Goal: Task Accomplishment & Management: Use online tool/utility

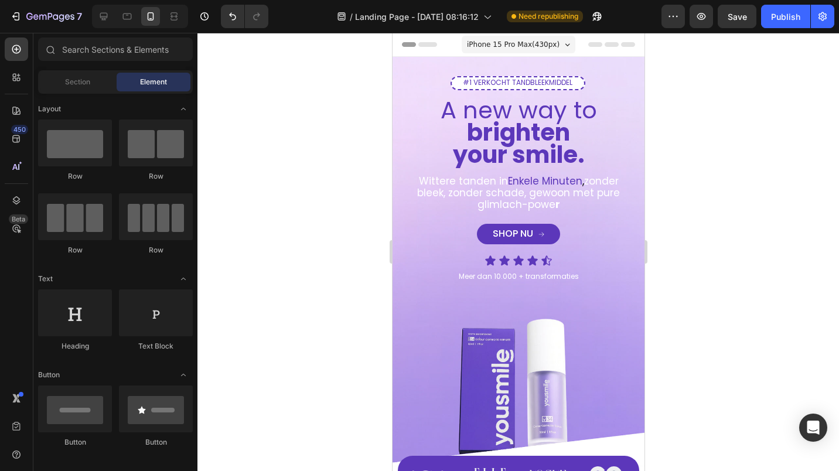
click at [348, 146] on div at bounding box center [517, 252] width 641 height 438
click at [341, 211] on div at bounding box center [517, 252] width 641 height 438
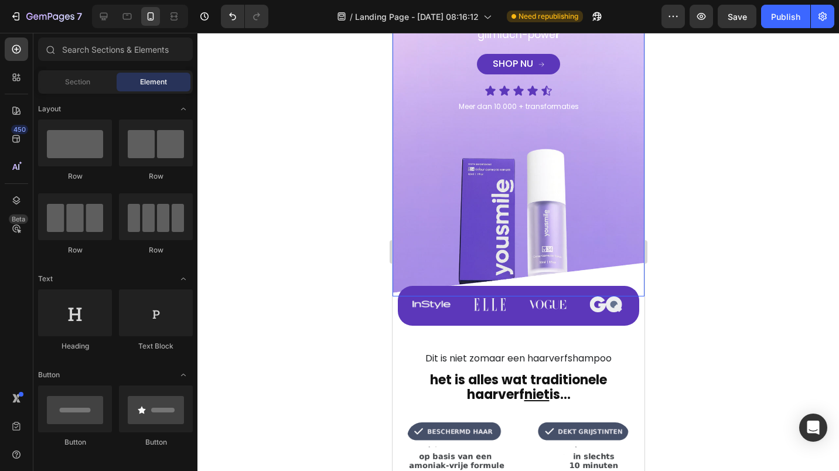
scroll to position [234, 0]
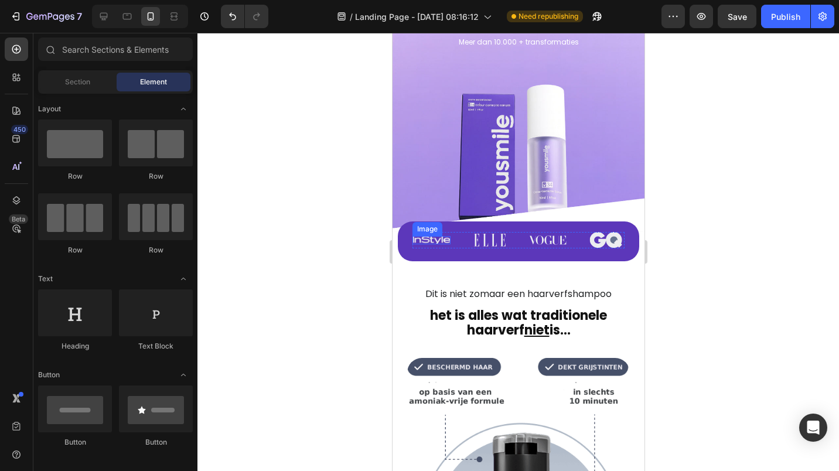
click at [425, 236] on img at bounding box center [431, 240] width 38 height 9
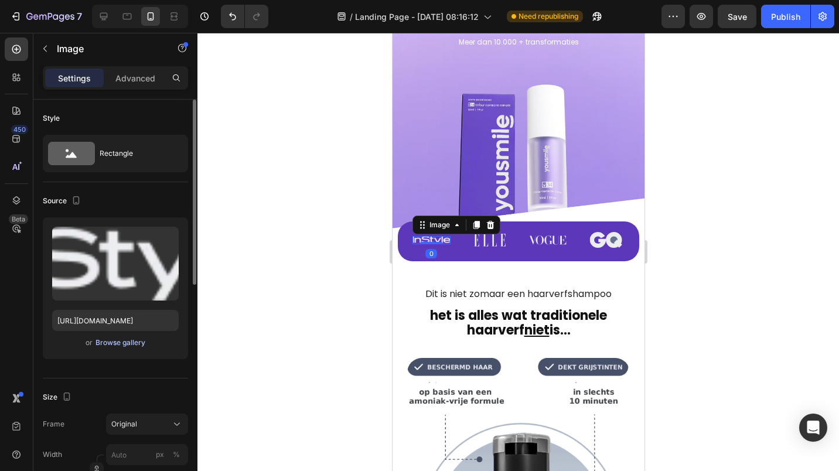
click at [110, 341] on div "Browse gallery" at bounding box center [120, 342] width 50 height 11
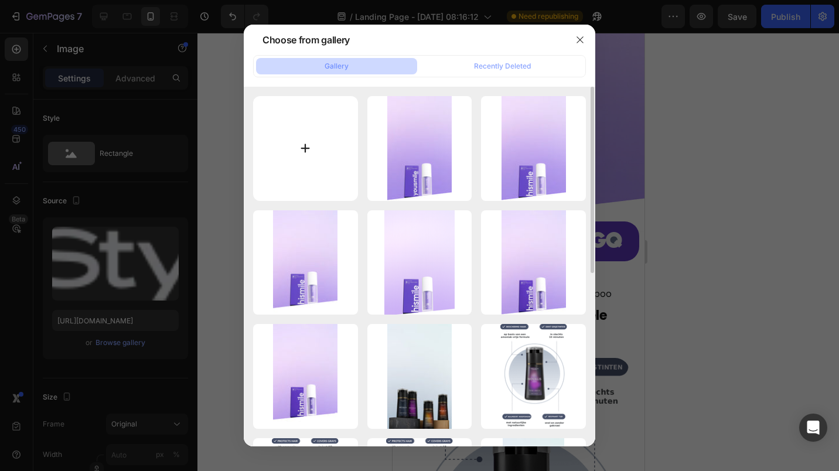
click at [275, 155] on input "file" at bounding box center [305, 148] width 105 height 105
type input "C:\fakepath\TikTok_logo.svg.png"
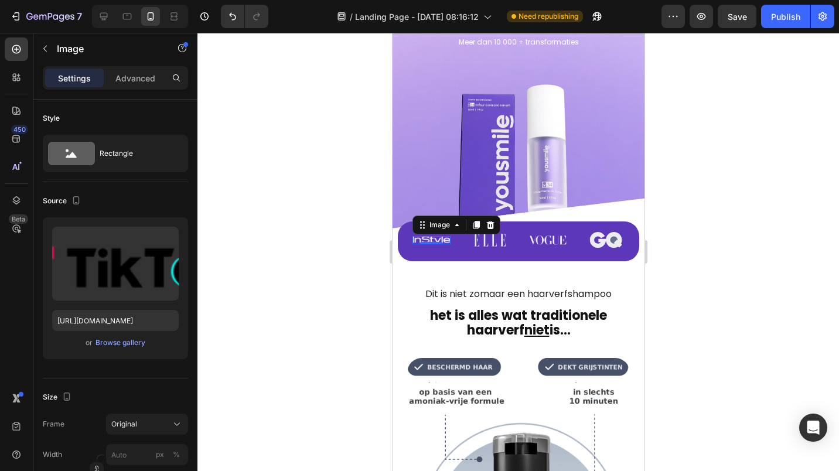
type input "[URL][DOMAIN_NAME]"
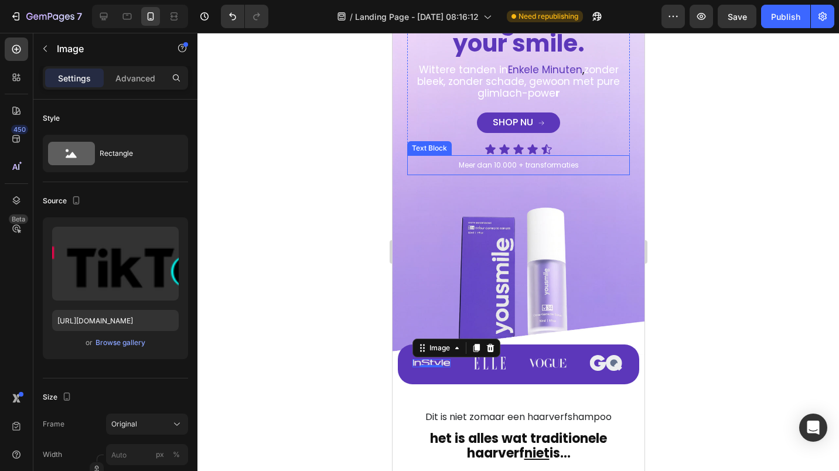
scroll to position [117, 0]
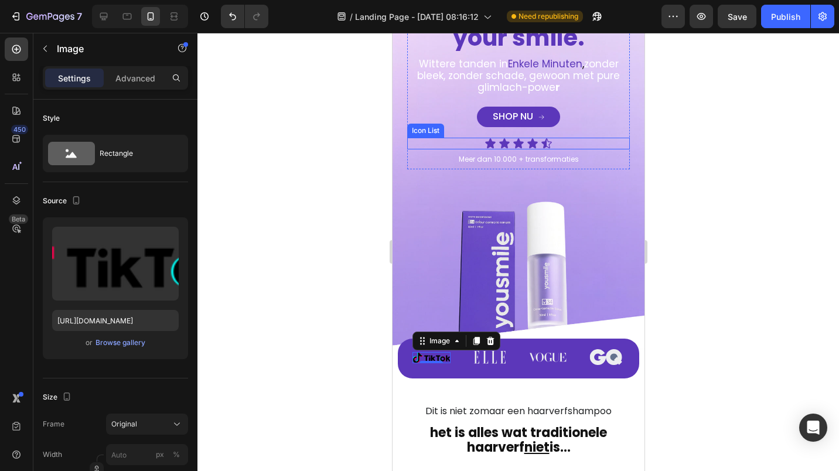
drag, startPoint x: 297, startPoint y: 136, endPoint x: 289, endPoint y: 88, distance: 49.2
click at [296, 134] on div at bounding box center [517, 252] width 641 height 438
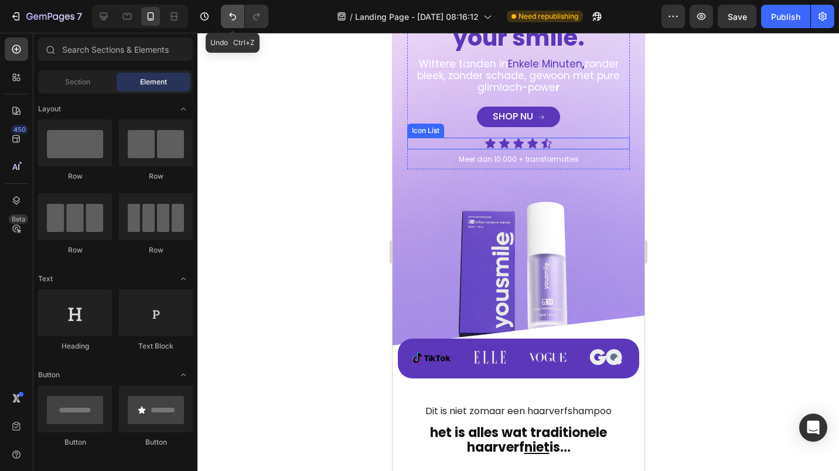
click at [229, 16] on icon "Undo/Redo" at bounding box center [233, 17] width 12 height 12
click at [423, 352] on img at bounding box center [431, 357] width 38 height 11
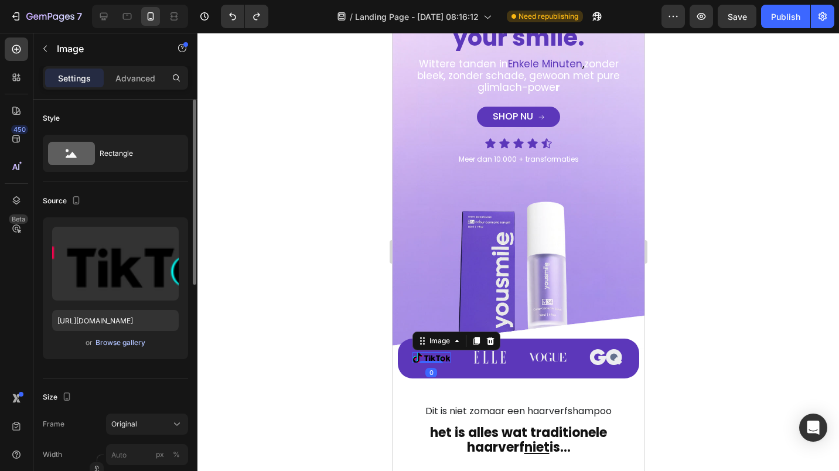
click at [112, 339] on div "Browse gallery" at bounding box center [120, 342] width 50 height 11
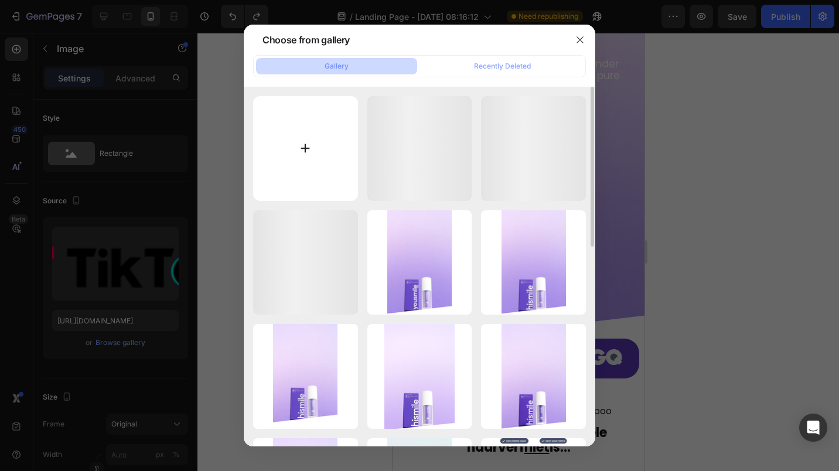
click at [300, 155] on input "file" at bounding box center [305, 148] width 105 height 105
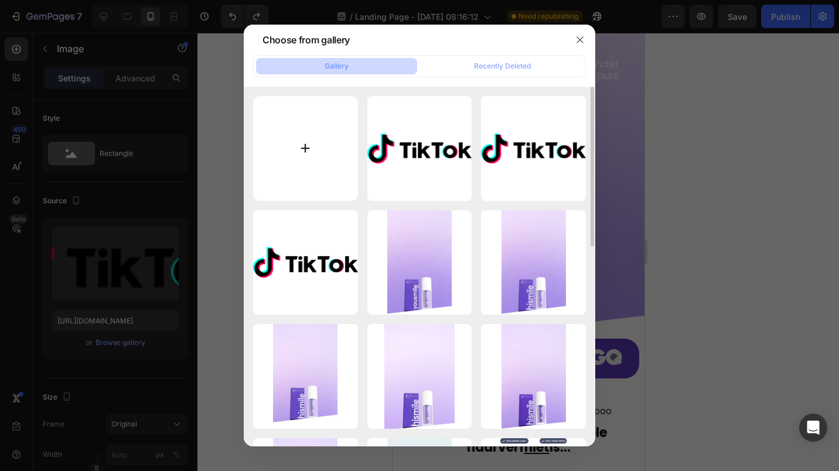
type input "C:\fakepath\PngItem_5059238.png"
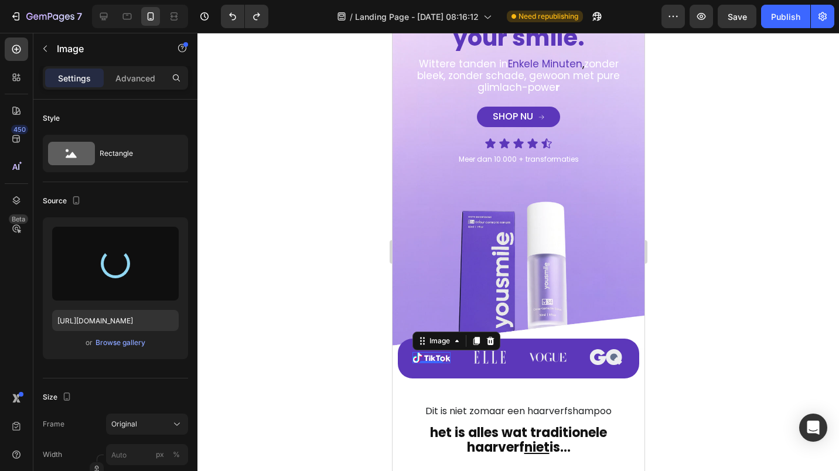
type input "[URL][DOMAIN_NAME]"
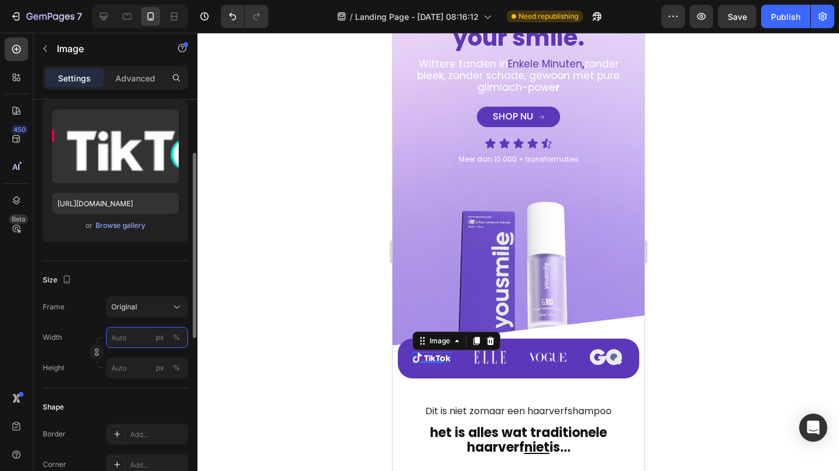
click at [124, 332] on input "px %" at bounding box center [147, 337] width 82 height 21
type input "72"
click at [127, 314] on button "Original" at bounding box center [147, 306] width 82 height 21
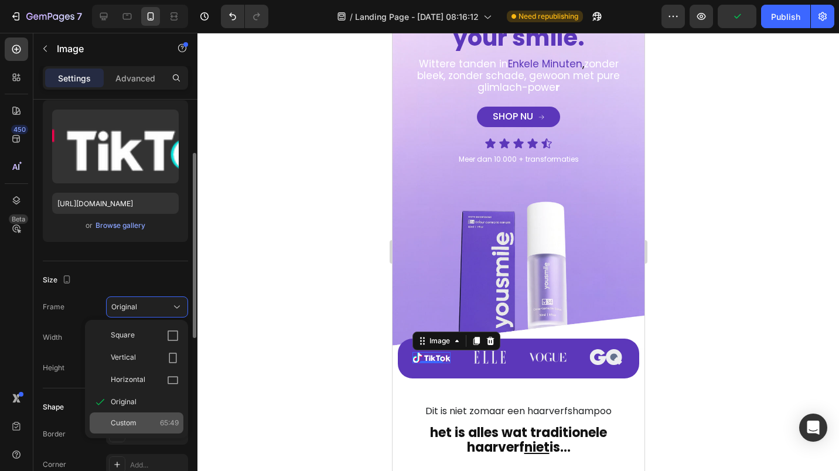
click at [130, 420] on span "Custom" at bounding box center [124, 423] width 26 height 11
type input "54"
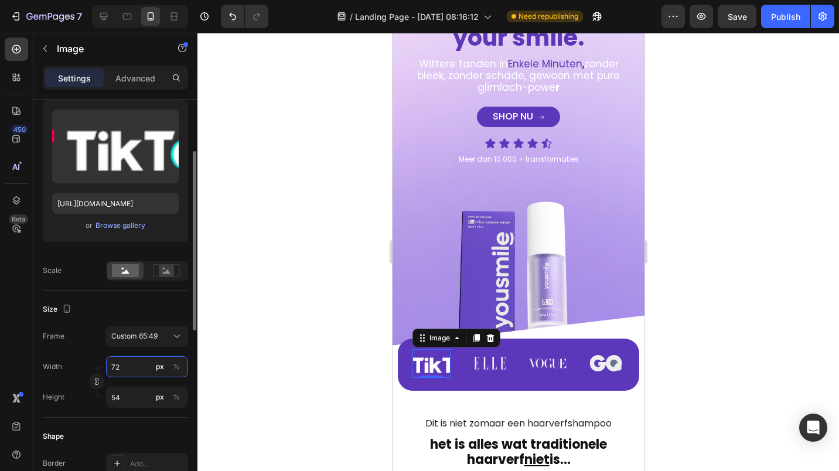
click at [121, 368] on input "72" at bounding box center [147, 366] width 82 height 21
type input "70"
type input "53"
type input "69"
type input "52"
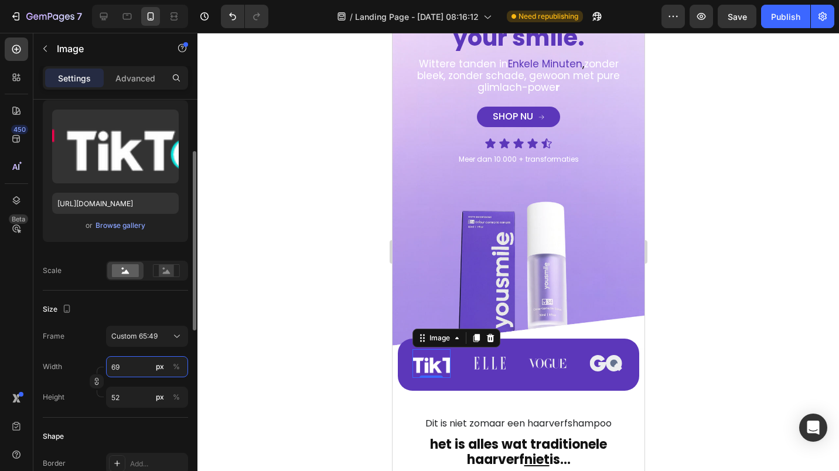
type input "68"
type input "51"
type input "66"
type input "50"
type input "65"
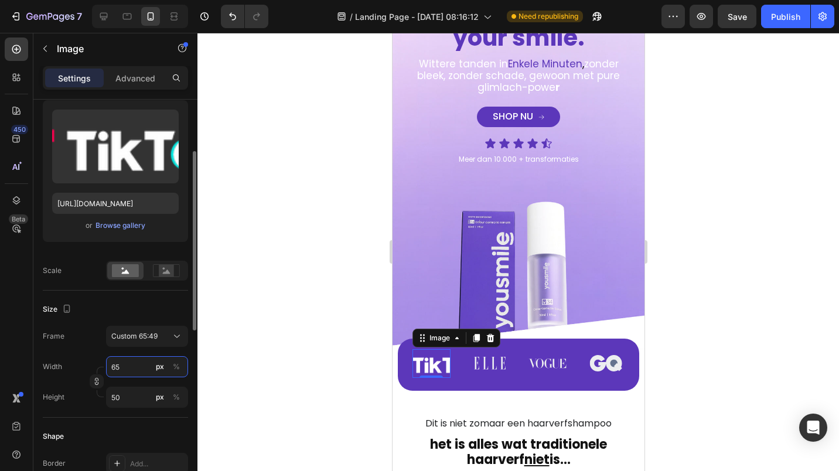
type input "49"
type input "64"
type input "48"
type input "62"
type input "47"
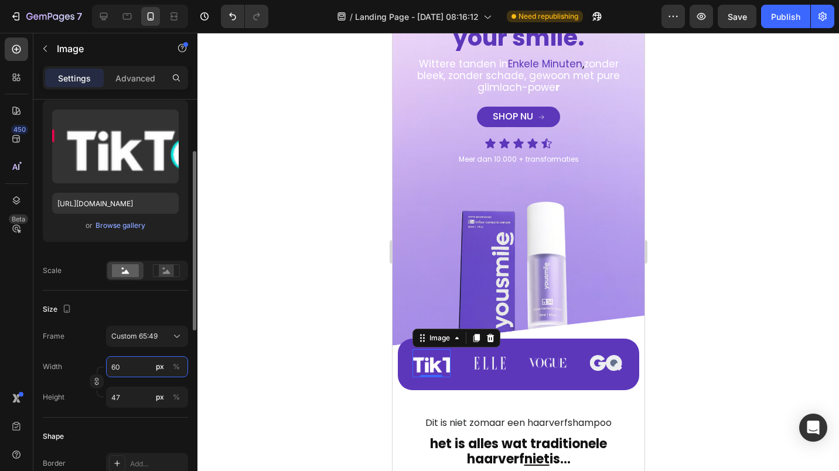
type input "59"
type input "44"
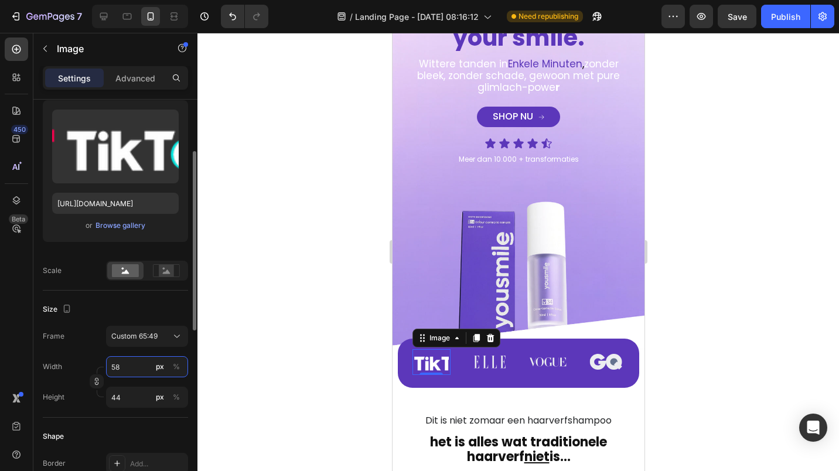
type input "57"
type input "43"
type input "56"
type input "42"
type input "55"
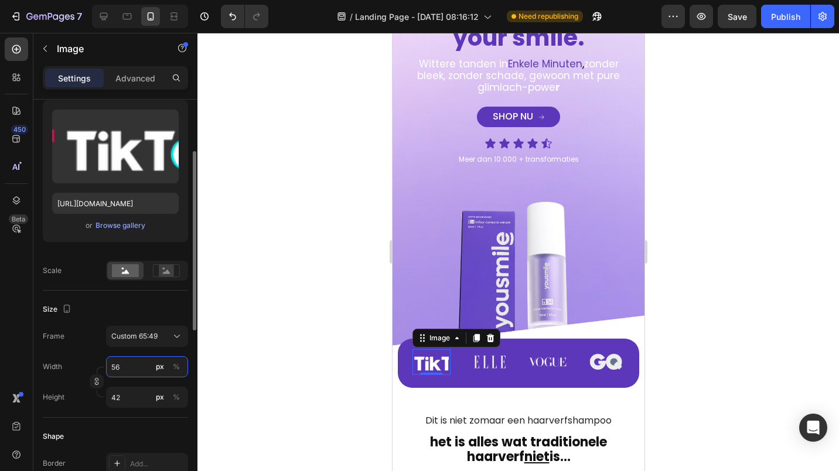
type input "41"
type input "53"
type input "40"
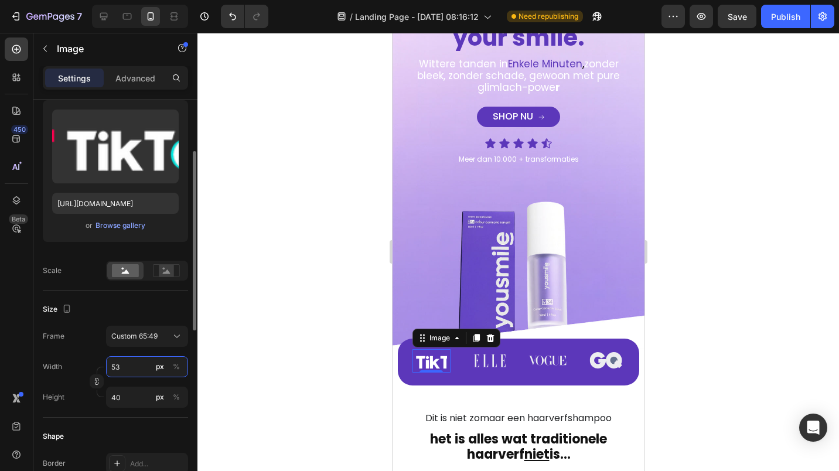
type input "52"
type input "39"
type input "51"
type input "38"
type input "49"
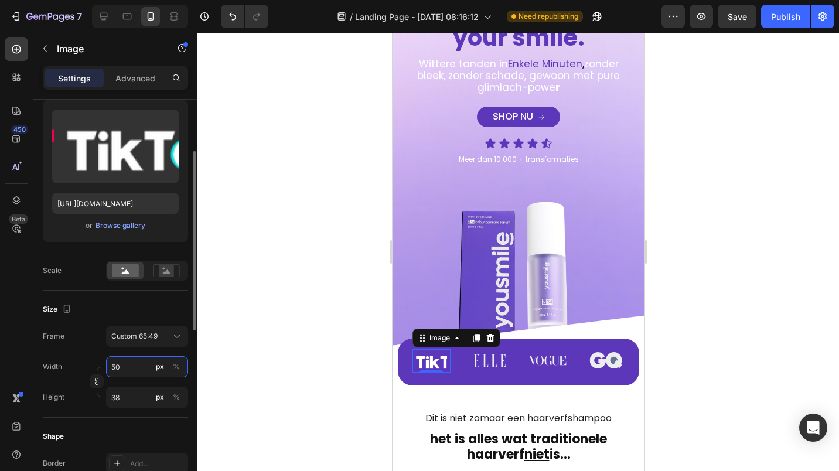
type input "37"
type input "48"
type input "36"
type input "47"
type input "35"
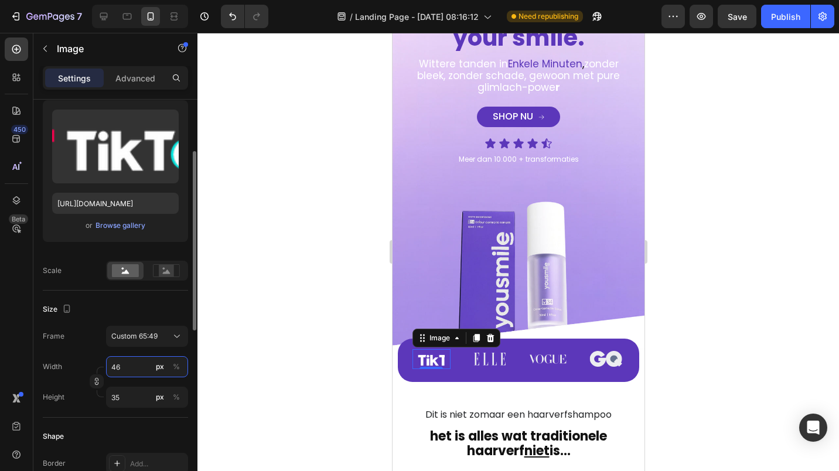
type input "45"
type input "34"
type input "44"
type input "33"
type input "43"
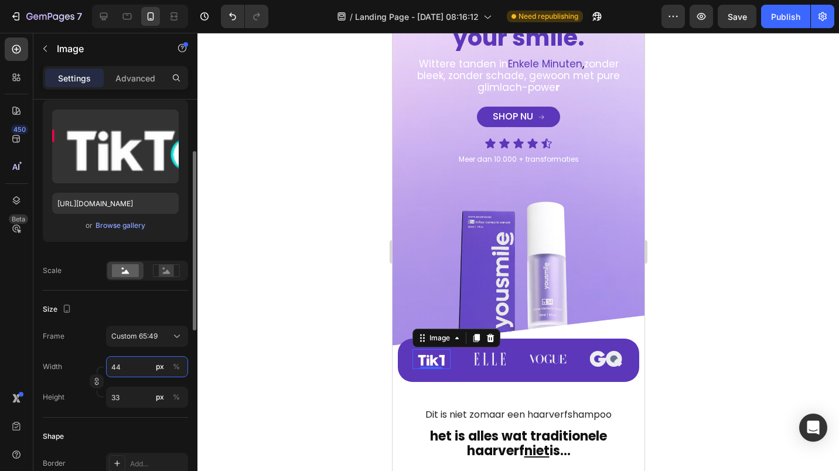
type input "32"
type input "41"
type input "31"
type input "40"
type input "30"
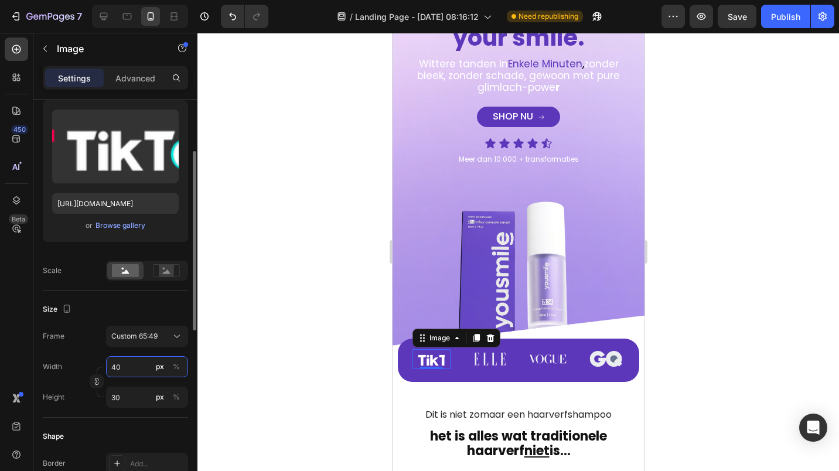
type input "39"
type input "29"
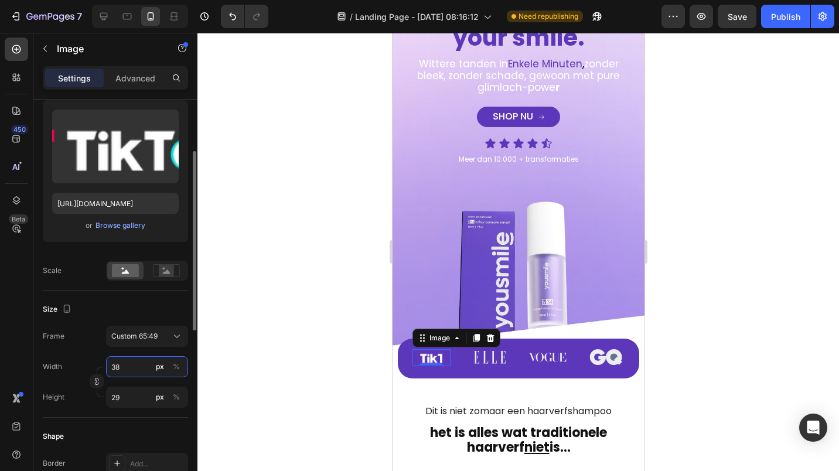
type input "37"
type input "28"
click at [130, 338] on span "Custom 65:49" at bounding box center [134, 336] width 46 height 11
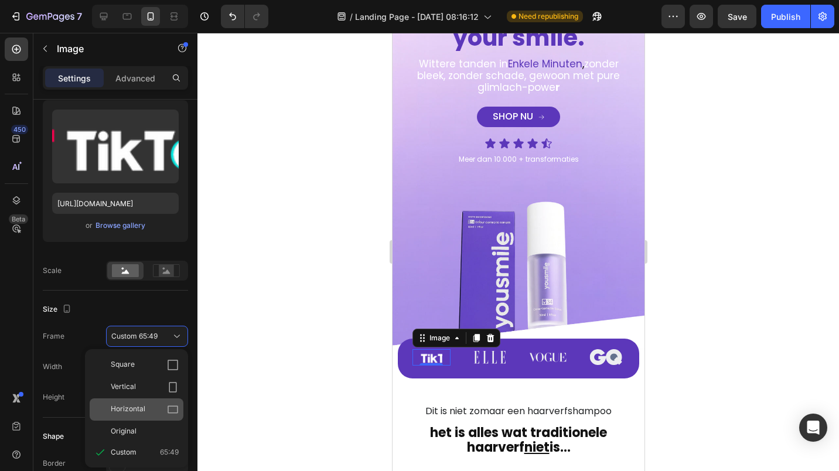
click at [137, 413] on span "Horizontal" at bounding box center [128, 410] width 35 height 12
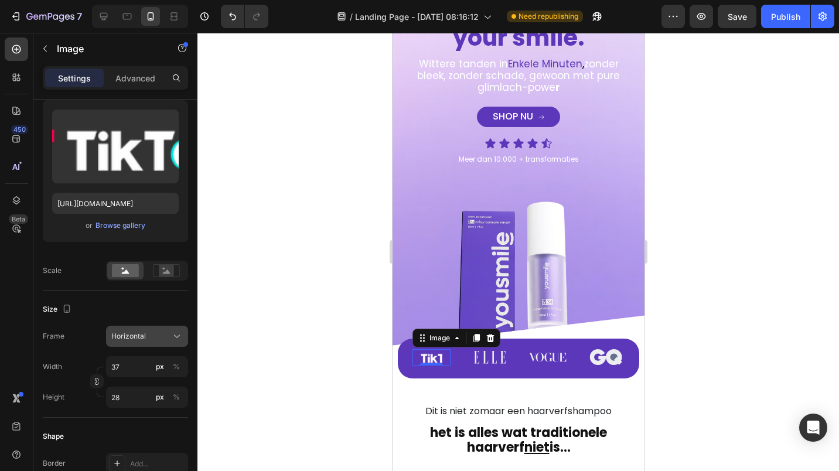
click at [127, 336] on span "Horizontal" at bounding box center [128, 336] width 35 height 11
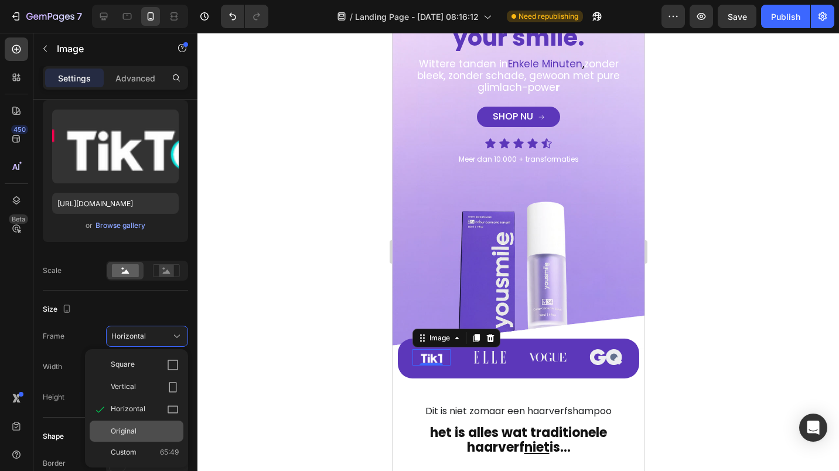
click at [134, 433] on span "Original" at bounding box center [124, 431] width 26 height 11
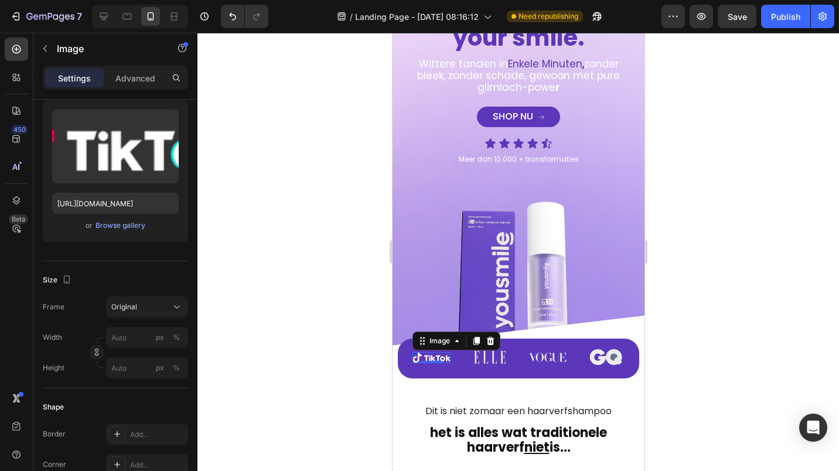
click at [256, 381] on div at bounding box center [517, 252] width 641 height 438
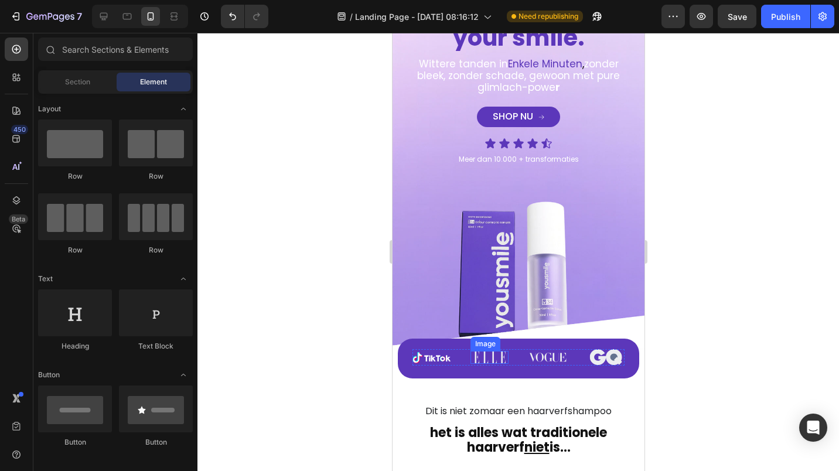
click at [484, 351] on img at bounding box center [489, 357] width 32 height 13
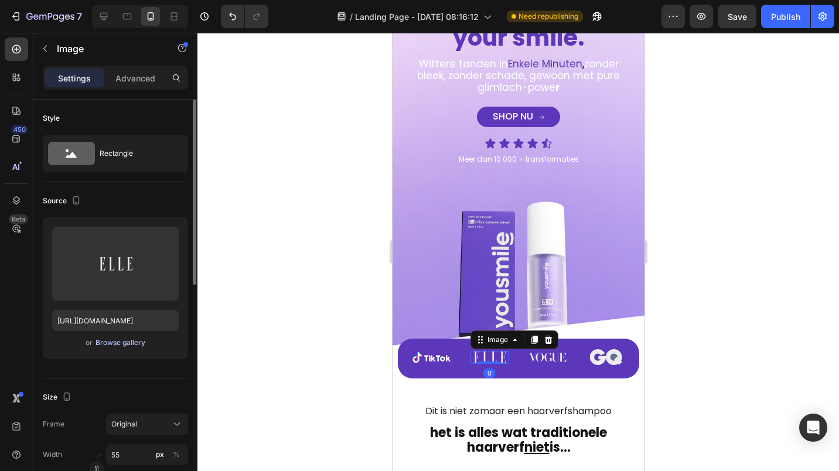
click at [127, 340] on div "Browse gallery" at bounding box center [120, 342] width 50 height 11
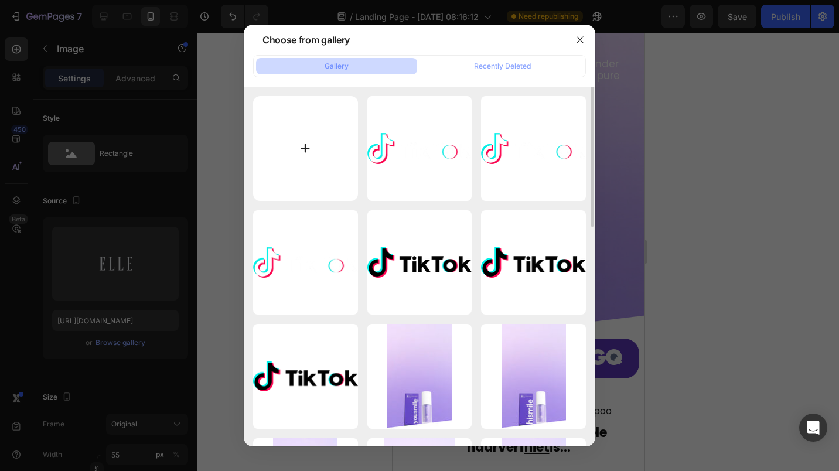
click at [300, 141] on input "file" at bounding box center [305, 148] width 105 height 105
type input "C:\fakepath\bol-logo-white.png"
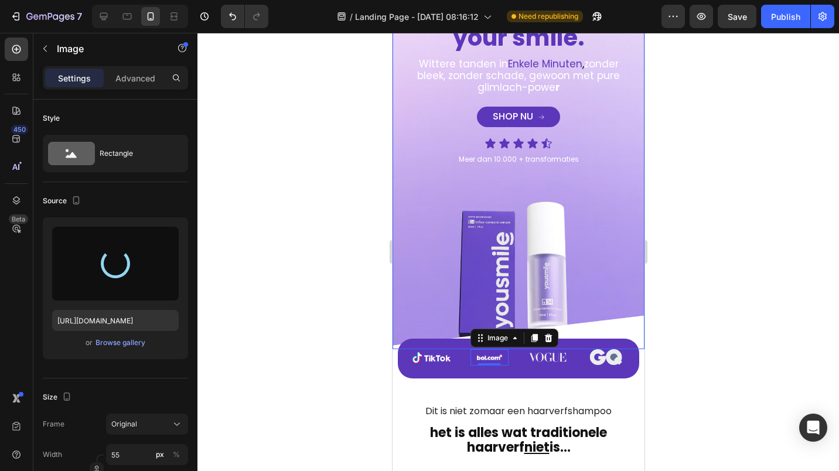
type input "[URL][DOMAIN_NAME]"
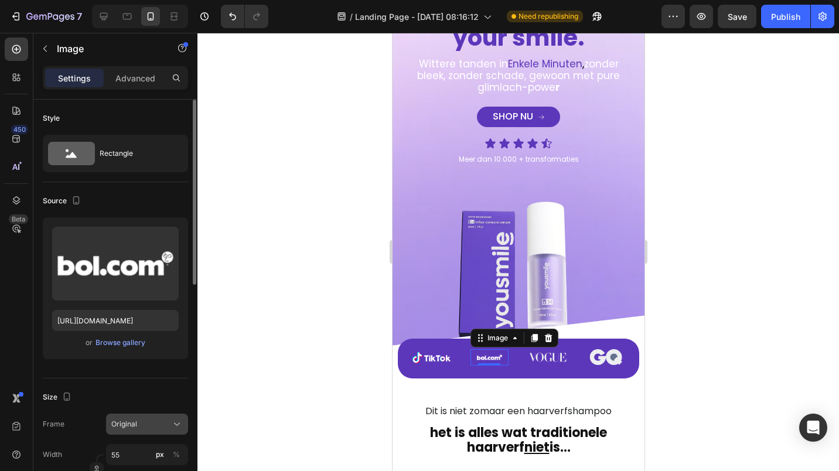
scroll to position [59, 0]
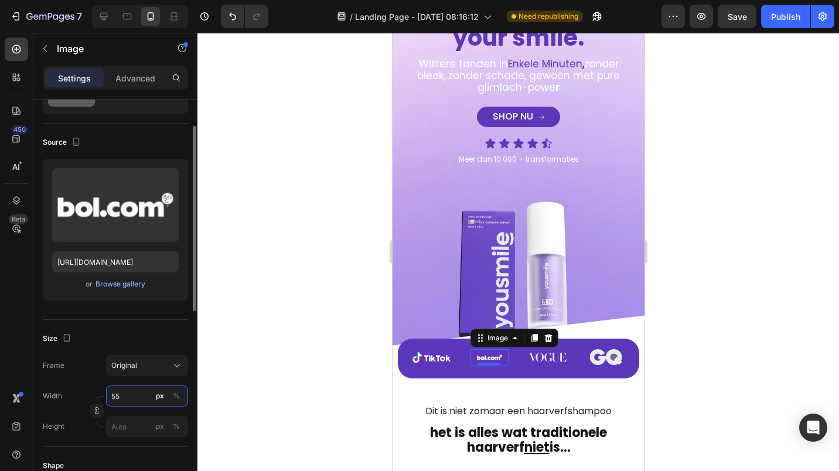
click at [122, 391] on input "55" at bounding box center [147, 395] width 82 height 21
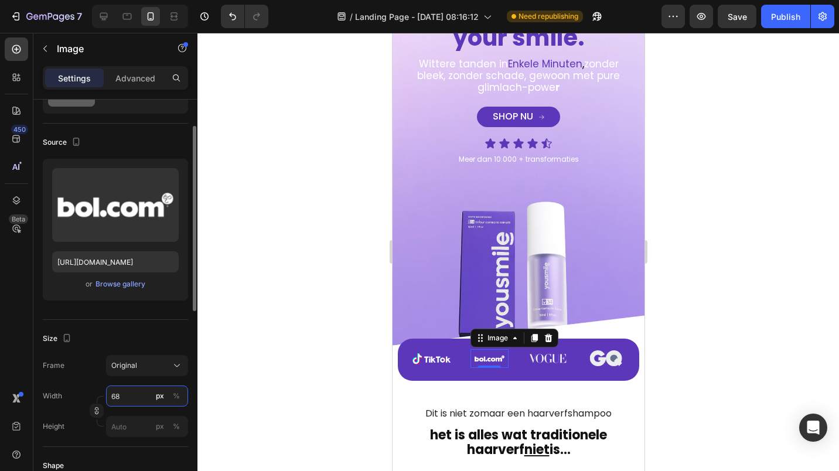
type input "69"
click at [127, 425] on input "px %" at bounding box center [147, 426] width 82 height 21
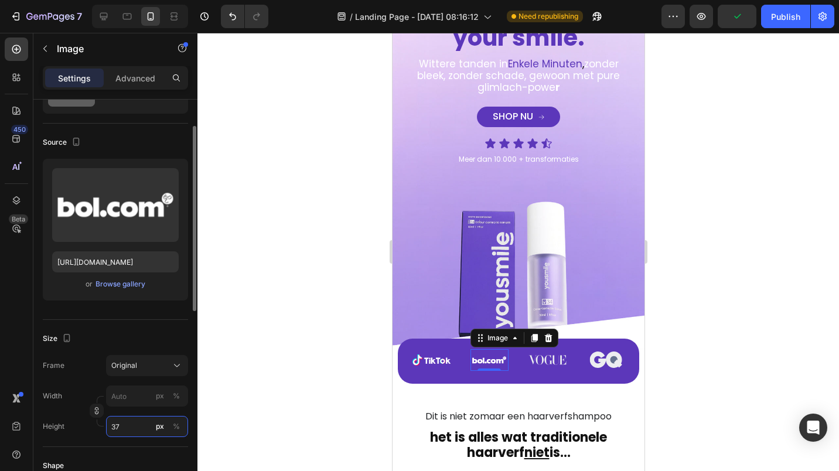
type input "36"
click at [251, 387] on div at bounding box center [517, 252] width 641 height 438
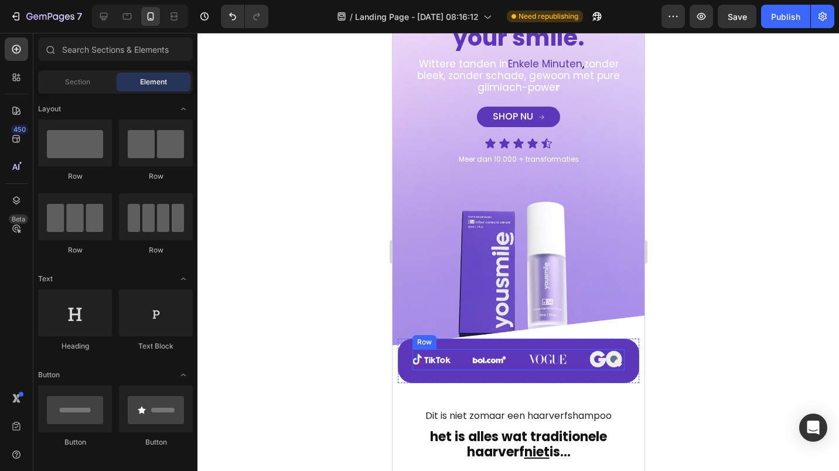
click at [539, 354] on img at bounding box center [547, 359] width 38 height 10
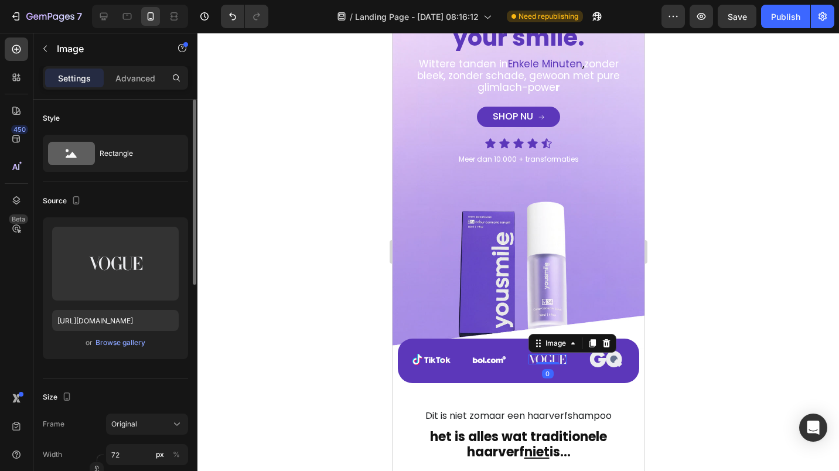
click at [109, 336] on div "or Browse gallery" at bounding box center [115, 343] width 126 height 14
click at [110, 337] on button "Browse gallery" at bounding box center [120, 343] width 51 height 12
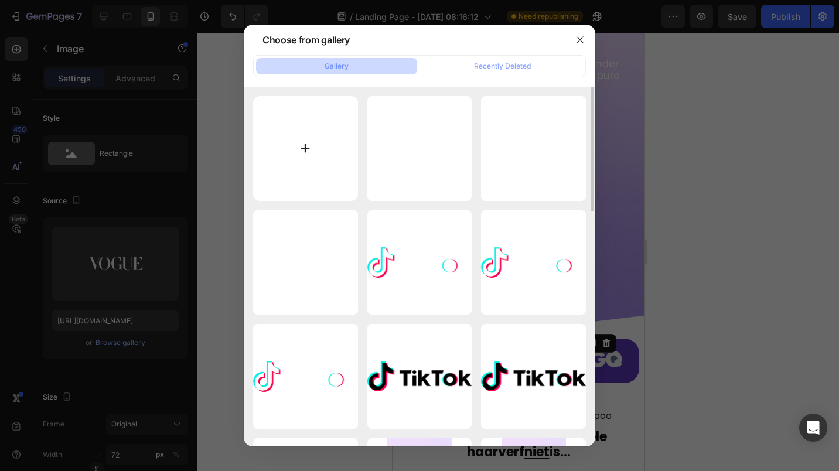
click at [297, 150] on input "file" at bounding box center [305, 148] width 105 height 105
type input "C:\fakepath\bol-logo-white.png"
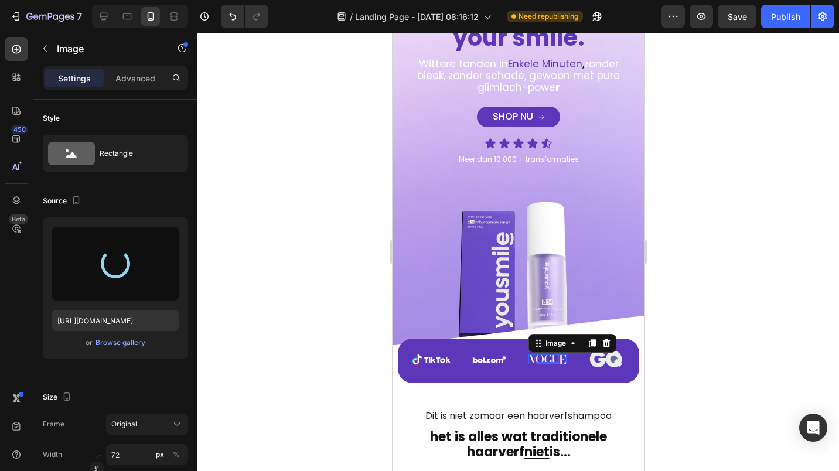
type input "[URL][DOMAIN_NAME]"
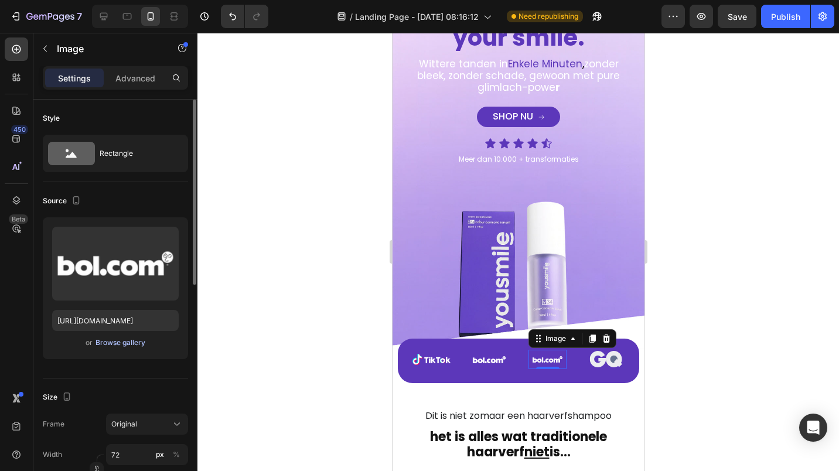
click at [115, 339] on div "Browse gallery" at bounding box center [120, 342] width 50 height 11
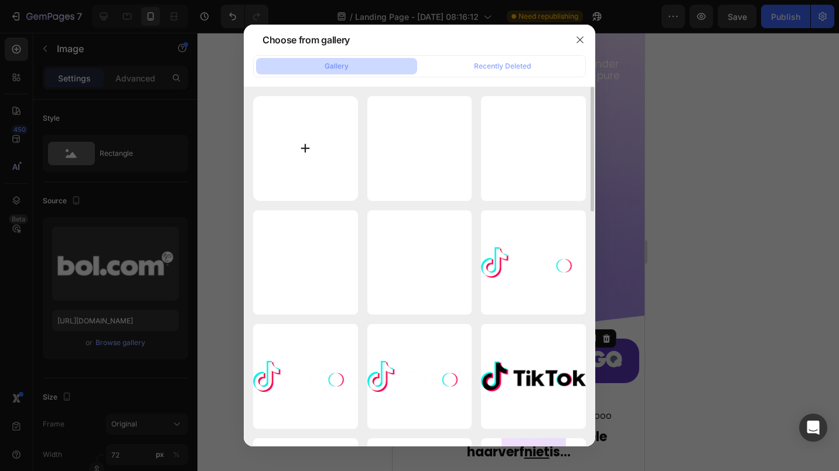
click at [316, 167] on input "file" at bounding box center [305, 148] width 105 height 105
type input "C:\fakepath\Normal_logo.svg (1).png"
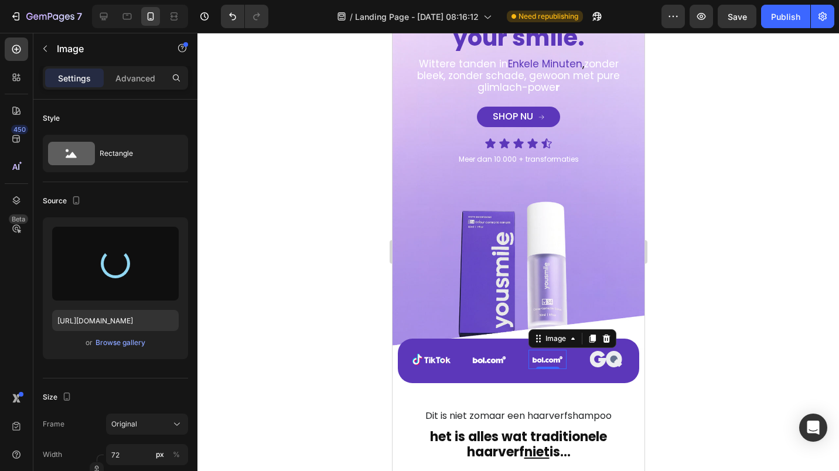
type input "[URL][DOMAIN_NAME]"
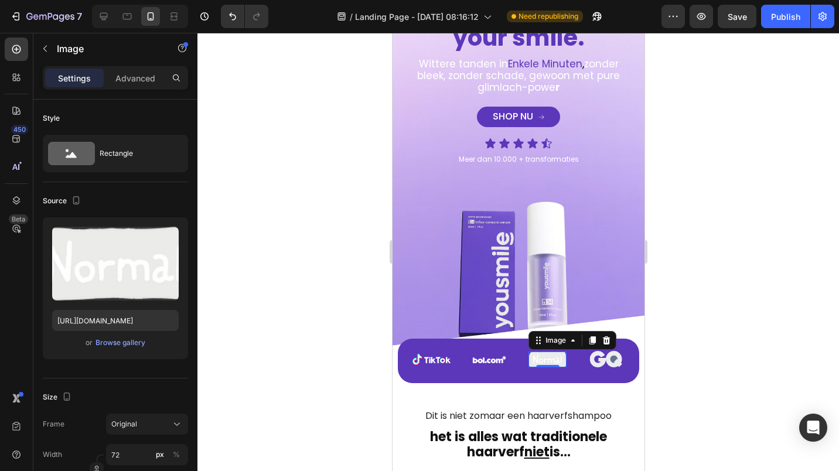
click at [292, 264] on div at bounding box center [517, 252] width 641 height 438
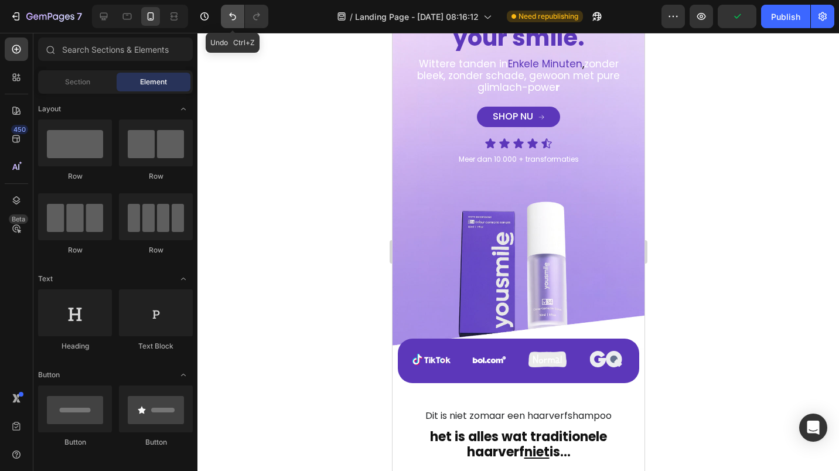
click at [237, 15] on icon "Undo/Redo" at bounding box center [233, 17] width 12 height 12
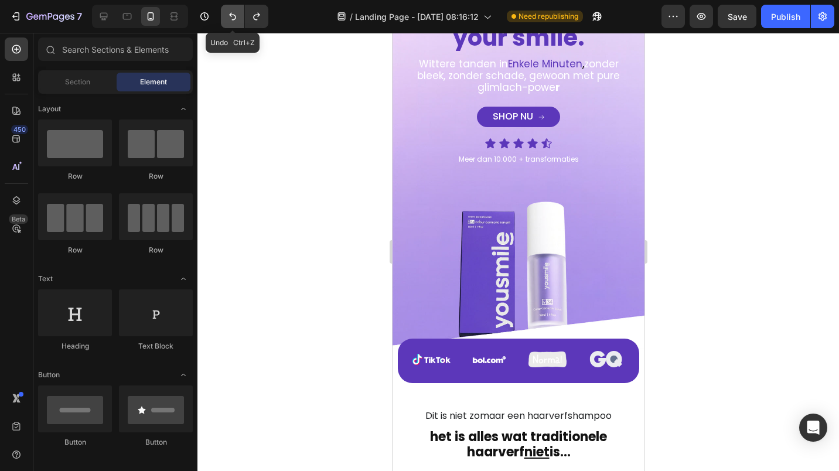
click at [237, 15] on icon "Undo/Redo" at bounding box center [233, 17] width 12 height 12
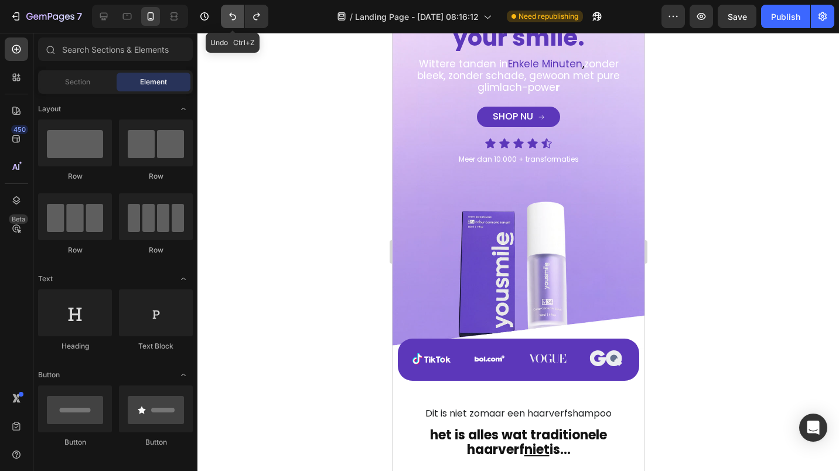
click at [237, 15] on icon "Undo/Redo" at bounding box center [233, 17] width 12 height 12
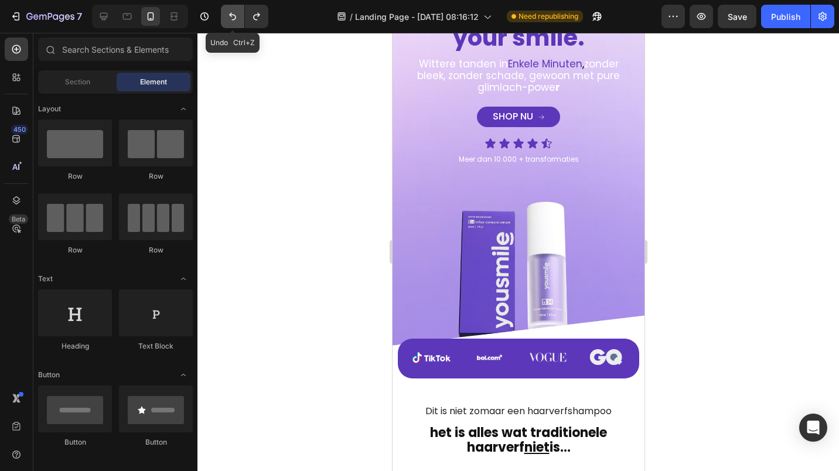
click at [237, 15] on icon "Undo/Redo" at bounding box center [233, 17] width 12 height 12
click at [488, 349] on img at bounding box center [489, 357] width 32 height 16
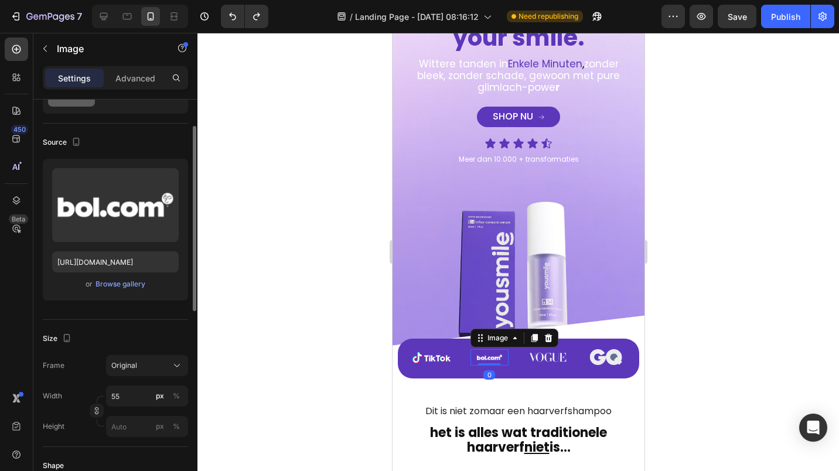
click at [121, 382] on div "Frame Original Width 55 px % Height px %" at bounding box center [115, 396] width 145 height 82
click at [125, 393] on input "55" at bounding box center [147, 395] width 82 height 21
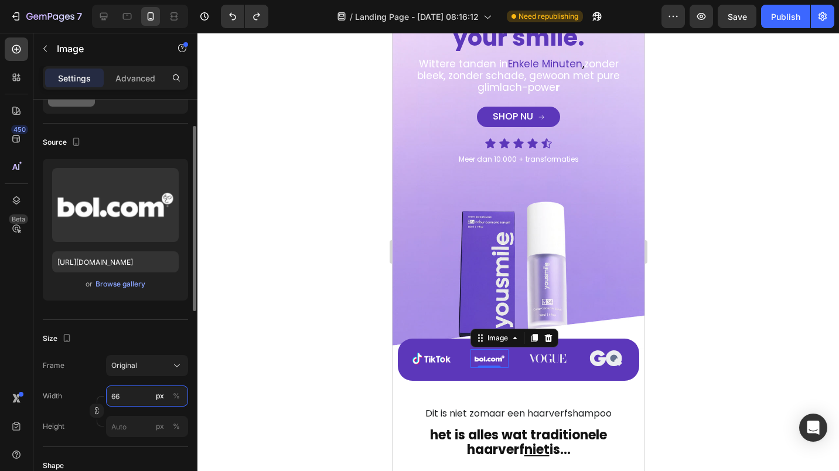
type input "67"
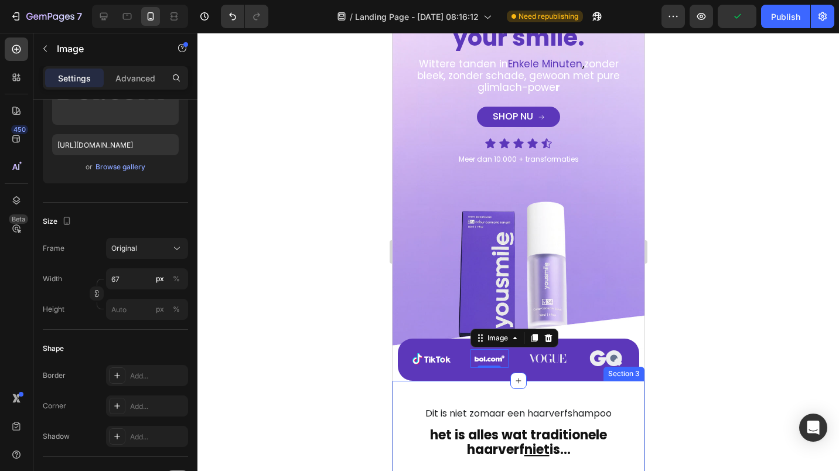
click at [341, 352] on div at bounding box center [517, 252] width 641 height 438
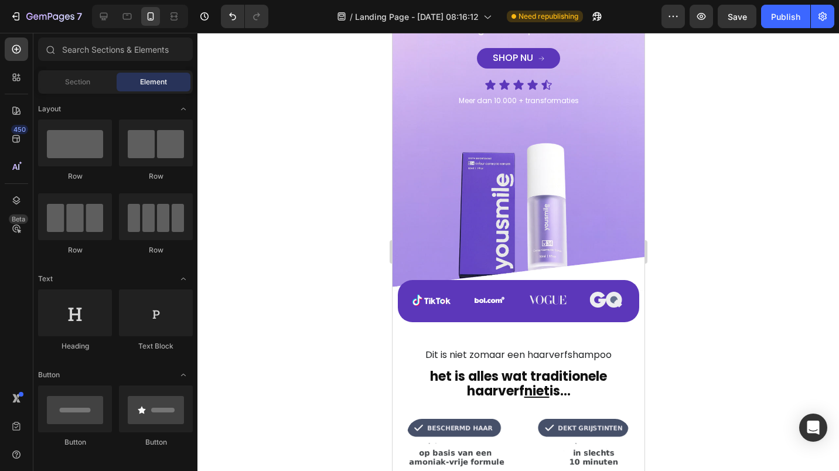
click at [278, 271] on div at bounding box center [517, 252] width 641 height 438
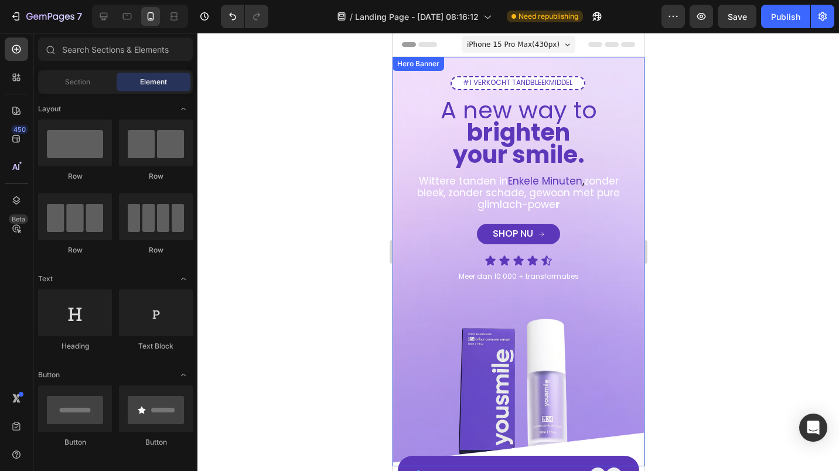
scroll to position [117, 0]
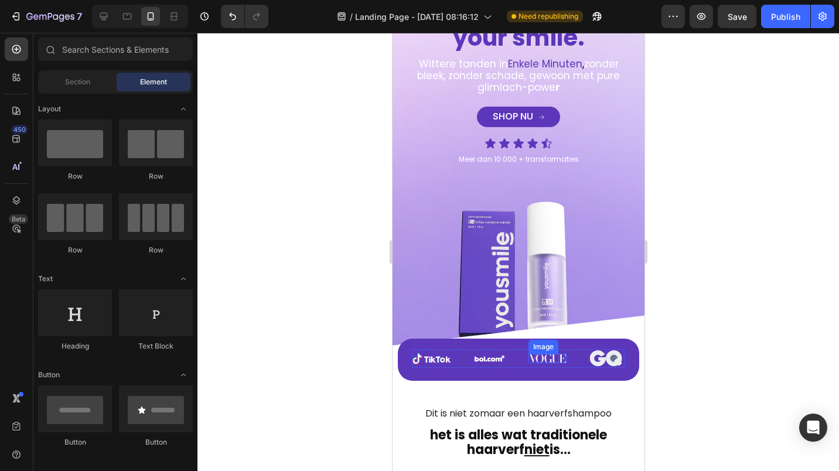
drag, startPoint x: 542, startPoint y: 345, endPoint x: 536, endPoint y: 344, distance: 6.5
click at [542, 354] on img at bounding box center [547, 359] width 38 height 10
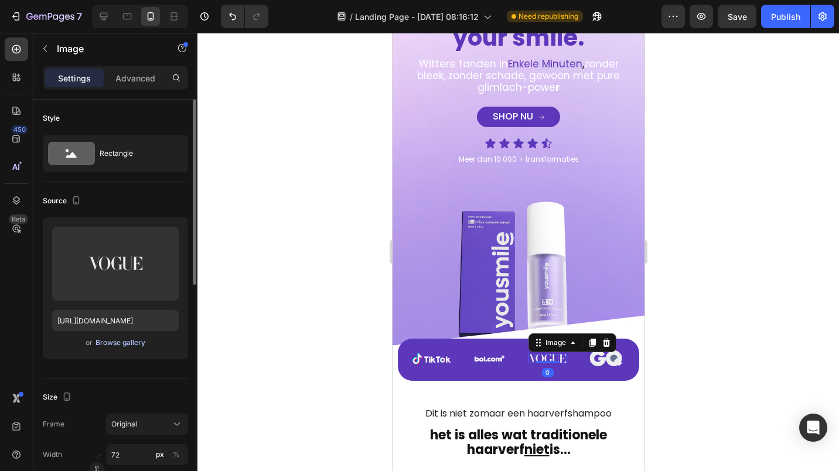
click at [133, 343] on div "Browse gallery" at bounding box center [120, 342] width 50 height 11
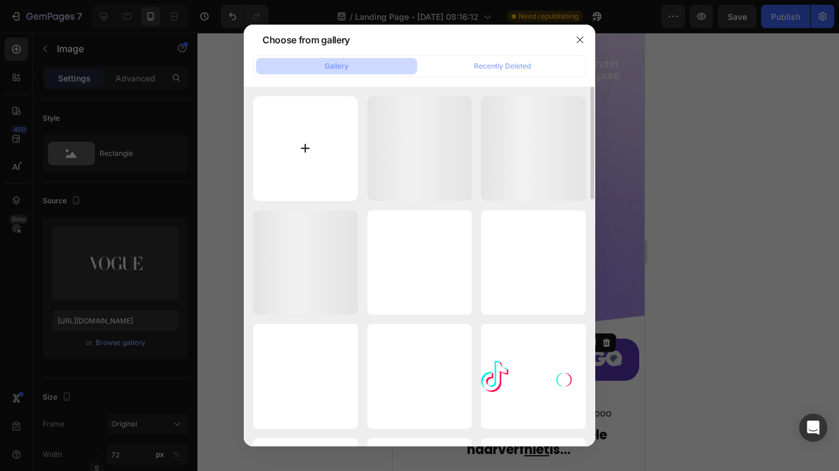
click at [339, 122] on input "file" at bounding box center [305, 148] width 105 height 105
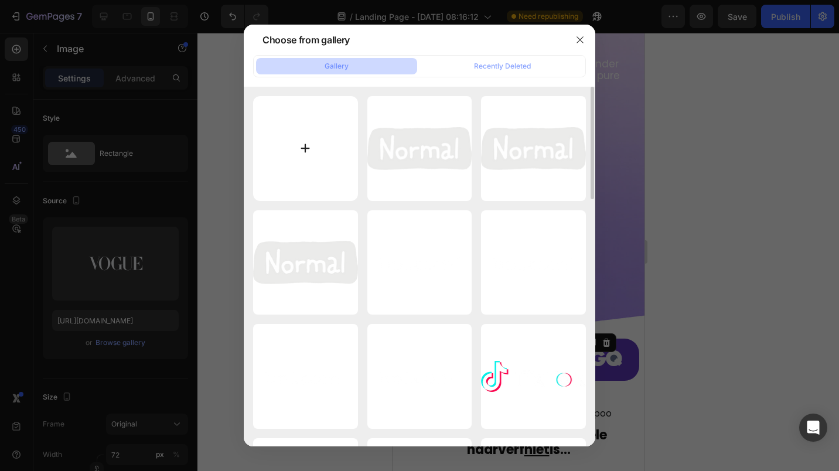
type input "C:\fakepath\Nieuw project (18) (1).png"
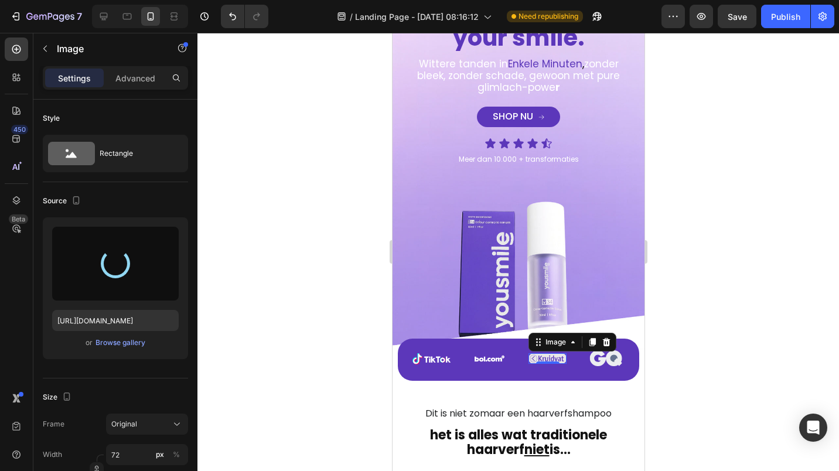
type input "[URL][DOMAIN_NAME]"
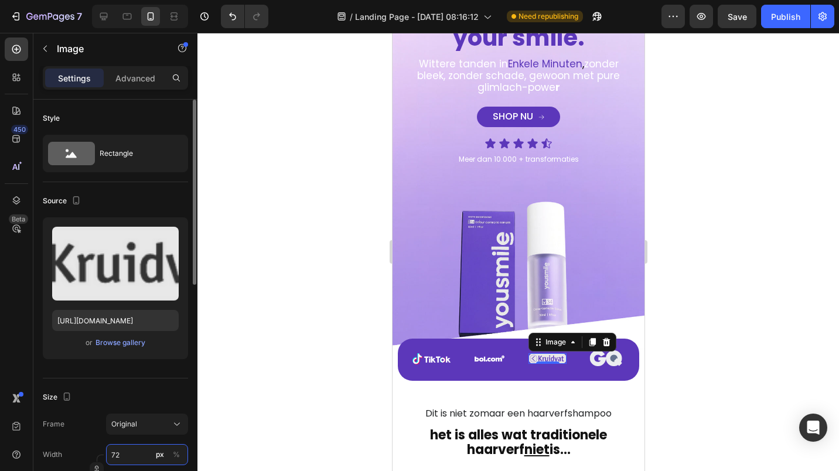
click at [119, 448] on input "72" at bounding box center [147, 454] width 82 height 21
type input "76"
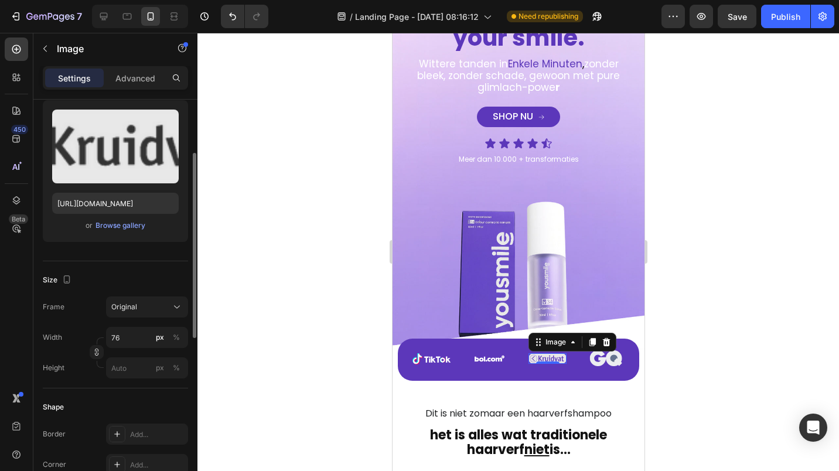
click at [141, 353] on div "Width 76 px % Height px %" at bounding box center [115, 353] width 145 height 52
click at [126, 362] on input "px %" at bounding box center [147, 367] width 82 height 21
type input "15"
click at [302, 338] on div at bounding box center [517, 252] width 641 height 438
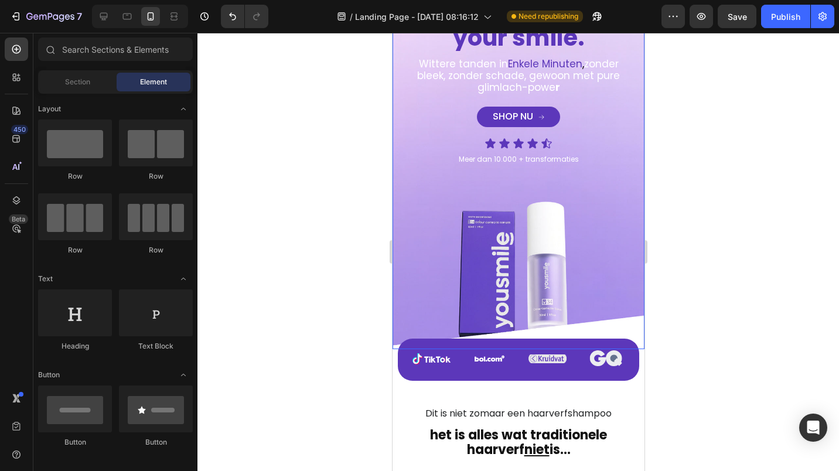
scroll to position [0, 0]
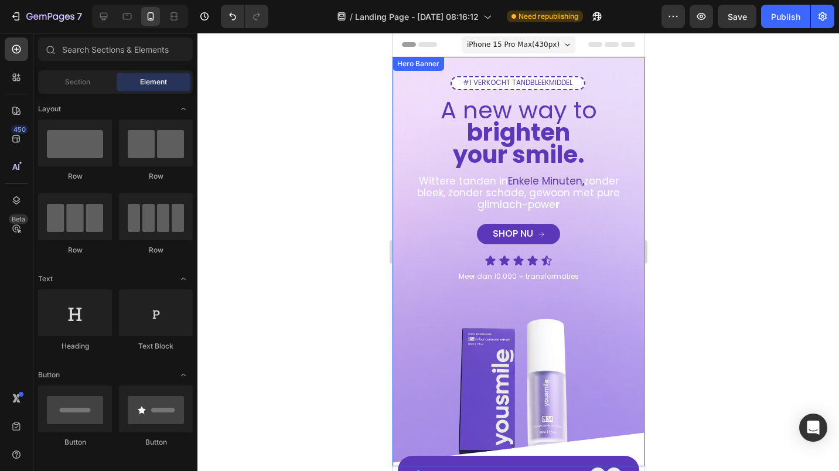
click at [504, 338] on div "#1 VERKOCHT TANDBLEEKMIDDEL Text Block Row A new way to brighten your smile. He…" at bounding box center [518, 289] width 252 height 464
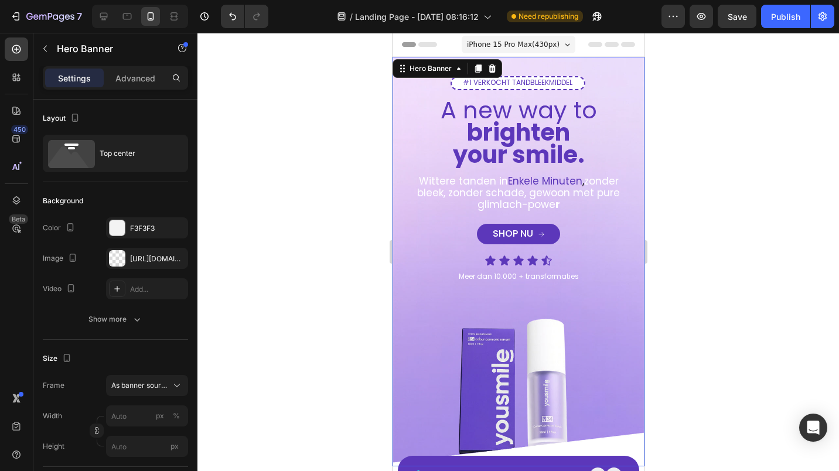
scroll to position [176, 0]
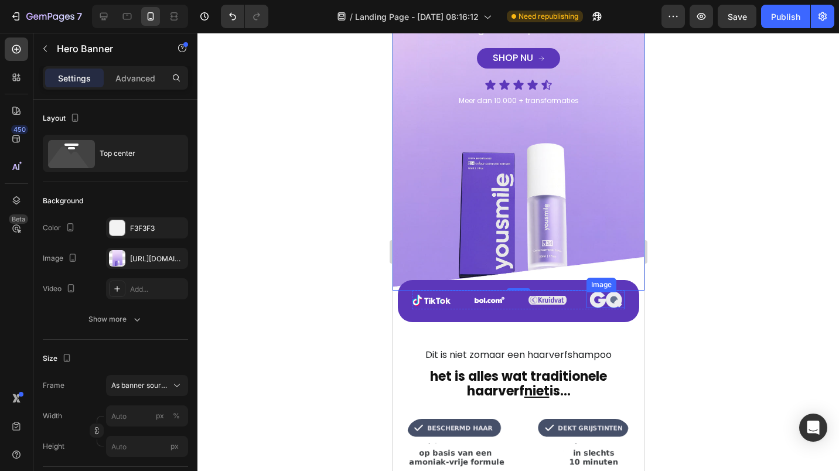
click at [597, 292] on img at bounding box center [605, 300] width 33 height 17
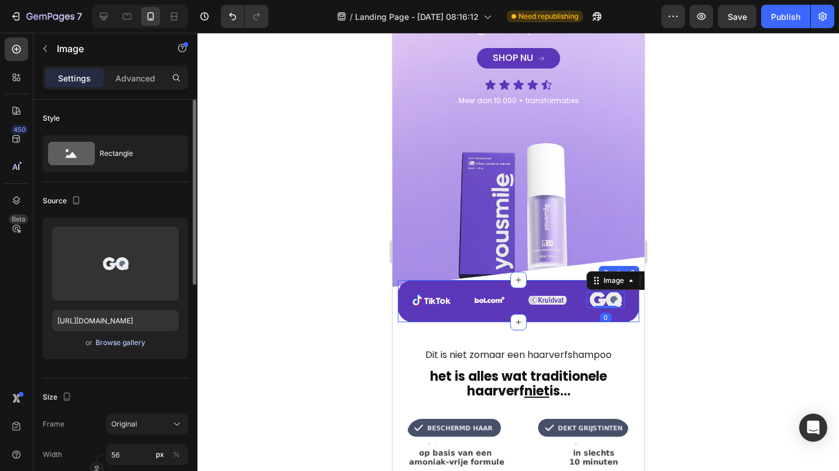
click at [135, 340] on div "Browse gallery" at bounding box center [120, 342] width 50 height 11
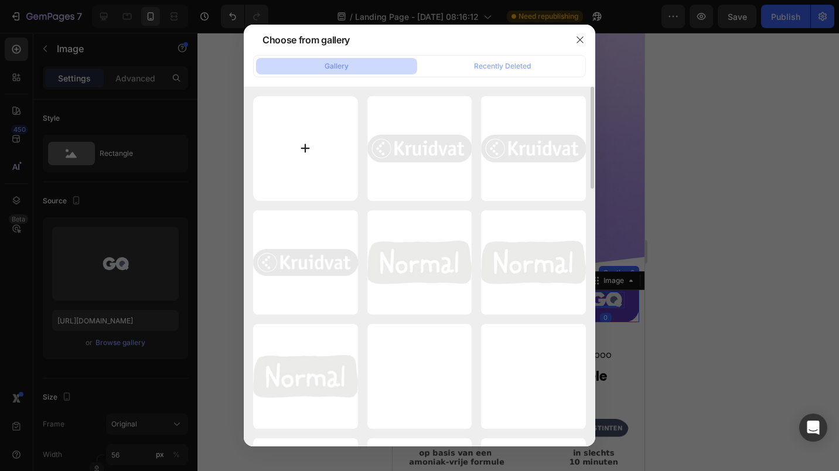
click at [342, 148] on input "file" at bounding box center [305, 148] width 105 height 105
type input "C:\fakepath\Normal_logo.svg (2).png"
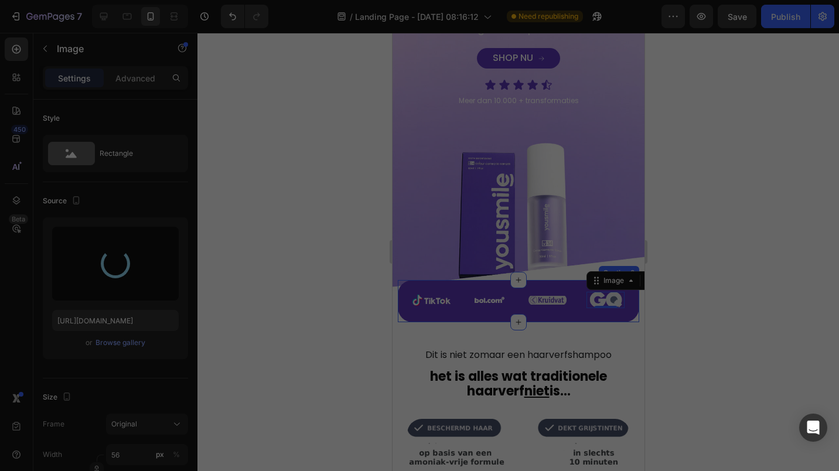
type input "[URL][DOMAIN_NAME]"
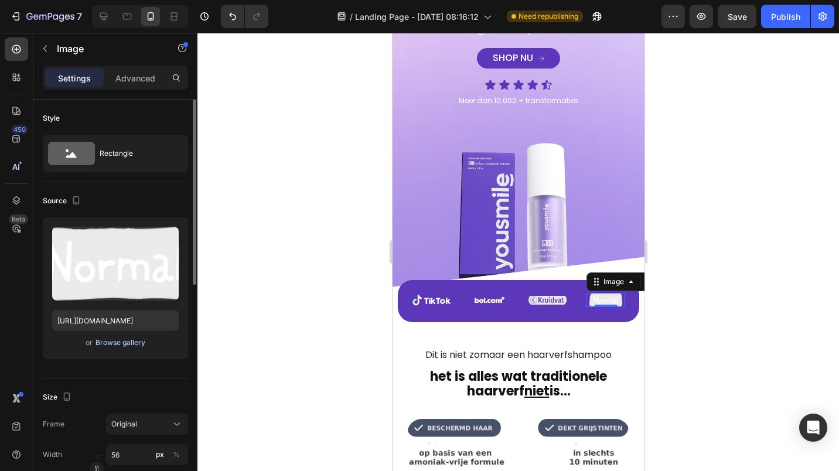
click at [104, 340] on div "Browse gallery" at bounding box center [120, 342] width 50 height 11
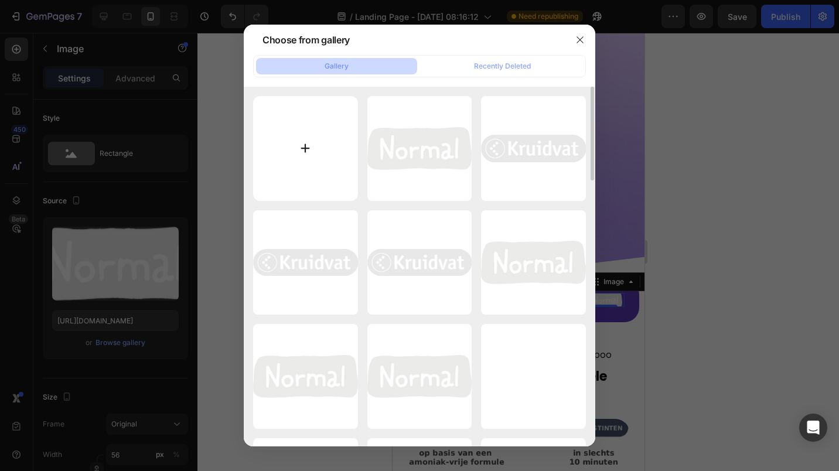
click at [303, 141] on input "file" at bounding box center [305, 148] width 105 height 105
type input "C:\fakepath\bol-logo-white.png"
type input "[URL][DOMAIN_NAME]"
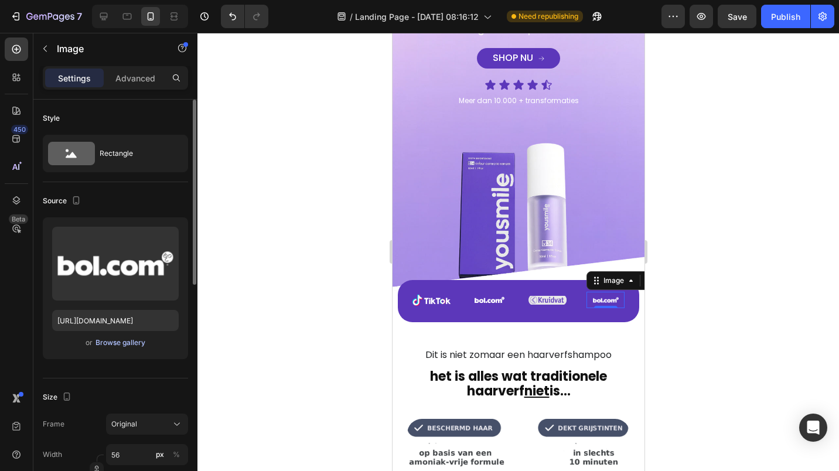
click at [127, 344] on div "Browse gallery" at bounding box center [120, 342] width 50 height 11
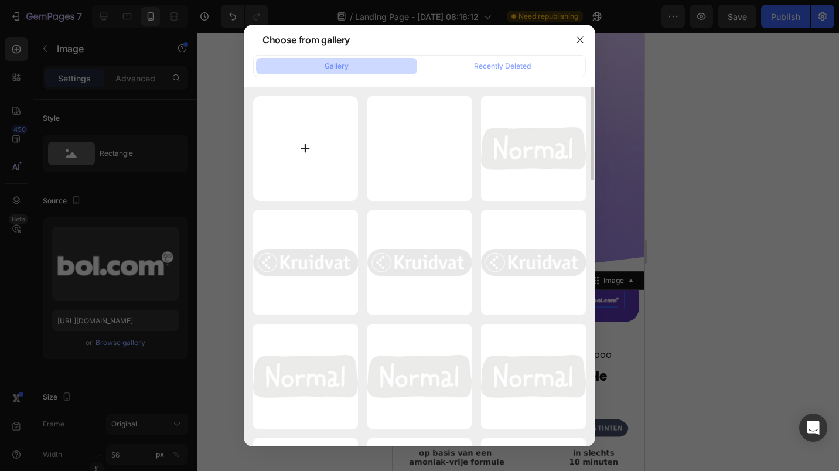
click at [302, 139] on input "file" at bounding box center [305, 148] width 105 height 105
type input "C:\fakepath\Normal_logo.svg (3).png"
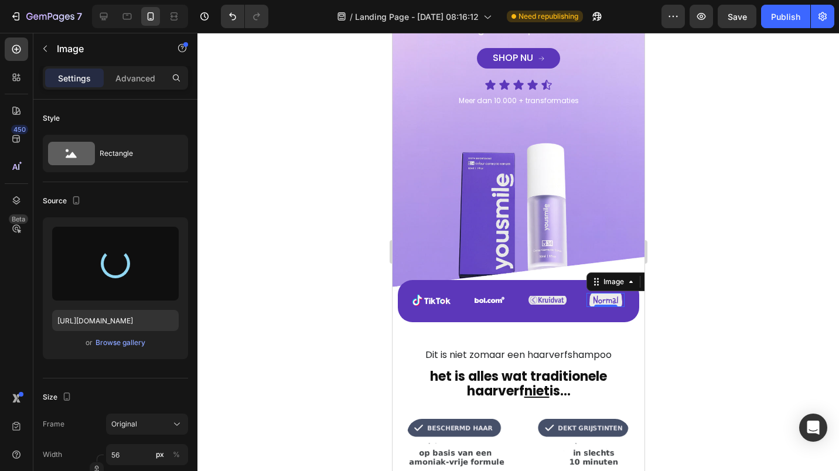
type input "[URL][DOMAIN_NAME]"
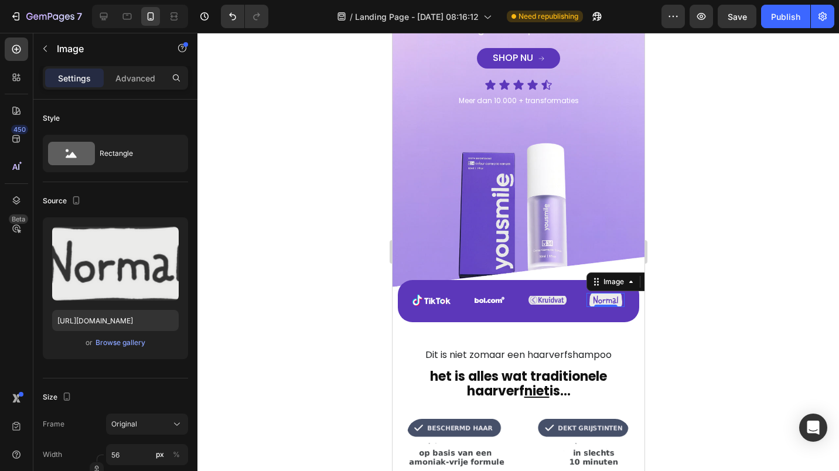
click at [357, 192] on div at bounding box center [517, 252] width 641 height 438
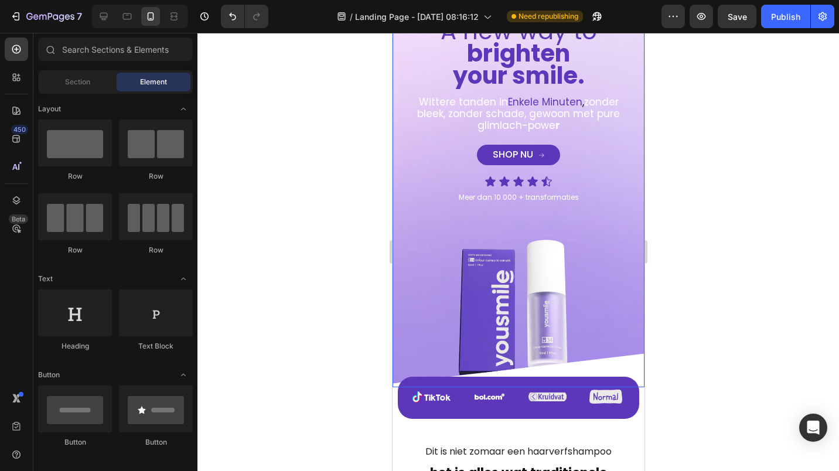
scroll to position [0, 0]
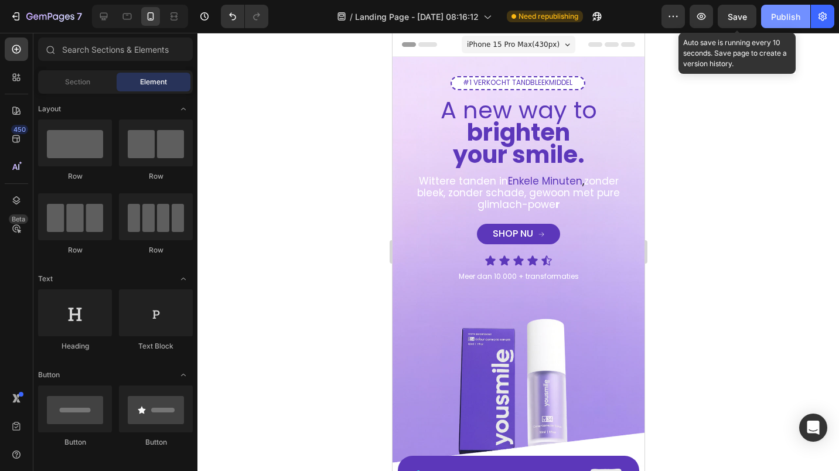
drag, startPoint x: 744, startPoint y: 20, endPoint x: 762, endPoint y: 25, distance: 18.7
click at [744, 20] on span "Save" at bounding box center [736, 17] width 19 height 10
click at [782, 19] on div "Publish" at bounding box center [785, 17] width 29 height 12
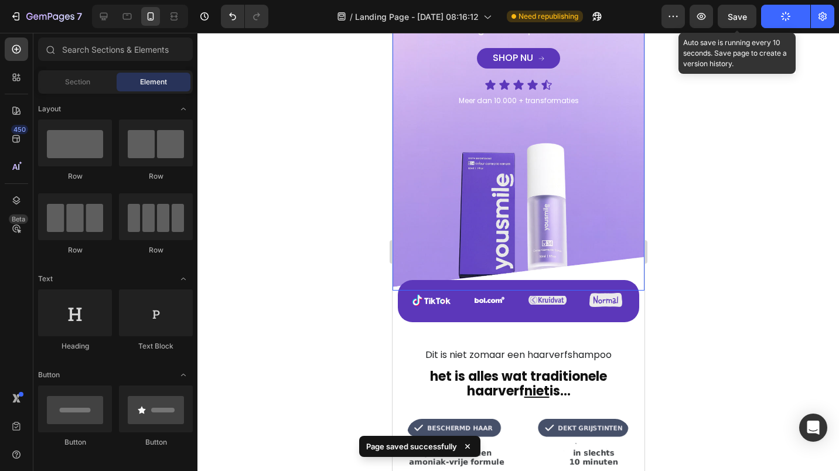
scroll to position [117, 0]
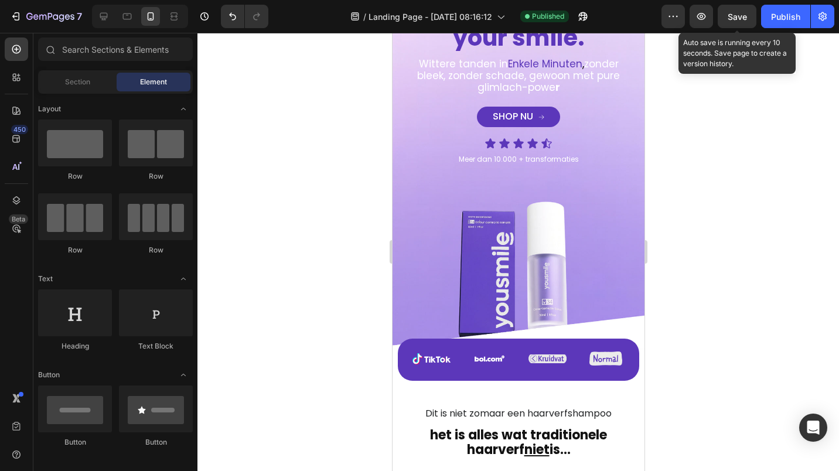
click at [331, 200] on div at bounding box center [517, 252] width 641 height 438
click at [452, 349] on div "Image Image Image Image Row" at bounding box center [518, 358] width 213 height 19
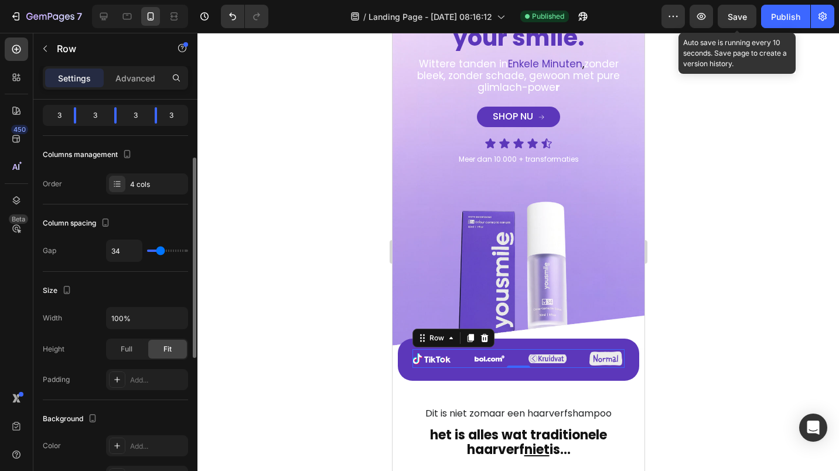
type input "32"
type input "26"
type input "24"
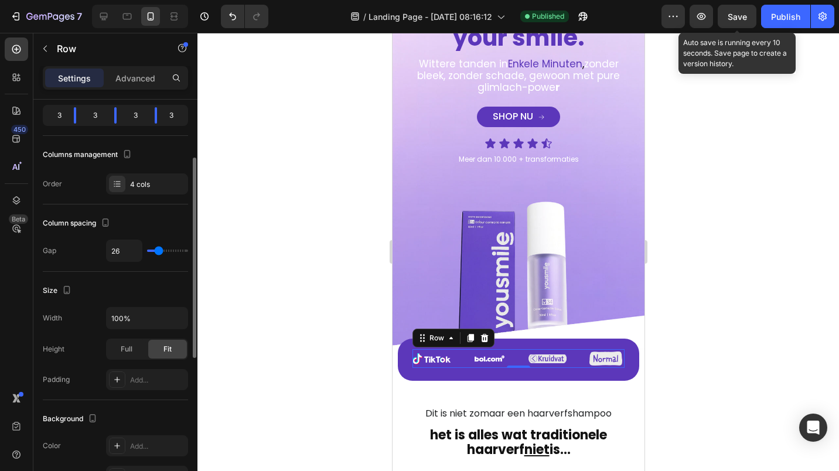
type input "24"
type input "22"
type input "18"
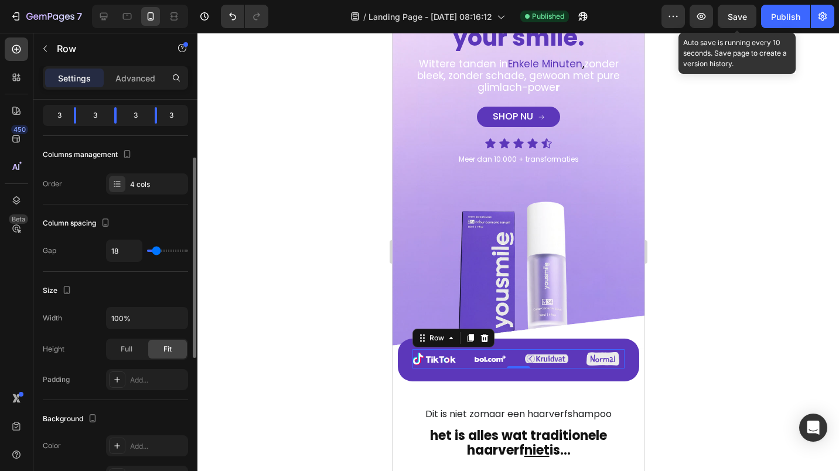
type input "14"
type input "8"
type input "16"
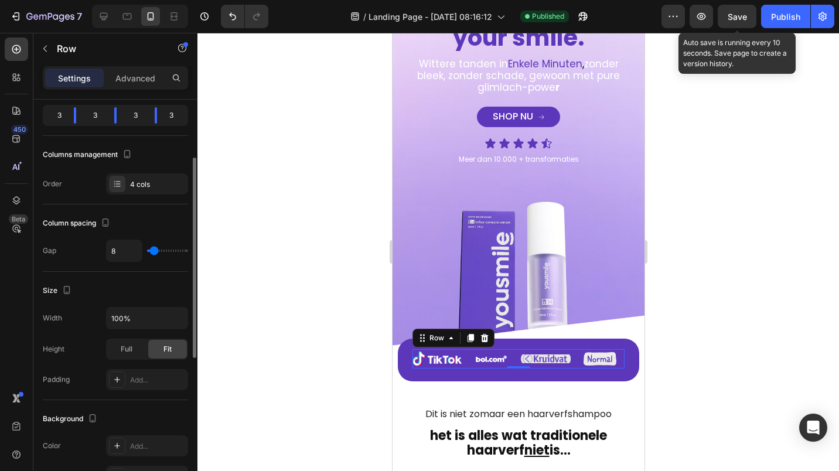
type input "16"
type input "18"
click at [156, 252] on input "range" at bounding box center [167, 250] width 41 height 2
click at [210, 280] on div at bounding box center [517, 252] width 641 height 438
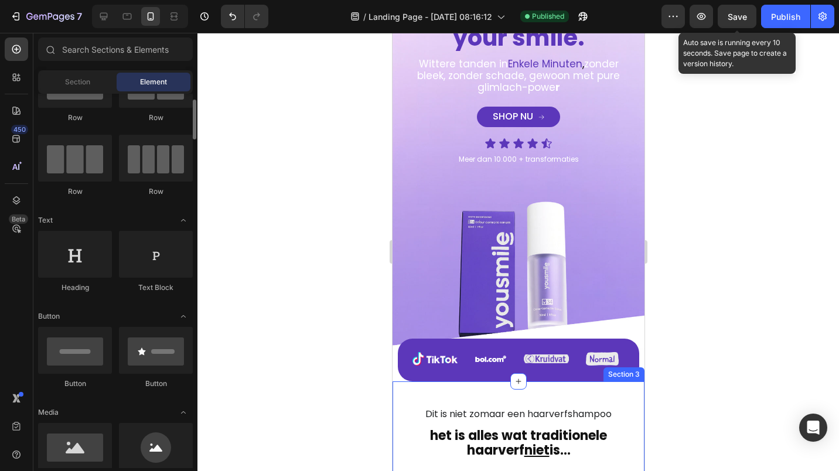
scroll to position [176, 0]
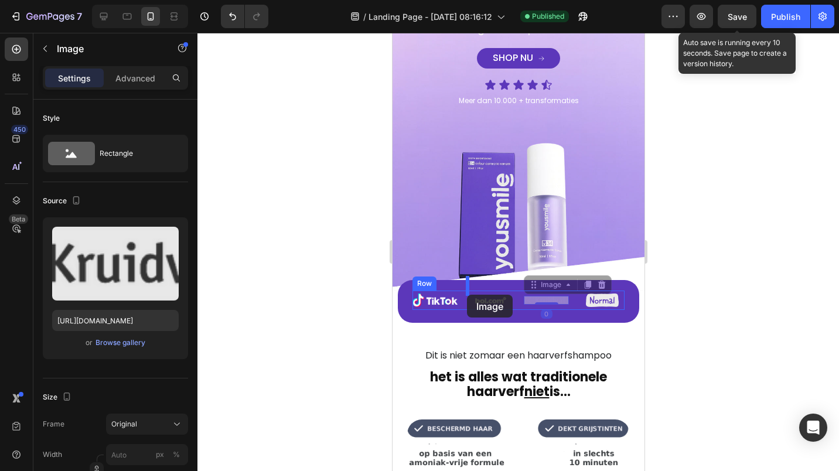
drag, startPoint x: 541, startPoint y: 288, endPoint x: 466, endPoint y: 295, distance: 75.3
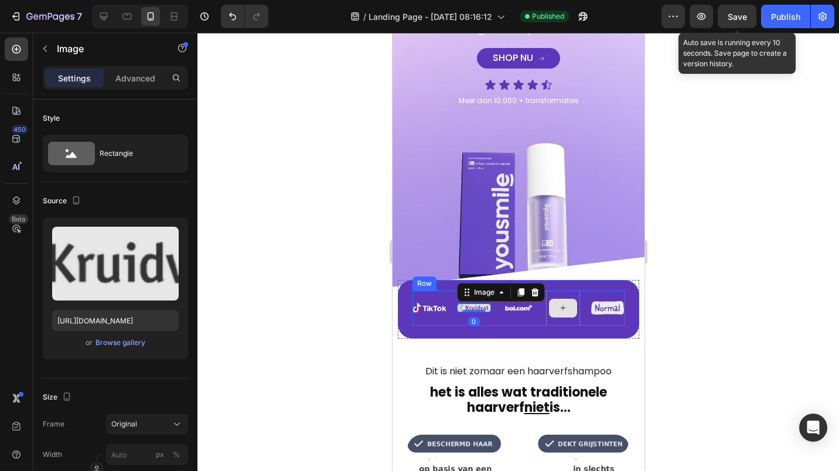
click at [548, 300] on div at bounding box center [562, 308] width 28 height 19
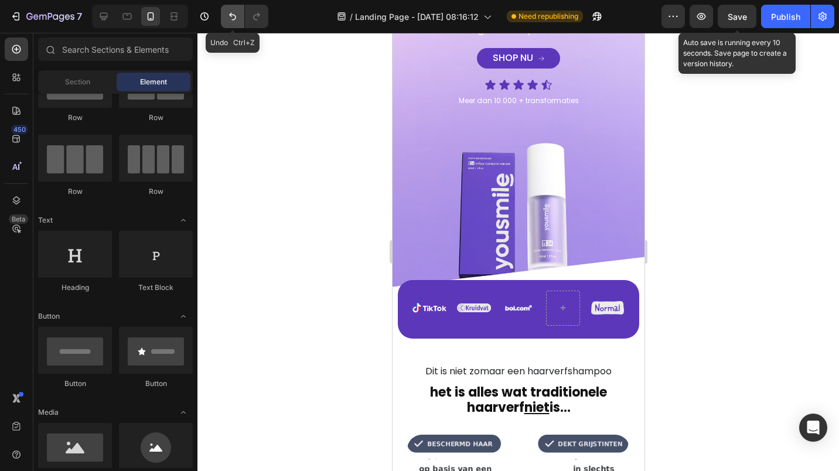
click at [241, 18] on button "Undo/Redo" at bounding box center [232, 16] width 23 height 23
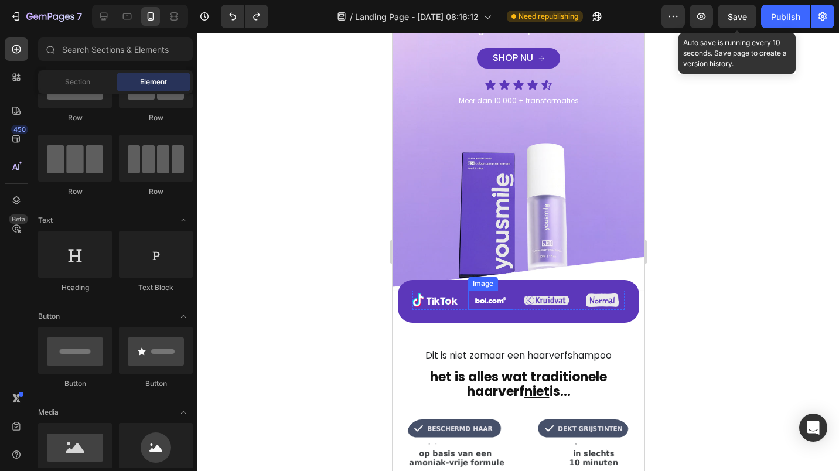
click at [494, 290] on img at bounding box center [489, 300] width 39 height 20
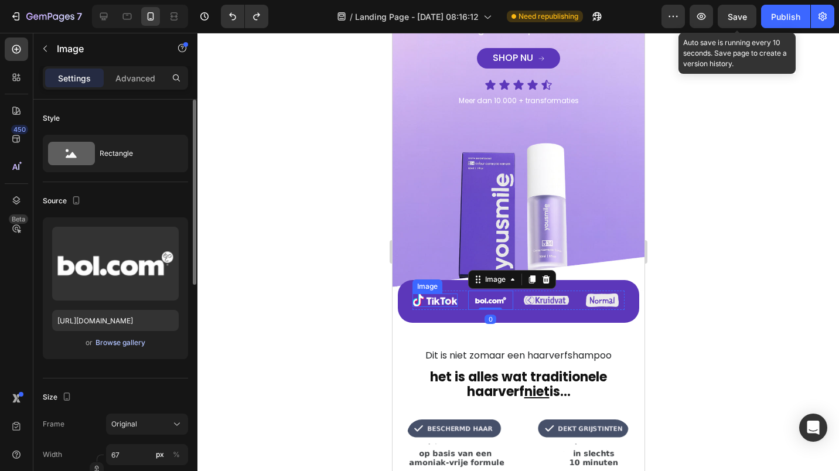
click at [136, 339] on div "Browse gallery" at bounding box center [120, 342] width 50 height 11
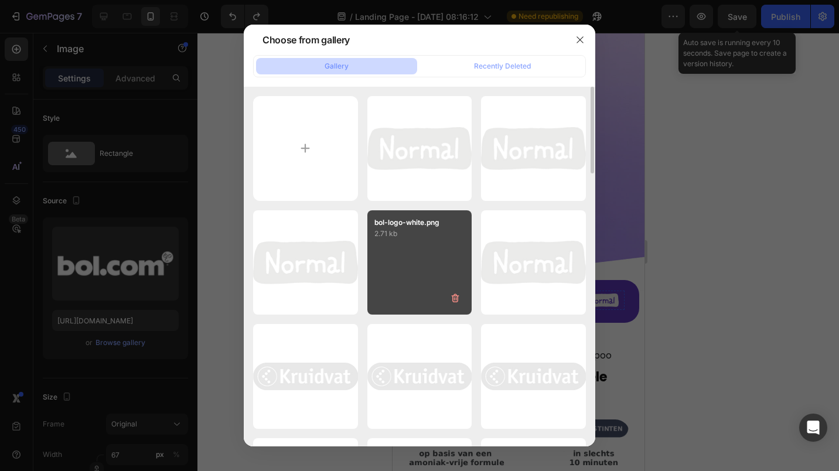
click at [403, 298] on div "bol-logo-white.png 2.71 kb" at bounding box center [419, 262] width 105 height 105
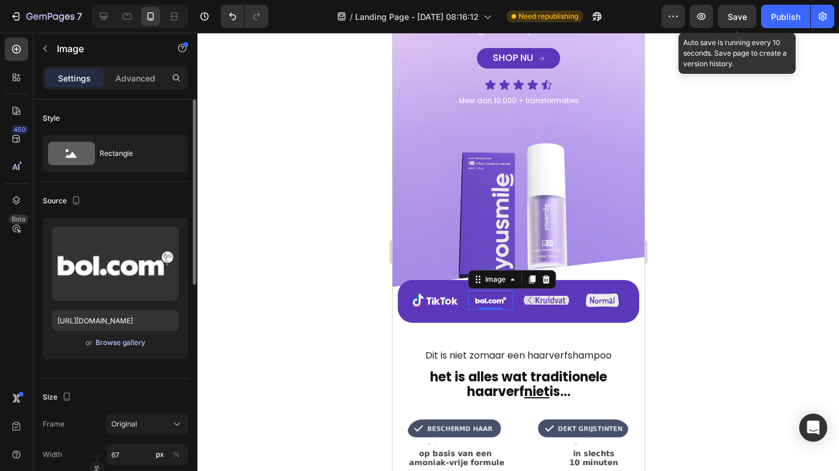
click at [136, 343] on div "Browse gallery" at bounding box center [120, 342] width 50 height 11
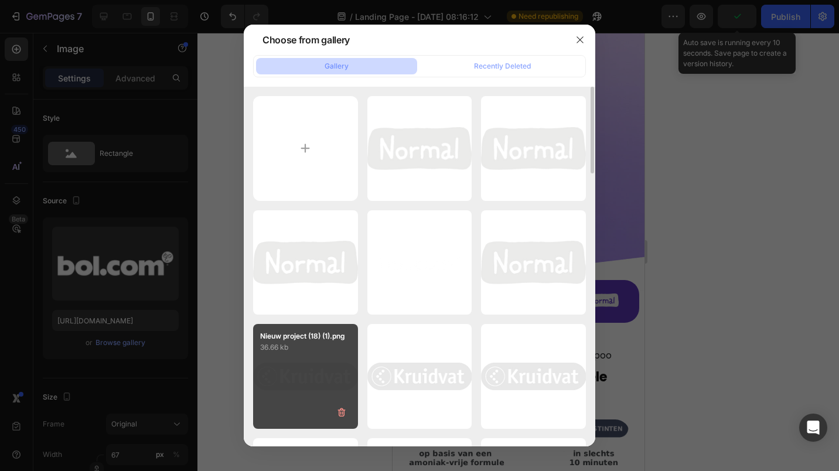
click at [285, 381] on div "Nieuw project (18) (1).png 36.66 kb" at bounding box center [305, 376] width 105 height 105
type input "[URL][DOMAIN_NAME]"
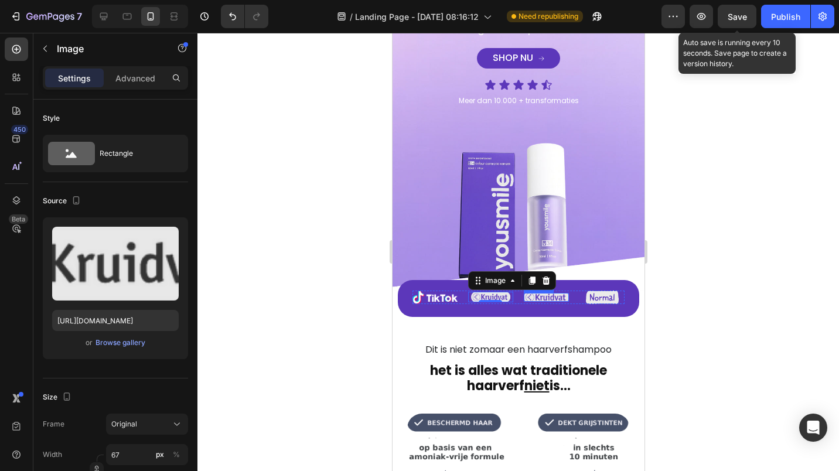
click at [536, 293] on img at bounding box center [545, 297] width 45 height 9
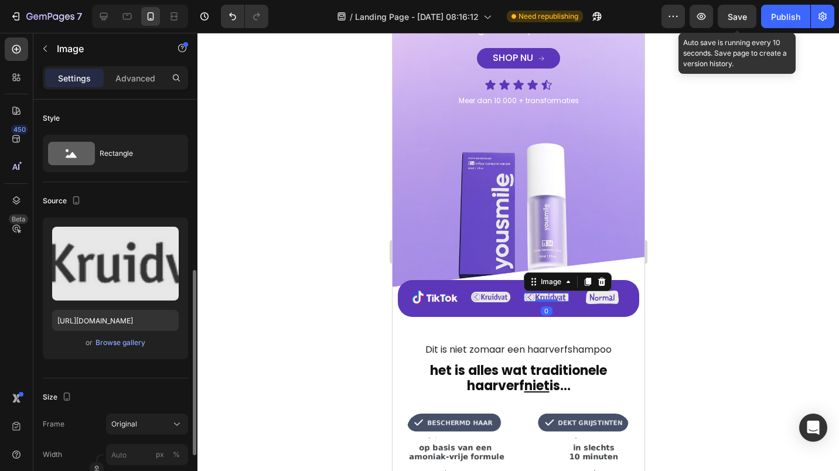
scroll to position [117, 0]
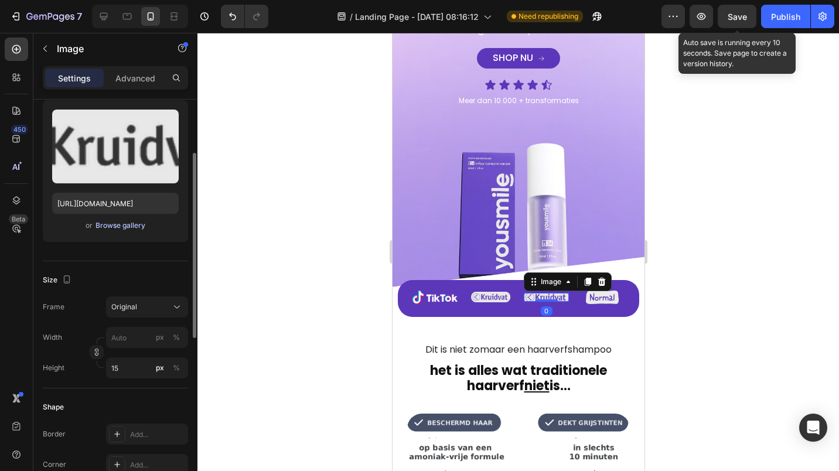
click at [121, 228] on div "Browse gallery" at bounding box center [120, 225] width 50 height 11
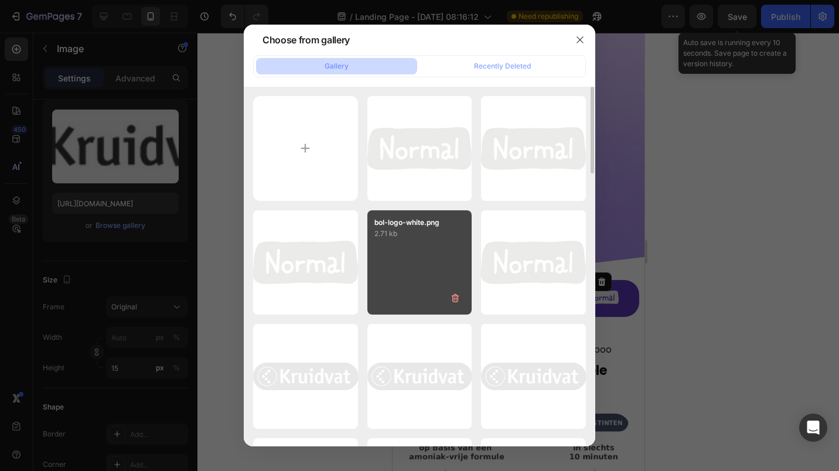
click at [430, 265] on div "bol-logo-white.png 2.71 kb" at bounding box center [419, 262] width 105 height 105
type input "[URL][DOMAIN_NAME]"
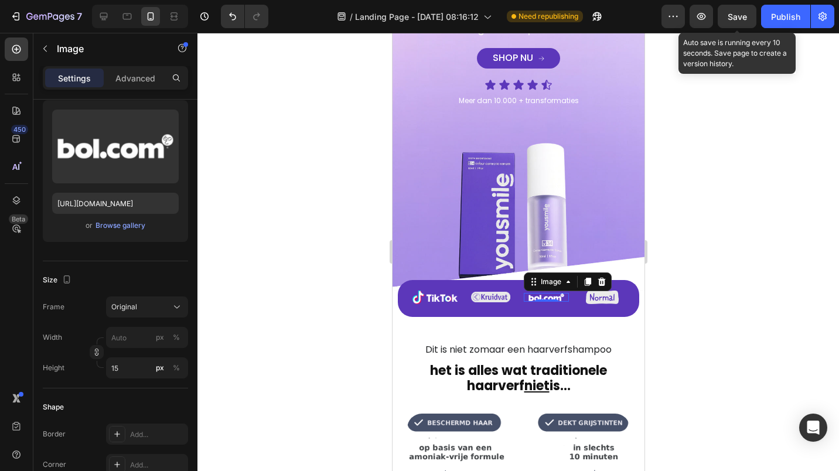
click at [358, 329] on div at bounding box center [517, 252] width 641 height 438
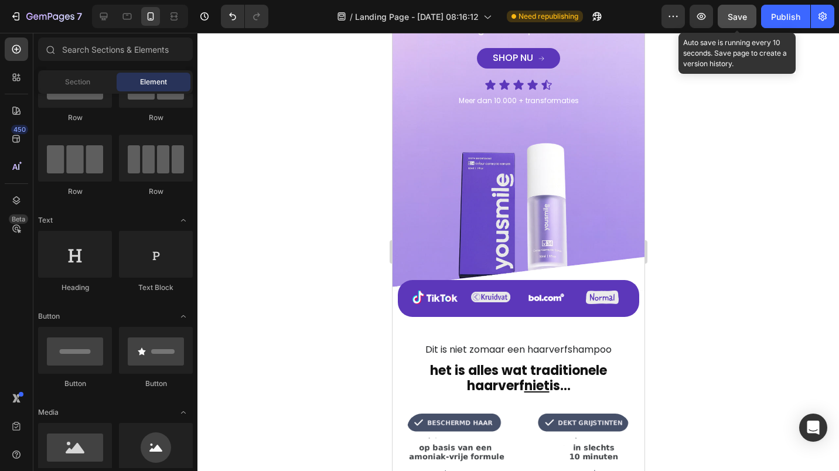
click at [744, 14] on span "Save" at bounding box center [736, 17] width 19 height 10
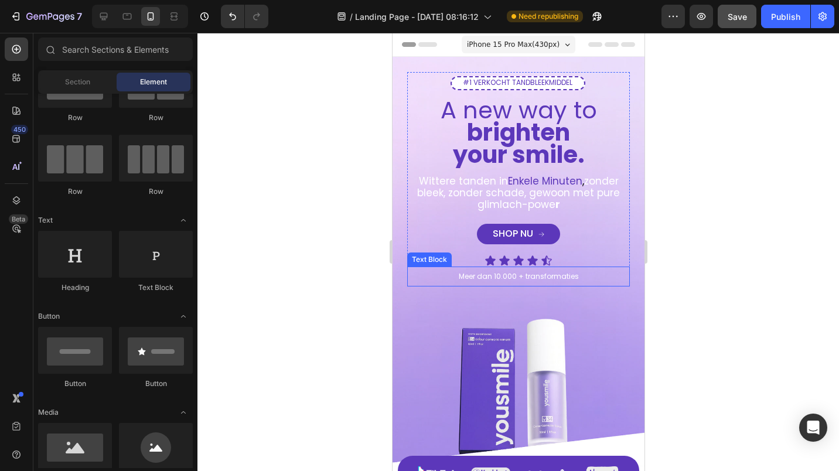
scroll to position [59, 0]
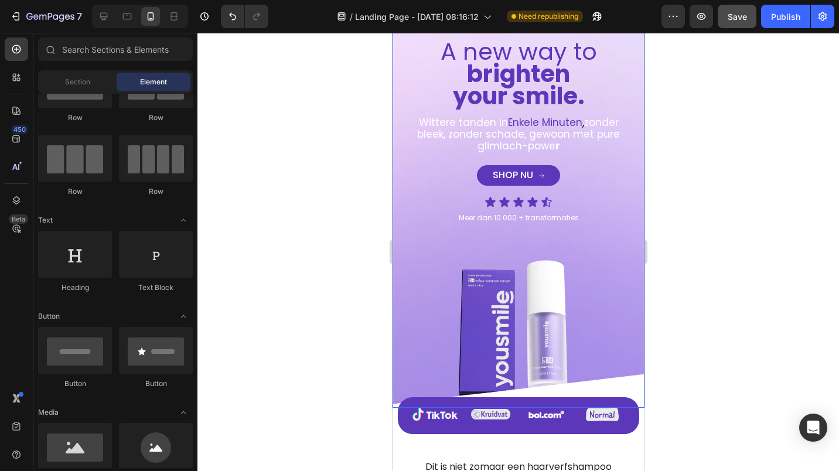
drag, startPoint x: 333, startPoint y: 258, endPoint x: 344, endPoint y: 256, distance: 11.8
click at [333, 258] on div at bounding box center [517, 252] width 641 height 438
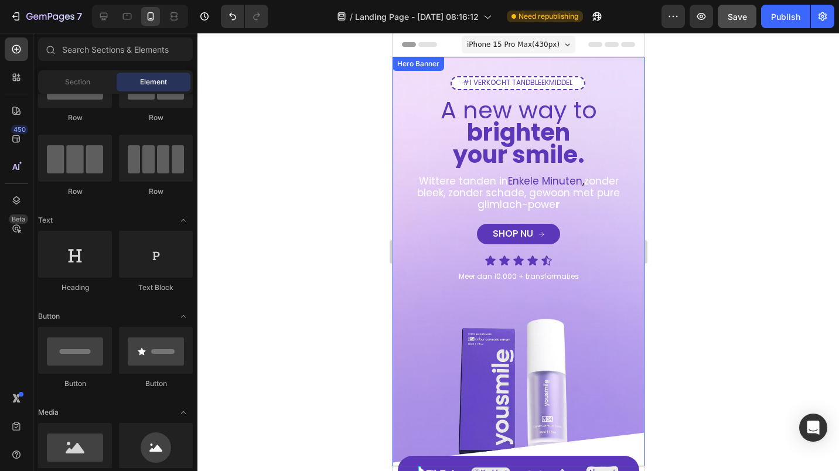
scroll to position [117, 0]
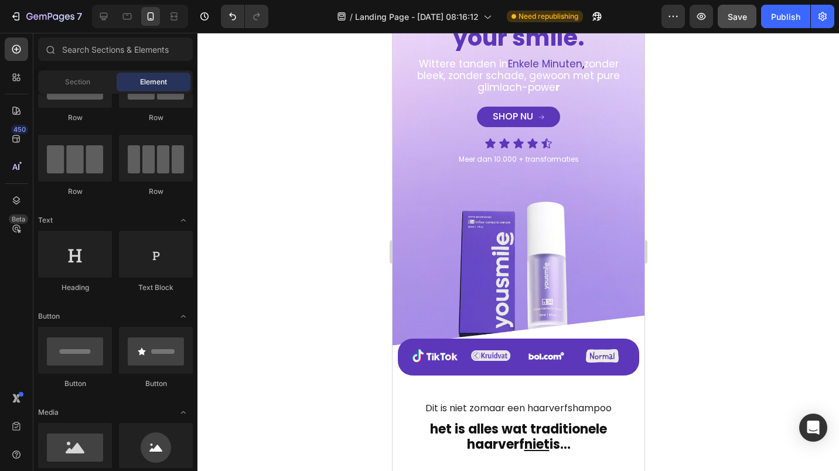
click at [295, 275] on div at bounding box center [517, 252] width 641 height 438
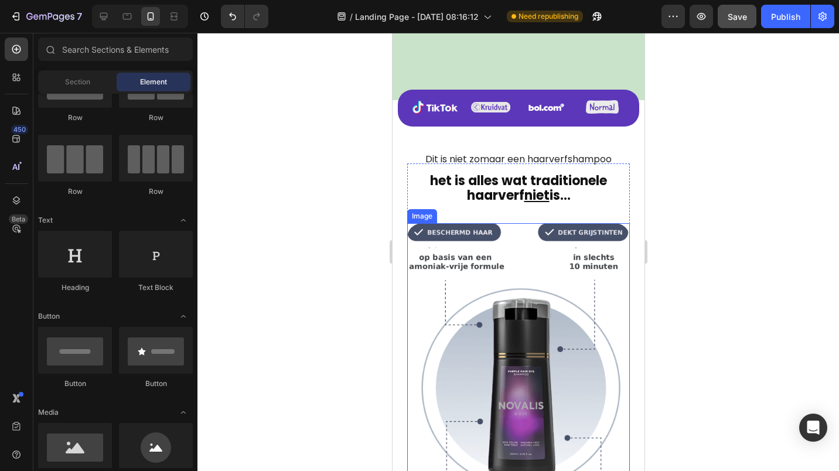
scroll to position [469, 0]
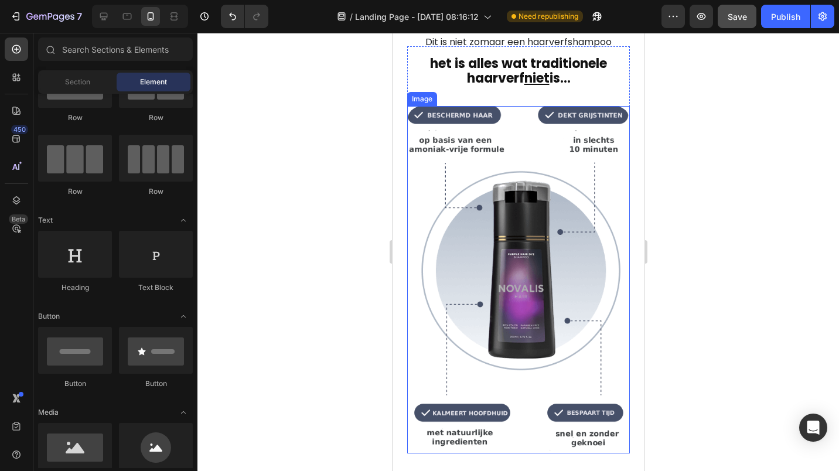
click at [456, 141] on img at bounding box center [517, 279] width 223 height 347
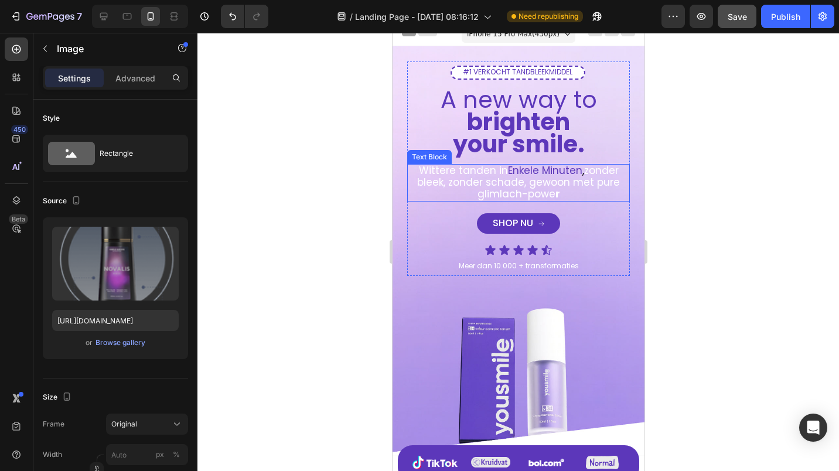
scroll to position [0, 0]
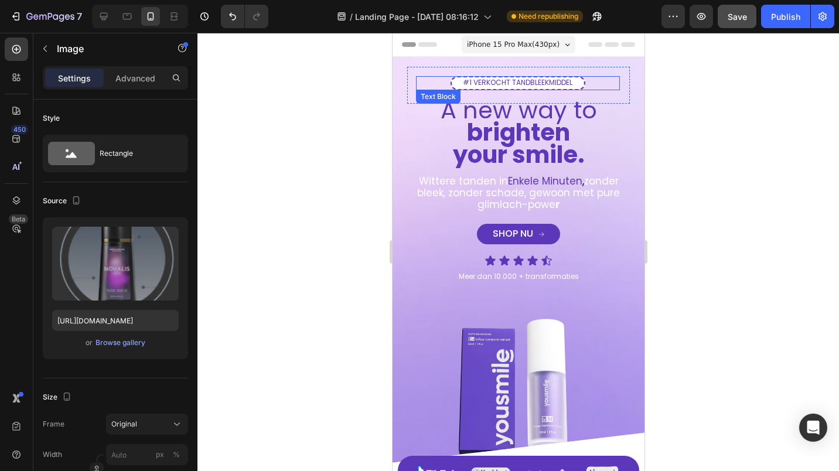
click at [500, 83] on span "#1 VERKOCHT TANDBLEEKMIDDEL" at bounding box center [517, 82] width 110 height 10
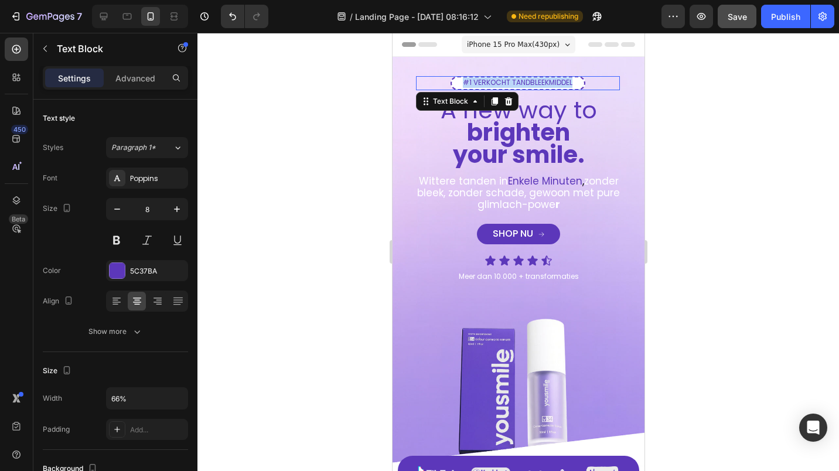
click at [500, 83] on span "#1 VERKOCHT TANDBLEEKMIDDEL" at bounding box center [517, 82] width 110 height 10
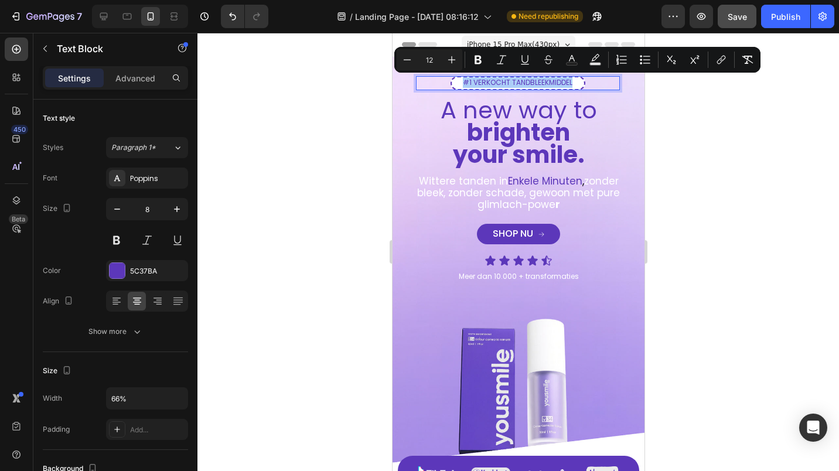
click at [343, 164] on div at bounding box center [517, 252] width 641 height 438
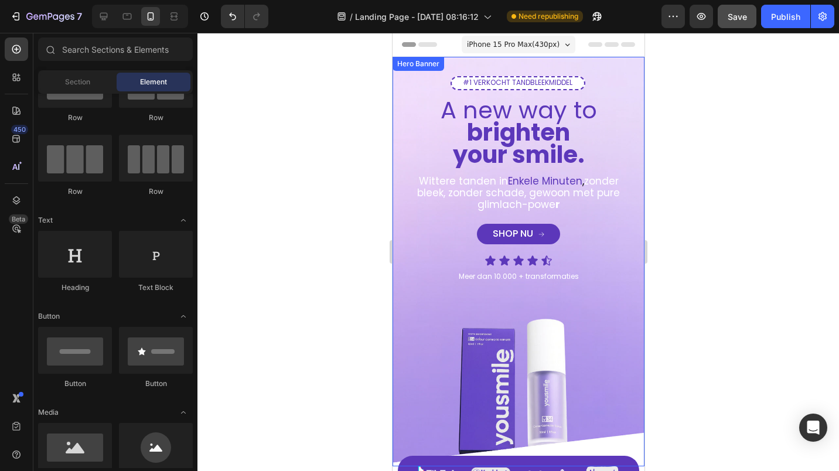
scroll to position [234, 0]
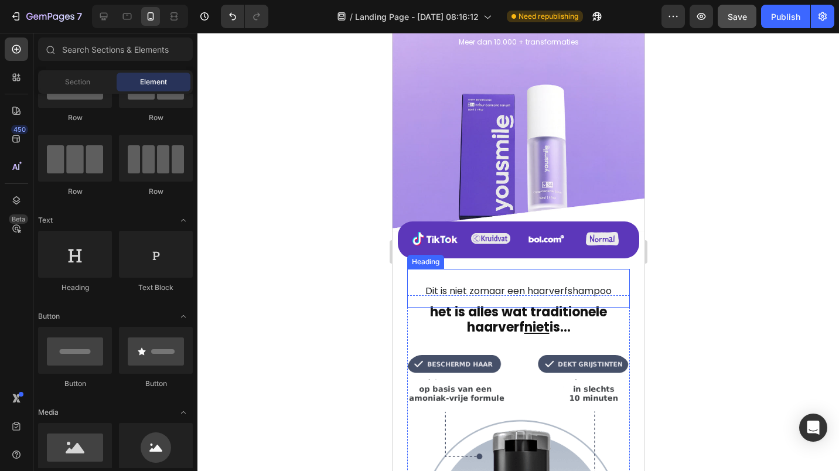
click at [475, 284] on span "Dit is niet zomaar een haarverfshampoo" at bounding box center [518, 290] width 186 height 13
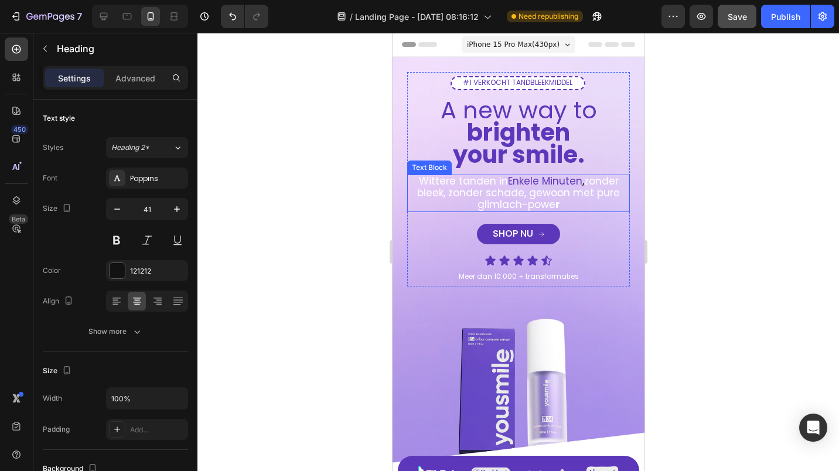
scroll to position [176, 0]
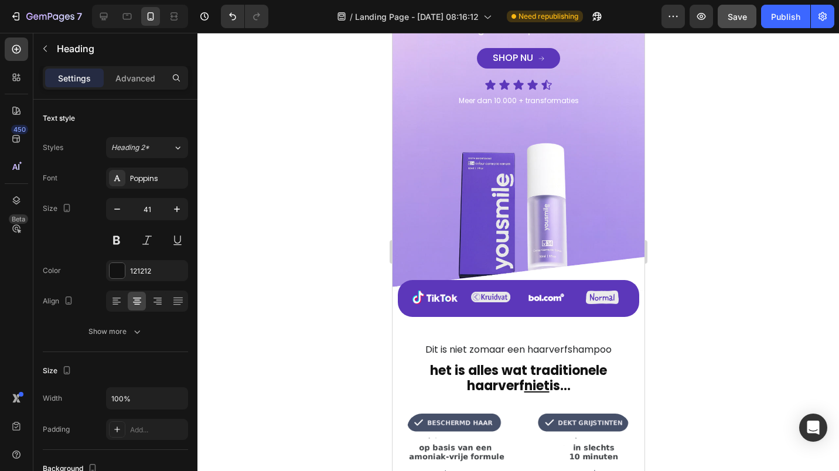
click at [357, 168] on div at bounding box center [517, 252] width 641 height 438
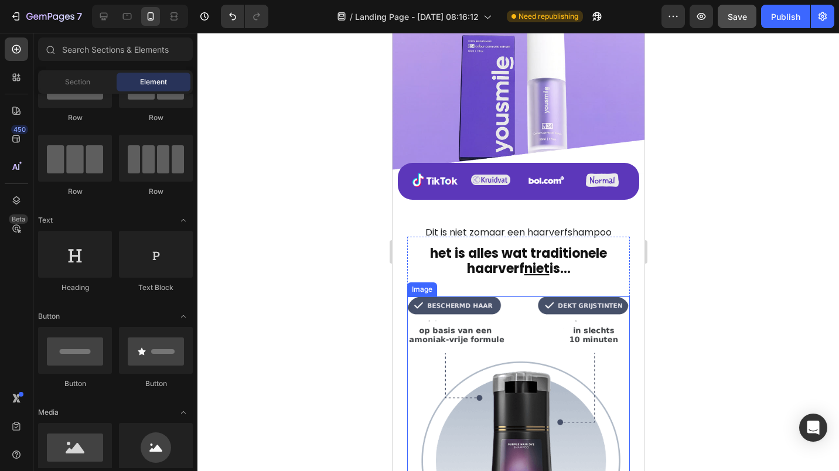
scroll to position [410, 0]
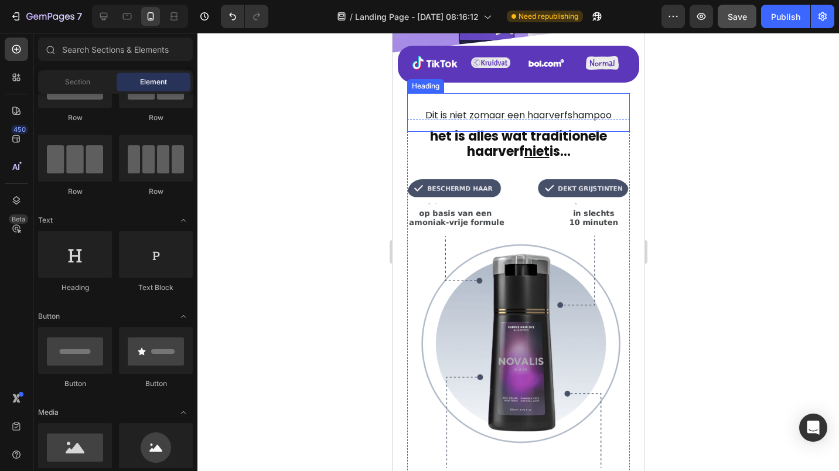
click at [411, 93] on h2 "Dit is niet zomaar een haarverfshampoo" at bounding box center [517, 112] width 223 height 39
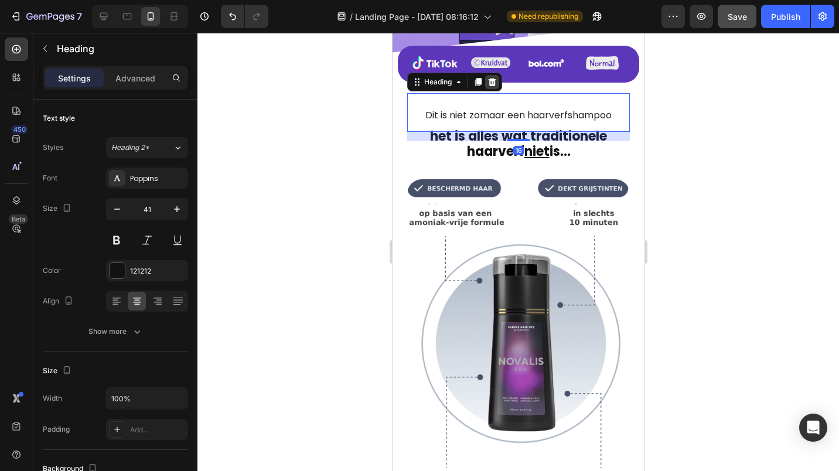
click at [495, 77] on icon at bounding box center [491, 81] width 9 height 9
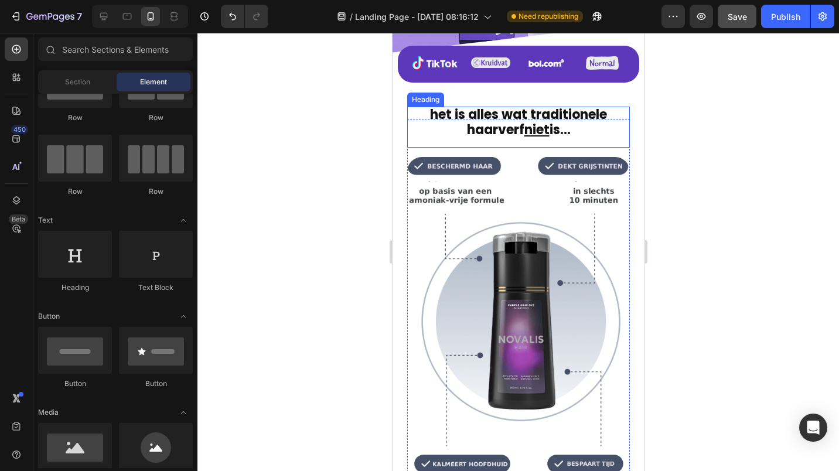
click at [422, 107] on h2 "het is alles wat traditionele haarverf niet is..." at bounding box center [517, 123] width 223 height 32
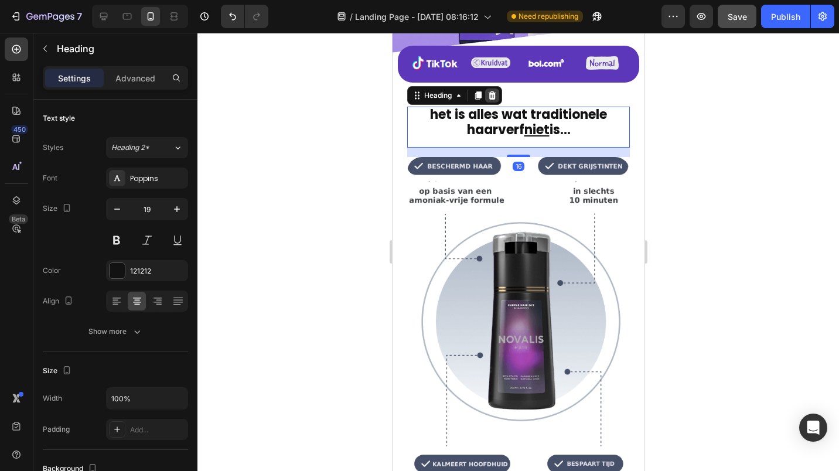
click at [491, 91] on icon at bounding box center [492, 95] width 8 height 8
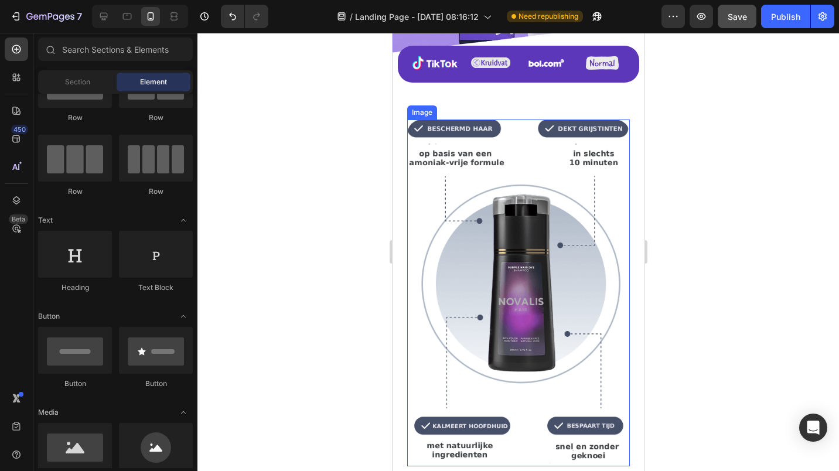
click at [437, 119] on img at bounding box center [517, 292] width 223 height 347
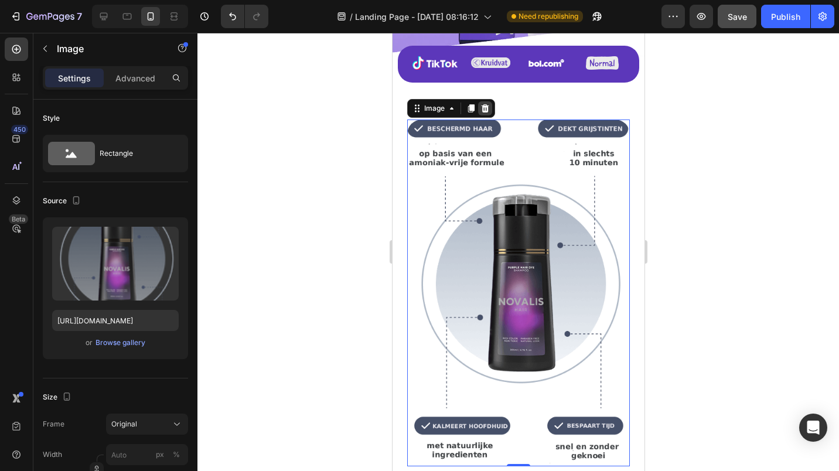
click at [488, 104] on icon at bounding box center [484, 108] width 9 height 9
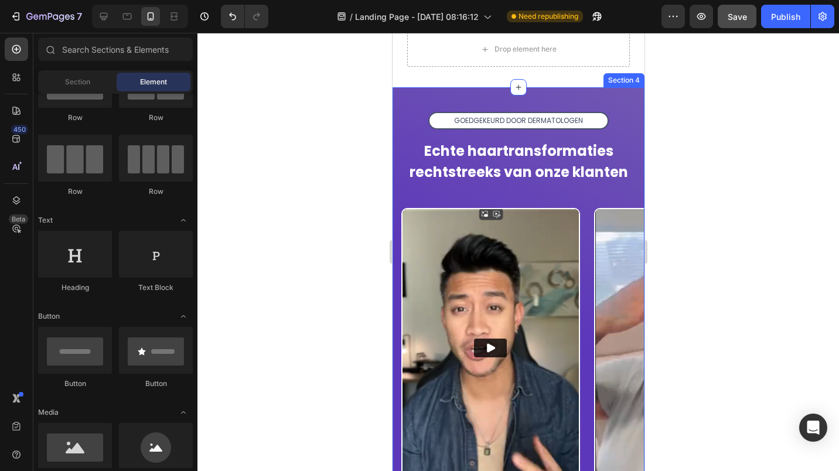
scroll to position [469, 0]
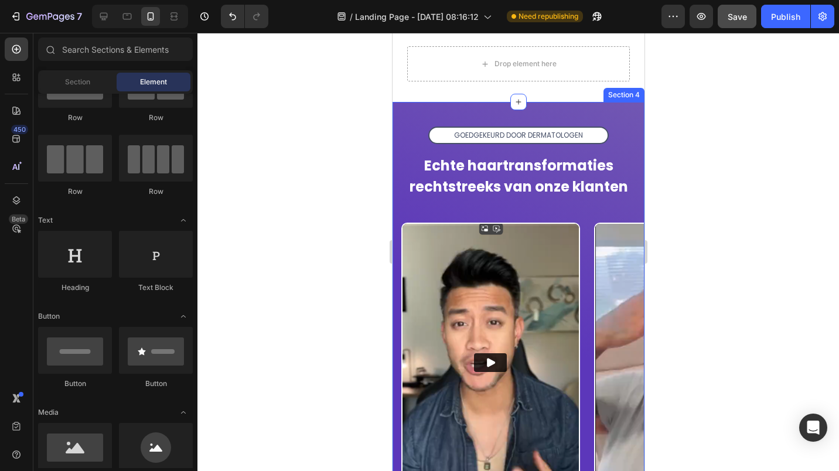
click at [400, 111] on div "GOEDGEKEURD DOOR DERMATOLOGEN Text [PERSON_NAME] Echte haartransformaties recht…" at bounding box center [518, 358] width 252 height 513
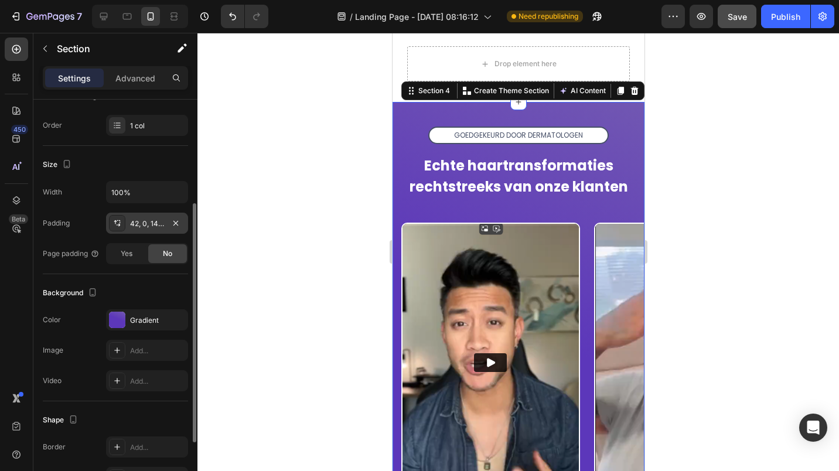
scroll to position [279, 0]
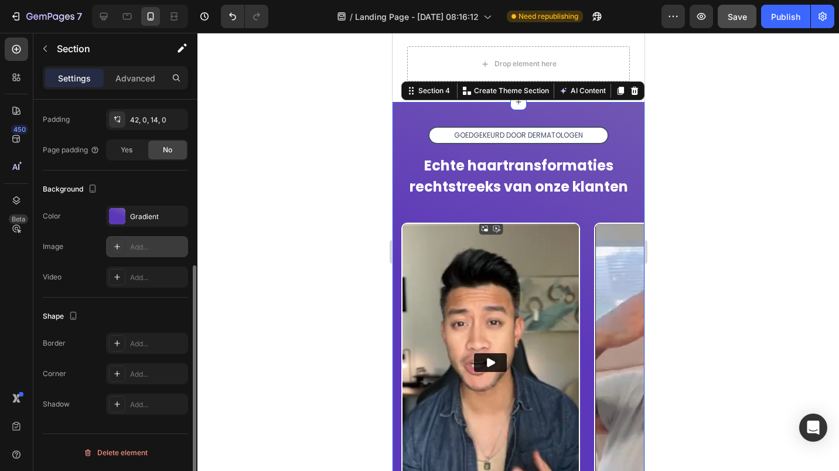
click at [136, 245] on div "Add..." at bounding box center [157, 247] width 55 height 11
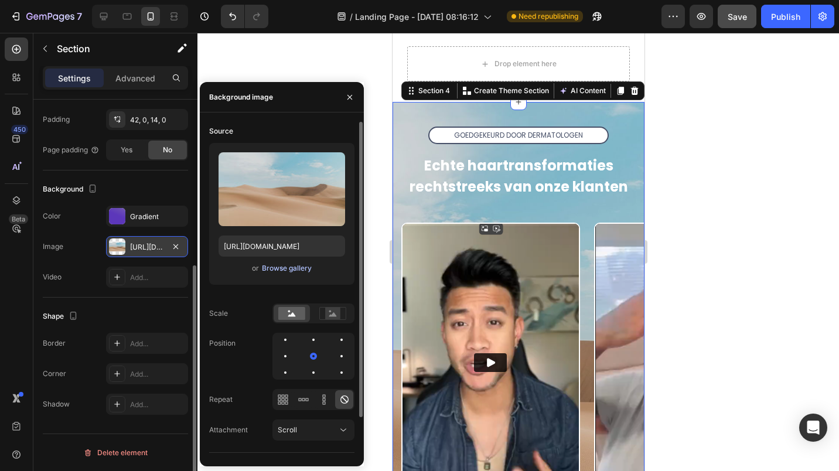
click at [292, 268] on div "Browse gallery" at bounding box center [287, 268] width 50 height 11
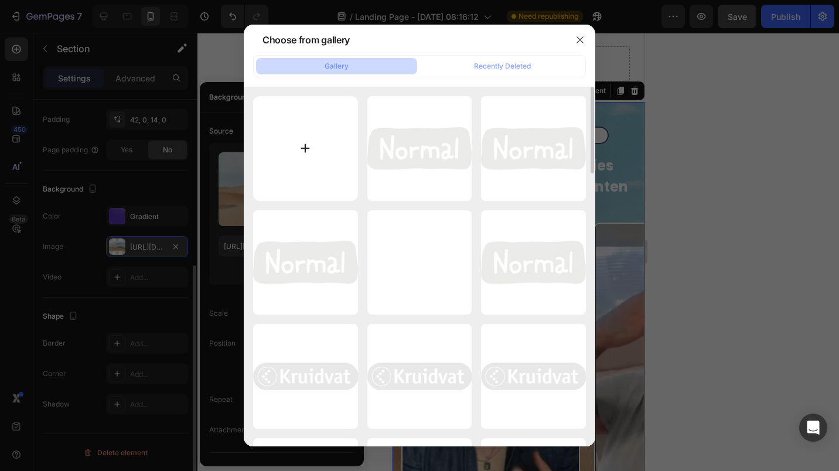
click at [301, 147] on input "file" at bounding box center [305, 148] width 105 height 105
type input "C:\fakepath\40bdb0ca-1a68-4c2c-ba74-6c89f30a7ffd.png"
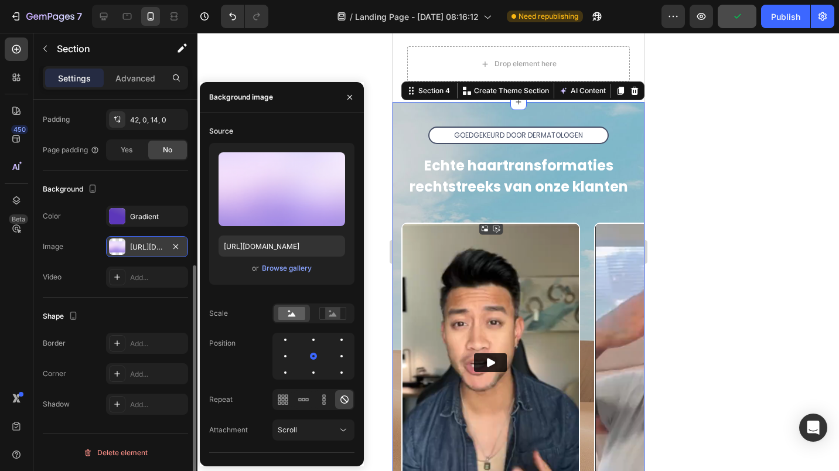
type input "[URL][DOMAIN_NAME]"
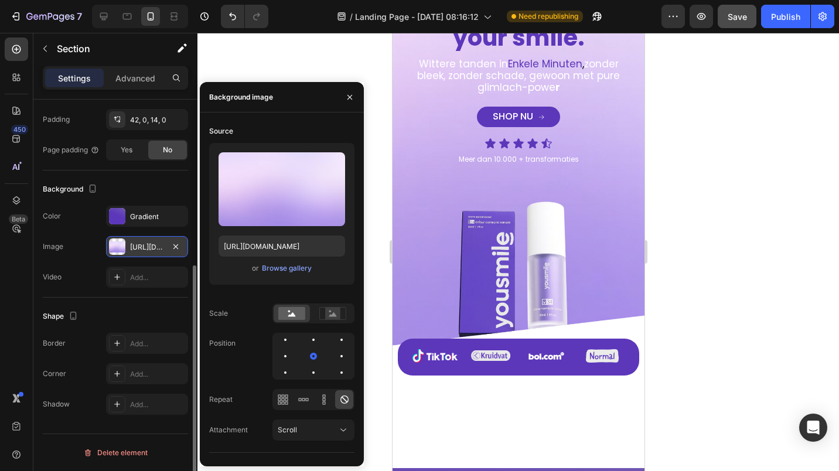
scroll to position [0, 0]
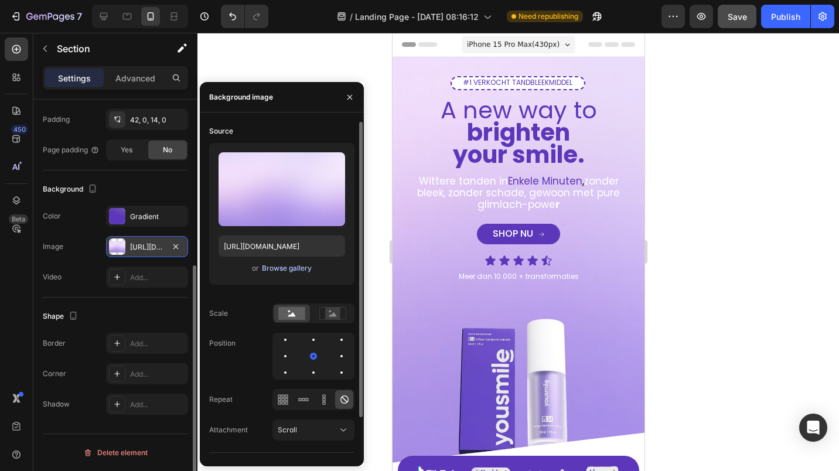
click at [281, 263] on div "Browse gallery" at bounding box center [287, 268] width 50 height 11
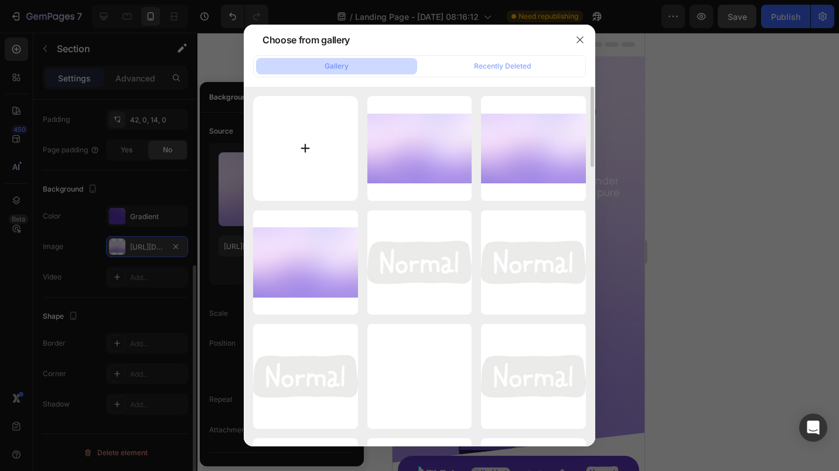
click at [325, 158] on input "file" at bounding box center [305, 148] width 105 height 105
type input "C:\fakepath\Nieuw project (85).jpg"
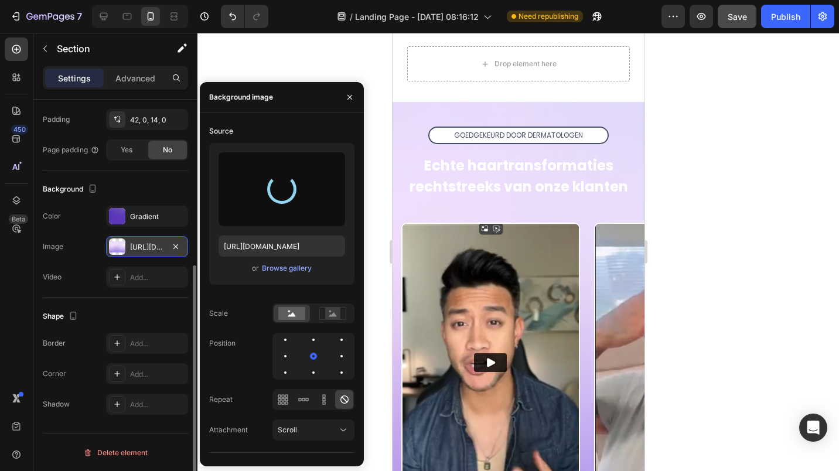
scroll to position [527, 0]
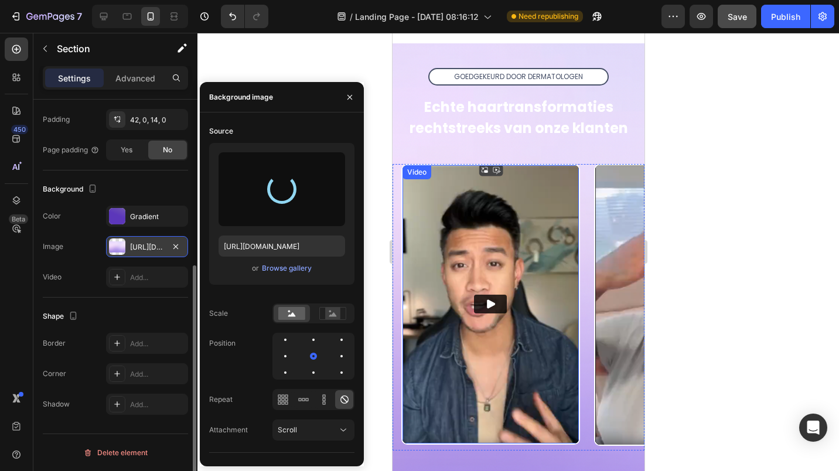
type input "[URL][DOMAIN_NAME]"
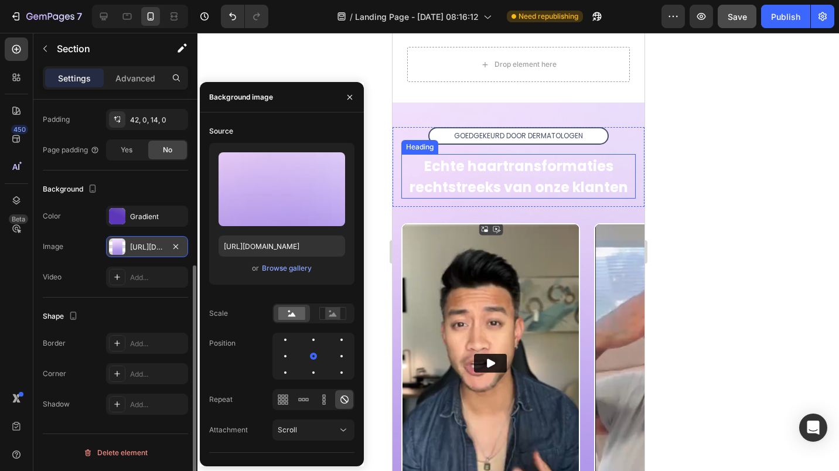
scroll to position [469, 0]
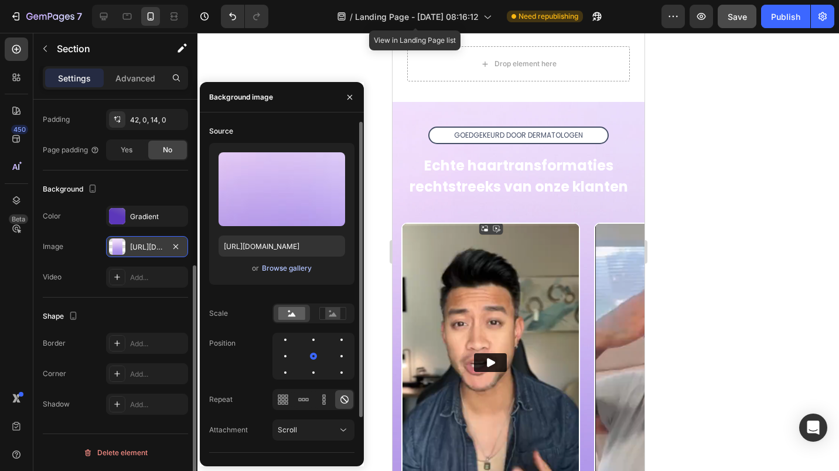
click at [283, 271] on div "Browse gallery" at bounding box center [287, 268] width 50 height 11
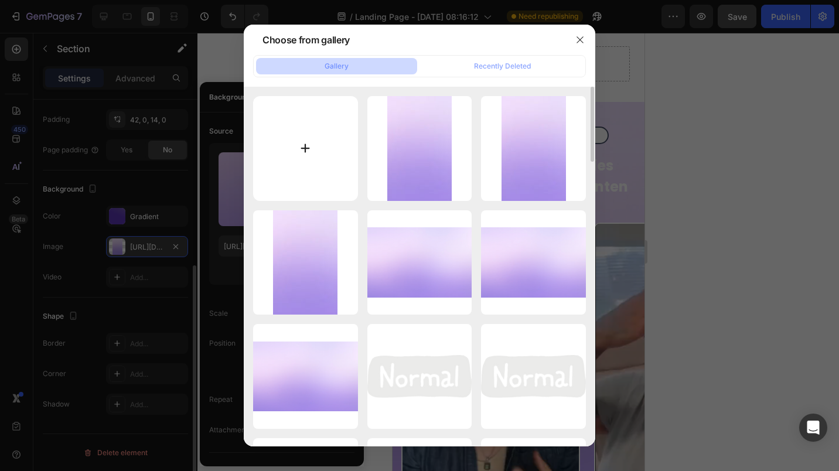
click at [307, 176] on input "file" at bounding box center [305, 148] width 105 height 105
type input "C:\fakepath\Nieuw project (86).jpg"
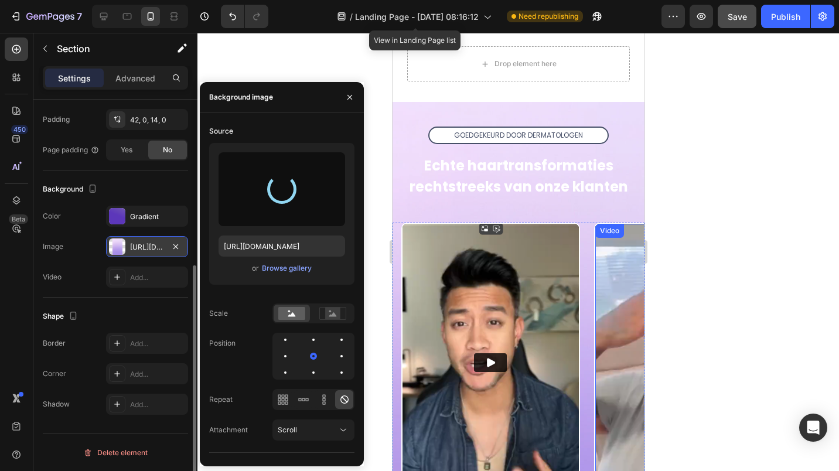
type input "[URL][DOMAIN_NAME]"
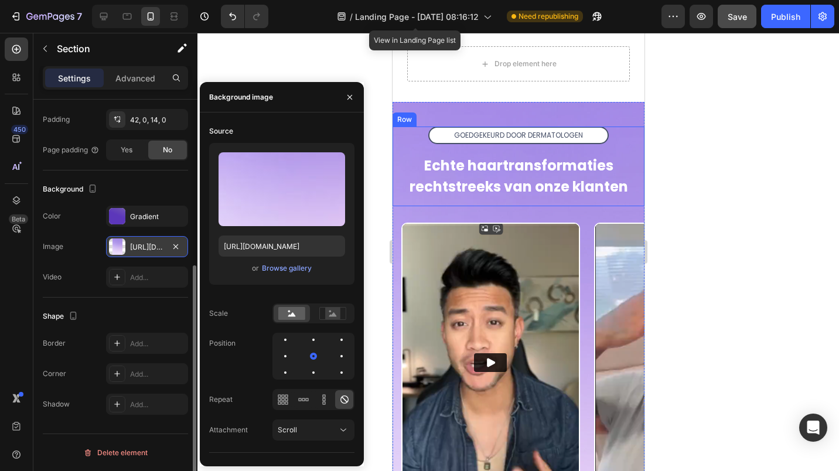
click at [802, 189] on div at bounding box center [517, 252] width 641 height 438
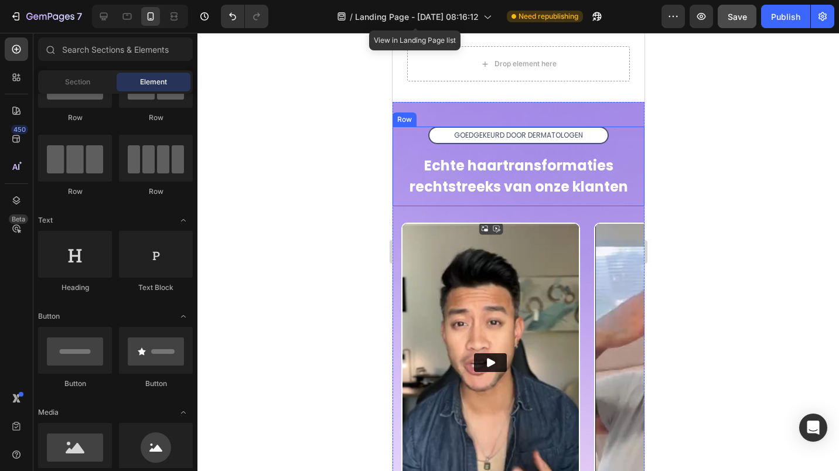
click at [706, 210] on div at bounding box center [517, 252] width 641 height 438
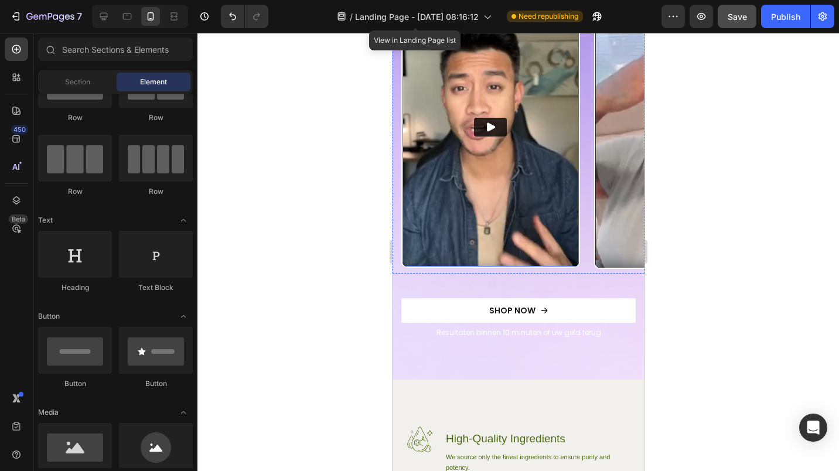
scroll to position [820, 0]
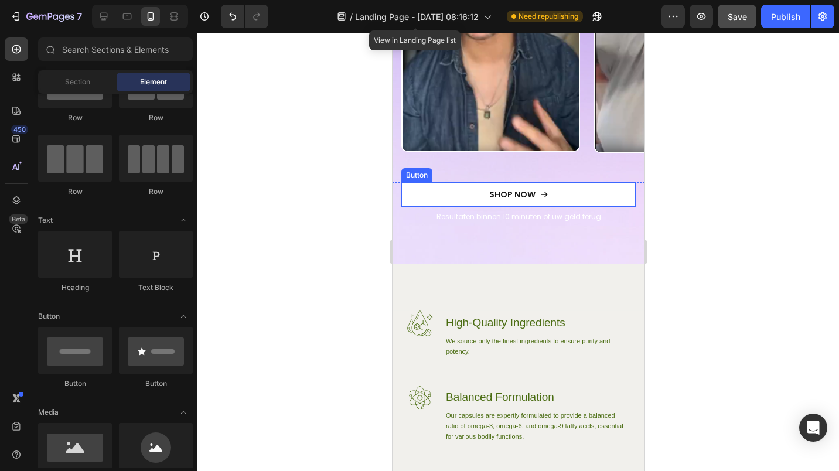
click at [427, 201] on button "SHOP NOW" at bounding box center [518, 194] width 234 height 25
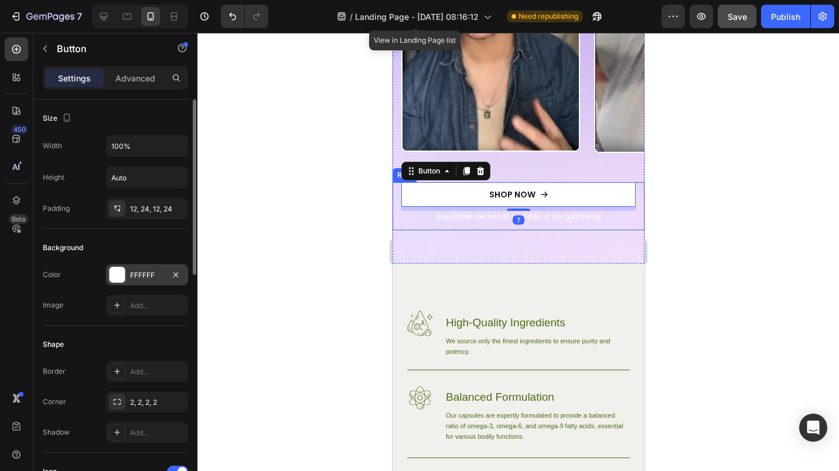
click at [124, 280] on div at bounding box center [117, 274] width 15 height 15
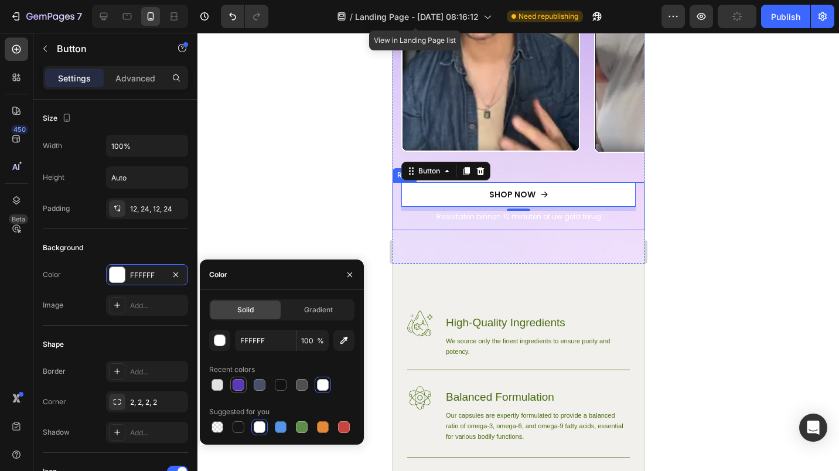
click at [244, 384] on div at bounding box center [238, 385] width 14 height 14
type input "5C37BA"
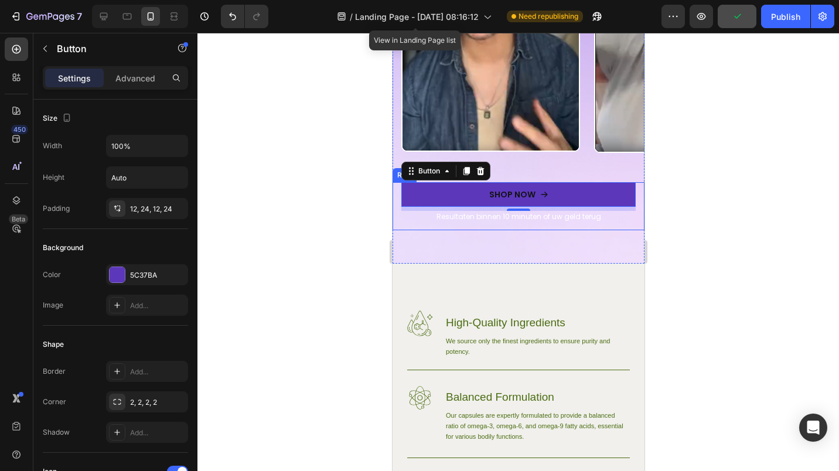
click at [358, 162] on div at bounding box center [517, 252] width 641 height 438
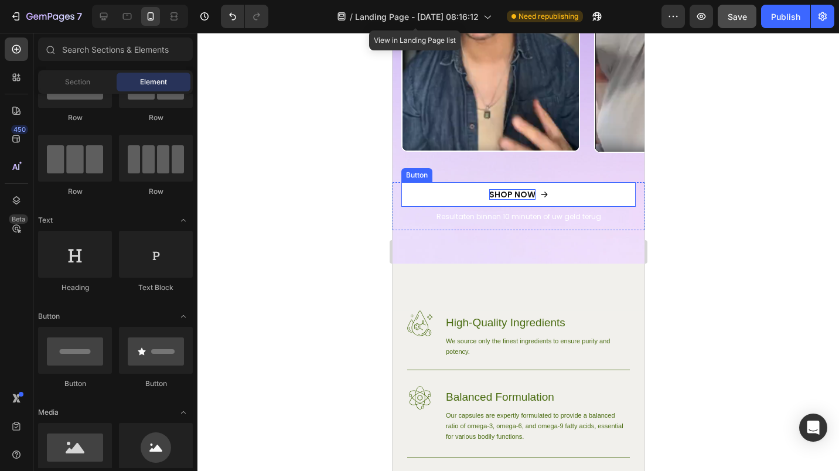
click at [491, 194] on div "SHOP NOW" at bounding box center [511, 194] width 46 height 11
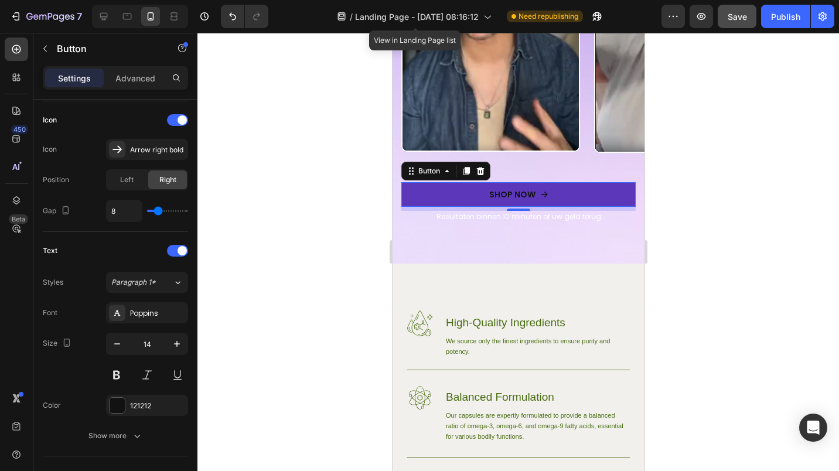
scroll to position [527, 0]
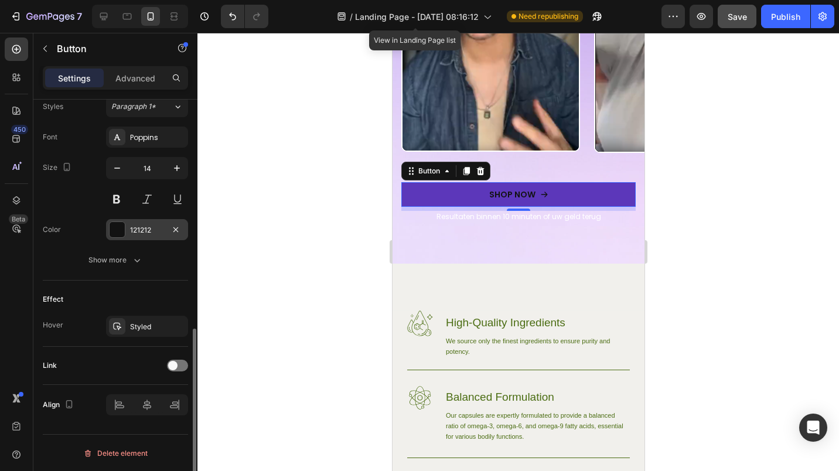
click at [118, 231] on div at bounding box center [117, 229] width 15 height 15
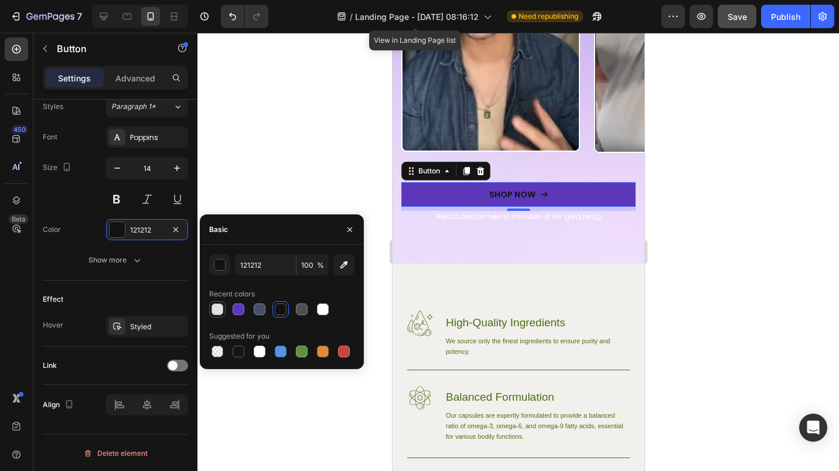
click at [217, 316] on div at bounding box center [217, 309] width 14 height 14
type input "E2E2E2"
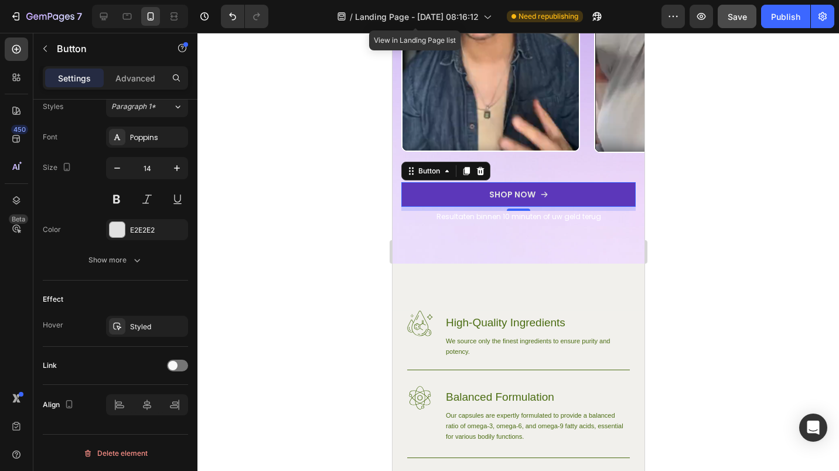
click at [374, 151] on div at bounding box center [517, 252] width 641 height 438
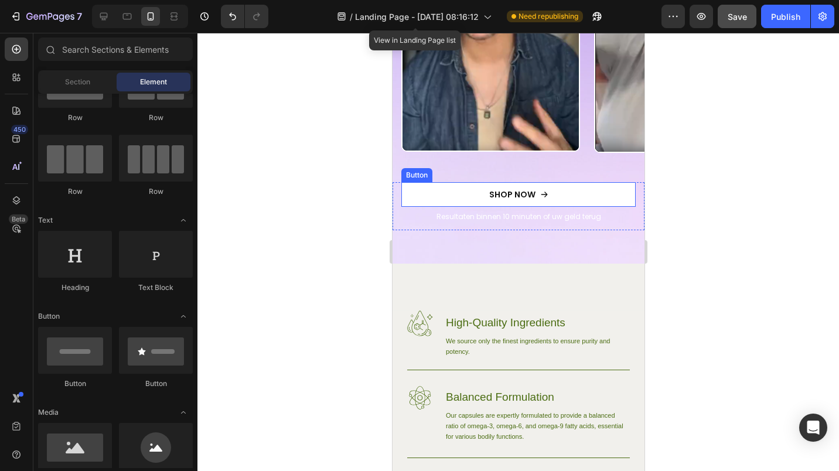
click at [429, 194] on button "SHOP NOW" at bounding box center [518, 194] width 234 height 25
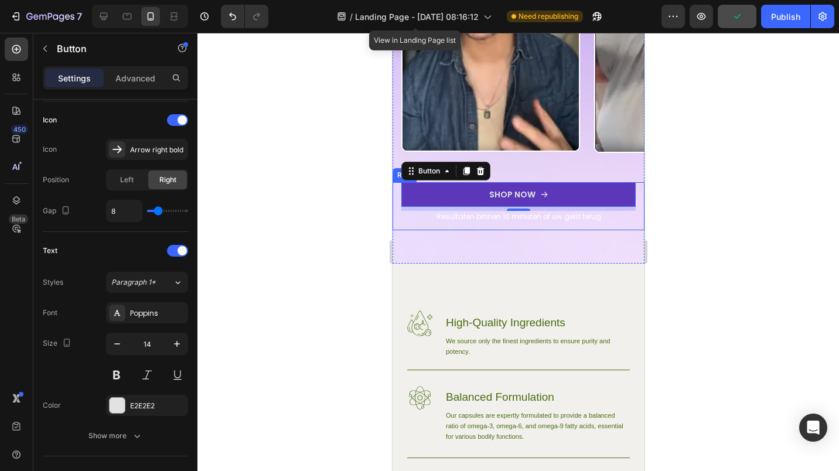
scroll to position [528, 0]
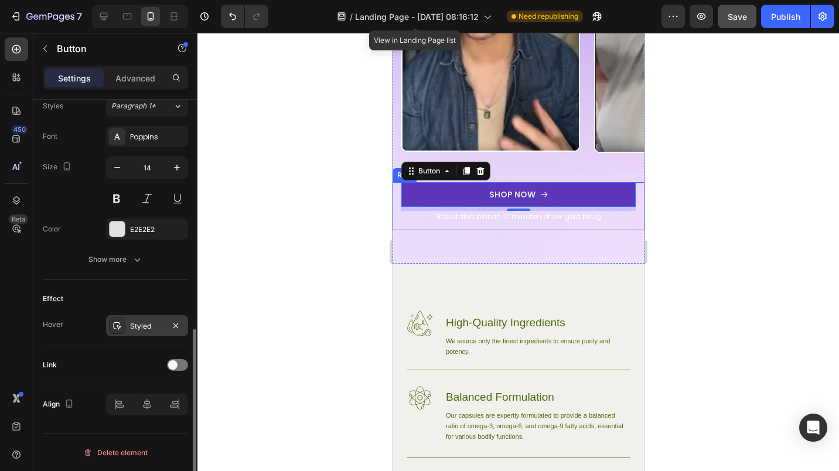
click at [139, 326] on div "Styled" at bounding box center [147, 326] width 34 height 11
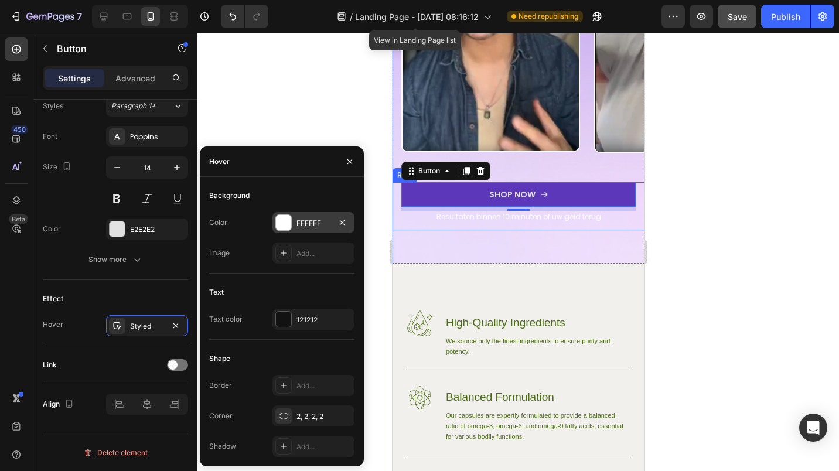
click at [286, 221] on div at bounding box center [283, 222] width 15 height 15
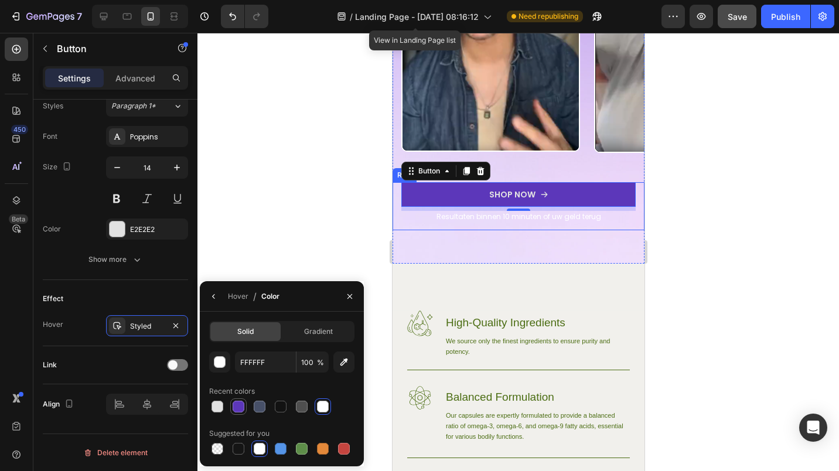
click at [233, 411] on div at bounding box center [238, 406] width 14 height 14
type input "5C37BA"
click at [253, 196] on div at bounding box center [517, 252] width 641 height 438
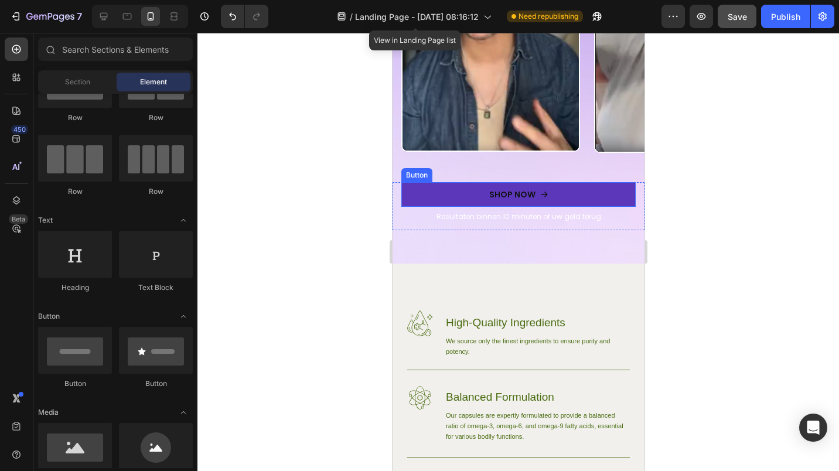
click at [419, 195] on button "SHOP NOW" at bounding box center [518, 194] width 234 height 25
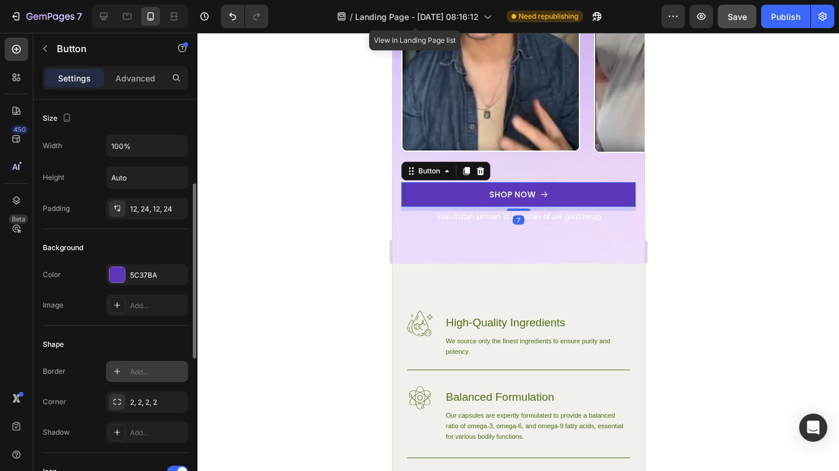
scroll to position [59, 0]
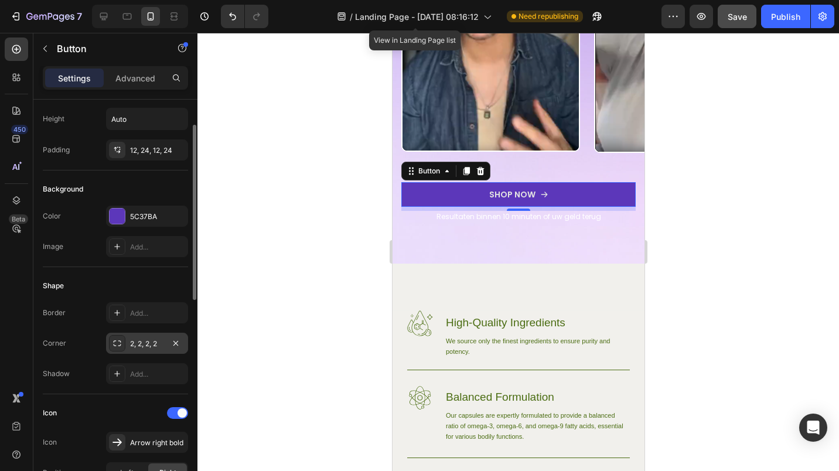
click at [145, 346] on div "2, 2, 2, 2" at bounding box center [147, 343] width 34 height 11
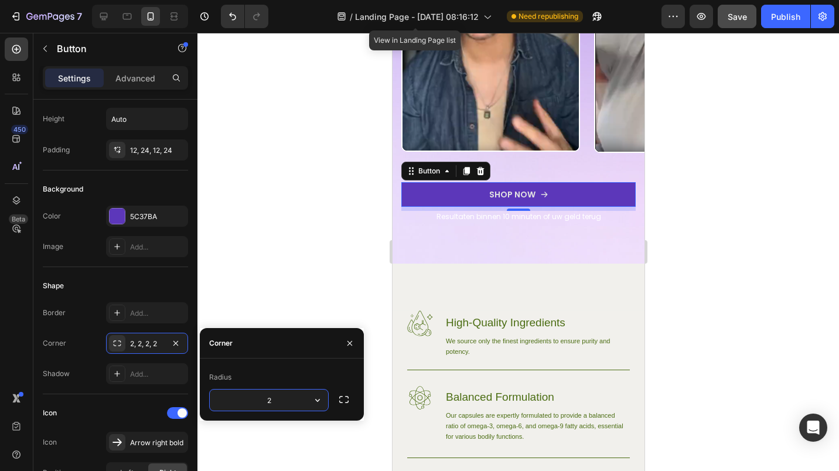
click at [276, 391] on input "2" at bounding box center [269, 399] width 118 height 21
type input "25"
click at [276, 248] on div at bounding box center [517, 252] width 641 height 438
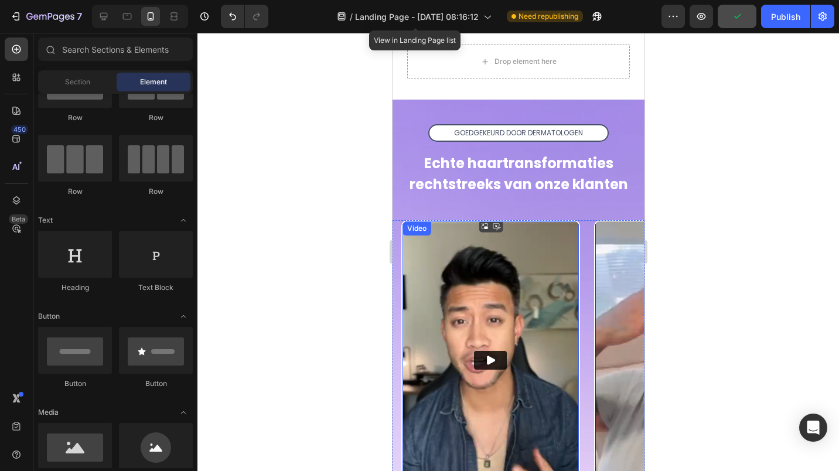
scroll to position [469, 0]
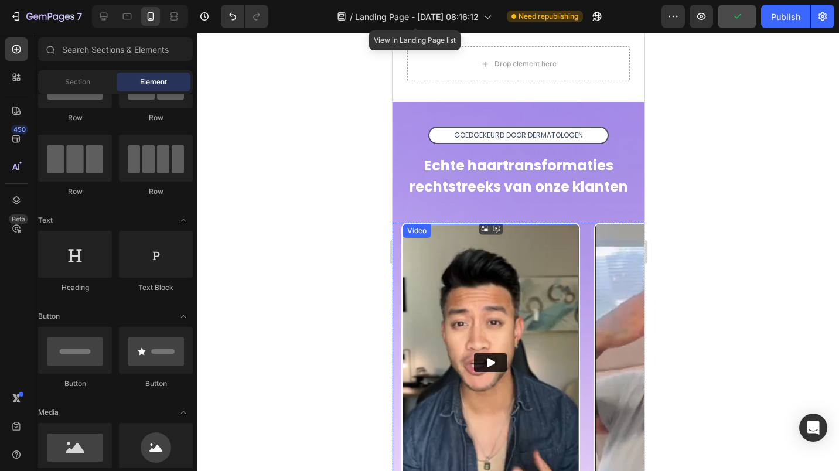
click at [483, 238] on img at bounding box center [490, 363] width 176 height 278
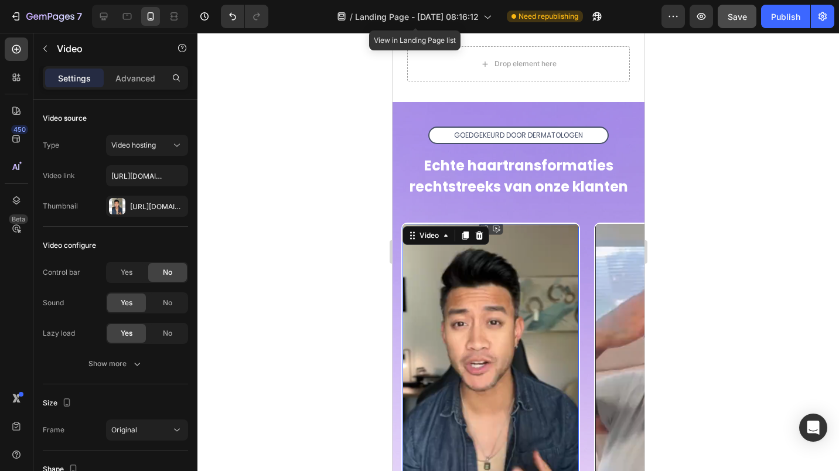
click at [462, 350] on video at bounding box center [490, 363] width 176 height 278
click at [148, 206] on div "[URL][DOMAIN_NAME]" at bounding box center [147, 206] width 34 height 11
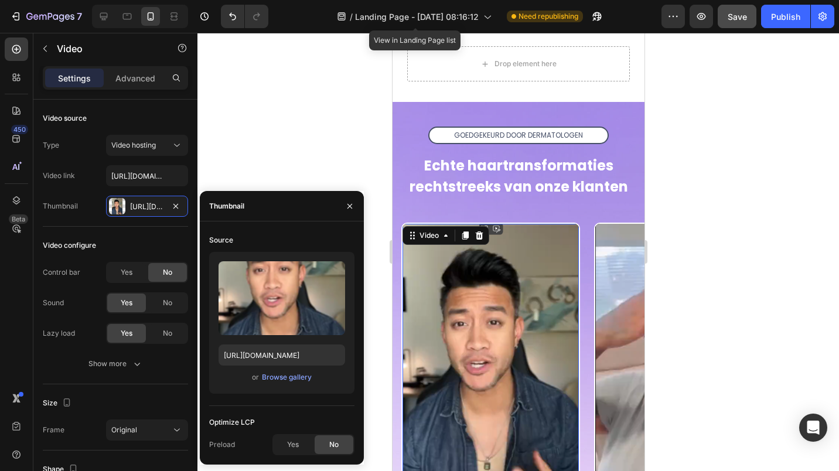
click at [361, 206] on div at bounding box center [350, 206] width 28 height 30
click at [353, 204] on icon "button" at bounding box center [349, 205] width 9 height 9
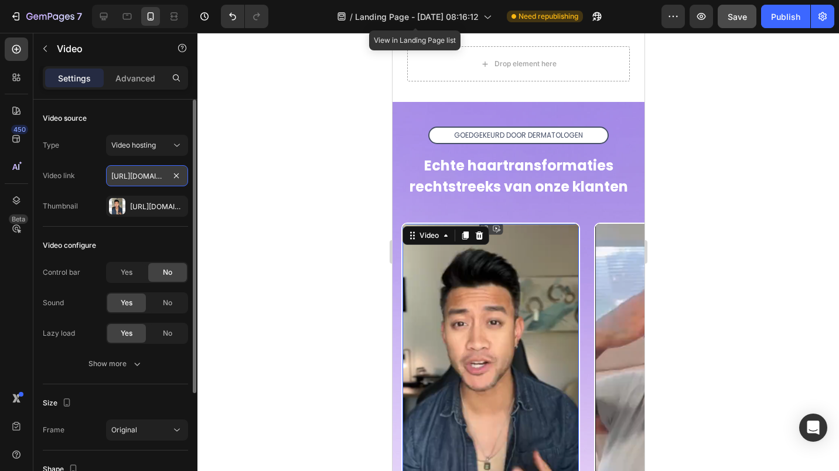
click at [122, 179] on input "[URL][DOMAIN_NAME]" at bounding box center [147, 175] width 82 height 21
paste input "[DOMAIN_NAME][URL]"
type input "[URL][DOMAIN_NAME]"
click at [205, 178] on div at bounding box center [517, 252] width 641 height 438
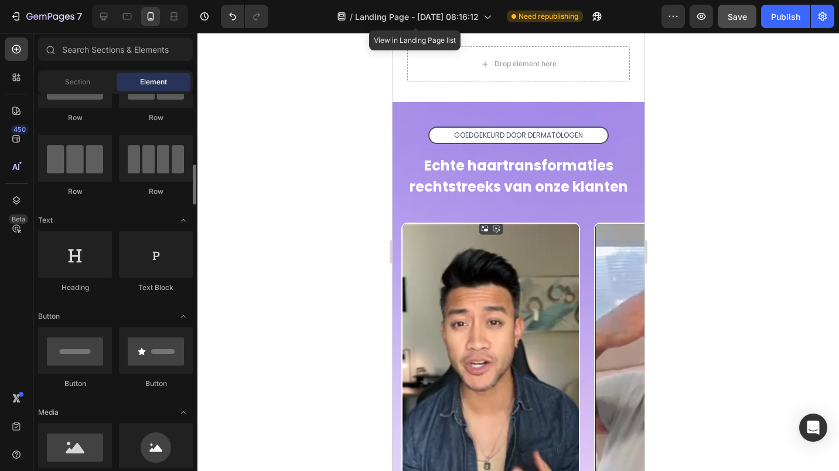
scroll to position [117, 0]
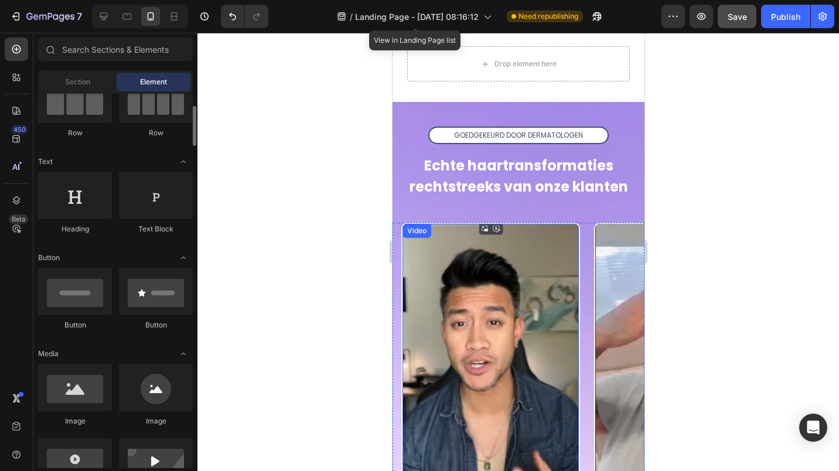
click at [434, 279] on video at bounding box center [490, 363] width 176 height 278
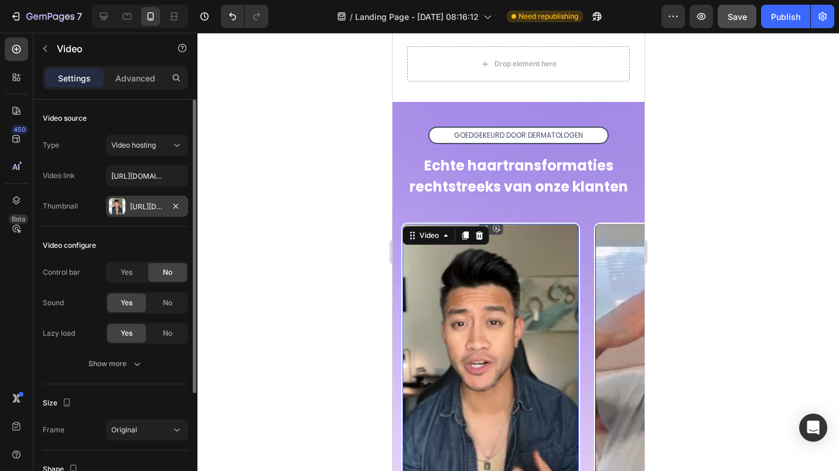
click at [155, 210] on div "[URL][DOMAIN_NAME]" at bounding box center [147, 206] width 34 height 11
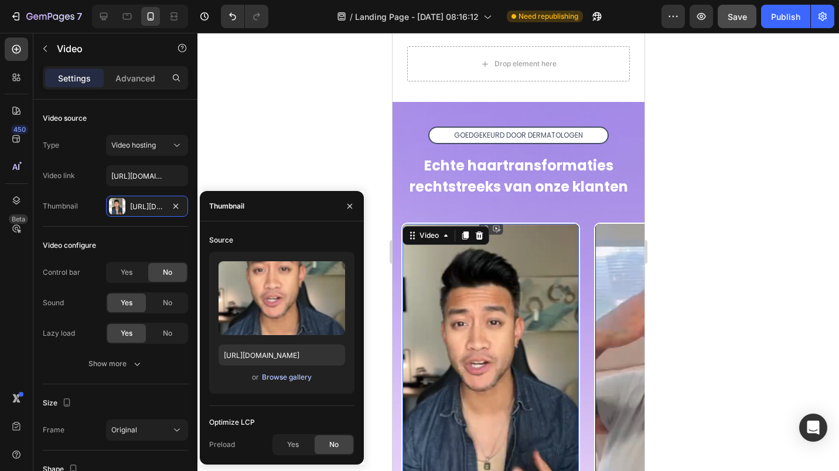
click at [269, 379] on div "Browse gallery" at bounding box center [287, 377] width 50 height 11
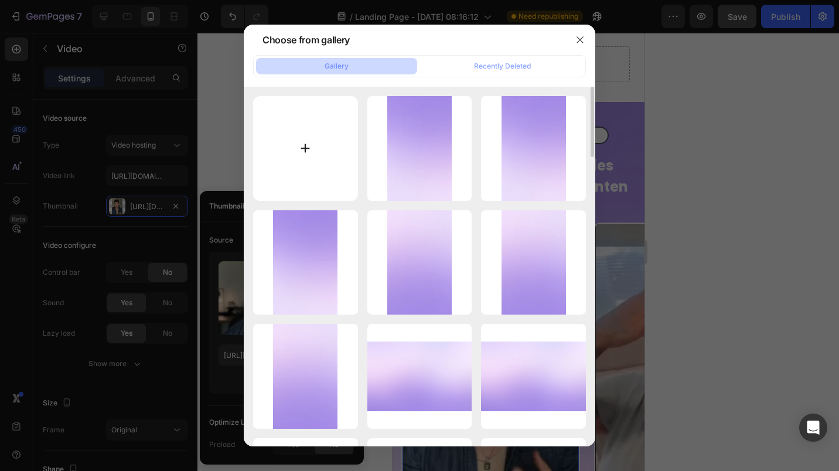
click at [315, 141] on input "file" at bounding box center [305, 148] width 105 height 105
type input "C:\fakepath\Schermafbeelding [DATE] 160441.png"
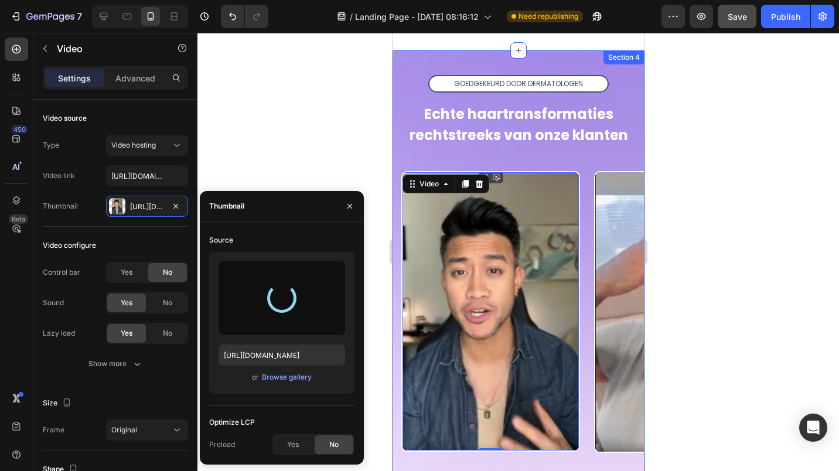
scroll to position [527, 0]
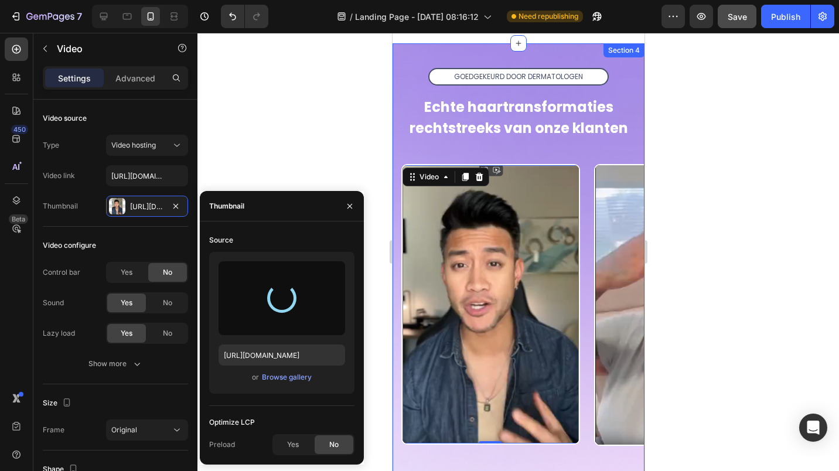
type input "[URL][DOMAIN_NAME]"
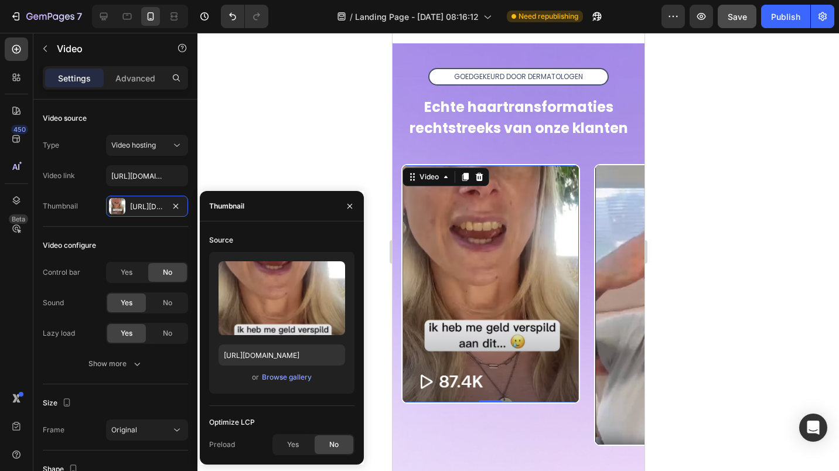
drag, startPoint x: 823, startPoint y: 156, endPoint x: 799, endPoint y: 152, distance: 24.9
click at [824, 156] on div at bounding box center [517, 252] width 641 height 438
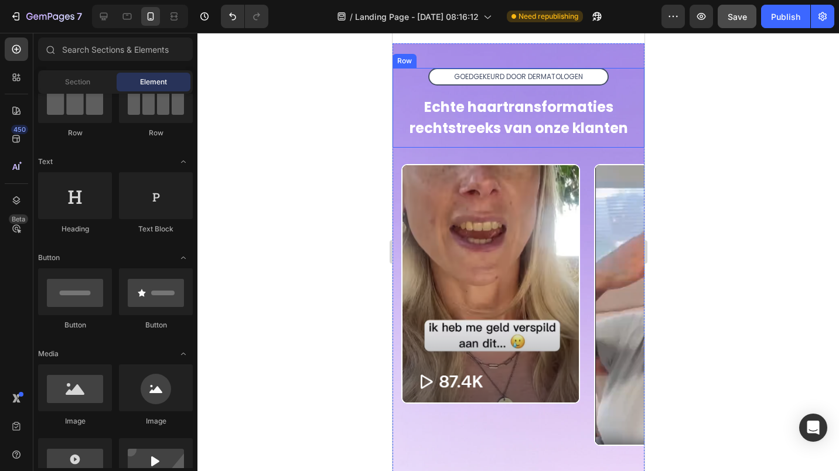
click at [449, 232] on video at bounding box center [490, 283] width 176 height 237
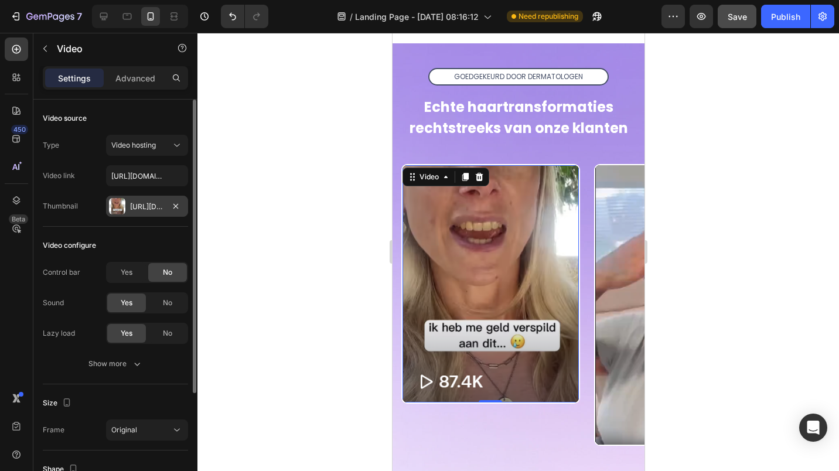
click at [128, 210] on div "[URL][DOMAIN_NAME]" at bounding box center [147, 206] width 82 height 21
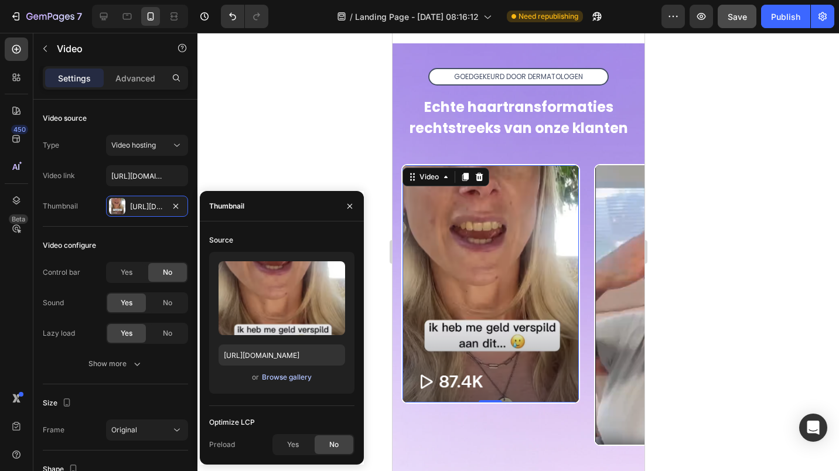
click at [273, 378] on div "Browse gallery" at bounding box center [287, 377] width 50 height 11
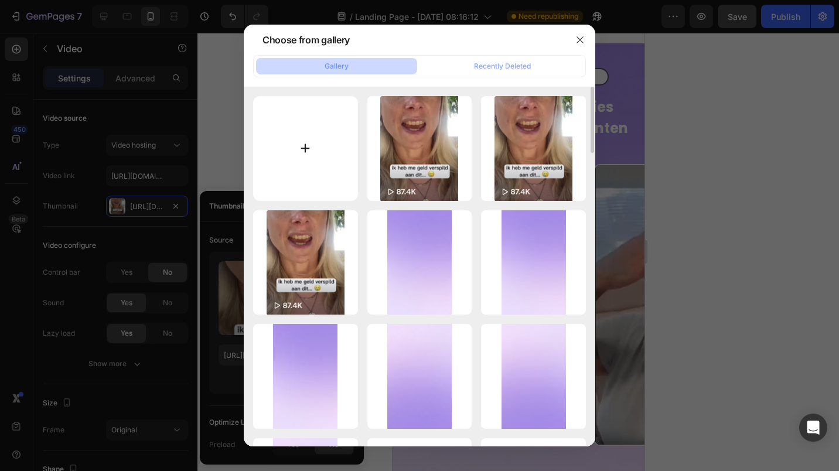
click at [287, 166] on input "file" at bounding box center [305, 148] width 105 height 105
type input "C:\fakepath\Schermafbeelding [DATE] 160636.png"
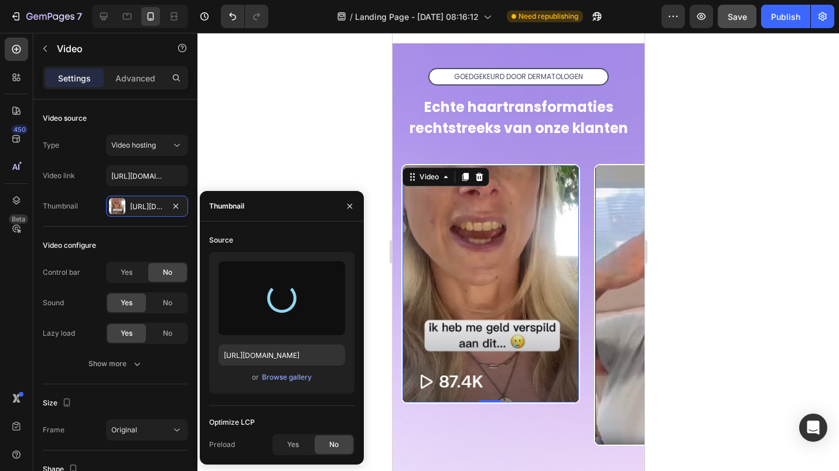
type input "[URL][DOMAIN_NAME]"
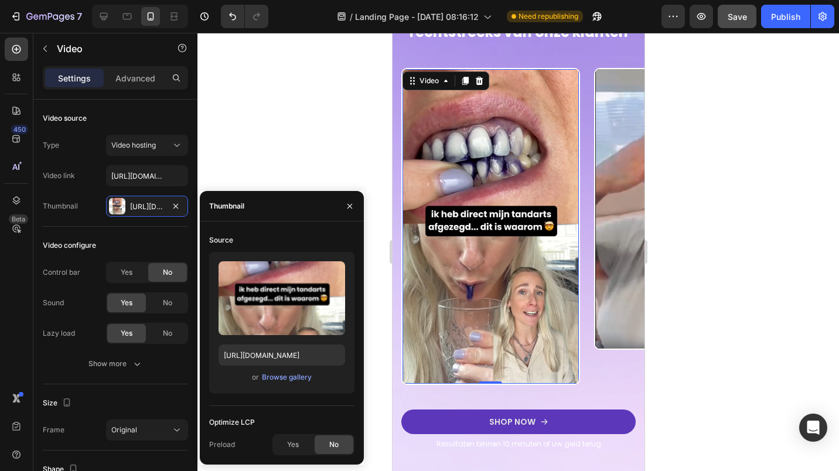
scroll to position [644, 0]
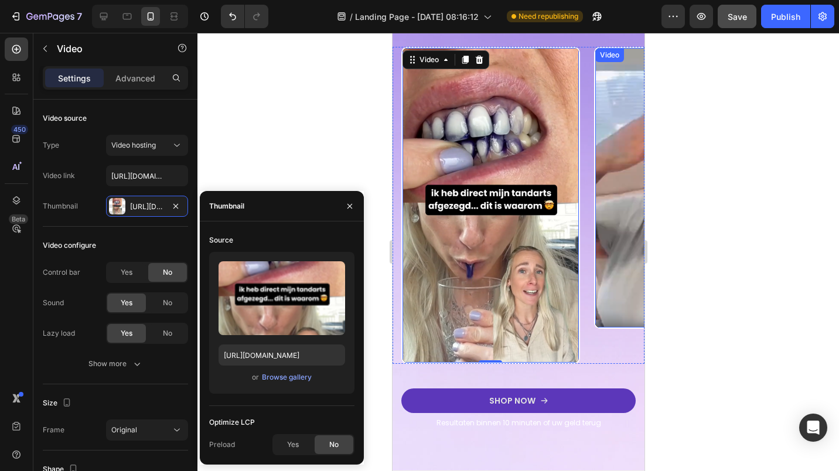
click at [618, 216] on img at bounding box center [682, 187] width 176 height 279
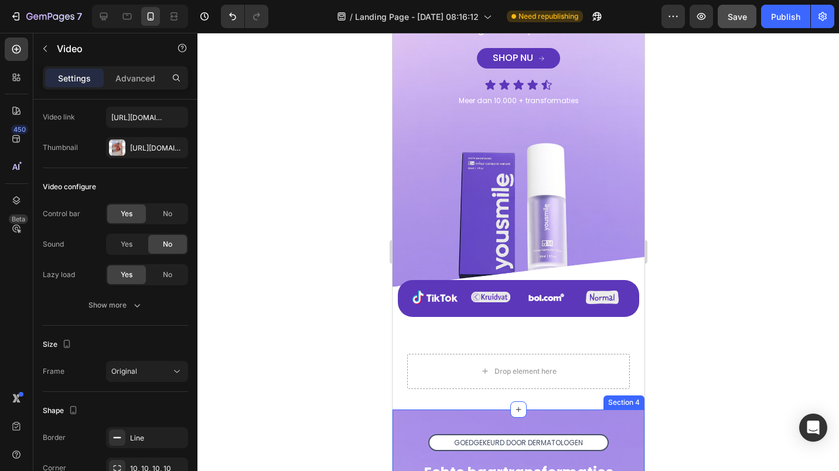
scroll to position [351, 0]
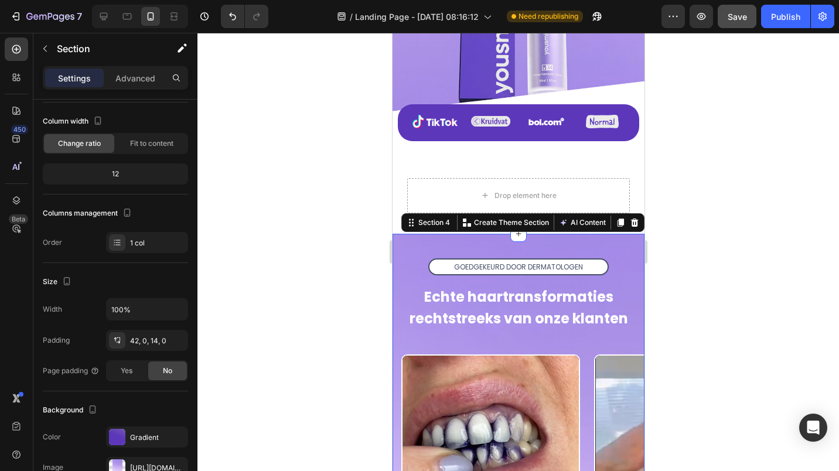
scroll to position [0, 0]
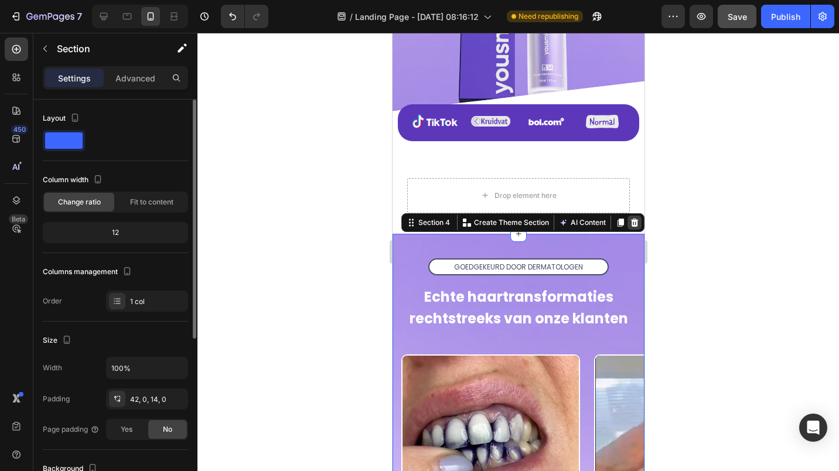
click at [630, 218] on icon at bounding box center [634, 222] width 8 height 8
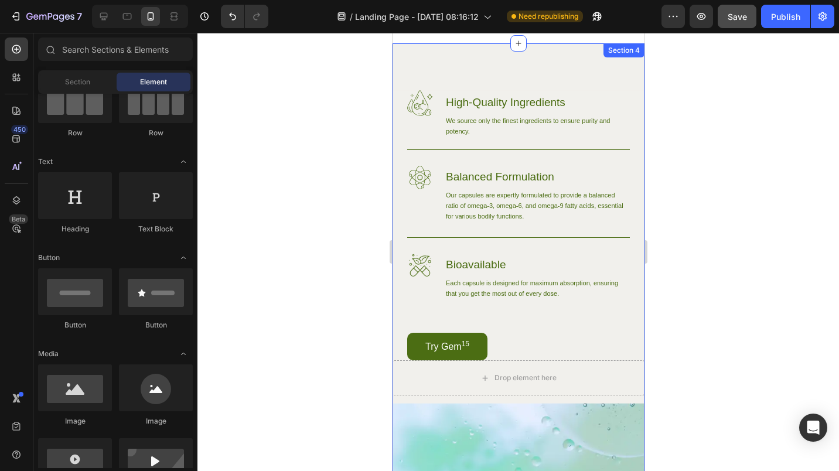
scroll to position [469, 0]
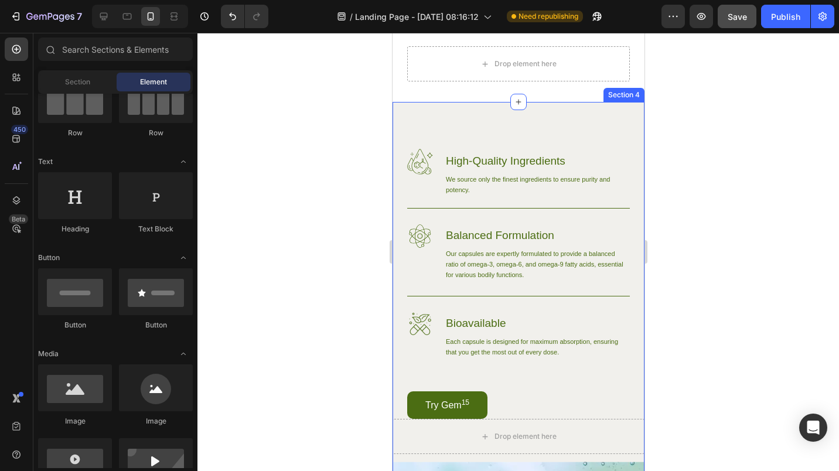
click at [434, 121] on div "Why Choose Our Essential Fatty Acid Capsules? Heading Row Image High-Quality In…" at bounding box center [518, 366] width 252 height 528
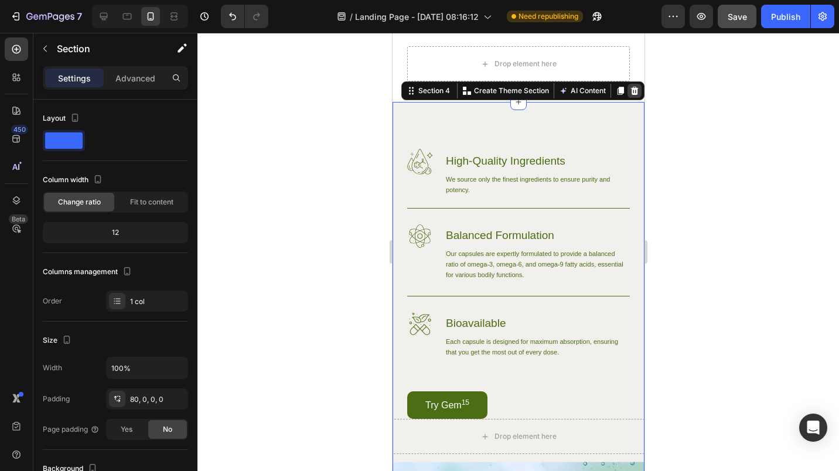
click at [630, 94] on icon at bounding box center [634, 91] width 8 height 8
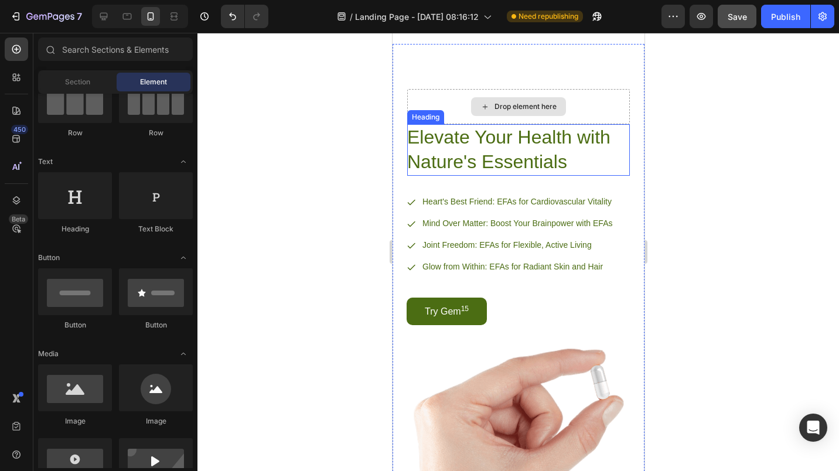
scroll to position [410, 0]
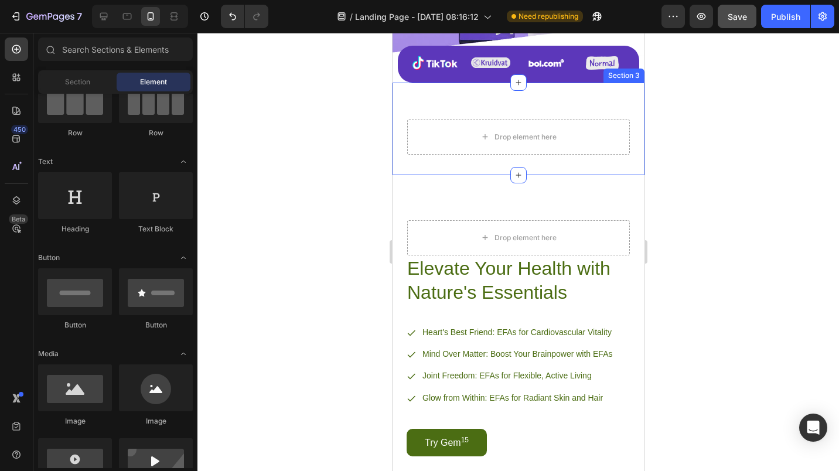
click at [442, 144] on div "Drop element here Row Section 3" at bounding box center [518, 129] width 252 height 93
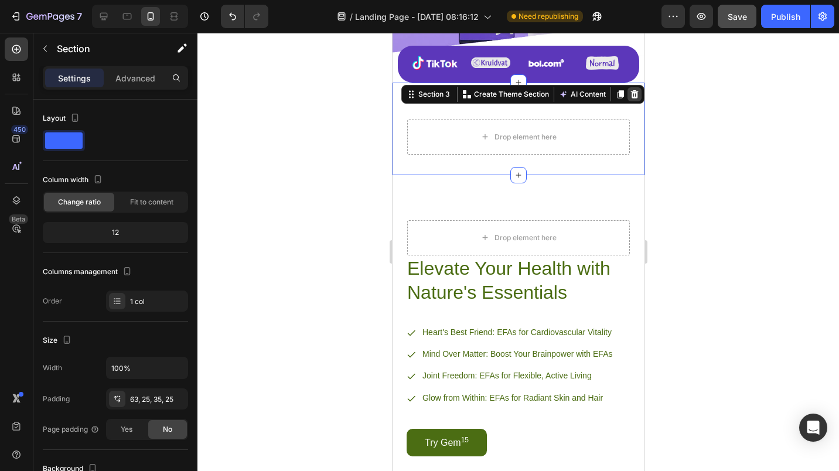
click at [627, 87] on div at bounding box center [634, 94] width 14 height 14
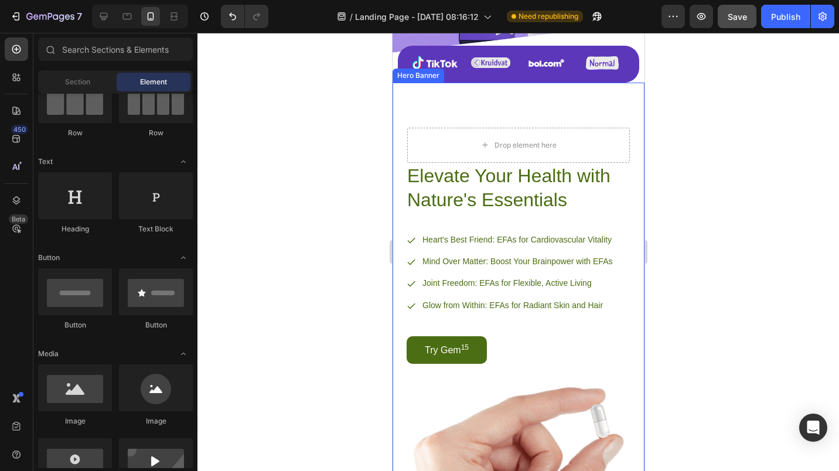
click at [570, 83] on div "Elevate Your Health with Nature's Essentials Heading Heart's Best Friend: EFAs …" at bounding box center [518, 231] width 252 height 296
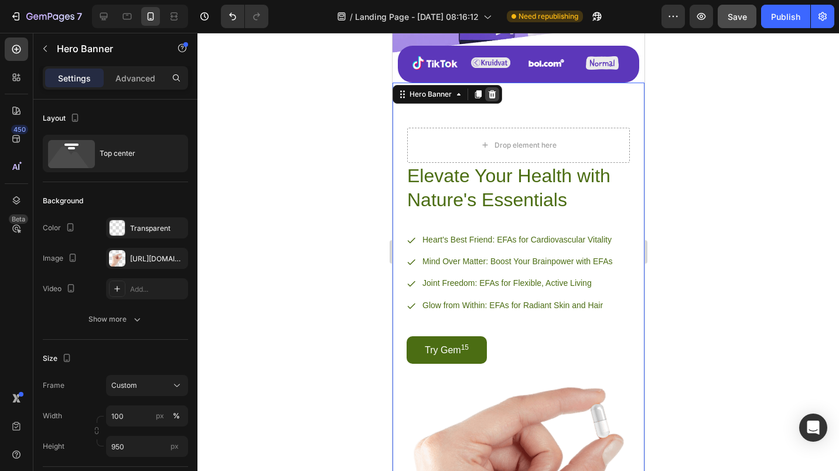
click at [495, 90] on icon at bounding box center [491, 94] width 9 height 9
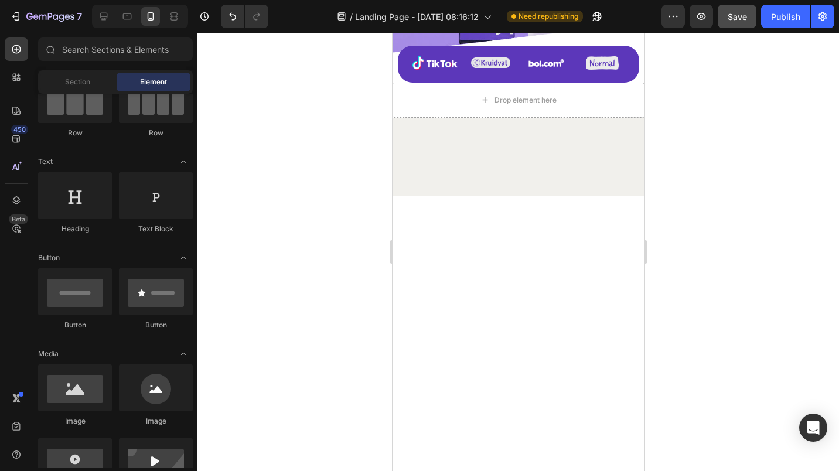
click at [584, 91] on div "Drop element here" at bounding box center [518, 100] width 252 height 35
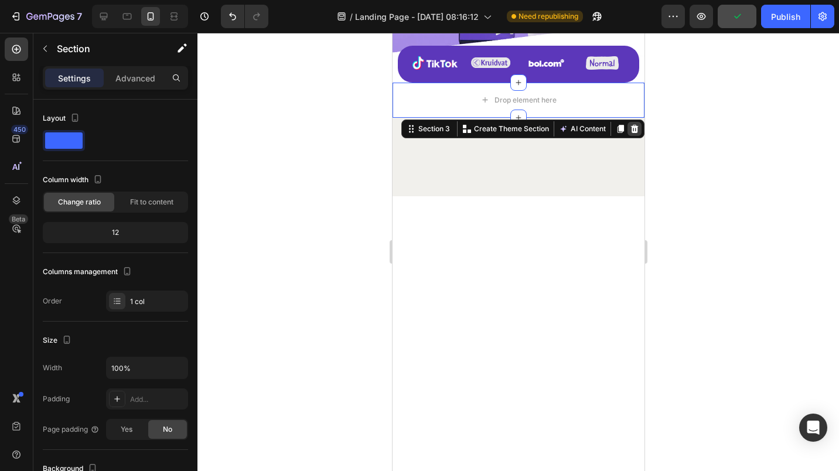
click at [627, 122] on div at bounding box center [634, 129] width 14 height 14
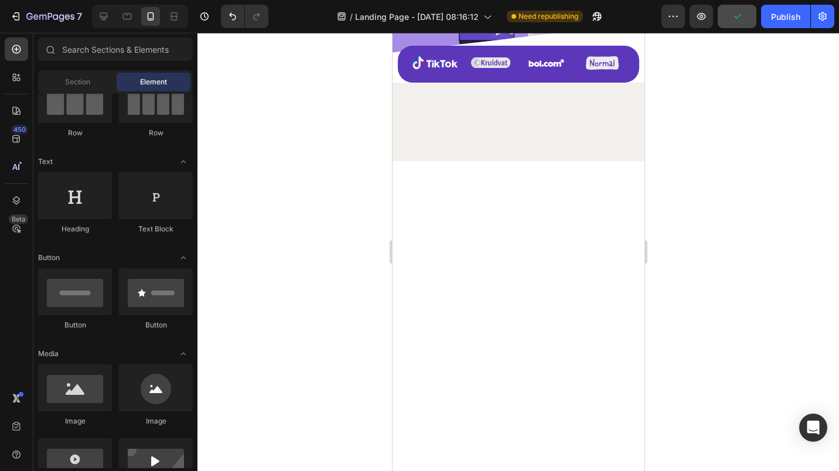
click at [605, 102] on div at bounding box center [517, 122] width 223 height 59
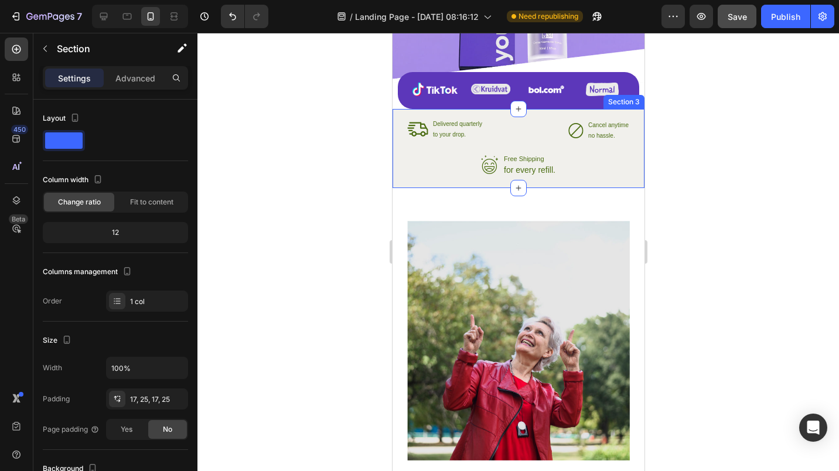
scroll to position [372, 0]
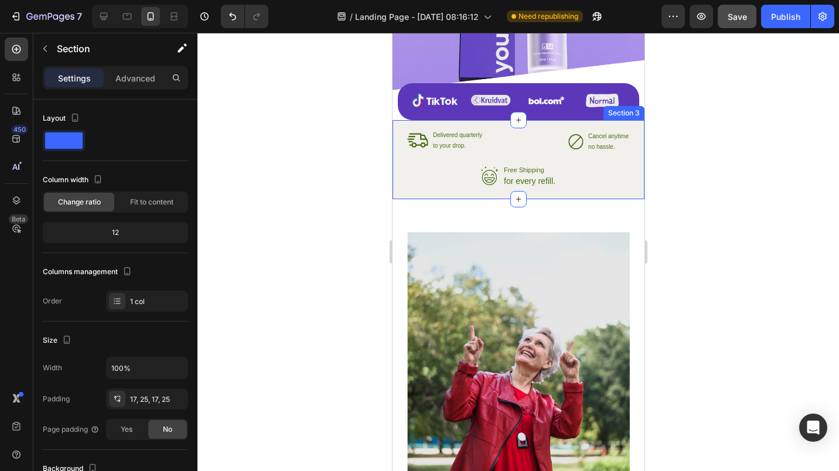
click at [623, 158] on div "Icon Delivered quarterly Text Block to your drop. Text Block Advanced List Icon…" at bounding box center [518, 159] width 252 height 79
click at [627, 159] on div "Icon Delivered quarterly Text Block to your drop. Text Block Advanced List Icon…" at bounding box center [518, 159] width 252 height 79
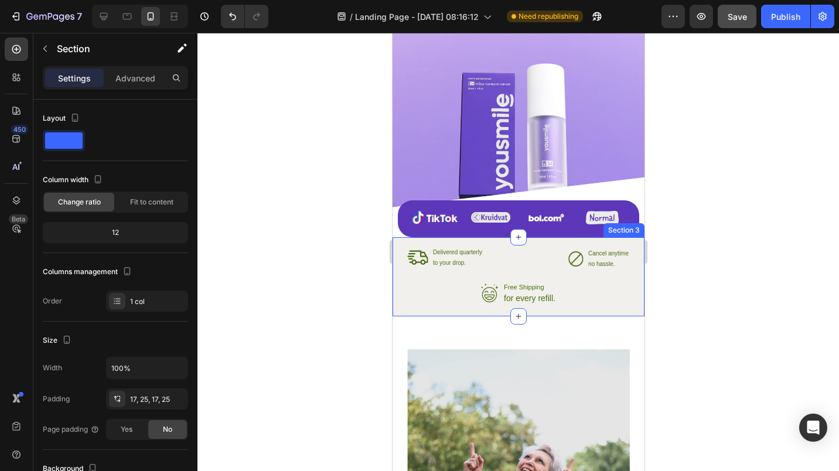
click at [405, 237] on div "Icon Delivered quarterly Text Block to your drop. Text Block Advanced List Icon…" at bounding box center [518, 276] width 252 height 79
click at [338, 240] on div at bounding box center [517, 252] width 641 height 438
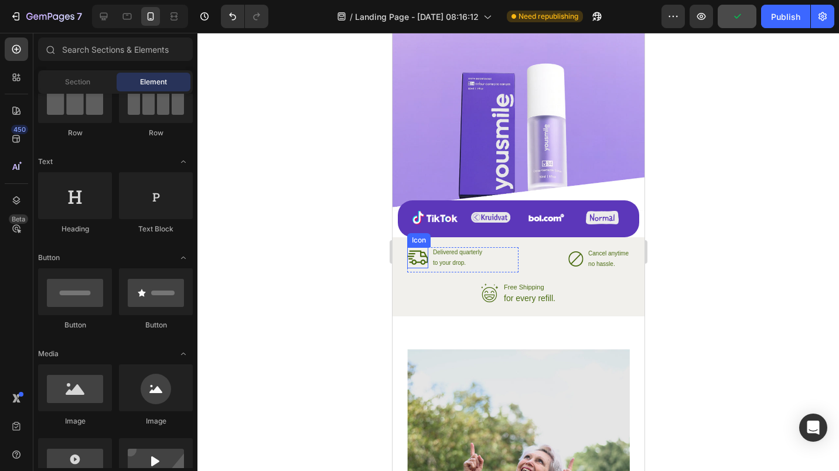
click at [422, 251] on icon at bounding box center [416, 257] width 21 height 21
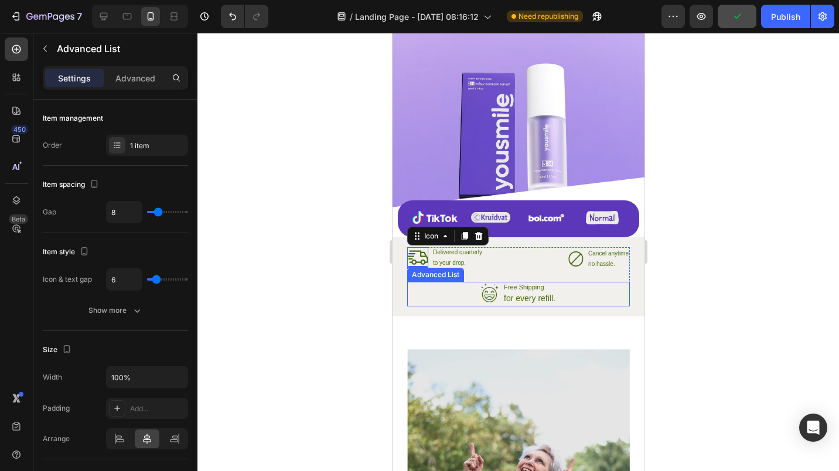
click at [424, 282] on div "Icon Free Shipping Text Block for every refill. Text Block" at bounding box center [517, 294] width 223 height 25
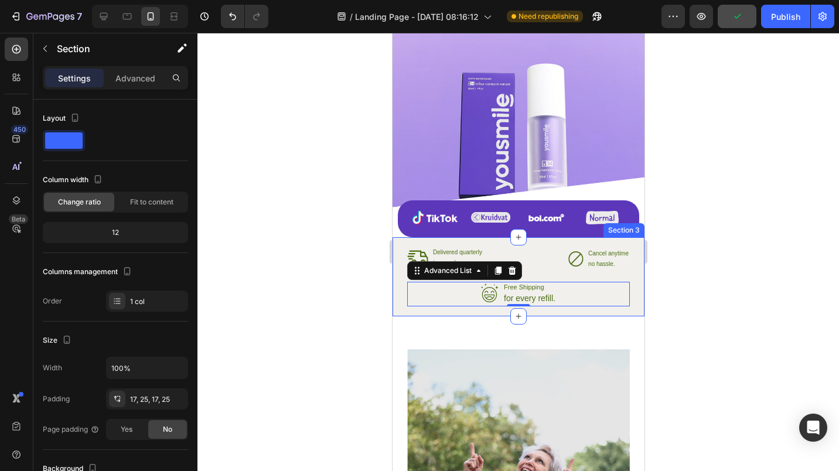
click at [405, 281] on div "Icon Delivered quarterly Text Block to your drop. Text Block Advanced List Icon…" at bounding box center [518, 276] width 252 height 79
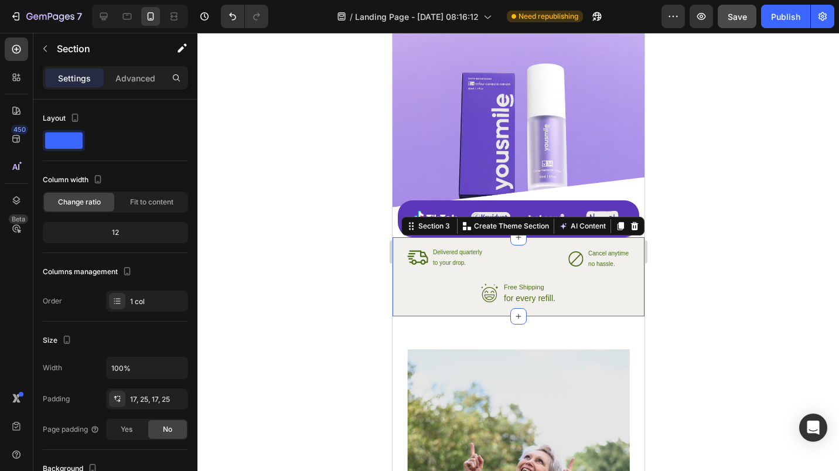
click at [631, 218] on div "Section 3 You can create reusable sections Create Theme Section AI Content Writ…" at bounding box center [522, 226] width 243 height 19
click at [630, 222] on icon at bounding box center [634, 226] width 8 height 8
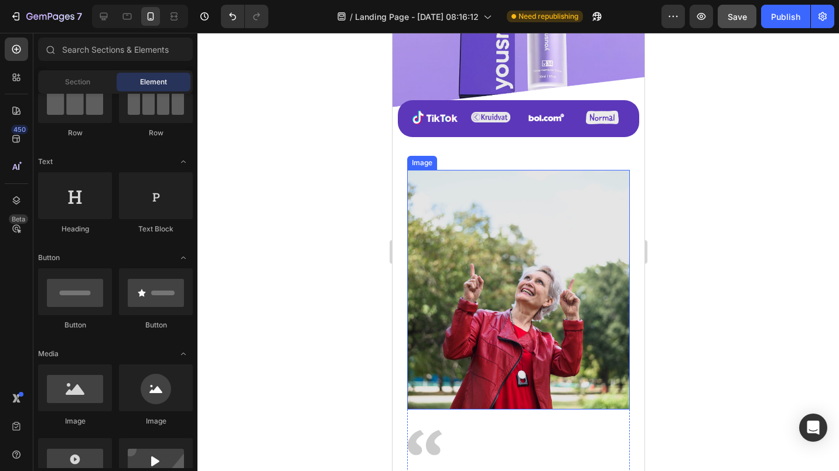
scroll to position [372, 0]
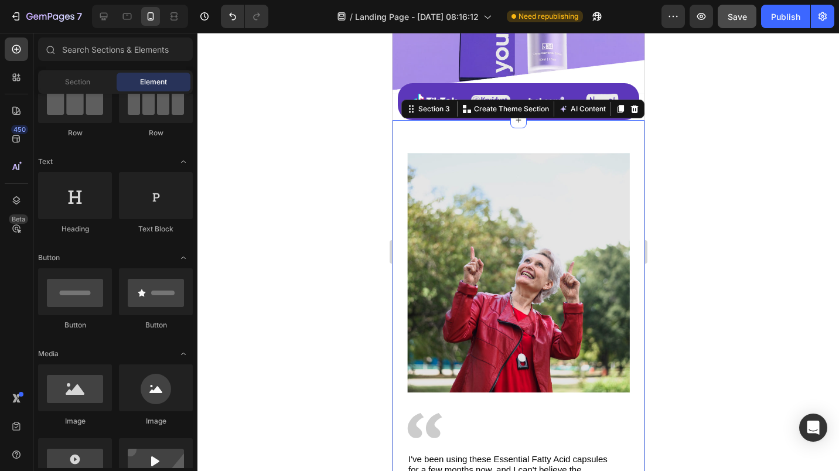
click at [419, 123] on div "Image Image I've been using these Essential Fatty Acid capsules for a few month…" at bounding box center [518, 375] width 252 height 511
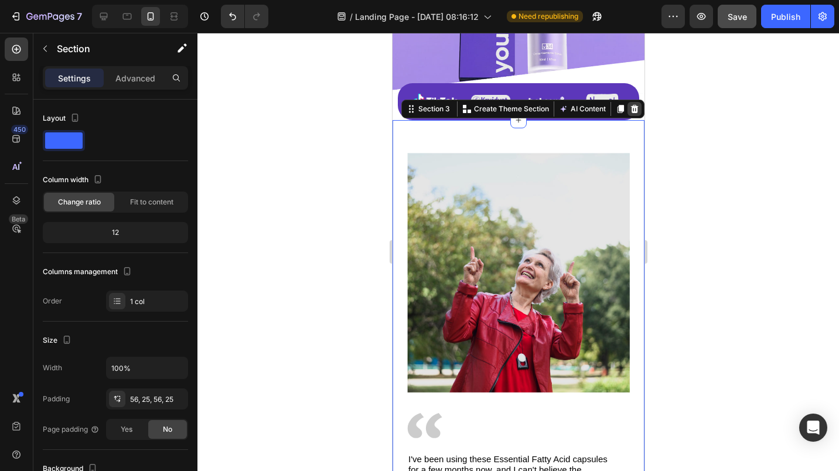
click at [629, 104] on icon at bounding box center [633, 108] width 9 height 9
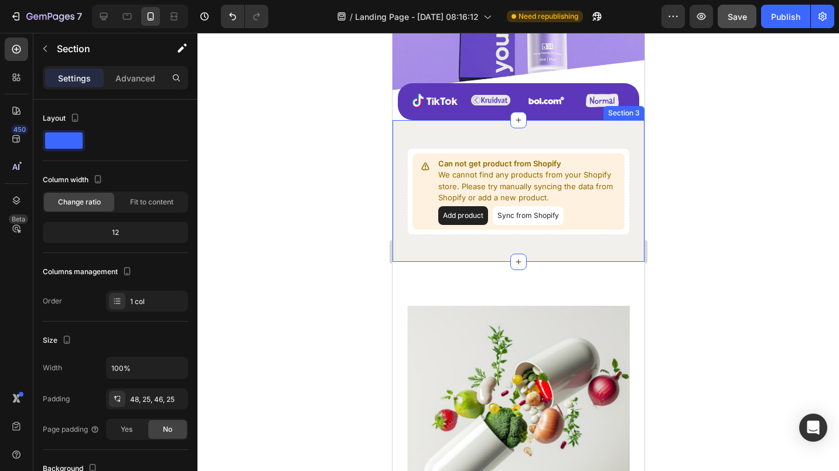
click at [580, 124] on div "Can not get product from Shopify We cannot find any products from your Shopify …" at bounding box center [518, 191] width 252 height 142
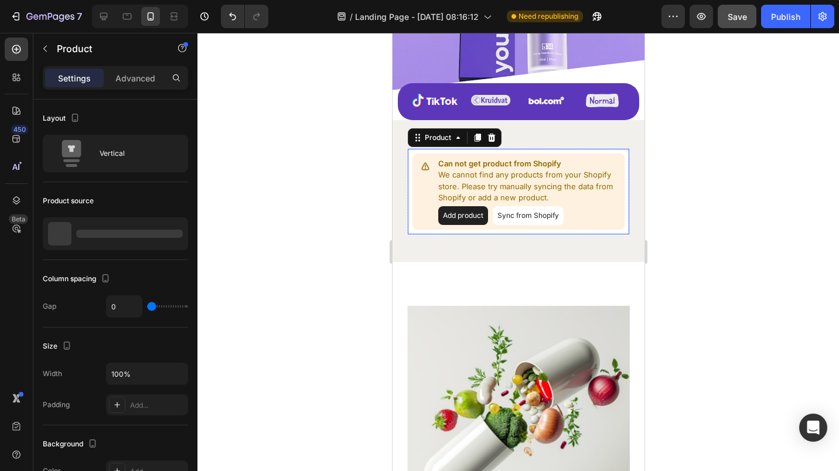
click at [460, 206] on button "Add product" at bounding box center [462, 215] width 50 height 19
click at [452, 206] on button "Add product" at bounding box center [462, 215] width 50 height 19
click at [511, 206] on button "Sync from Shopify" at bounding box center [527, 215] width 71 height 19
click at [520, 206] on button "Sync from Shopify" at bounding box center [527, 215] width 71 height 19
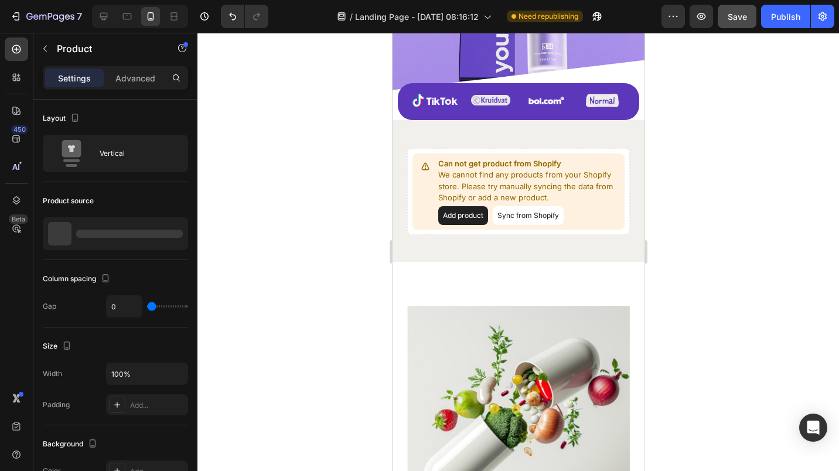
click at [520, 206] on button "Sync from Shopify" at bounding box center [527, 215] width 71 height 19
click at [515, 206] on button "Sync from Shopify" at bounding box center [527, 215] width 71 height 19
click at [775, 20] on div "Publish" at bounding box center [785, 17] width 29 height 12
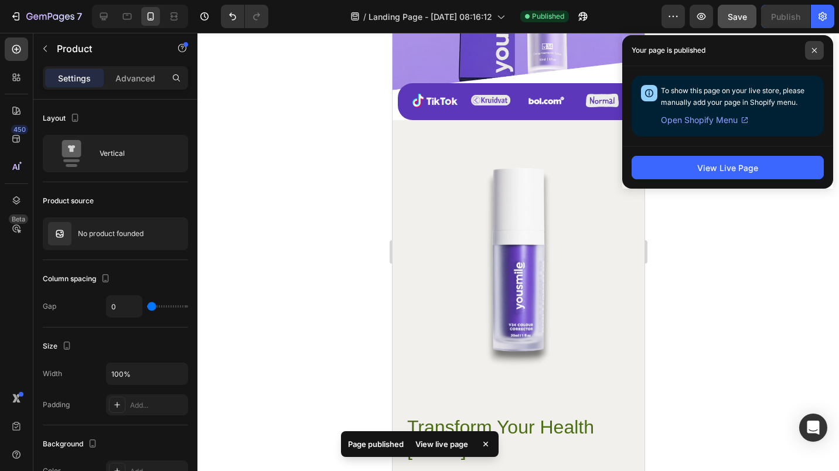
click at [817, 47] on span at bounding box center [814, 50] width 19 height 19
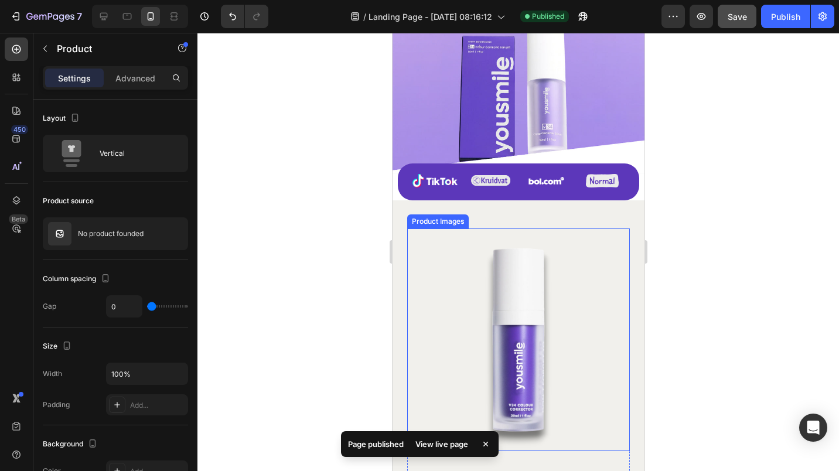
scroll to position [255, 0]
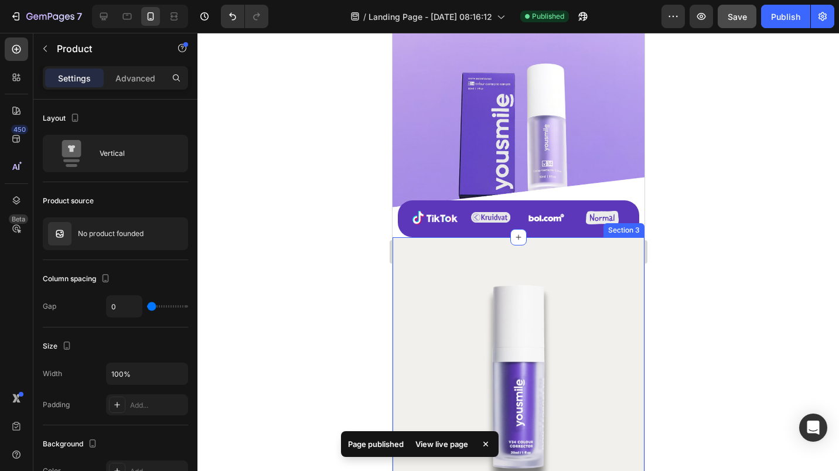
click at [402, 237] on div "Transform Your Health [DATE] Heading Experience the difference with our Essenti…" at bounding box center [518, 479] width 252 height 485
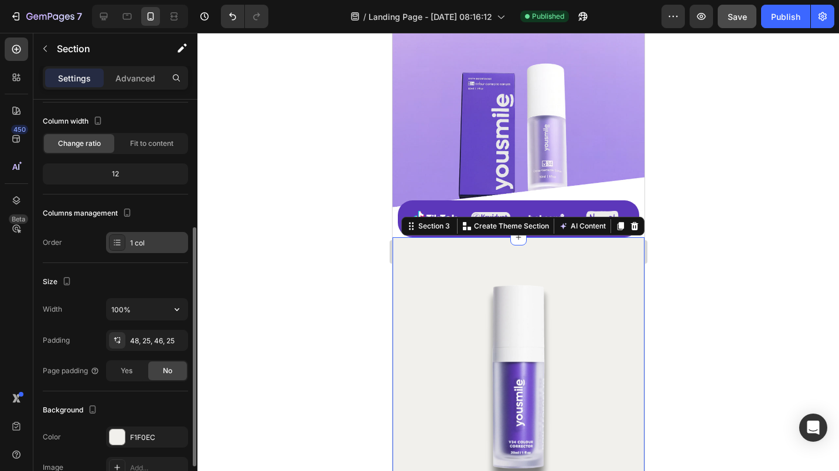
scroll to position [234, 0]
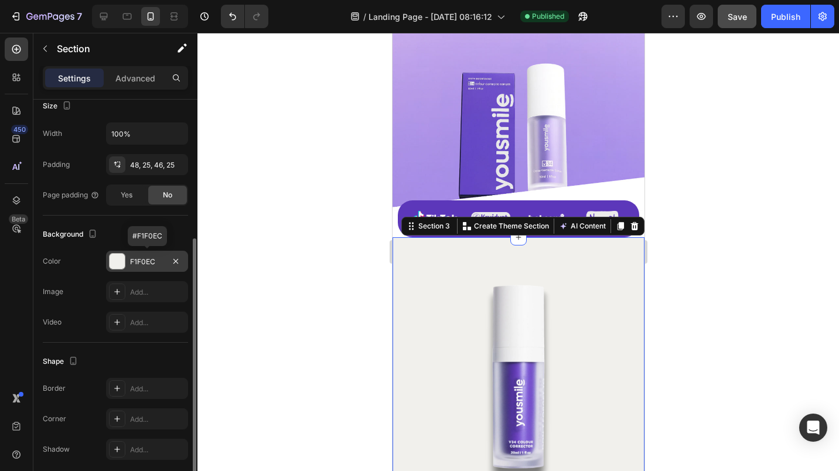
click at [125, 255] on div "F1F0EC" at bounding box center [147, 261] width 82 height 21
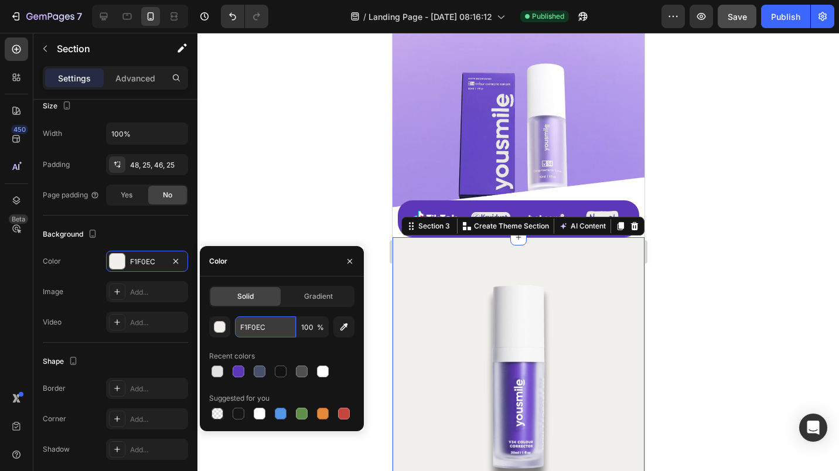
click at [265, 329] on input "F1F0EC" at bounding box center [265, 326] width 61 height 21
paste input "e7dbfa"
type input "e7dbfa"
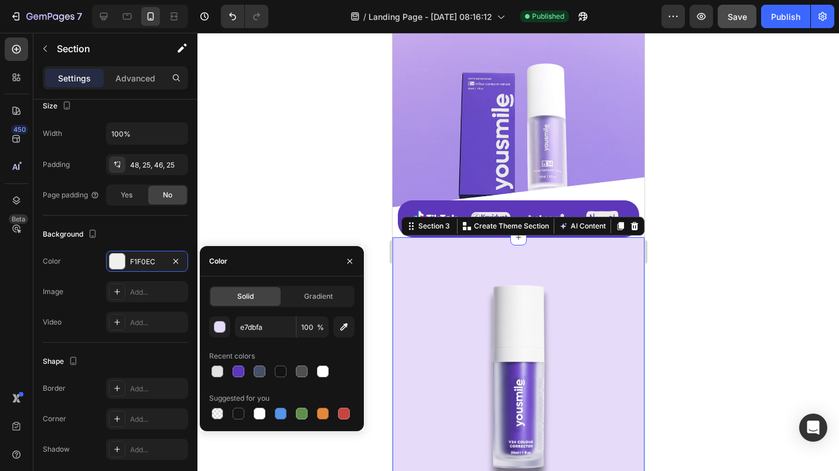
click at [255, 209] on div at bounding box center [517, 252] width 641 height 438
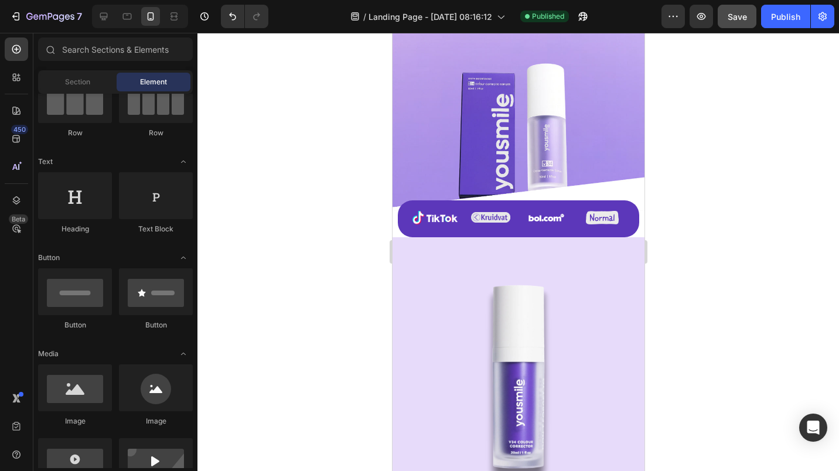
click at [262, 209] on div at bounding box center [517, 252] width 641 height 438
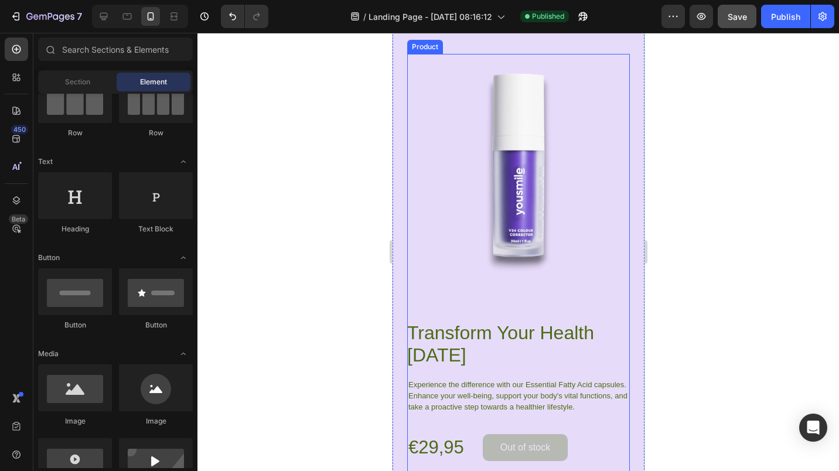
scroll to position [431, 0]
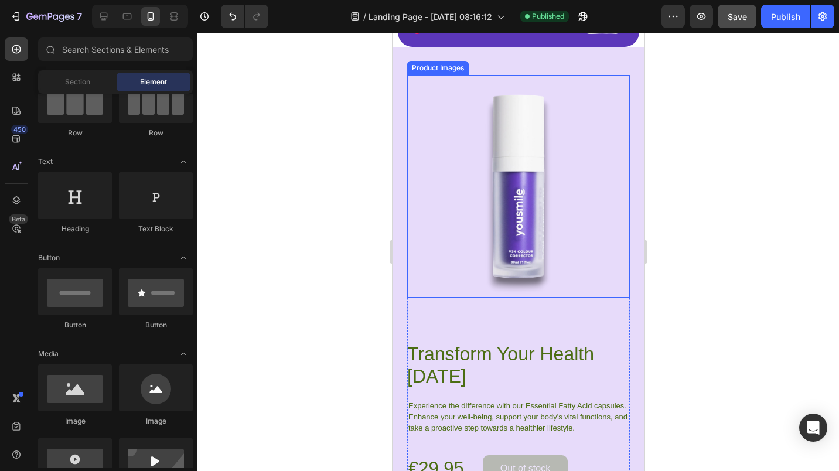
click at [514, 163] on img at bounding box center [517, 186] width 223 height 223
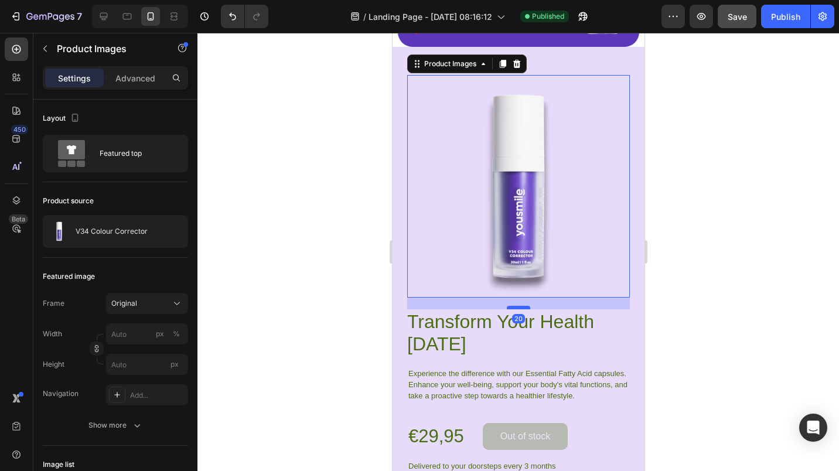
drag, startPoint x: 514, startPoint y: 332, endPoint x: 518, endPoint y: 300, distance: 32.5
click at [518, 306] on div at bounding box center [517, 308] width 23 height 4
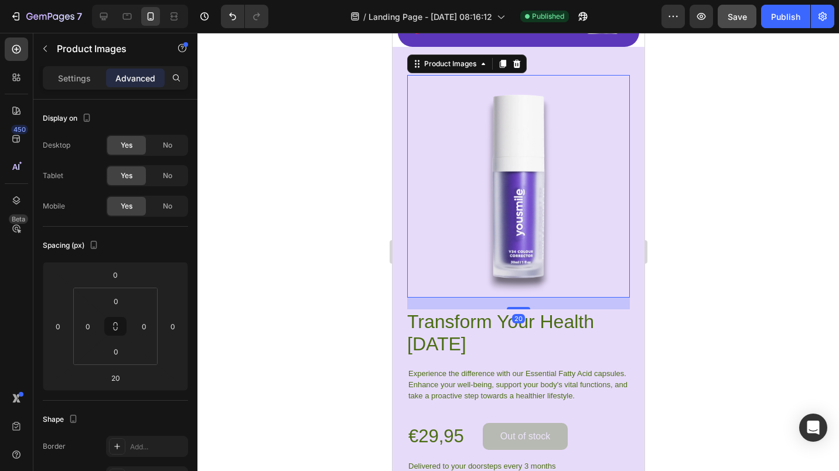
click at [262, 288] on div at bounding box center [517, 252] width 641 height 438
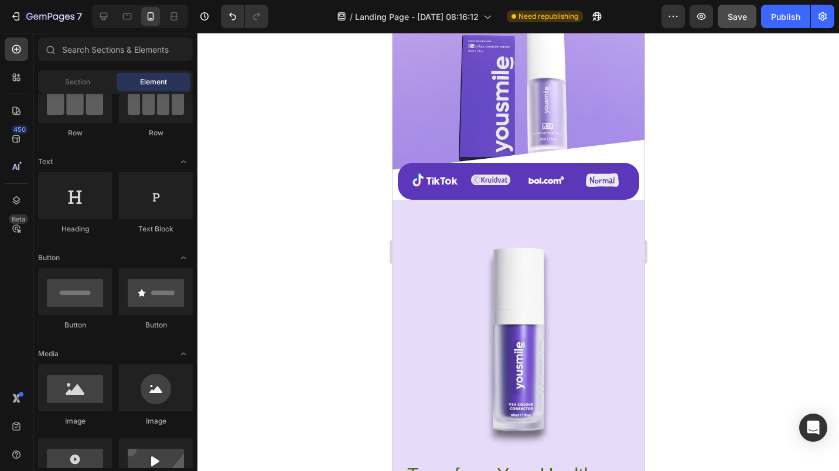
scroll to position [410, 0]
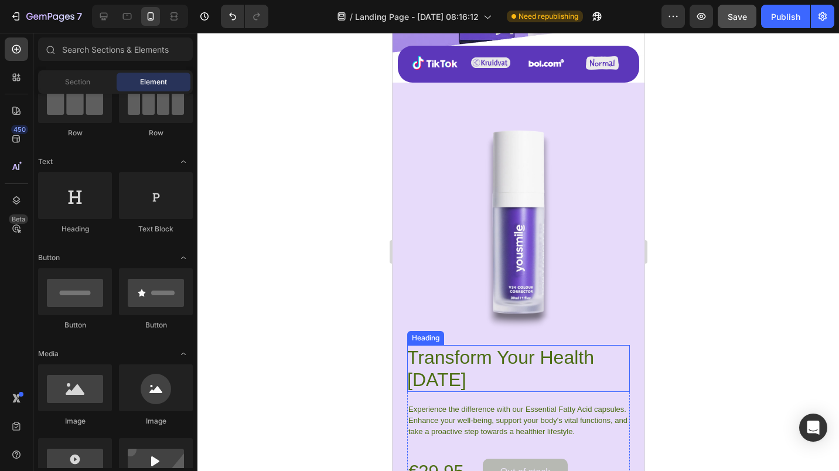
click at [445, 345] on h2 "Transform Your Health [DATE]" at bounding box center [517, 368] width 223 height 47
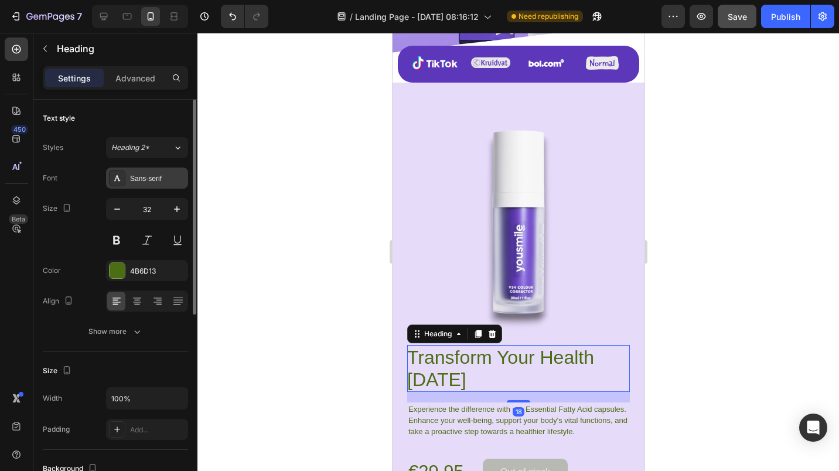
click at [134, 180] on div "Sans-serif" at bounding box center [157, 178] width 55 height 11
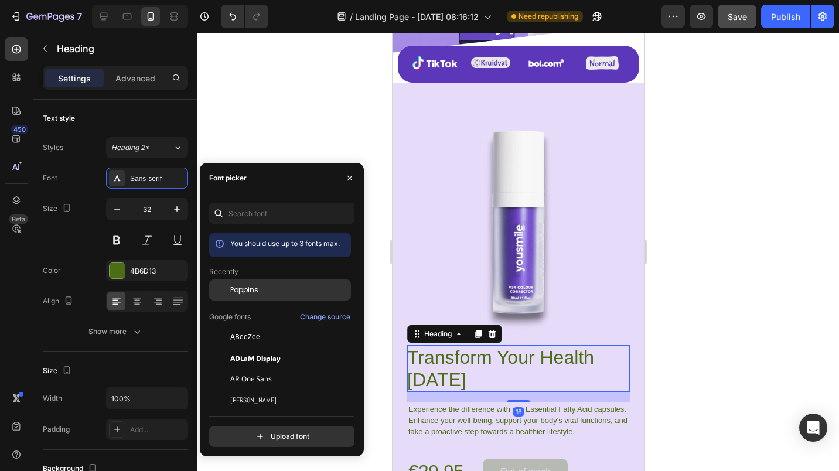
click at [242, 289] on span "Poppins" at bounding box center [244, 290] width 28 height 11
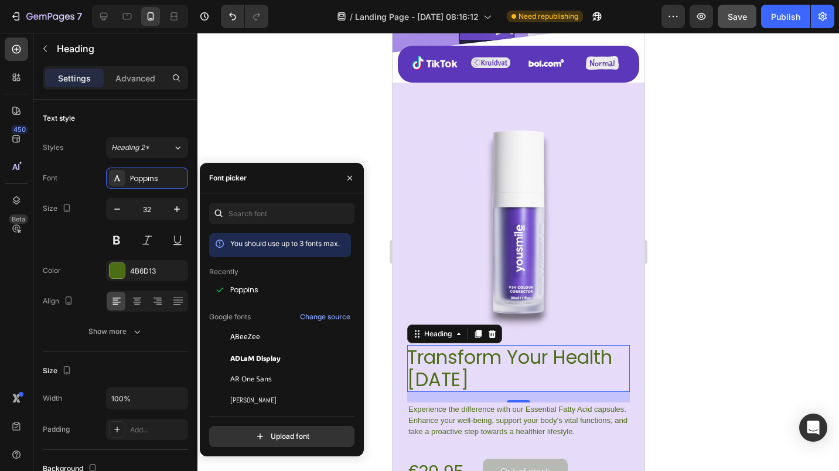
click at [447, 347] on h2 "Transform Your Health [DATE]" at bounding box center [517, 368] width 223 height 47
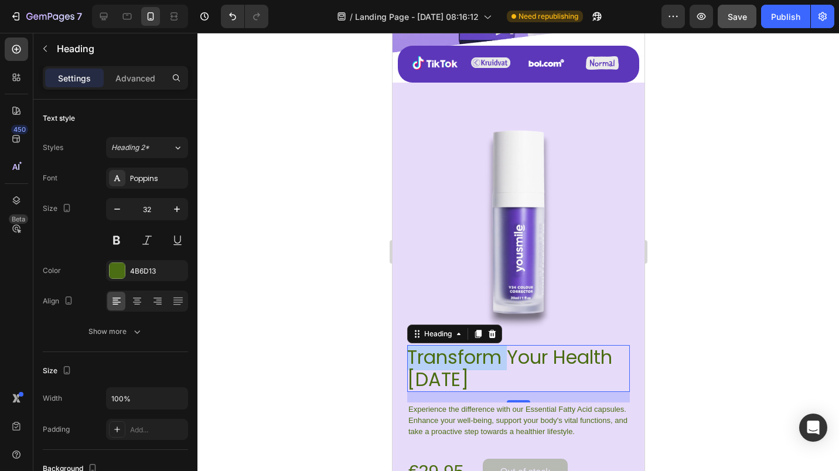
click at [447, 347] on p "Transform Your Health [DATE]" at bounding box center [517, 368] width 223 height 45
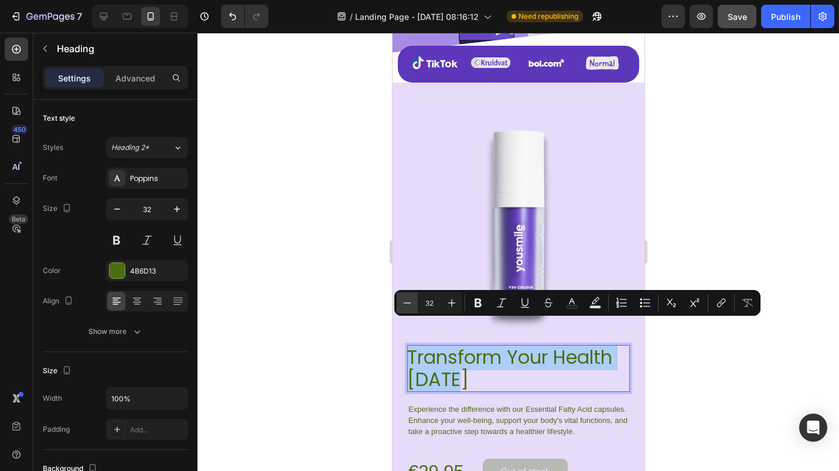
click at [411, 304] on icon "Editor contextual toolbar" at bounding box center [407, 303] width 12 height 12
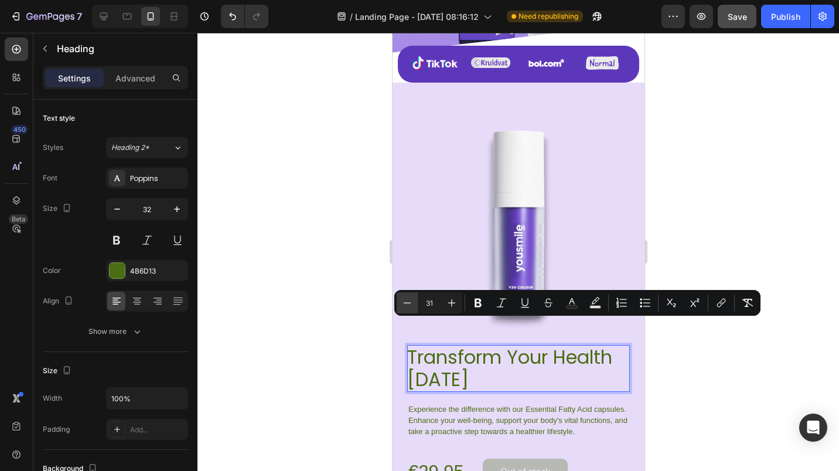
click at [411, 304] on icon "Editor contextual toolbar" at bounding box center [407, 303] width 12 height 12
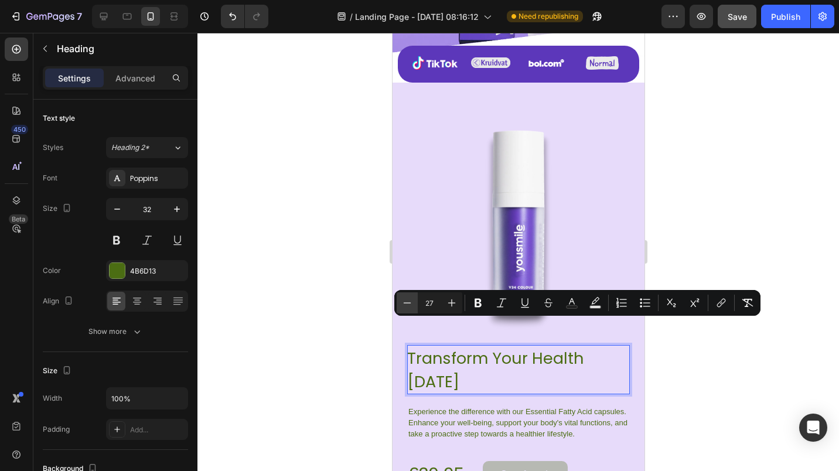
click at [411, 304] on icon "Editor contextual toolbar" at bounding box center [407, 303] width 12 height 12
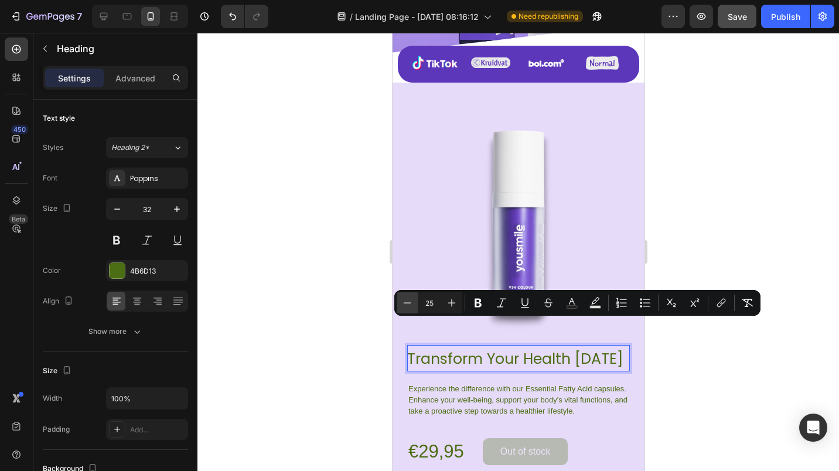
click at [411, 304] on icon "Editor contextual toolbar" at bounding box center [407, 303] width 12 height 12
click at [452, 305] on icon "Editor contextual toolbar" at bounding box center [452, 303] width 12 height 12
type input "25"
click at [344, 329] on div at bounding box center [517, 252] width 641 height 438
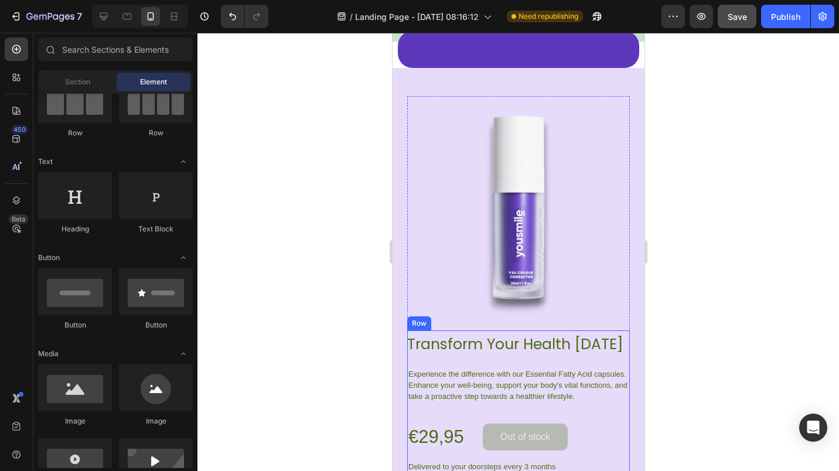
scroll to position [527, 0]
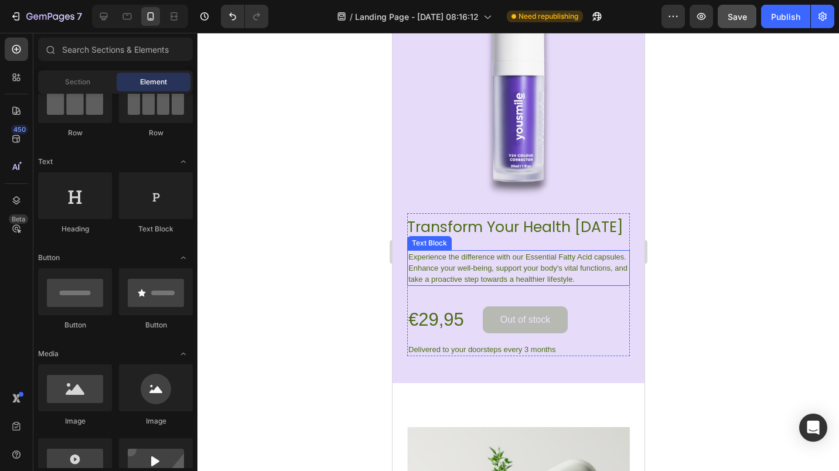
click at [436, 278] on p "Experience the difference with our Essential Fatty Acid capsules. Enhance your …" at bounding box center [518, 267] width 220 height 33
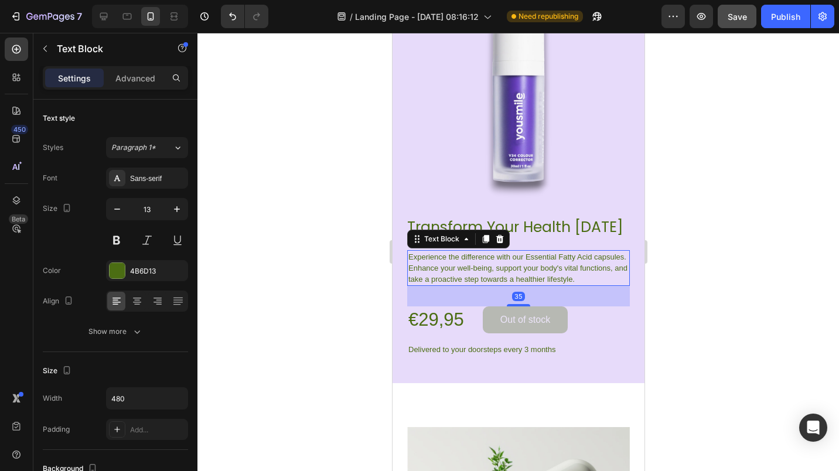
click at [436, 278] on p "Experience the difference with our Essential Fatty Acid capsules. Enhance your …" at bounding box center [518, 267] width 220 height 33
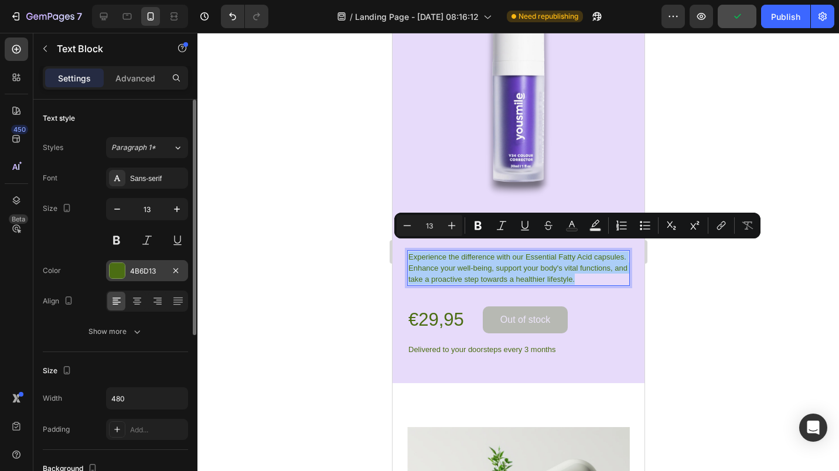
click at [122, 269] on div at bounding box center [117, 270] width 15 height 15
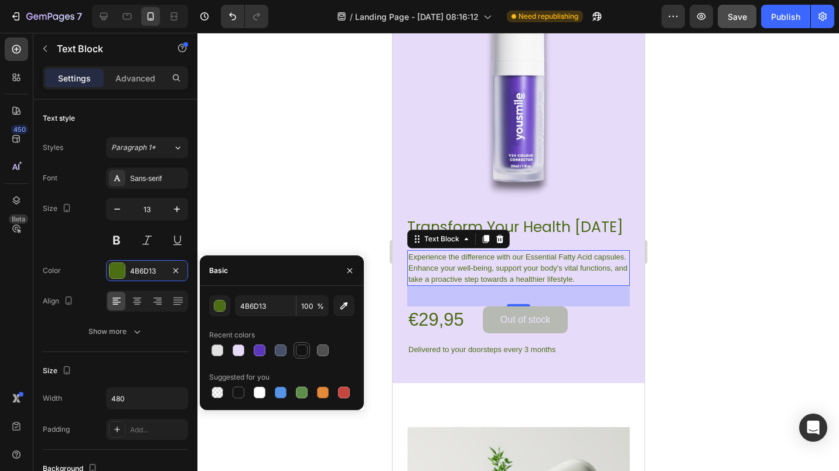
click at [309, 350] on div at bounding box center [301, 350] width 16 height 16
type input "121212"
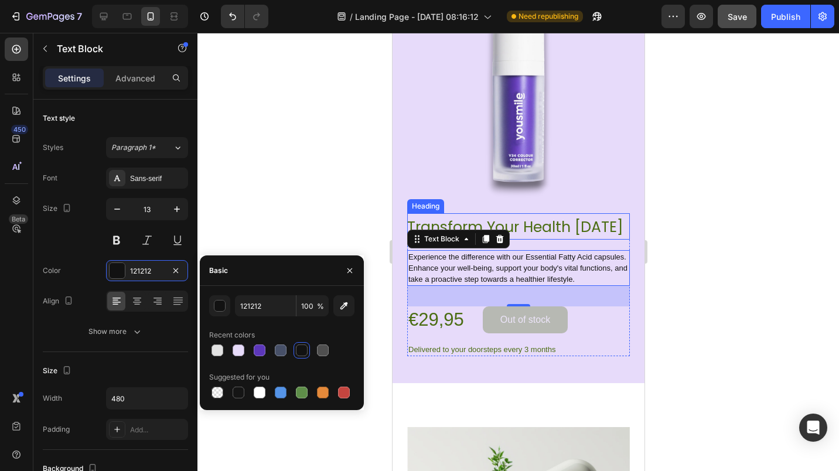
click at [556, 221] on span "Transform Your Health [DATE]" at bounding box center [514, 227] width 216 height 20
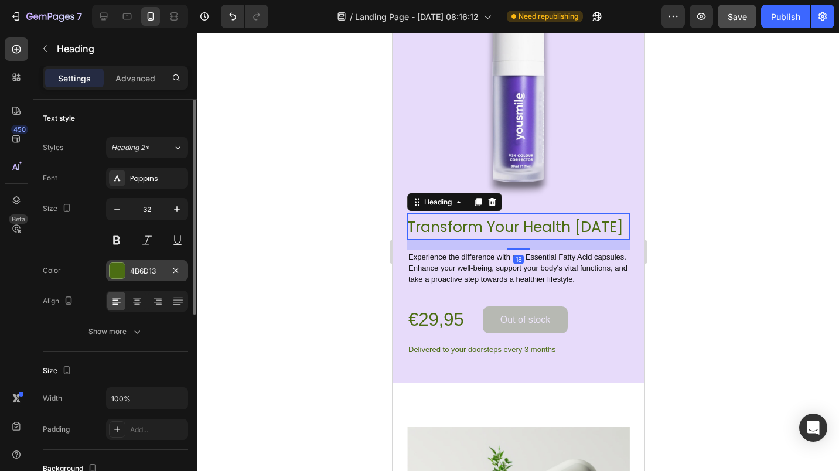
click at [118, 268] on div at bounding box center [117, 270] width 15 height 15
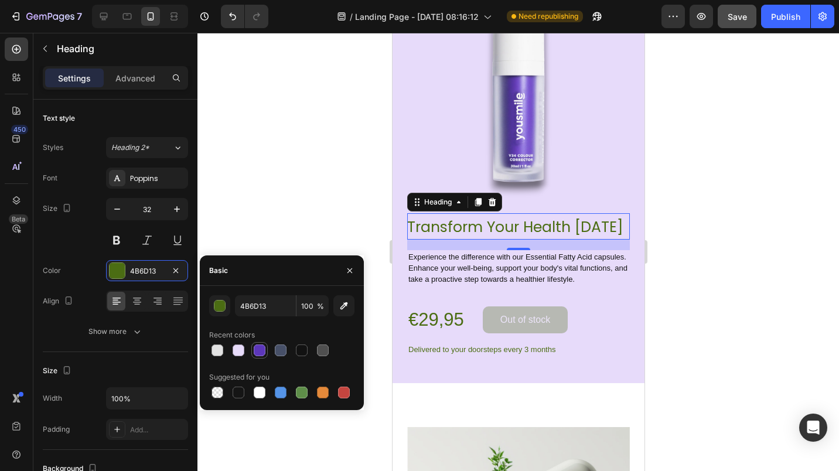
click at [257, 353] on div at bounding box center [260, 350] width 12 height 12
type input "5C37BA"
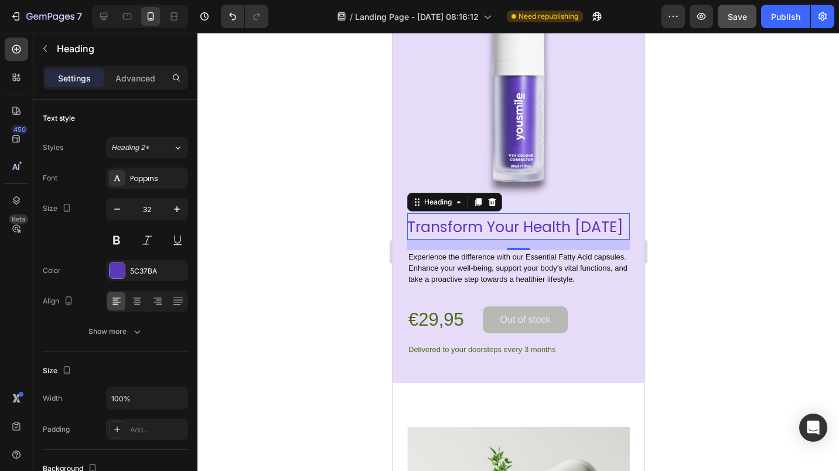
click at [421, 220] on span "Transform Your Health [DATE]" at bounding box center [514, 227] width 216 height 20
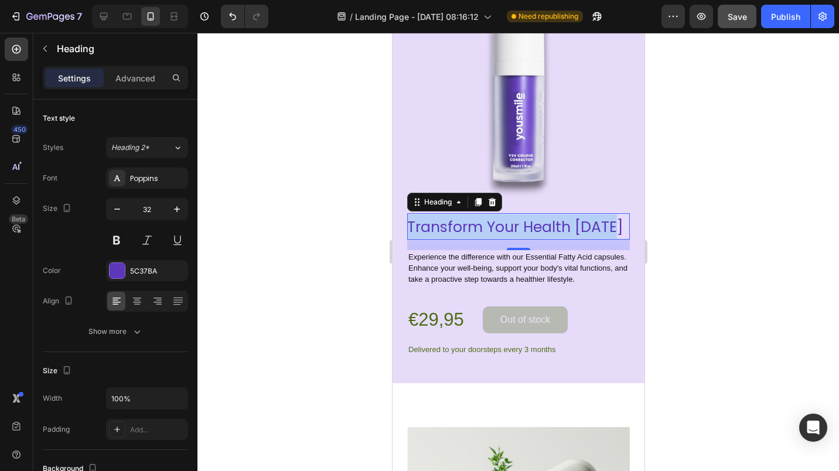
click at [421, 220] on span "Transform Your Health [DATE]" at bounding box center [514, 227] width 216 height 20
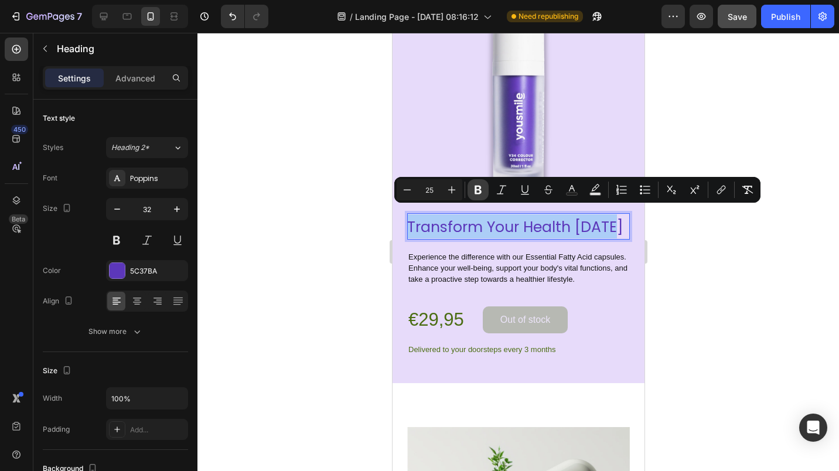
click at [470, 190] on button "Bold" at bounding box center [477, 189] width 21 height 21
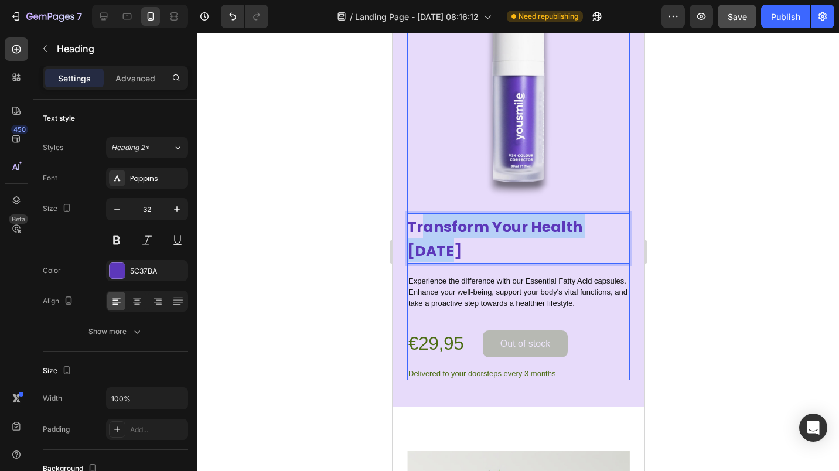
drag, startPoint x: 456, startPoint y: 237, endPoint x: 421, endPoint y: 201, distance: 50.1
click at [420, 201] on div "Transform Your Health [DATE] Heading 18 Experience the difference with our Esse…" at bounding box center [517, 179] width 223 height 401
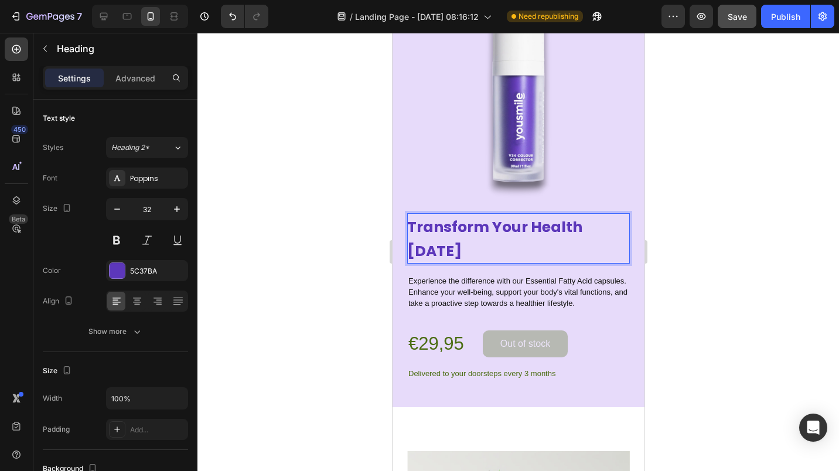
click at [412, 217] on strong "Transform Your Health [DATE]" at bounding box center [493, 239] width 175 height 45
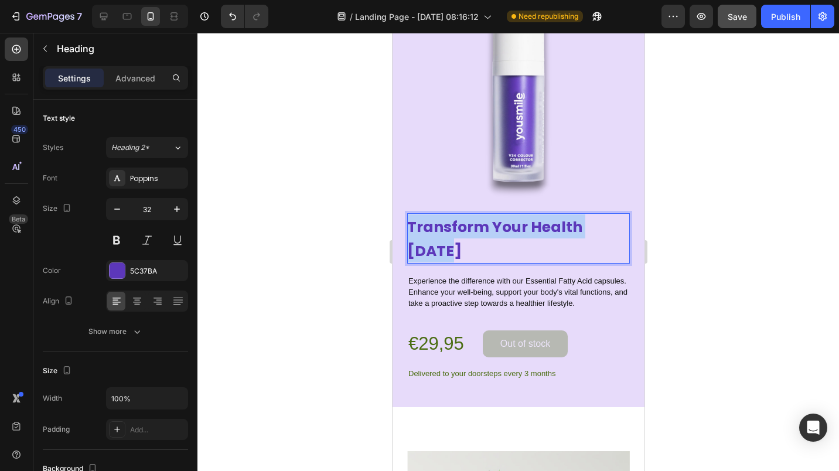
click at [412, 217] on strong "Transform Your Health [DATE]" at bounding box center [493, 239] width 175 height 45
click at [119, 206] on icon "button" at bounding box center [117, 209] width 12 height 12
type input "31"
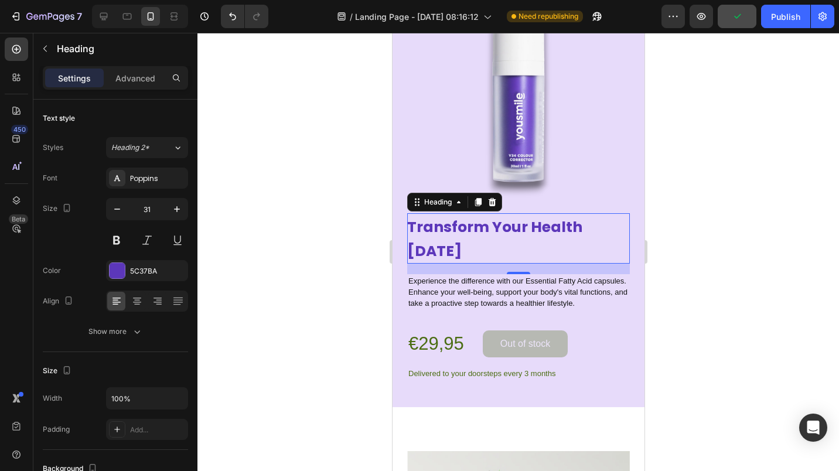
click at [426, 235] on strong "Transform Your Health [DATE]" at bounding box center [493, 239] width 175 height 45
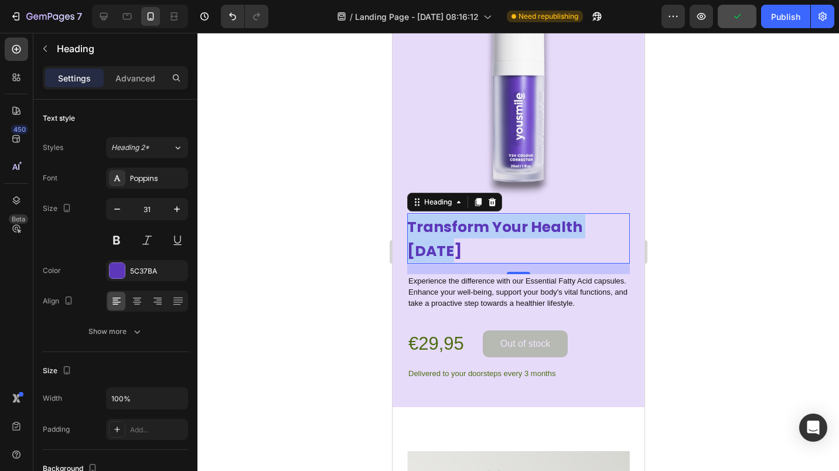
click at [426, 235] on strong "Transform Your Health [DATE]" at bounding box center [493, 239] width 175 height 45
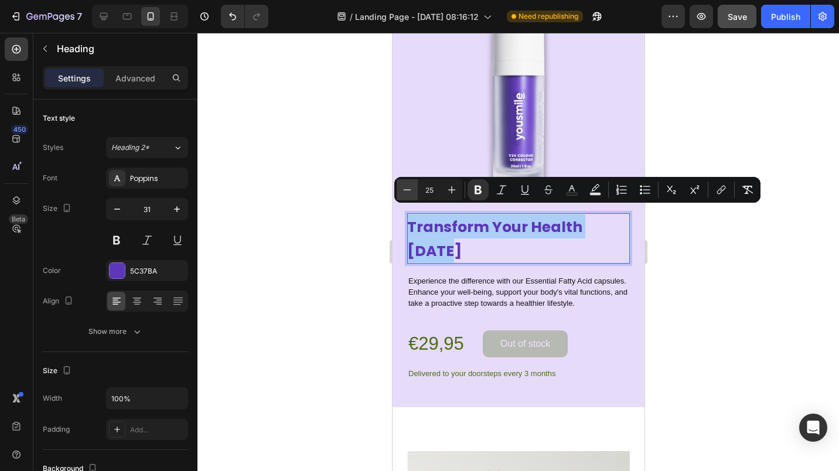
click at [406, 193] on icon "Editor contextual toolbar" at bounding box center [407, 190] width 12 height 12
type input "24"
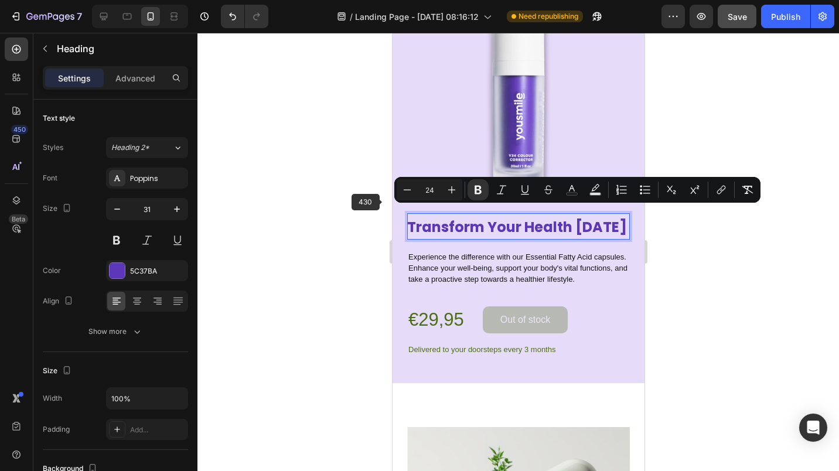
click at [355, 217] on div at bounding box center [517, 252] width 641 height 438
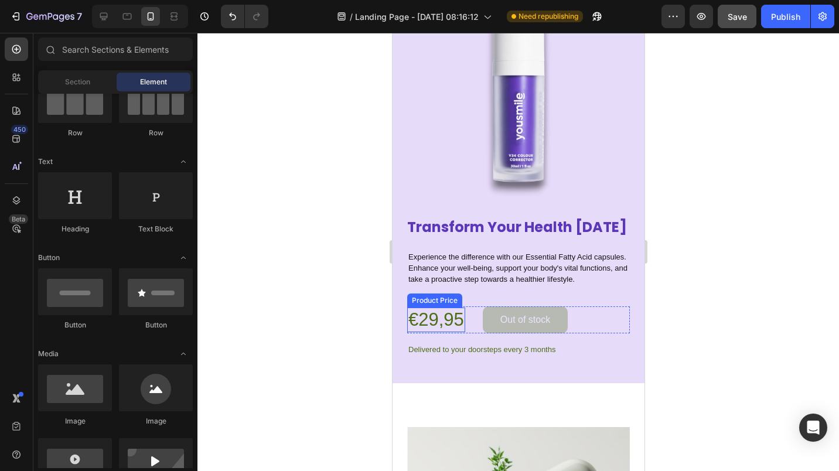
click at [432, 327] on div "€29,95" at bounding box center [435, 319] width 58 height 25
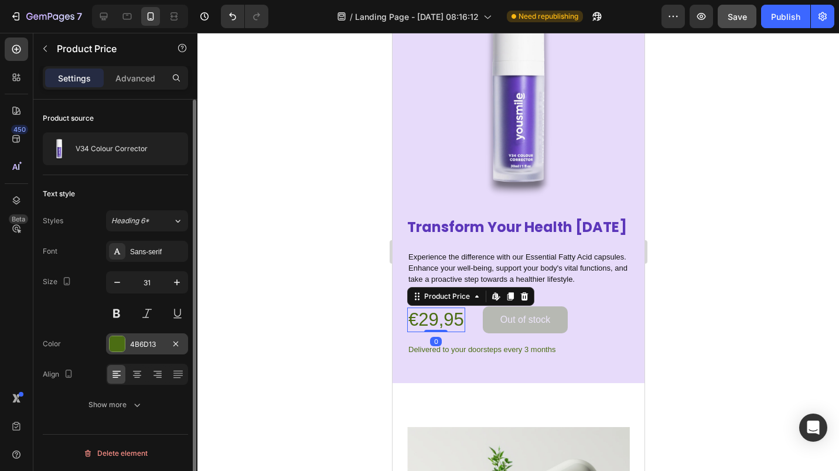
click at [121, 343] on div at bounding box center [117, 343] width 15 height 15
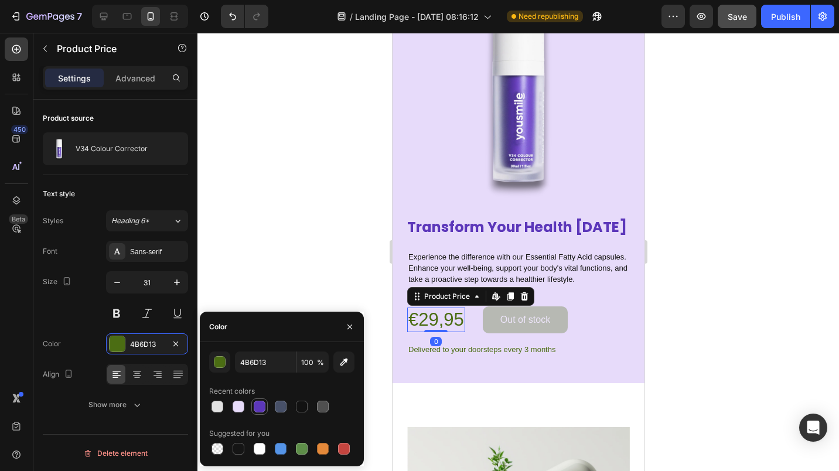
click at [263, 404] on div at bounding box center [260, 407] width 12 height 12
type input "5C37BA"
click at [307, 283] on div at bounding box center [517, 252] width 641 height 438
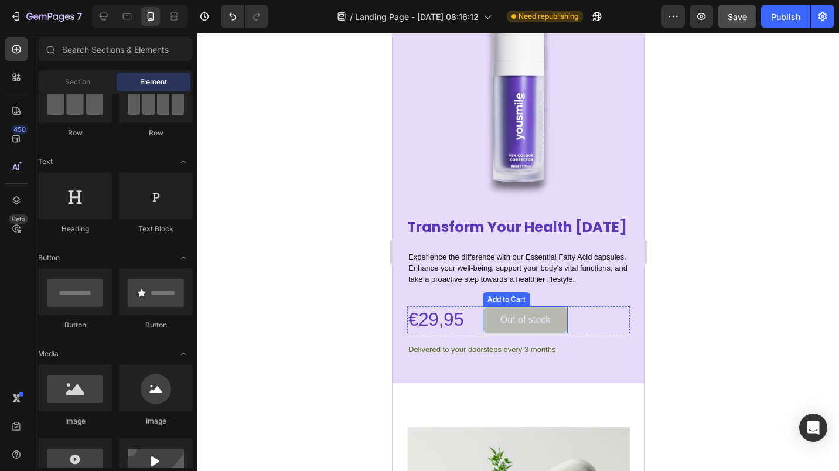
click at [488, 316] on button "Out of stock" at bounding box center [524, 319] width 85 height 27
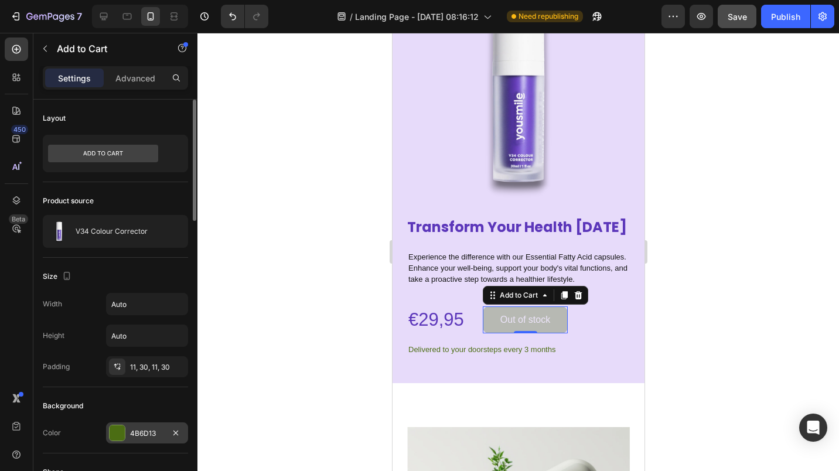
click at [120, 432] on div at bounding box center [117, 432] width 15 height 15
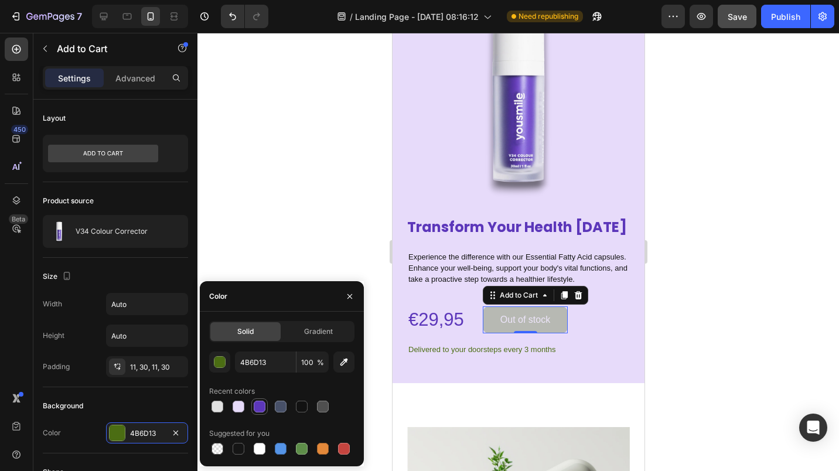
click at [253, 405] on div at bounding box center [259, 406] width 14 height 14
type input "5C37BA"
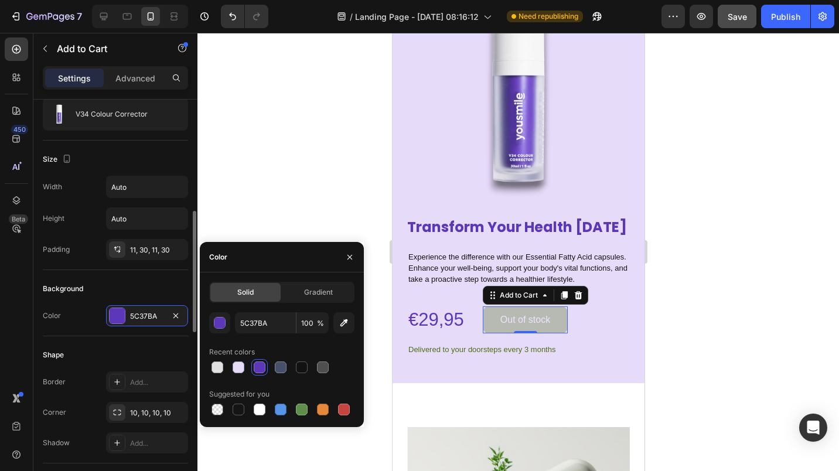
scroll to position [176, 0]
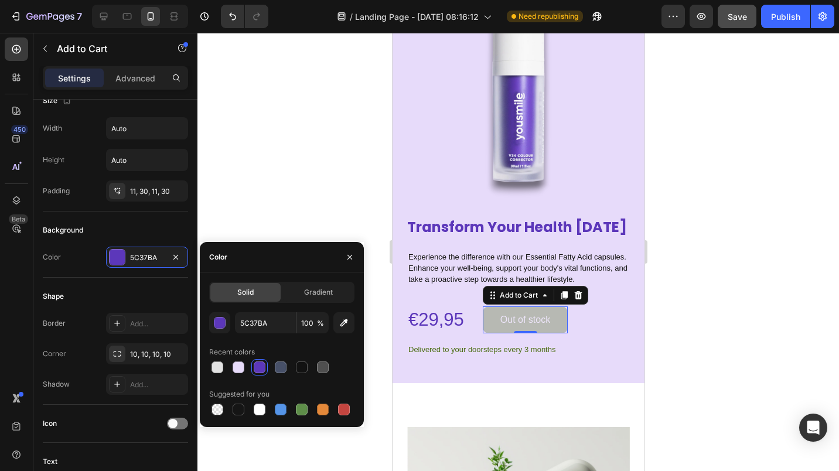
click at [379, 152] on div at bounding box center [517, 252] width 641 height 438
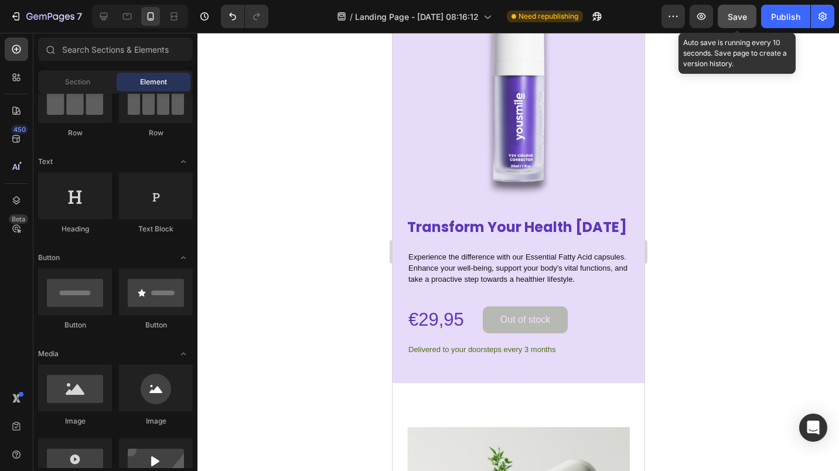
click at [743, 13] on span "Save" at bounding box center [736, 17] width 19 height 10
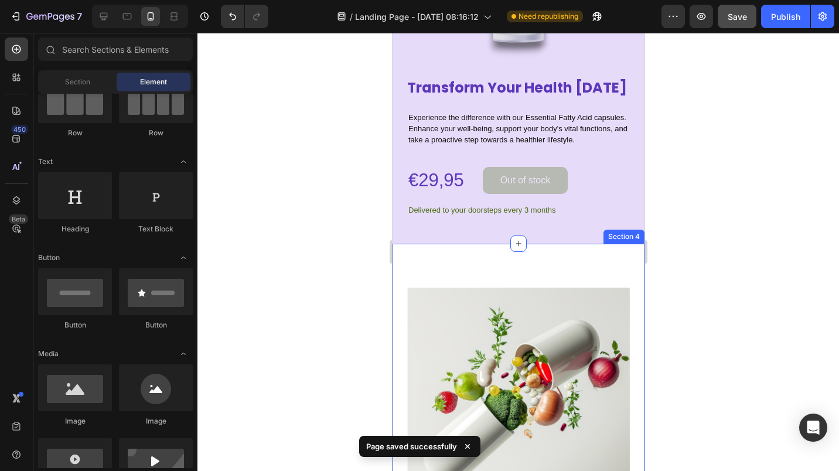
scroll to position [644, 0]
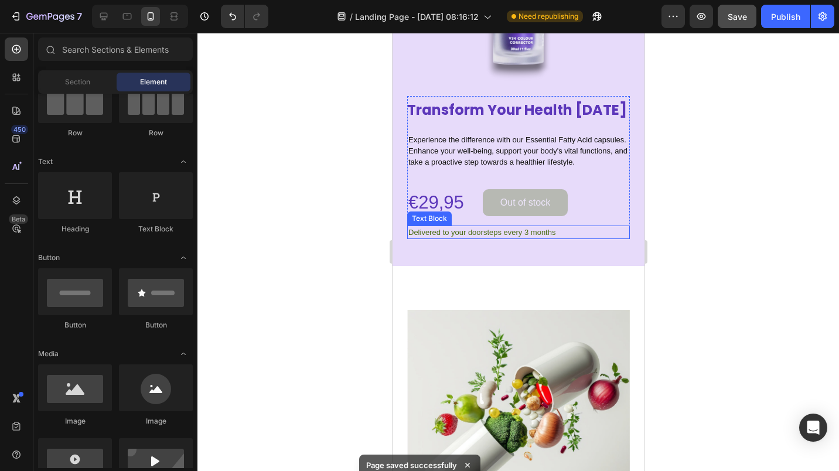
click at [450, 237] on p "Delivered to your doorsteps every 3 months" at bounding box center [518, 232] width 220 height 11
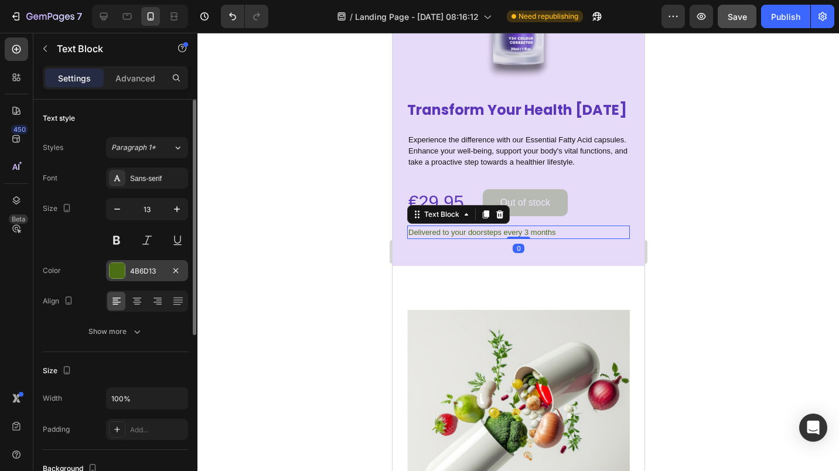
drag, startPoint x: 105, startPoint y: 268, endPoint x: 112, endPoint y: 273, distance: 8.3
click at [110, 271] on div "Color 4B6D13" at bounding box center [115, 270] width 145 height 21
drag, startPoint x: 114, startPoint y: 274, endPoint x: 116, endPoint y: 266, distance: 8.5
click at [114, 274] on div at bounding box center [117, 270] width 15 height 15
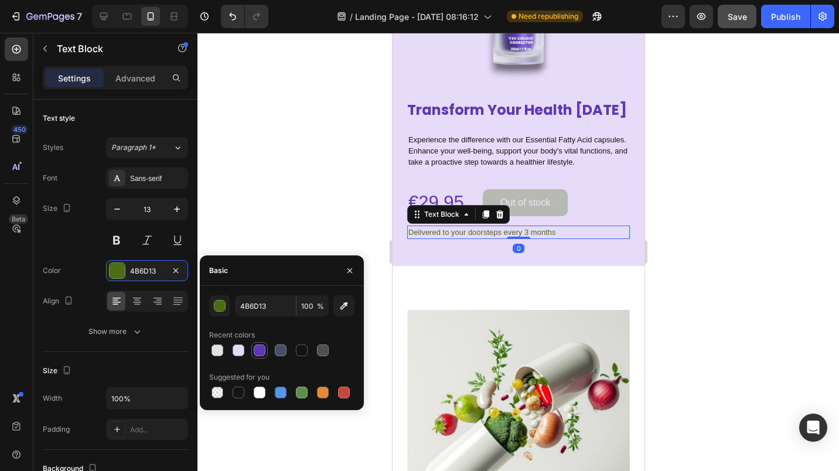
click at [265, 350] on div at bounding box center [259, 350] width 14 height 14
type input "5C37BA"
click at [281, 223] on div at bounding box center [517, 252] width 641 height 438
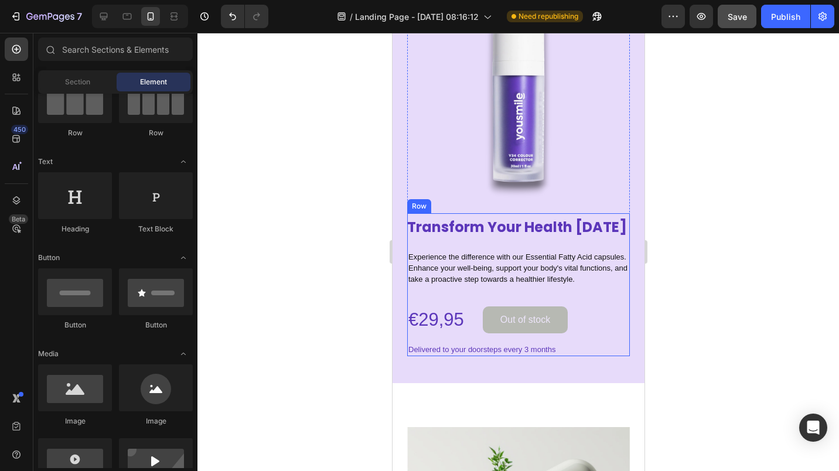
scroll to position [527, 0]
click at [429, 351] on p "Delivered to your doorsteps every 3 months" at bounding box center [518, 349] width 220 height 11
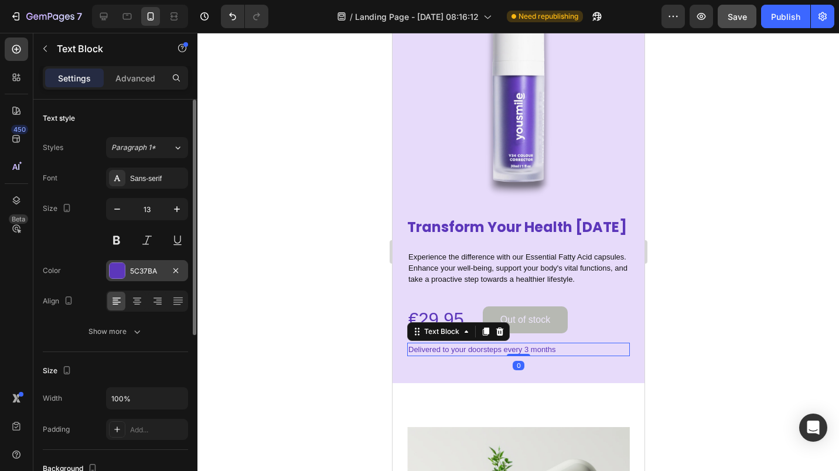
click at [129, 273] on div "5C37BA" at bounding box center [147, 270] width 82 height 21
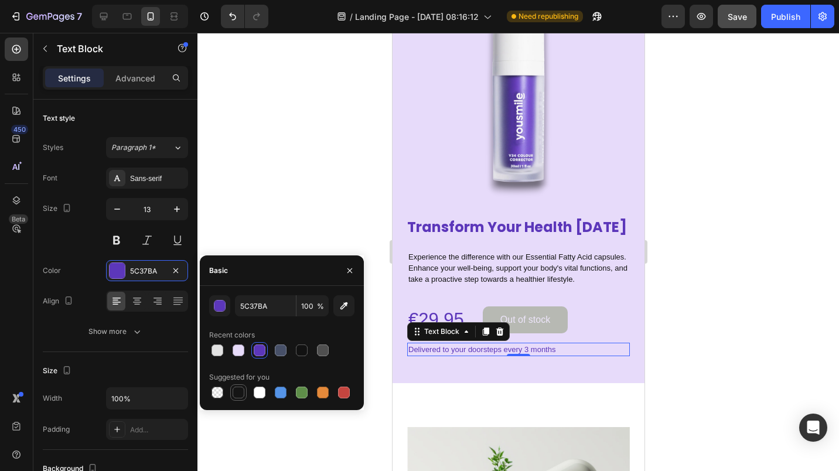
click at [239, 395] on div at bounding box center [238, 393] width 12 height 12
type input "151515"
click at [336, 135] on div at bounding box center [517, 252] width 641 height 438
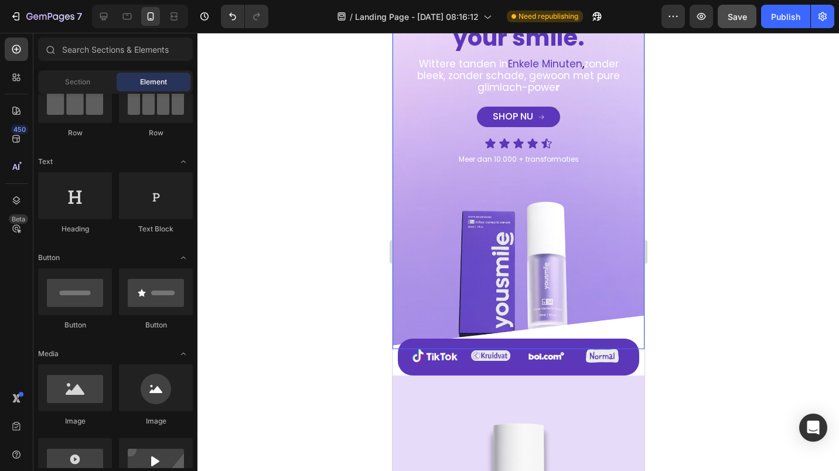
scroll to position [410, 0]
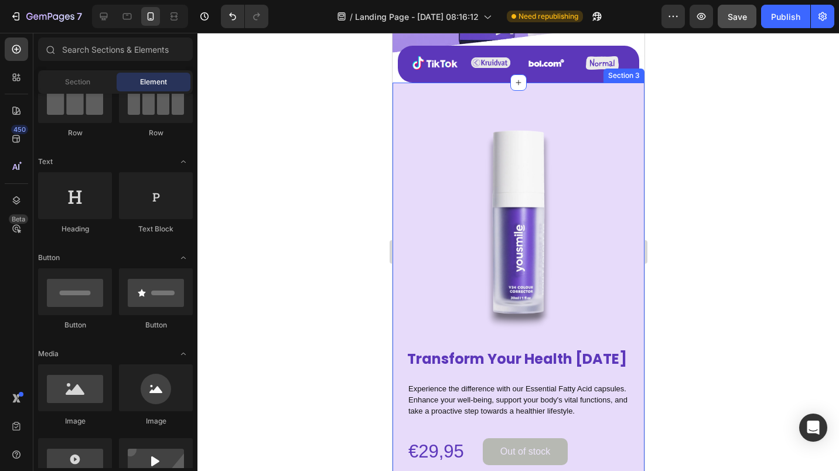
click at [402, 83] on div "Transform Your Health [DATE] Heading Experience the difference with our Essenti…" at bounding box center [518, 299] width 252 height 432
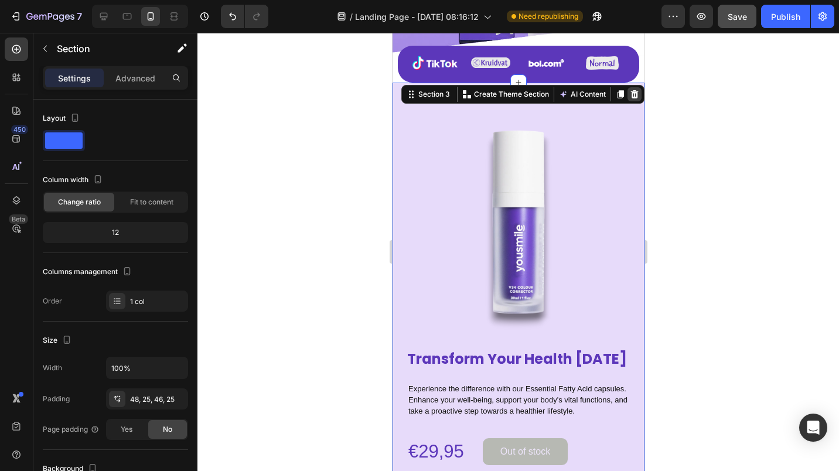
click at [630, 90] on icon at bounding box center [634, 94] width 8 height 8
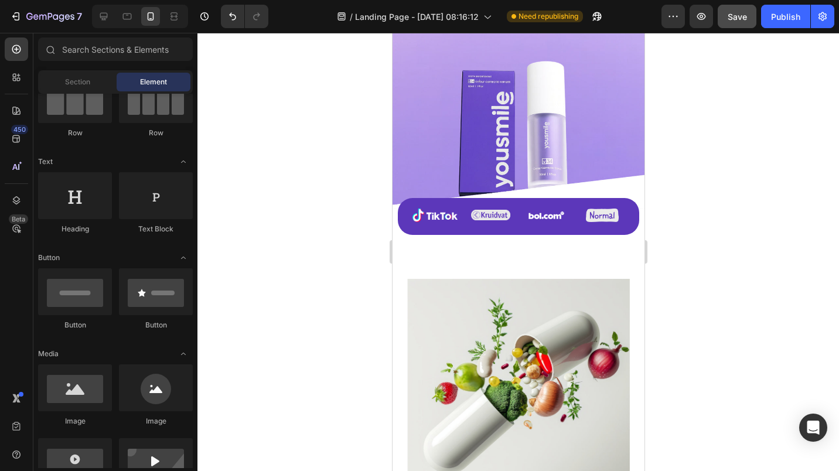
scroll to position [234, 0]
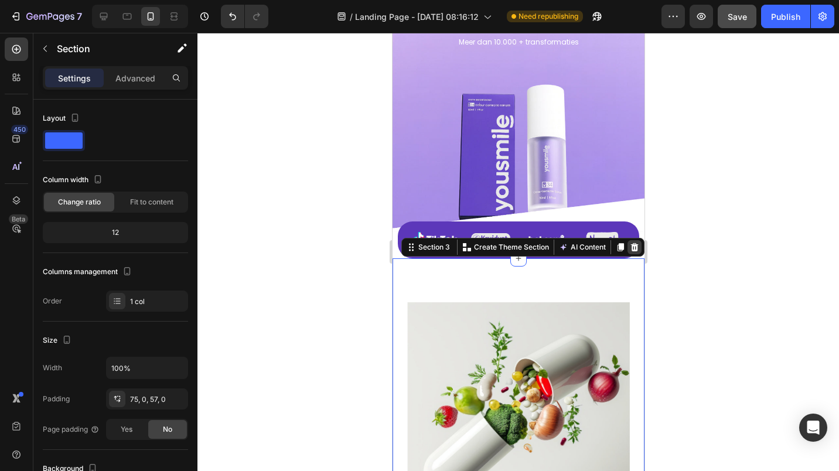
click at [630, 243] on icon at bounding box center [634, 247] width 8 height 8
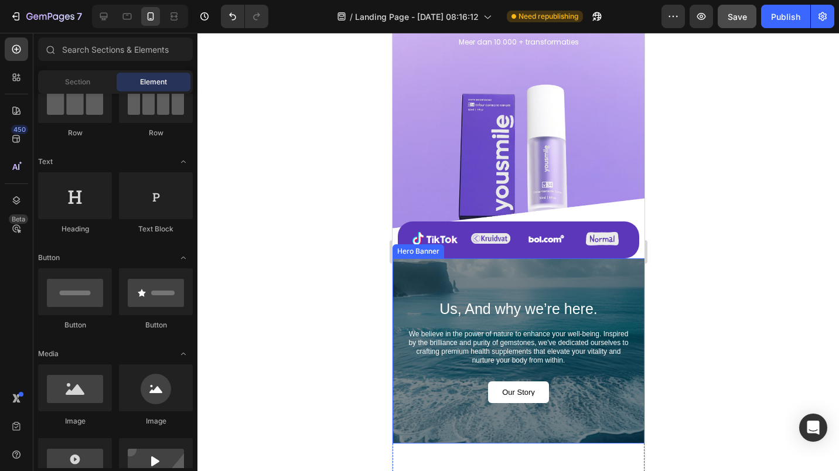
click at [417, 258] on div "Us, And why we’re here. Heading We believe in the power of nature to enhance yo…" at bounding box center [518, 350] width 252 height 185
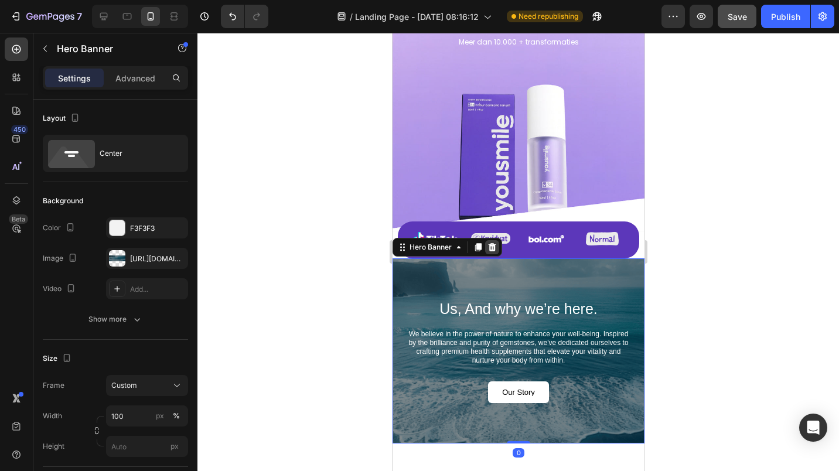
click at [490, 243] on icon at bounding box center [492, 247] width 8 height 8
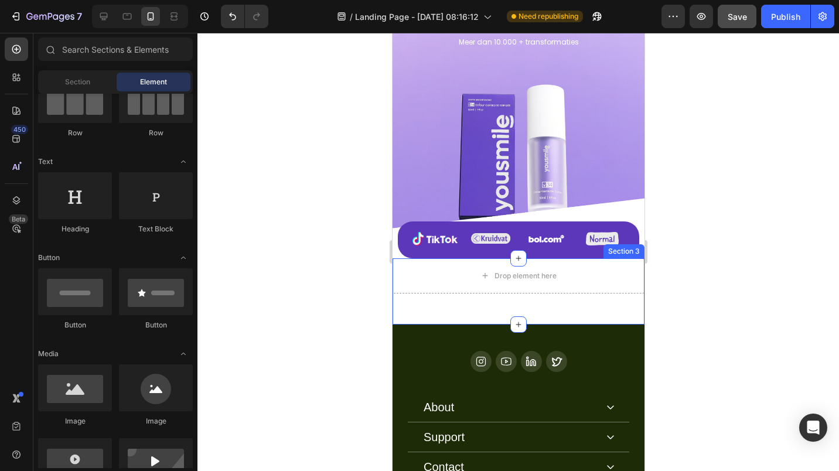
scroll to position [351, 0]
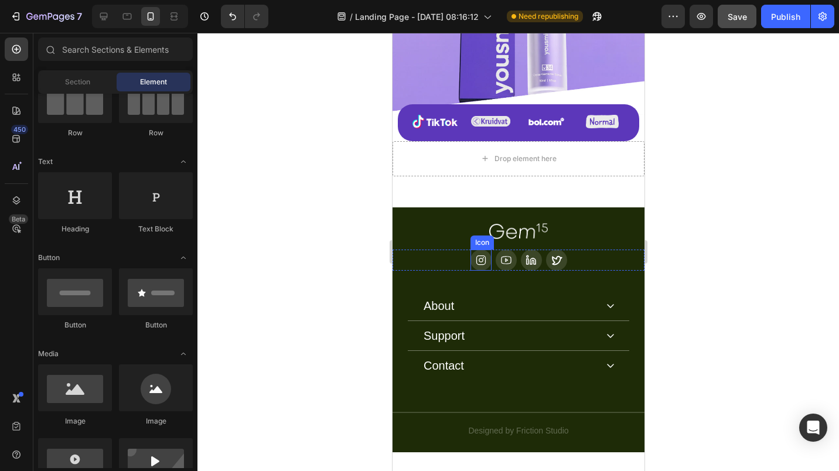
click at [501, 223] on img at bounding box center [517, 231] width 59 height 16
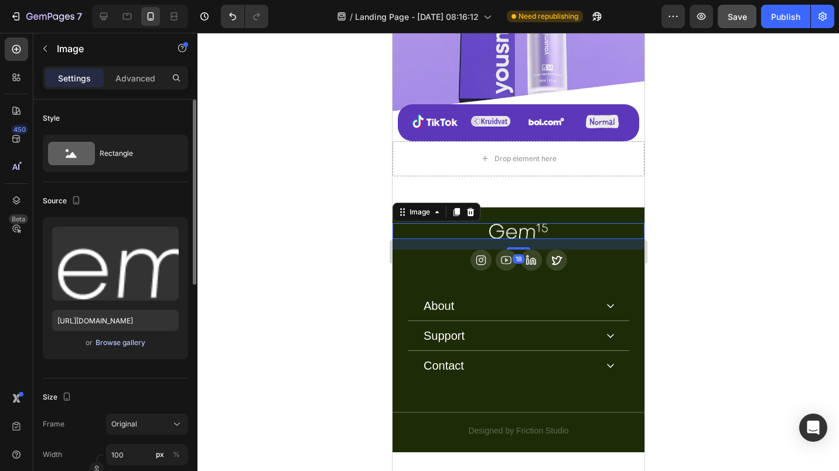
click at [114, 344] on div "Browse gallery" at bounding box center [120, 342] width 50 height 11
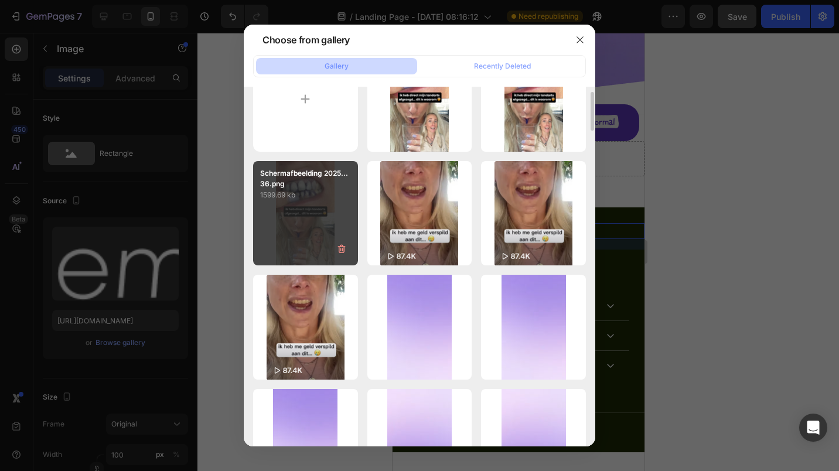
scroll to position [0, 0]
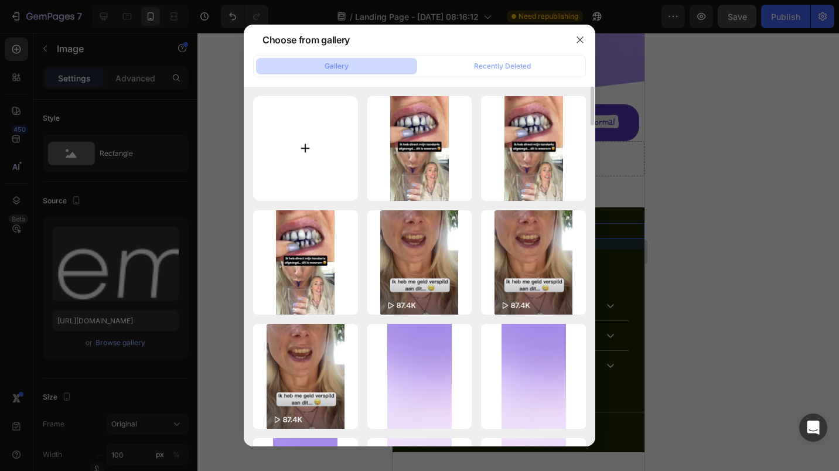
click at [289, 142] on input "file" at bounding box center [305, 148] width 105 height 105
type input "C:\fakepath\Nieuw project (17).png"
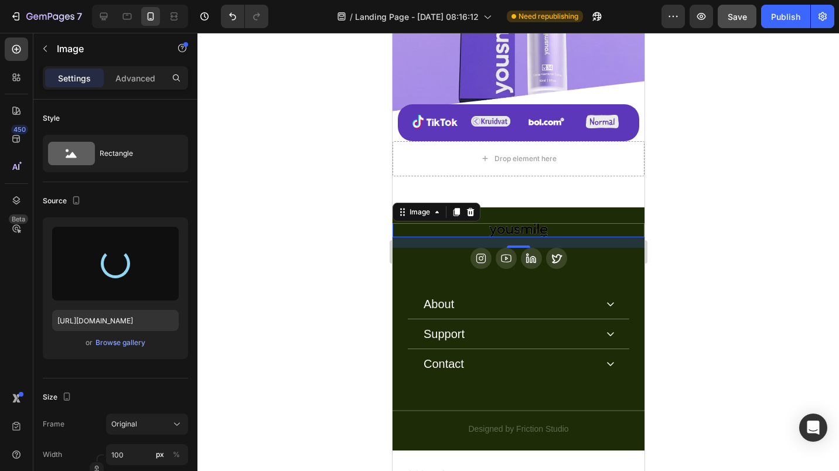
type input "[URL][DOMAIN_NAME]"
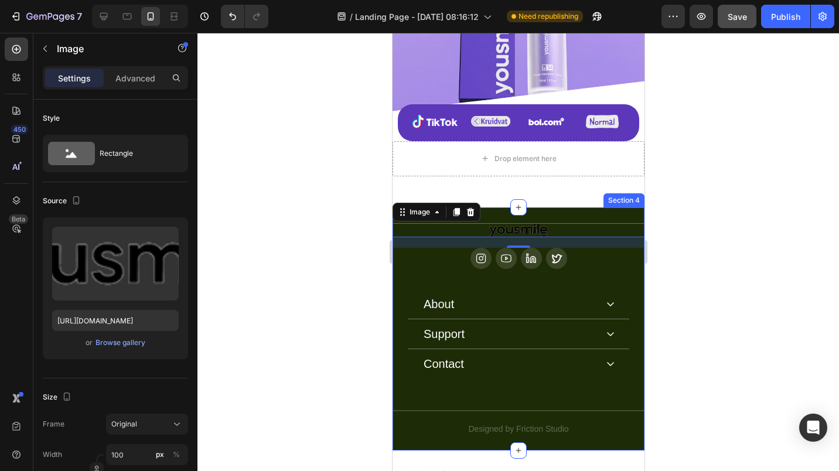
click at [498, 207] on div "Image 18 Icon Icon Icon Icon Row About Accordion Support Accordion Contact Acco…" at bounding box center [518, 328] width 252 height 243
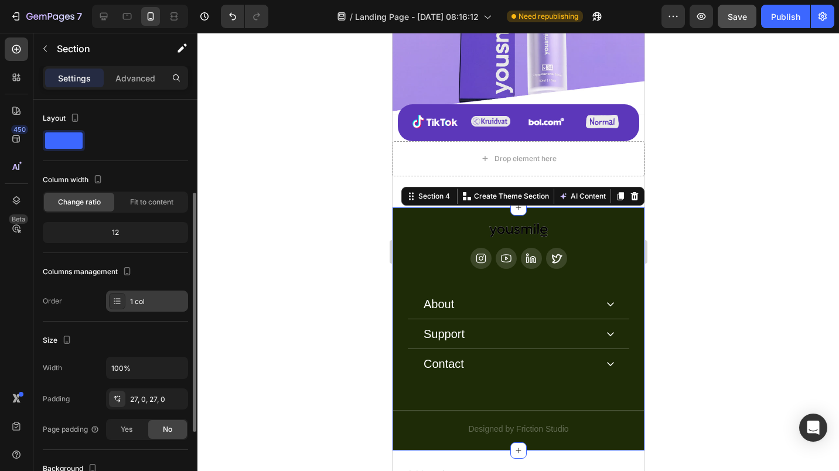
scroll to position [176, 0]
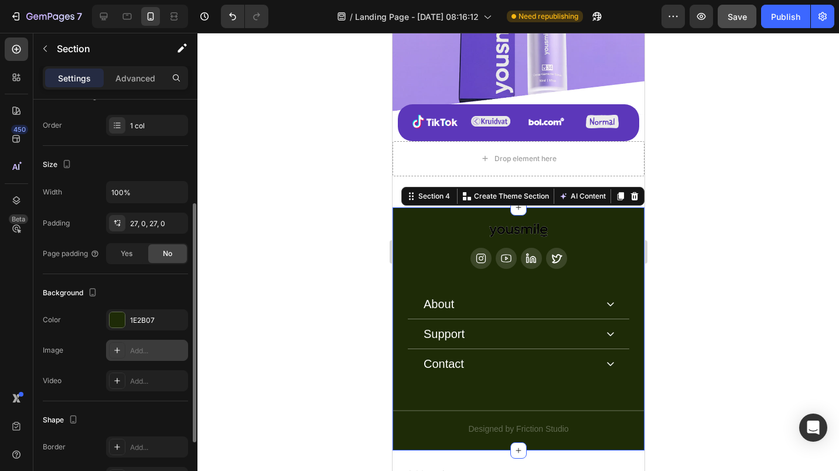
click at [126, 350] on div "Add..." at bounding box center [147, 350] width 82 height 21
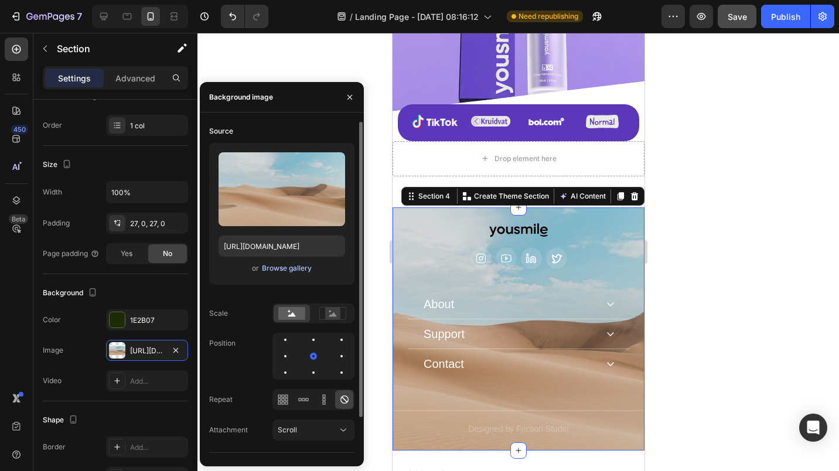
click at [282, 269] on div "Browse gallery" at bounding box center [287, 268] width 50 height 11
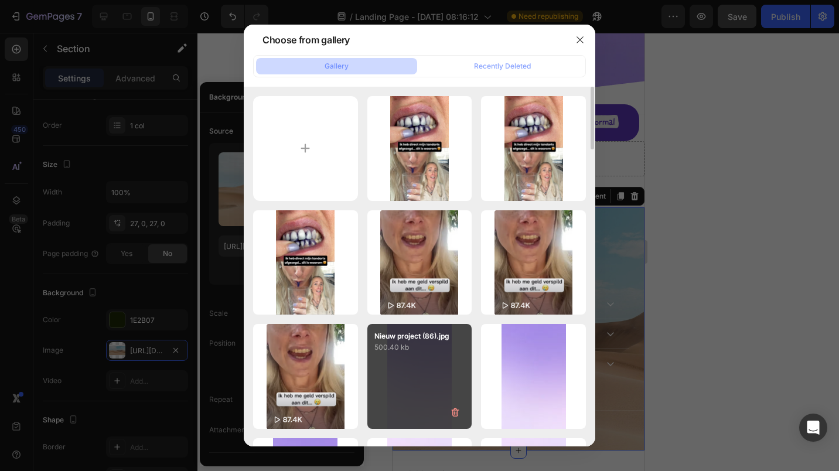
click at [431, 383] on div "Nieuw project (86).jpg 500.40 kb" at bounding box center [419, 376] width 105 height 105
type input "[URL][DOMAIN_NAME]"
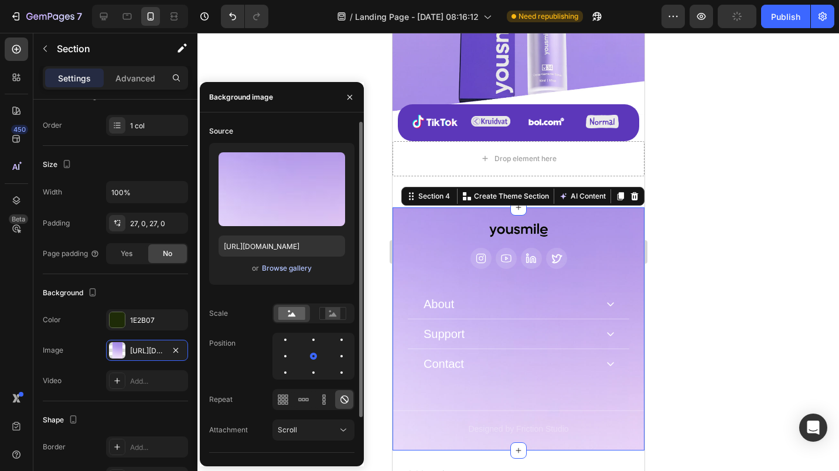
click at [302, 265] on div "Browse gallery" at bounding box center [287, 268] width 50 height 11
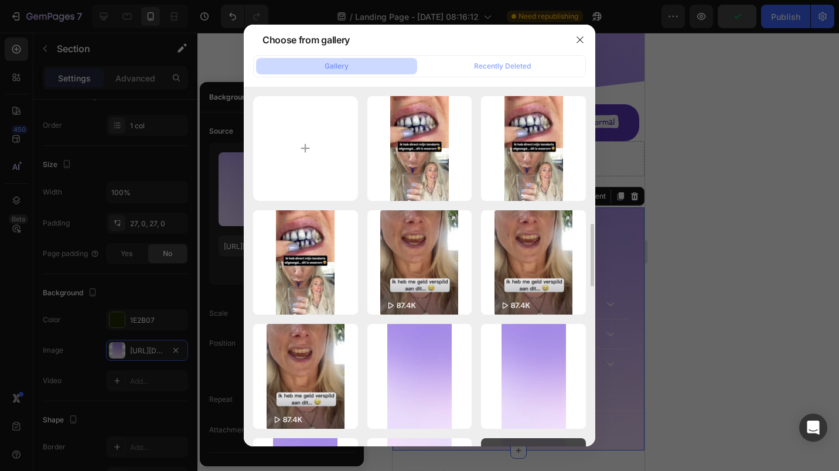
scroll to position [117, 0]
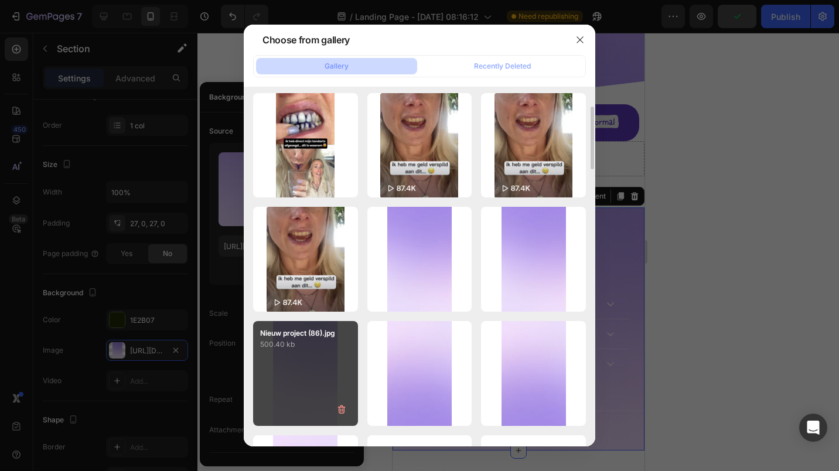
click at [321, 353] on div "Nieuw project (86).jpg 500.40 kb" at bounding box center [305, 373] width 105 height 105
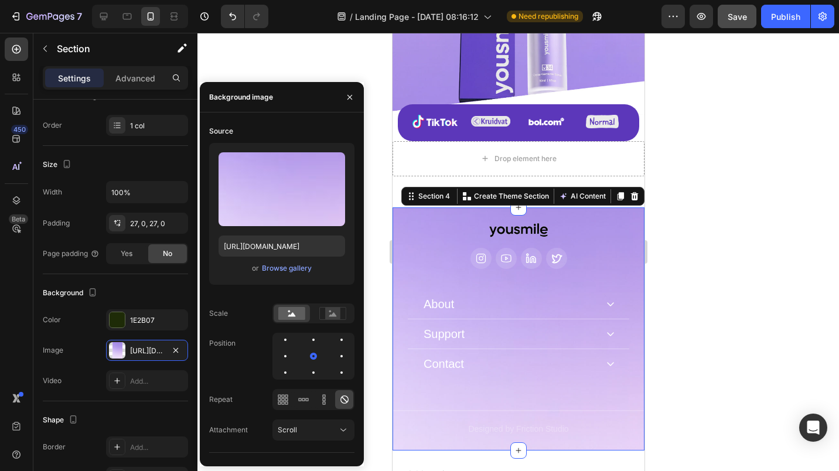
click at [727, 200] on div at bounding box center [517, 252] width 641 height 438
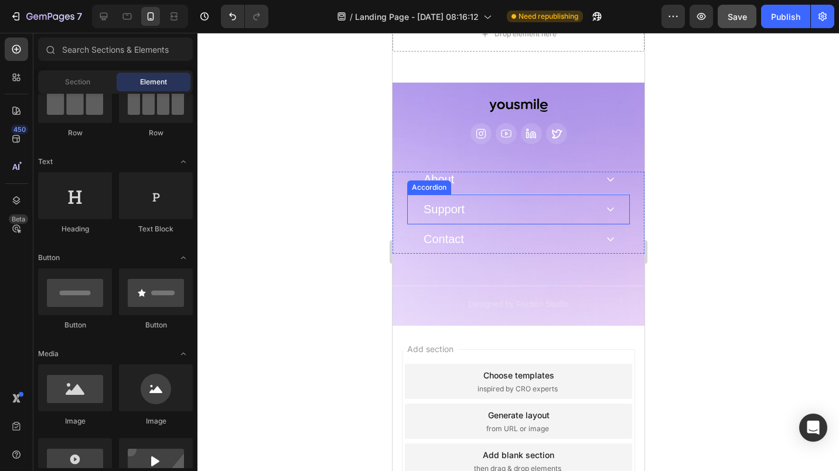
scroll to position [469, 0]
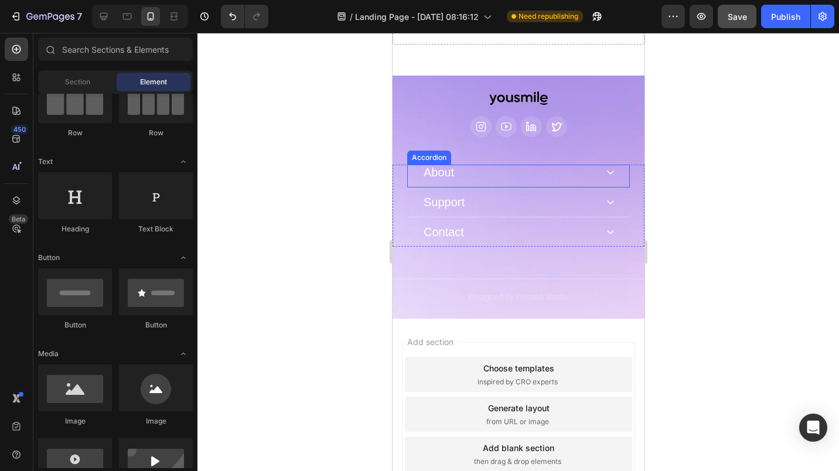
click at [428, 173] on p "About" at bounding box center [438, 172] width 30 height 12
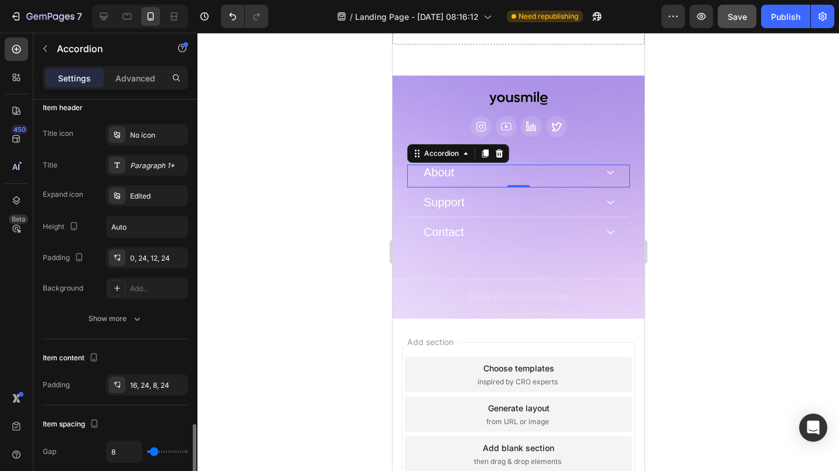
scroll to position [0, 0]
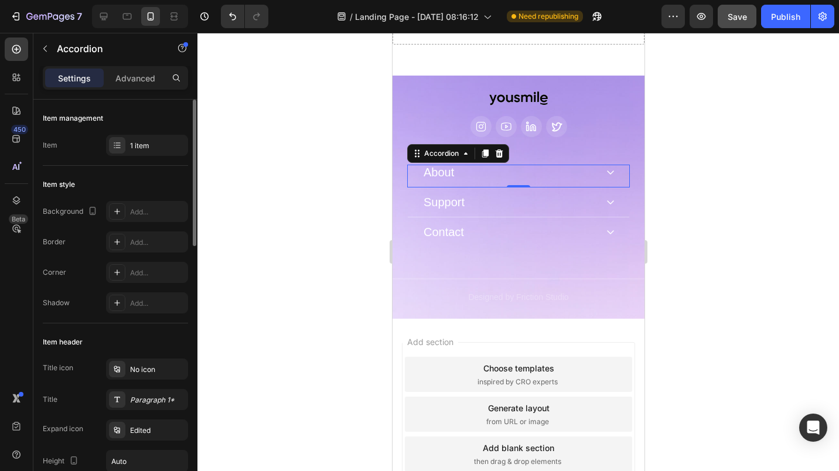
click at [333, 250] on div at bounding box center [517, 252] width 641 height 438
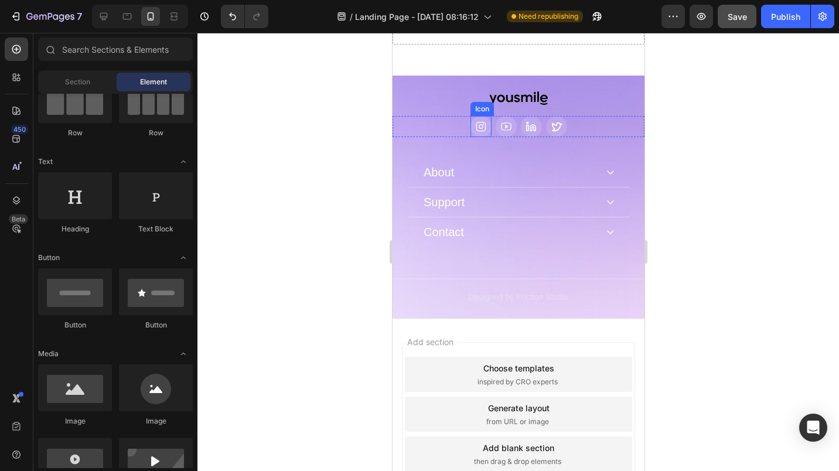
click at [476, 132] on icon at bounding box center [480, 127] width 12 height 12
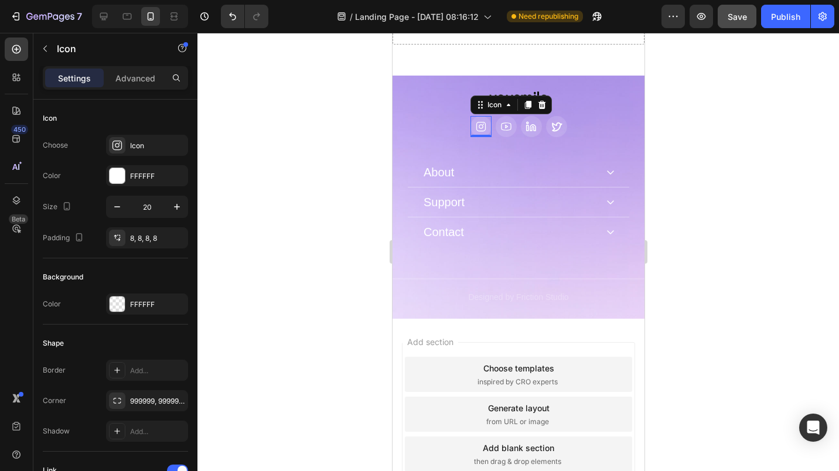
click at [247, 204] on div at bounding box center [517, 252] width 641 height 438
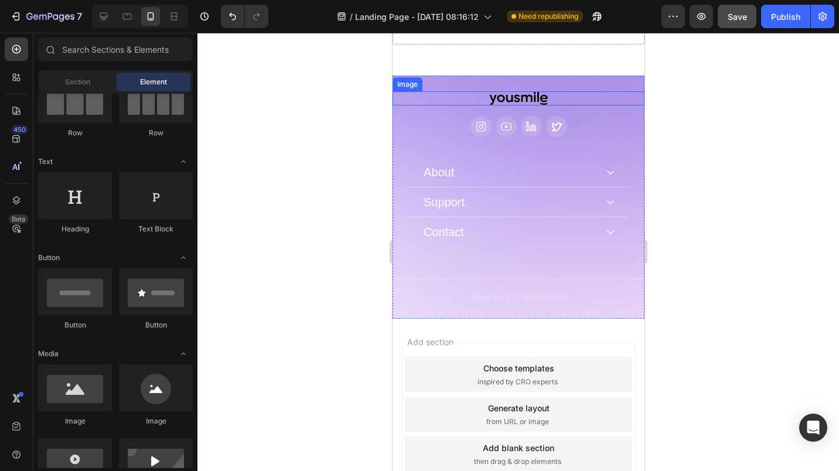
click at [508, 98] on img at bounding box center [517, 98] width 59 height 14
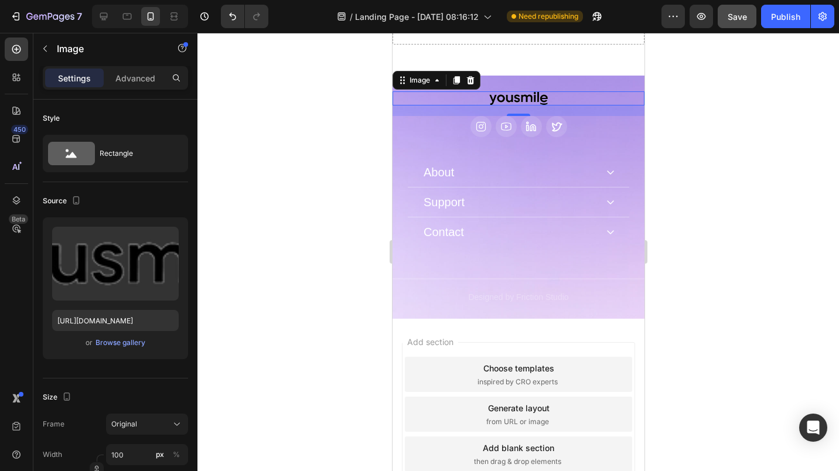
click at [812, 52] on div at bounding box center [517, 252] width 641 height 438
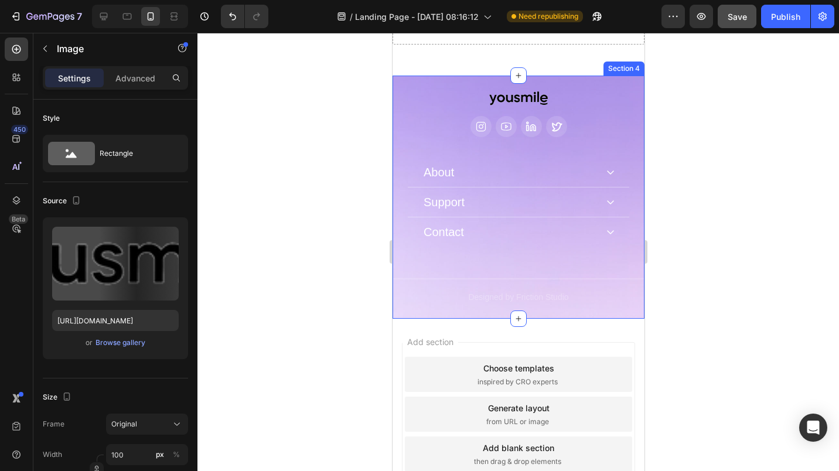
click at [497, 102] on img at bounding box center [517, 98] width 59 height 14
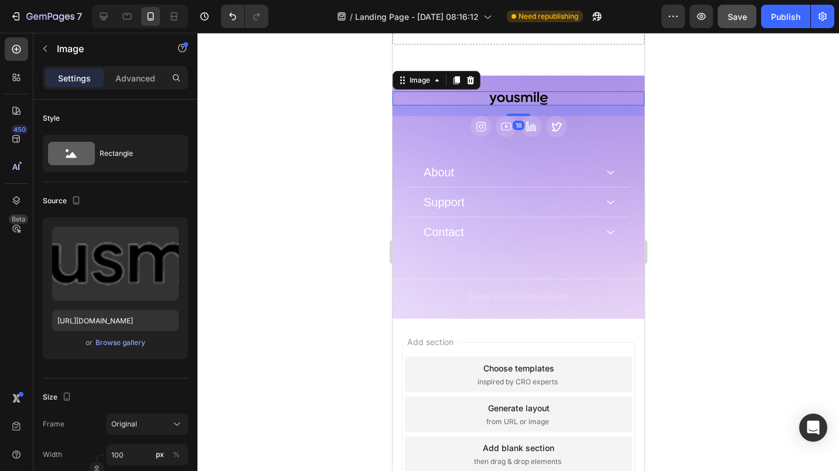
click at [498, 99] on img at bounding box center [517, 98] width 59 height 14
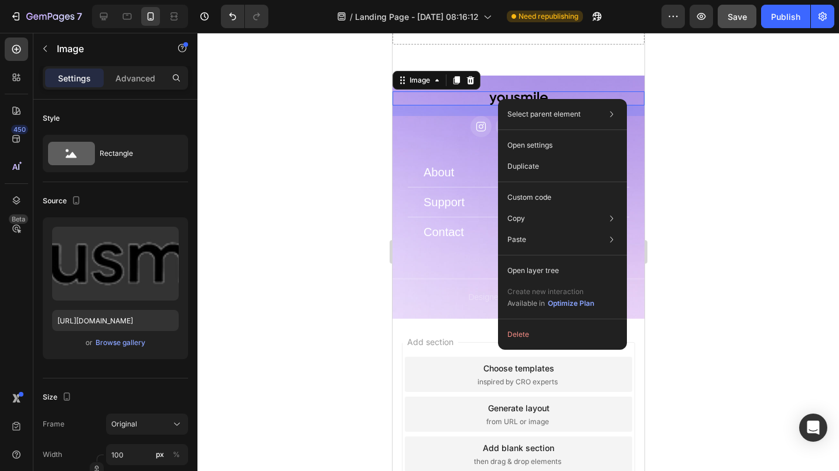
click at [286, 160] on div at bounding box center [517, 252] width 641 height 438
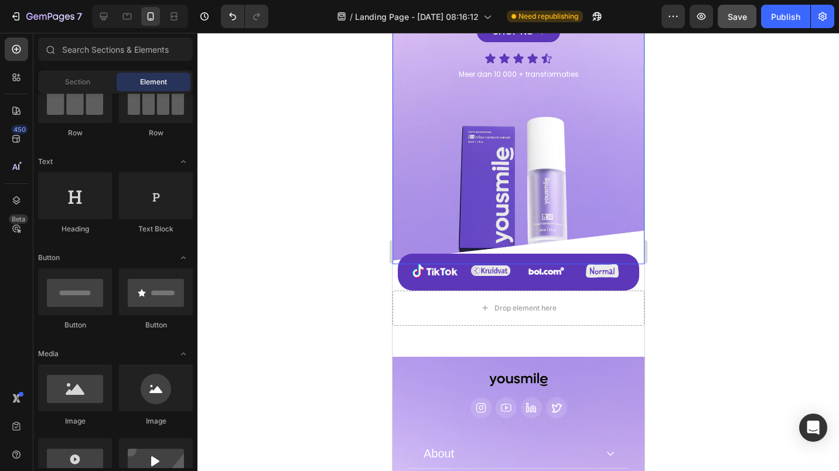
scroll to position [234, 0]
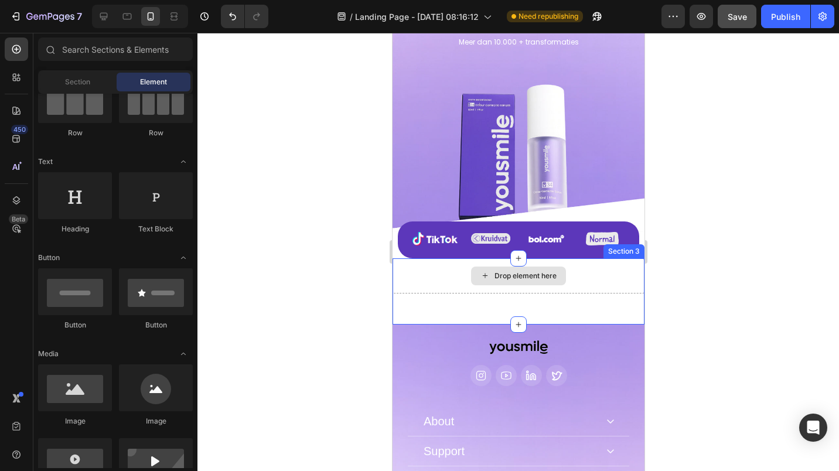
drag, startPoint x: 419, startPoint y: 250, endPoint x: 532, endPoint y: 250, distance: 113.0
click at [418, 258] on div "Drop element here" at bounding box center [518, 275] width 252 height 35
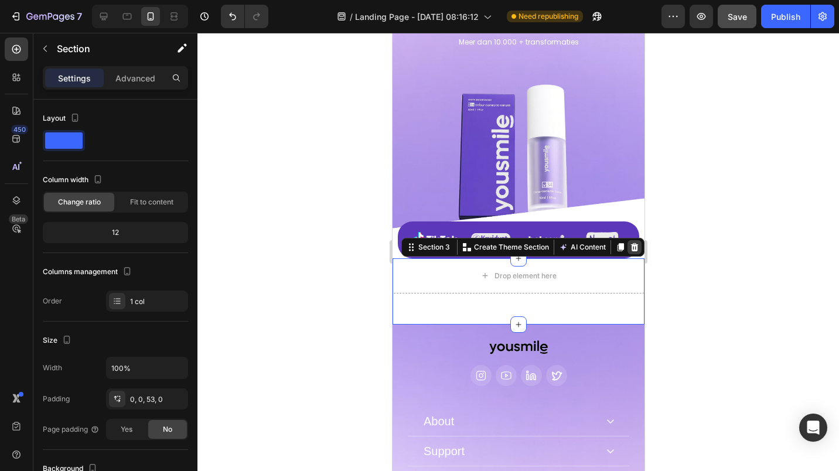
click at [630, 243] on icon at bounding box center [634, 247] width 8 height 8
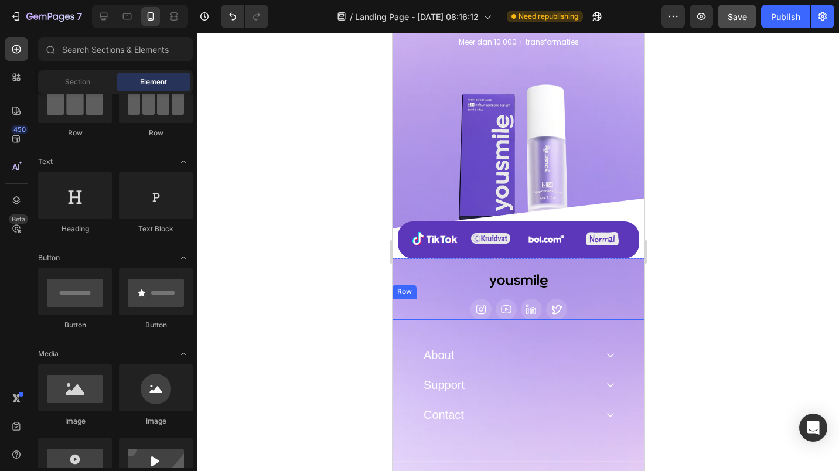
scroll to position [293, 0]
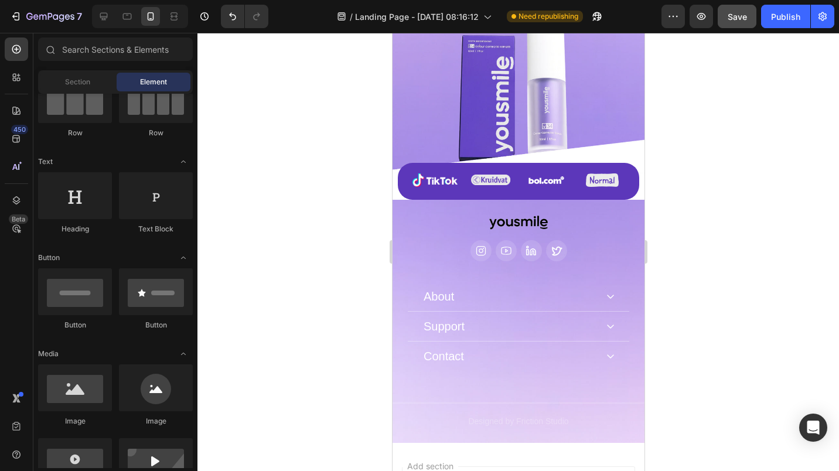
click at [350, 244] on div at bounding box center [517, 252] width 641 height 438
click at [227, 8] on button "Undo/Redo" at bounding box center [232, 16] width 23 height 23
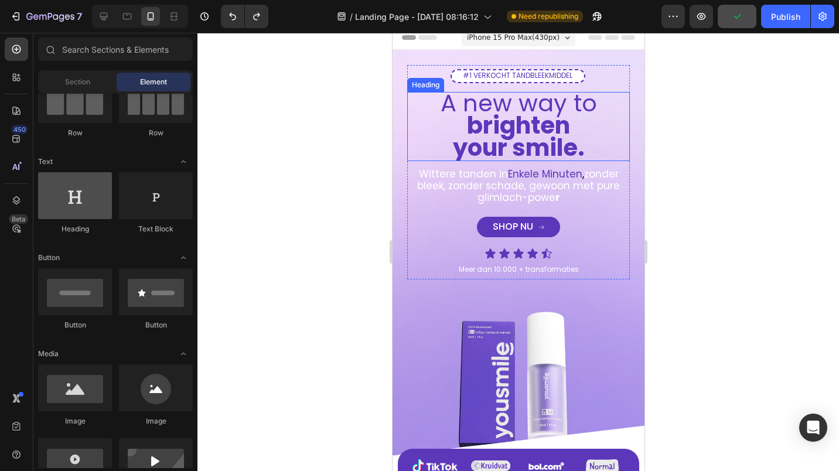
scroll to position [0, 0]
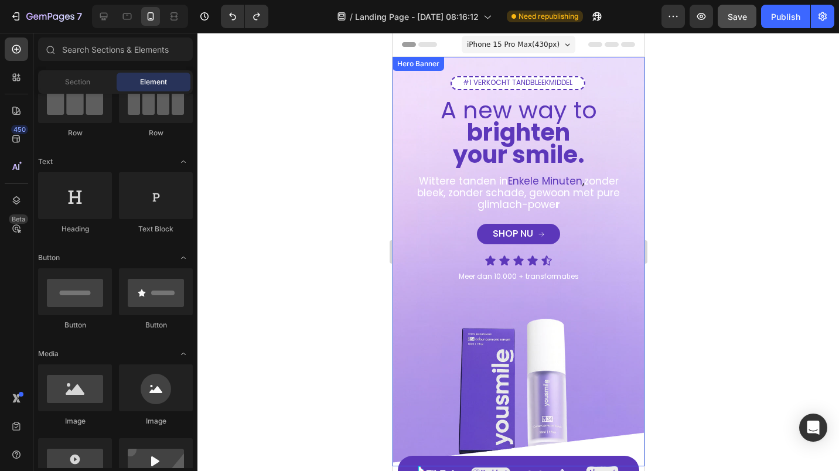
click at [416, 314] on div "#1 VERKOCHT TANDBLEEKMIDDEL Text Block Row A new way to brighten your smile. He…" at bounding box center [518, 289] width 252 height 464
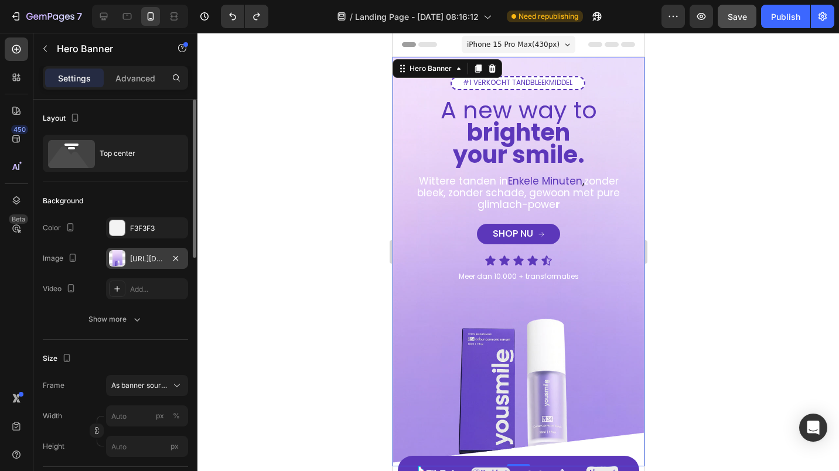
click at [128, 262] on div "[URL][DOMAIN_NAME]" at bounding box center [147, 258] width 82 height 21
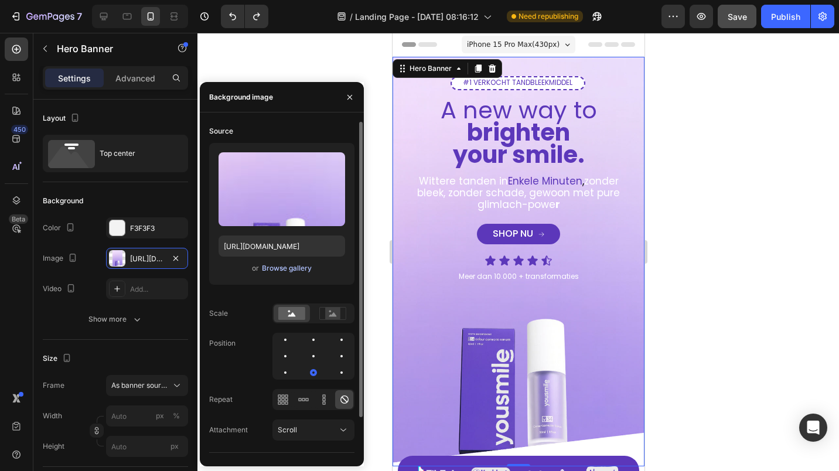
click at [269, 265] on div "Browse gallery" at bounding box center [287, 268] width 50 height 11
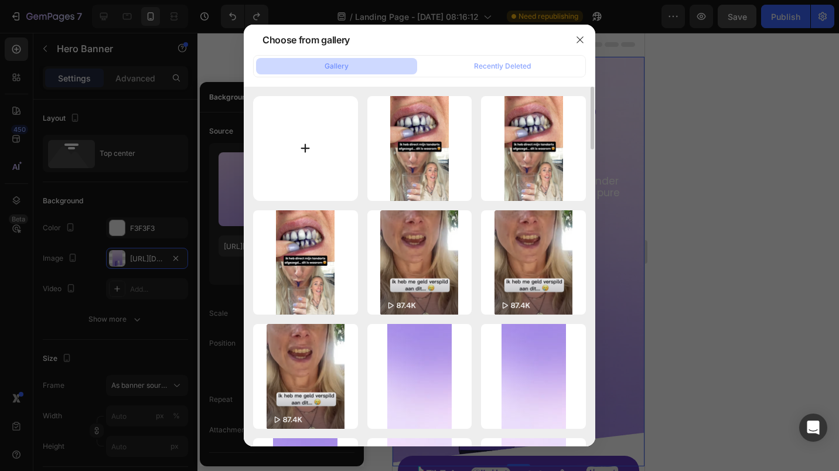
click at [341, 118] on input "file" at bounding box center [305, 148] width 105 height 105
type input "C:\fakepath\Nieuw project (87).jpg"
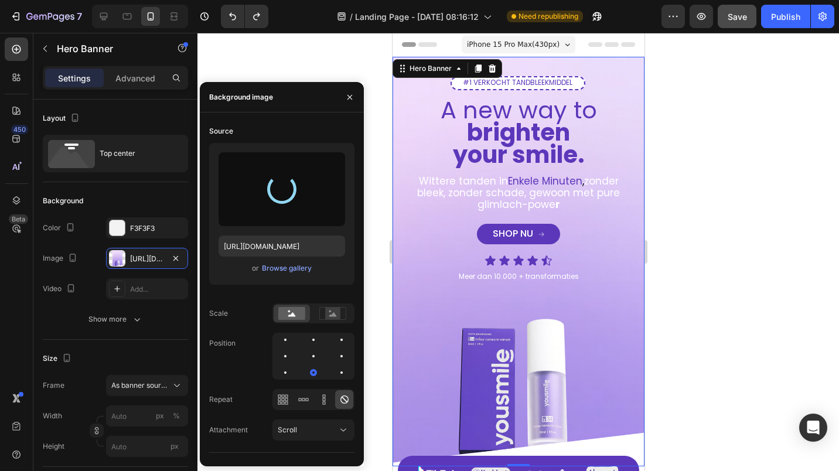
type input "[URL][DOMAIN_NAME]"
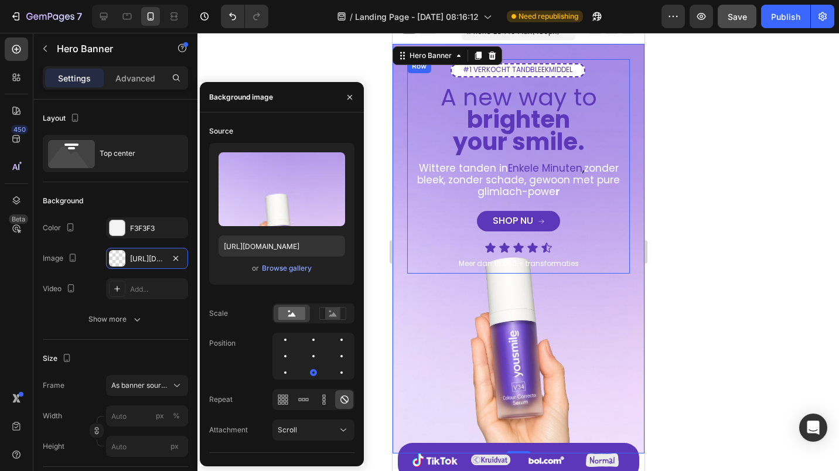
scroll to position [176, 0]
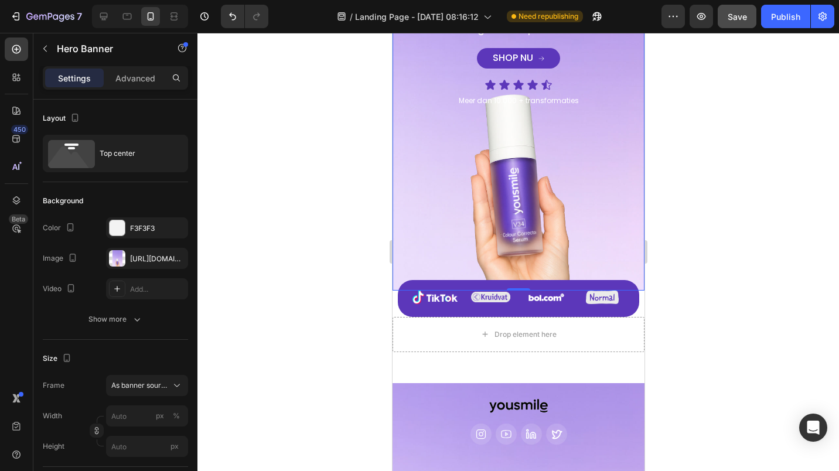
click at [378, 61] on div at bounding box center [517, 252] width 641 height 438
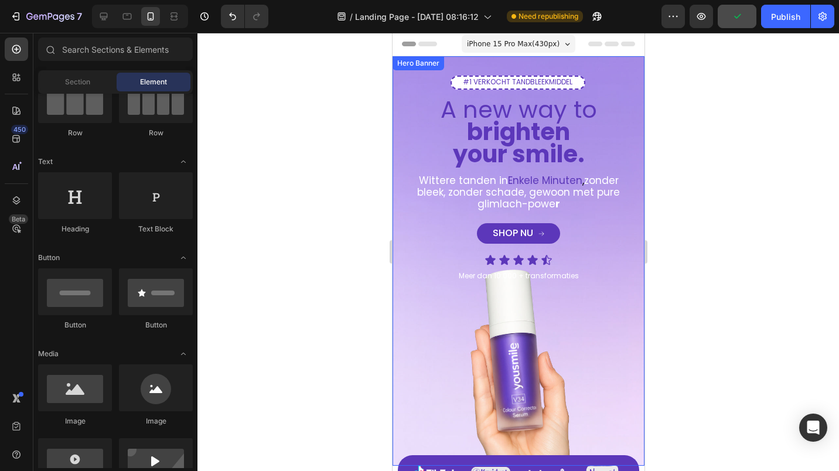
scroll to position [0, 0]
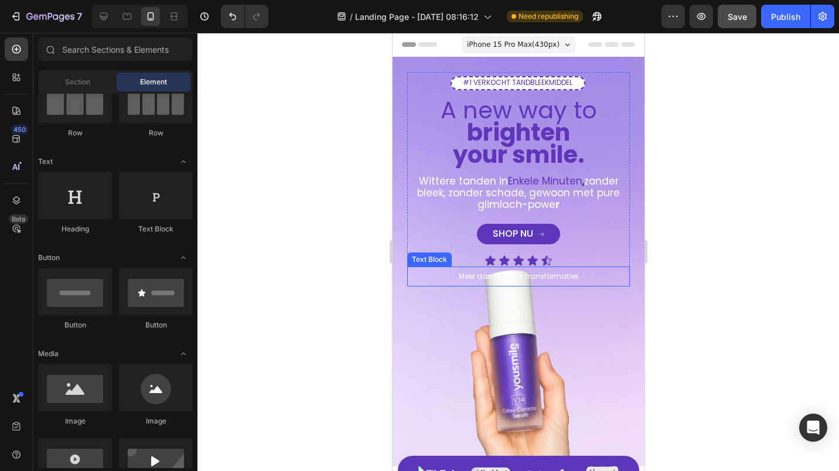
click at [411, 313] on div "#1 VERKOCHT TANDBLEEKMIDDEL Text Block Row A new way to brighten your smile. He…" at bounding box center [518, 289] width 252 height 464
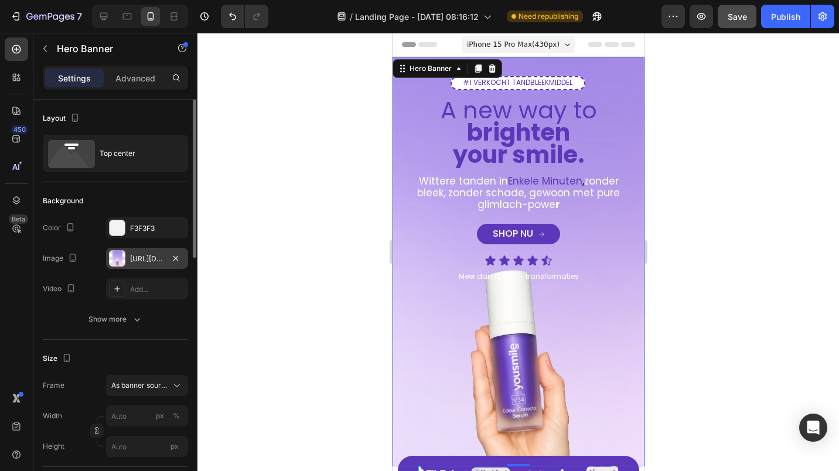
click at [159, 262] on div "[URL][DOMAIN_NAME]" at bounding box center [147, 259] width 34 height 11
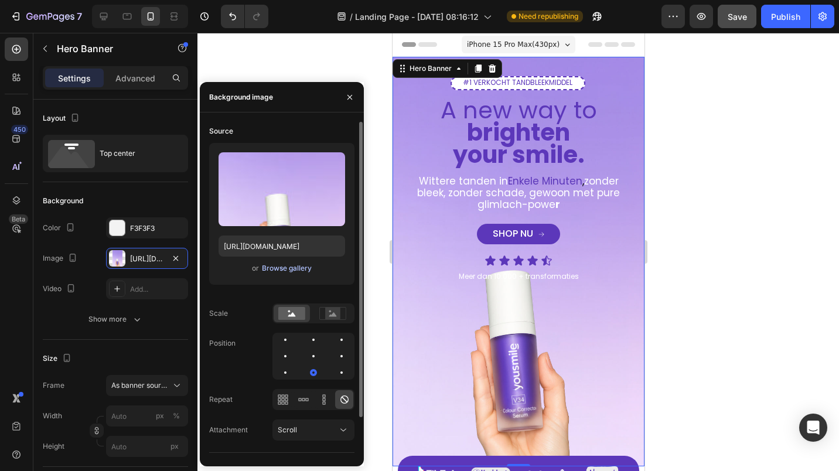
click at [294, 273] on button "Browse gallery" at bounding box center [286, 268] width 51 height 12
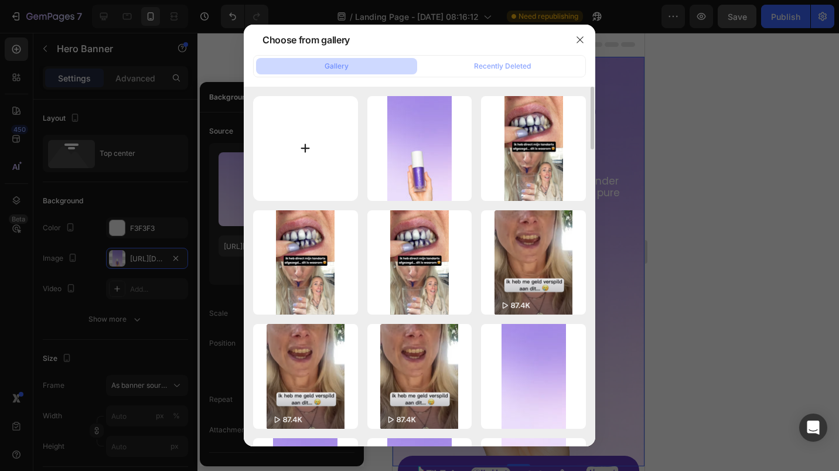
click at [283, 164] on input "file" at bounding box center [305, 148] width 105 height 105
type input "C:\fakepath\Nieuw project (88).jpg"
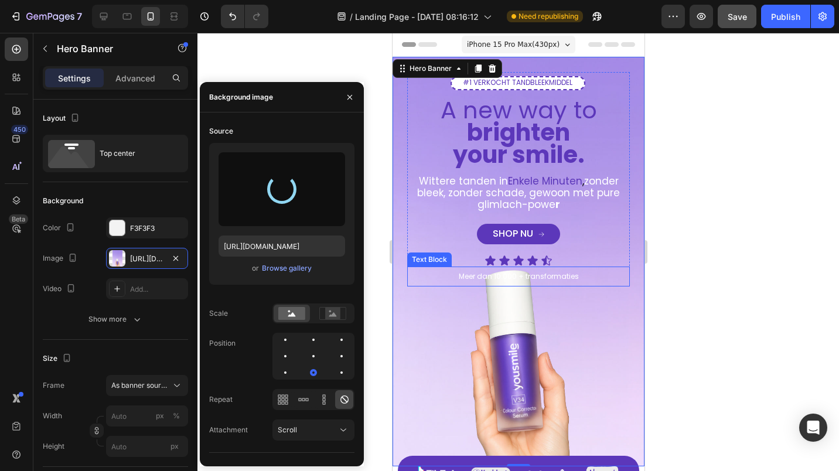
type input "[URL][DOMAIN_NAME]"
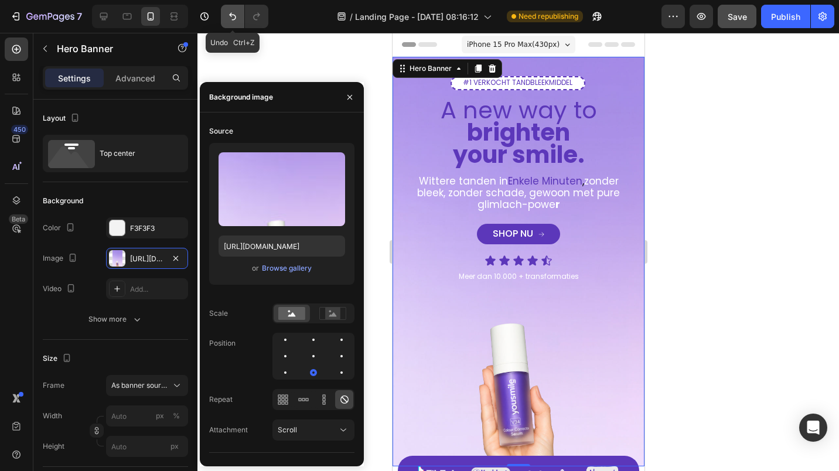
click at [227, 19] on icon "Undo/Redo" at bounding box center [233, 17] width 12 height 12
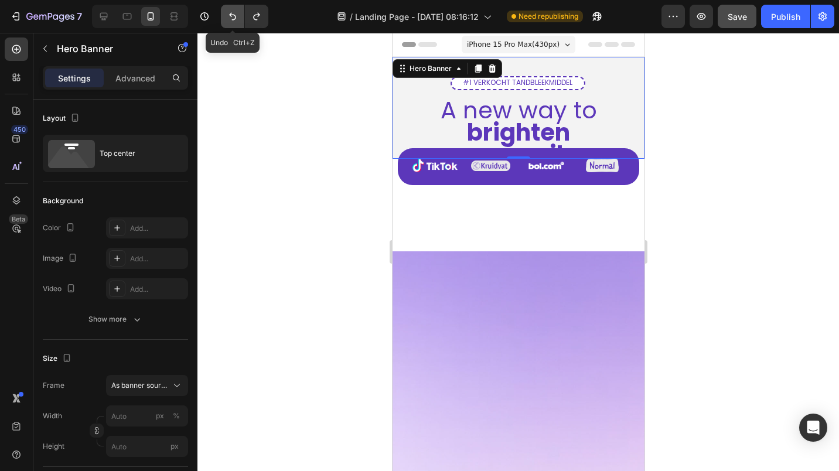
click at [227, 19] on icon "Undo/Redo" at bounding box center [233, 17] width 12 height 12
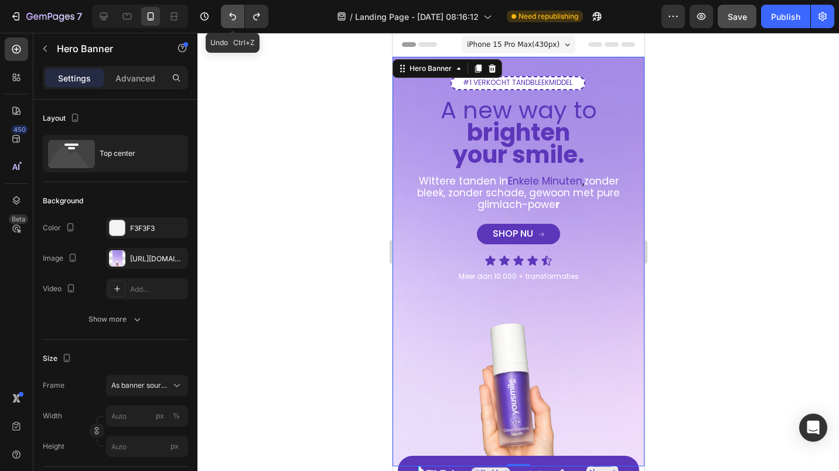
click at [227, 16] on icon "Undo/Redo" at bounding box center [233, 17] width 12 height 12
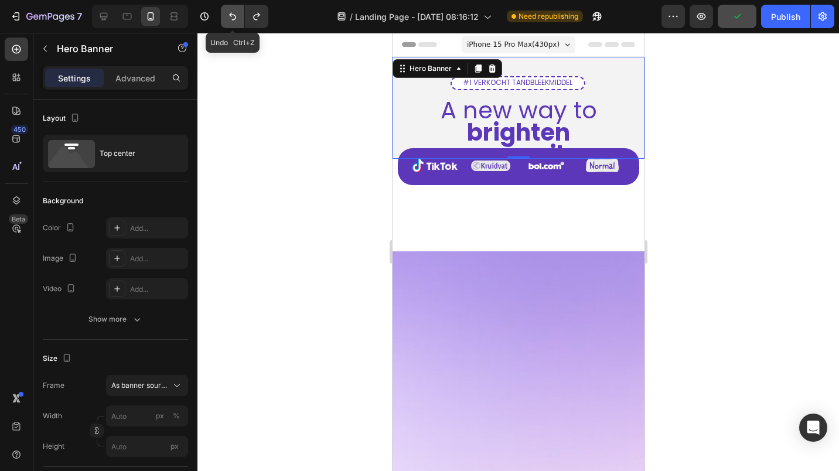
click at [227, 7] on button "Undo/Redo" at bounding box center [232, 16] width 23 height 23
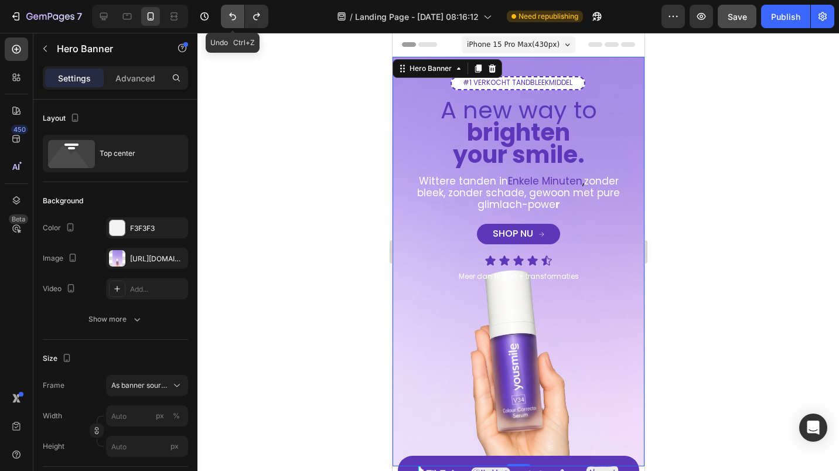
click at [235, 11] on icon "Undo/Redo" at bounding box center [233, 17] width 12 height 12
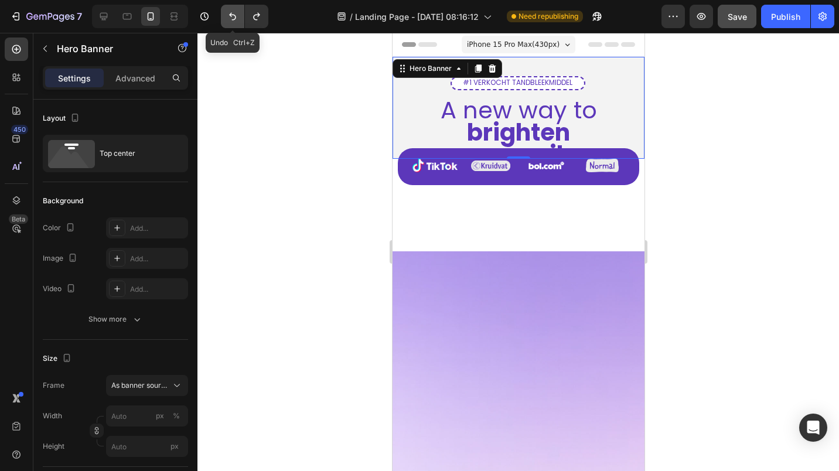
click at [235, 11] on icon "Undo/Redo" at bounding box center [233, 17] width 12 height 12
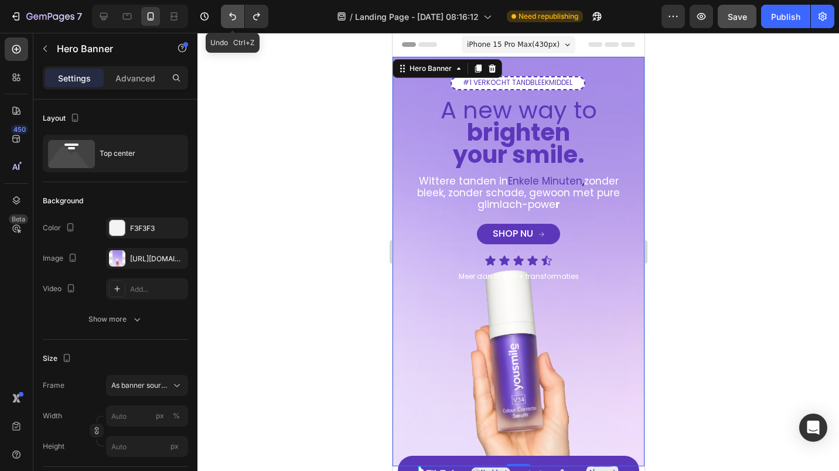
click at [235, 11] on icon "Undo/Redo" at bounding box center [233, 17] width 12 height 12
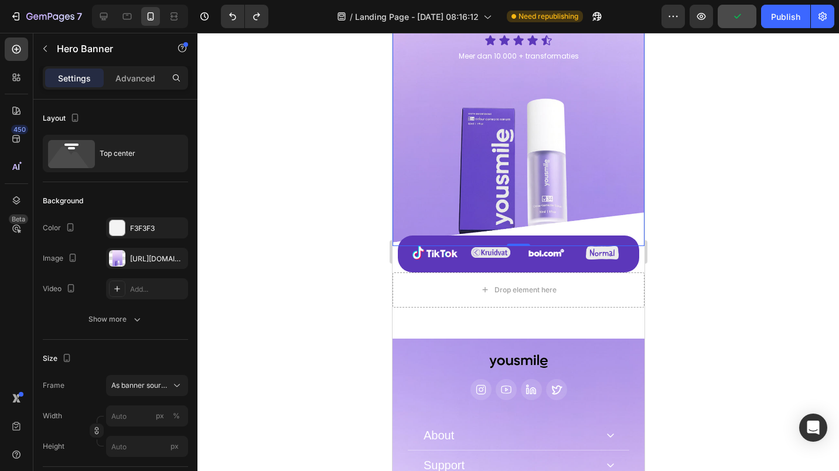
scroll to position [234, 0]
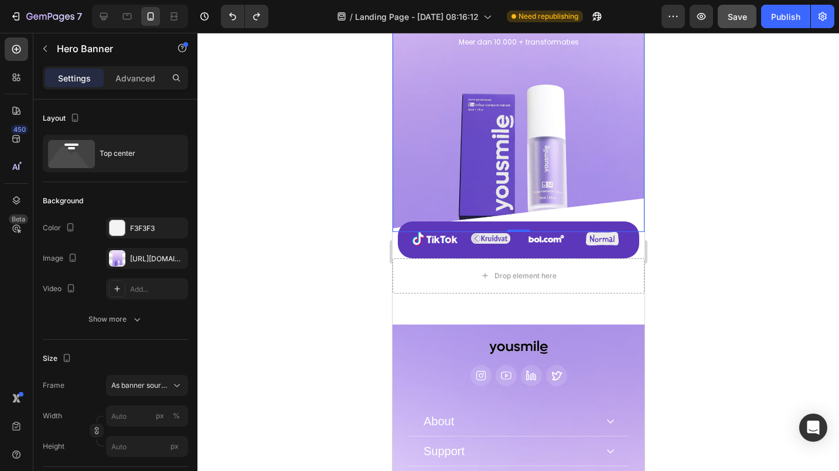
click at [287, 298] on div at bounding box center [517, 252] width 641 height 438
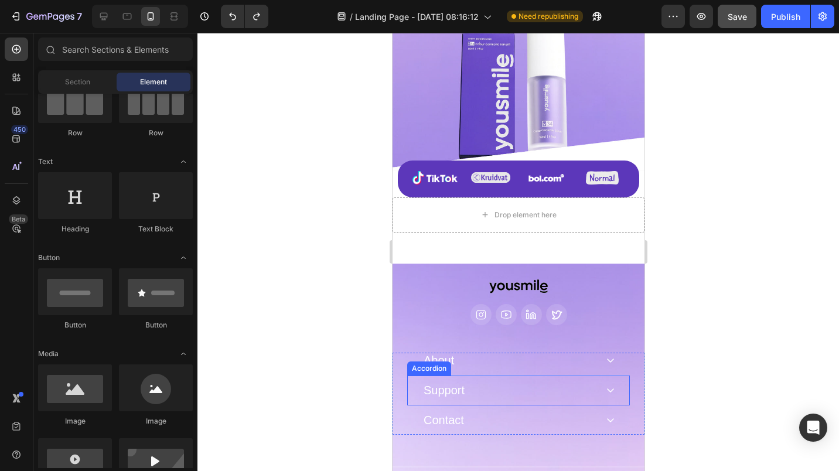
scroll to position [351, 0]
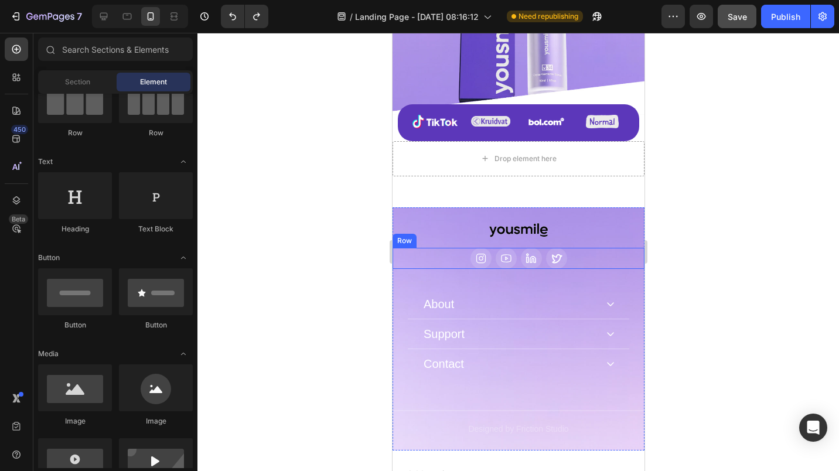
click at [406, 223] on div "Image" at bounding box center [518, 230] width 252 height 14
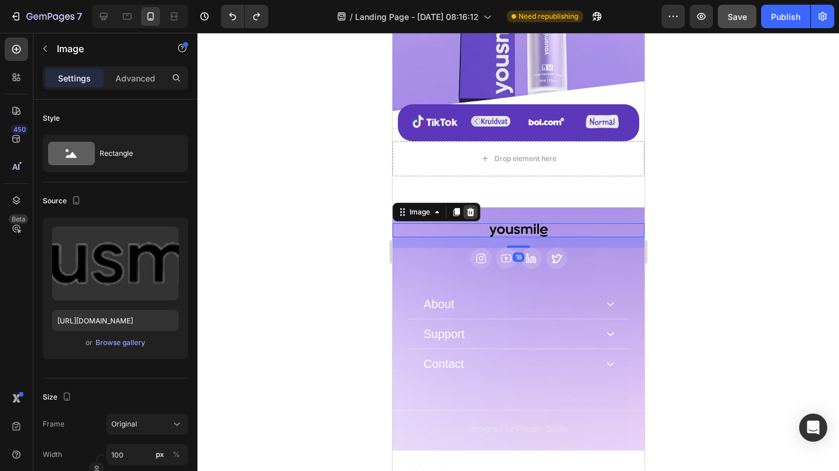
click at [471, 208] on icon at bounding box center [470, 212] width 8 height 8
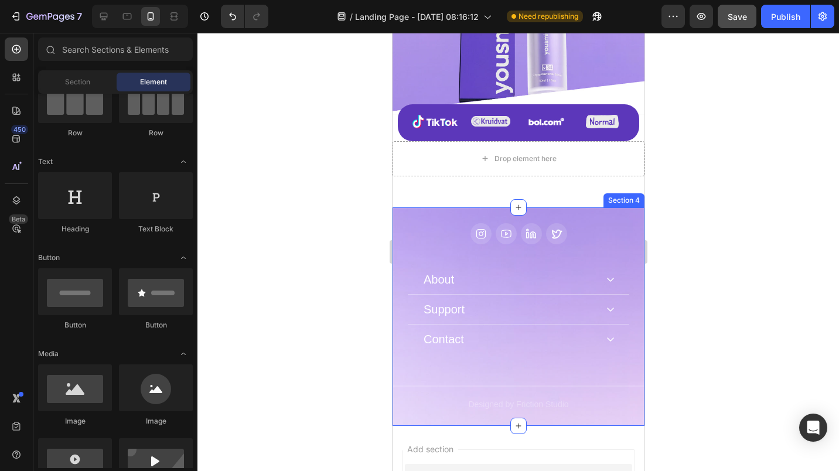
click at [428, 207] on div "Icon Icon Icon Icon Row About Accordion Support Accordion Contact Accordion Row…" at bounding box center [518, 316] width 252 height 218
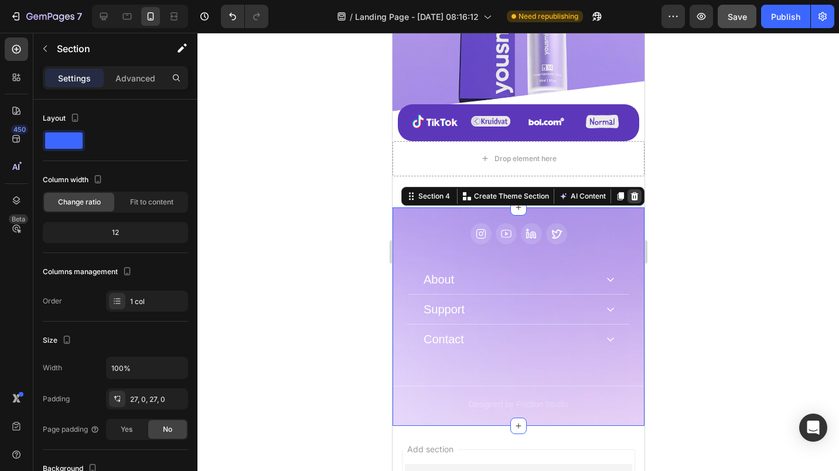
click at [630, 192] on icon at bounding box center [634, 196] width 8 height 8
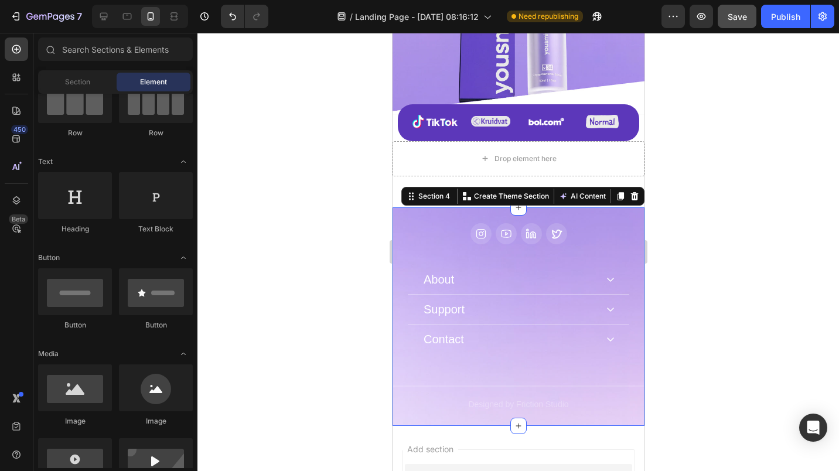
scroll to position [322, 0]
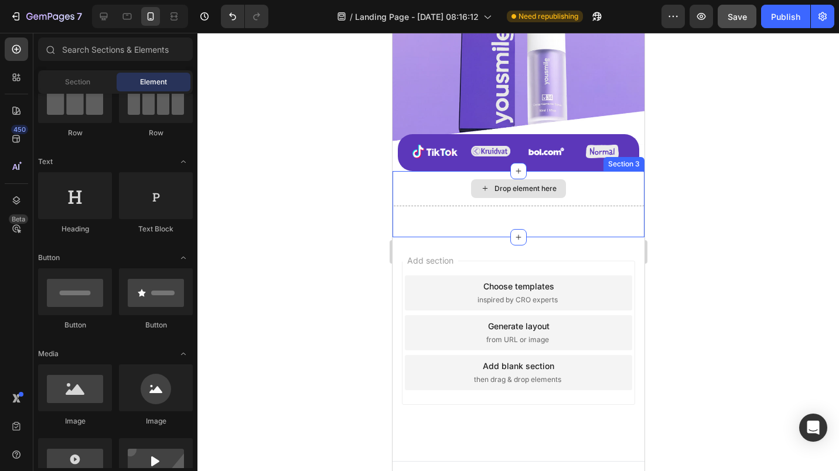
drag, startPoint x: 420, startPoint y: 175, endPoint x: 503, endPoint y: 176, distance: 82.6
click at [421, 175] on div "Drop element here" at bounding box center [518, 188] width 252 height 35
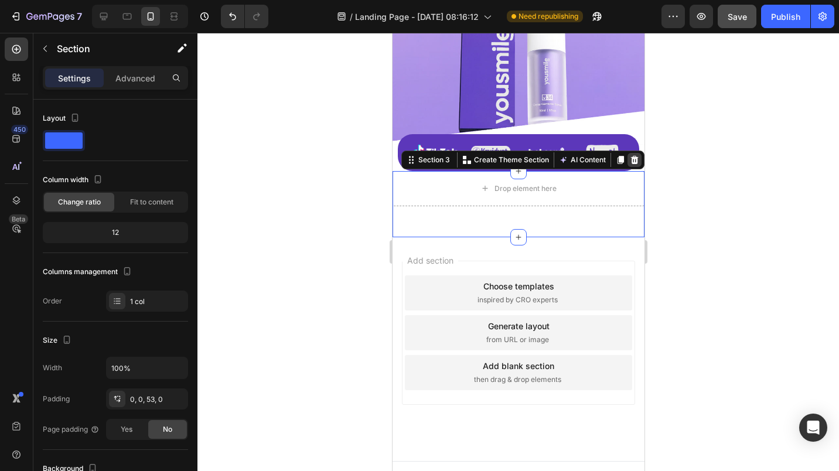
click at [630, 156] on icon at bounding box center [634, 160] width 8 height 8
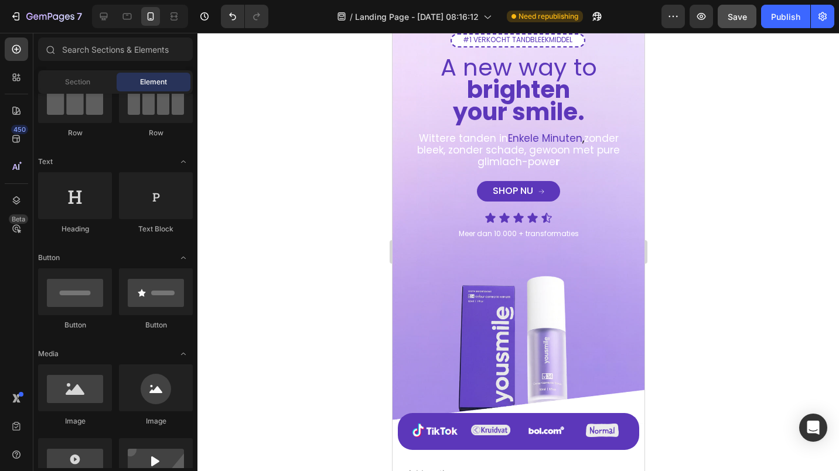
scroll to position [21, 0]
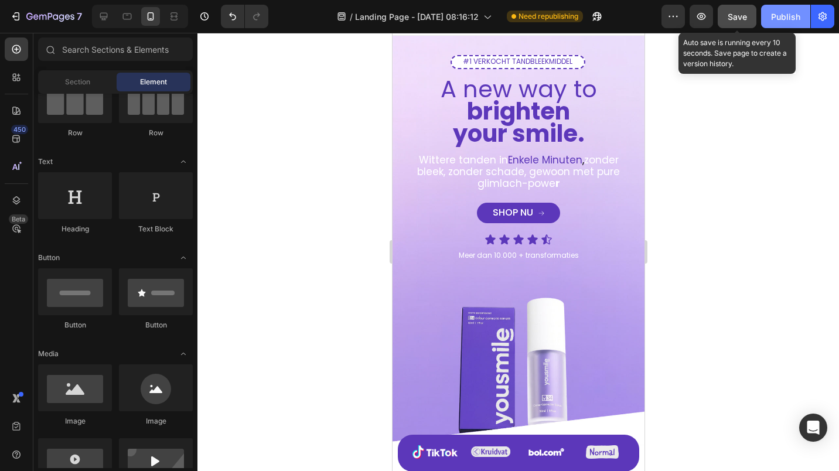
click at [774, 13] on div "Publish" at bounding box center [785, 17] width 29 height 12
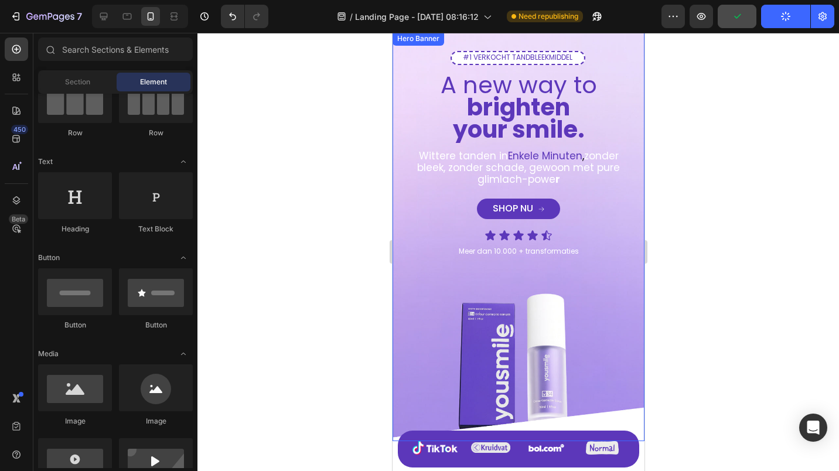
scroll to position [0, 0]
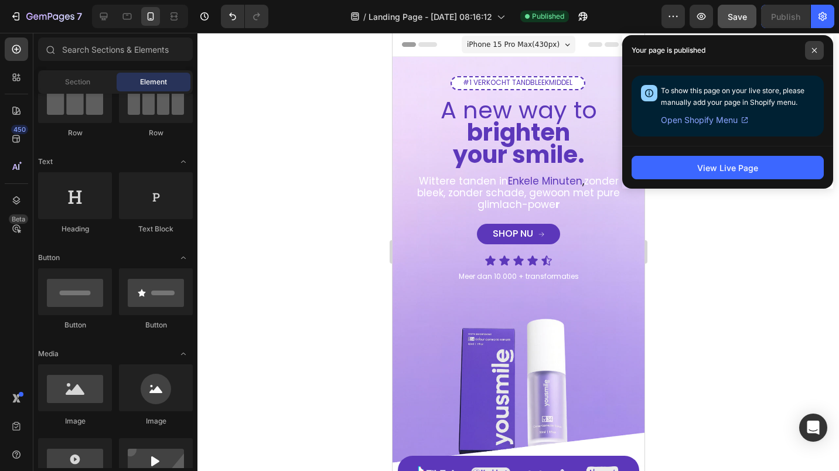
click at [815, 50] on icon at bounding box center [814, 50] width 6 height 6
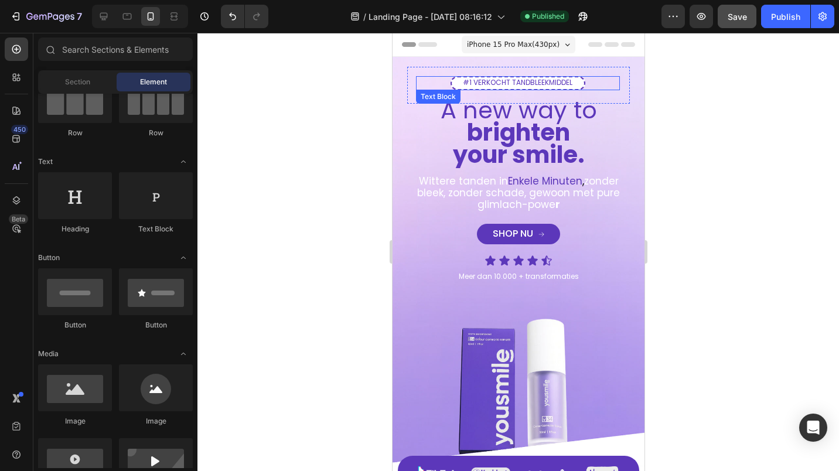
click at [474, 78] on span "#1 VERKOCHT TANDBLEEKMIDDEL" at bounding box center [517, 82] width 110 height 10
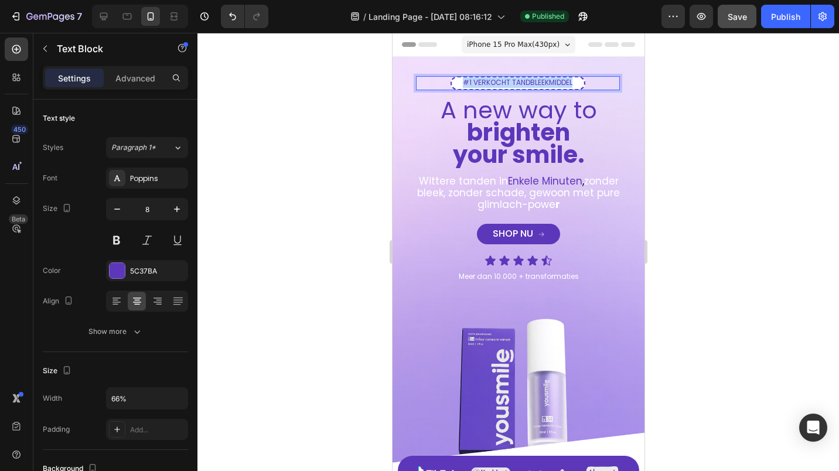
click at [474, 78] on span "#1 VERKOCHT TANDBLEEKMIDDEL" at bounding box center [517, 82] width 110 height 10
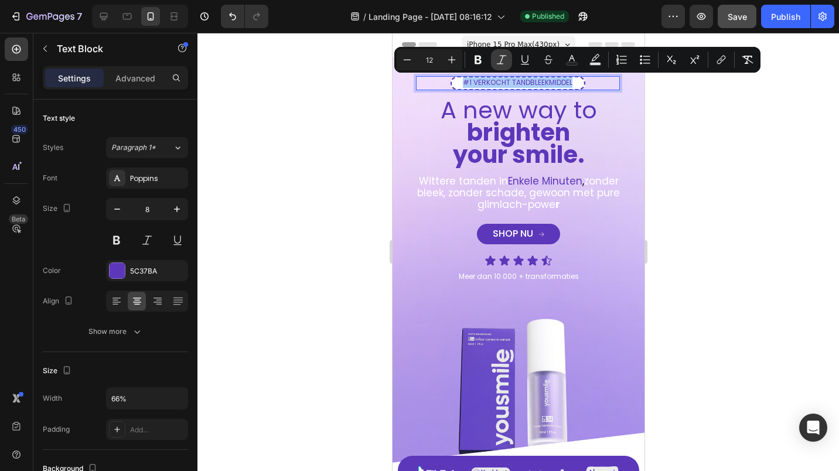
click at [493, 57] on button "Italic" at bounding box center [501, 59] width 21 height 21
click at [495, 64] on icon "Editor contextual toolbar" at bounding box center [501, 60] width 12 height 12
click at [379, 132] on div at bounding box center [517, 252] width 641 height 438
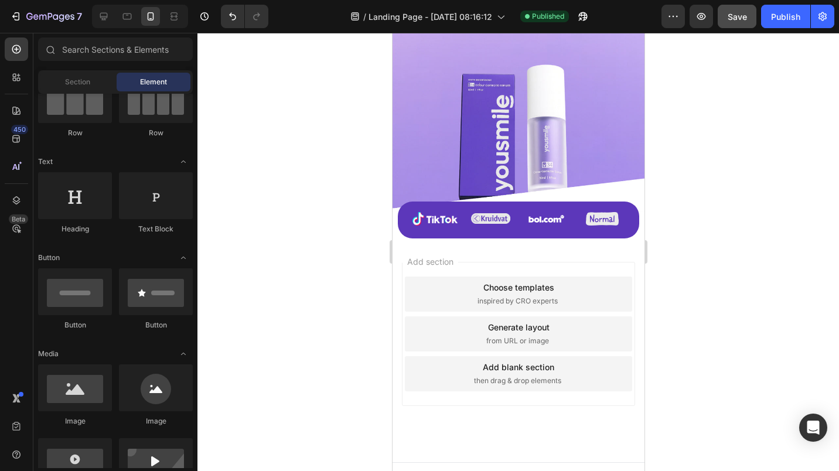
scroll to position [255, 0]
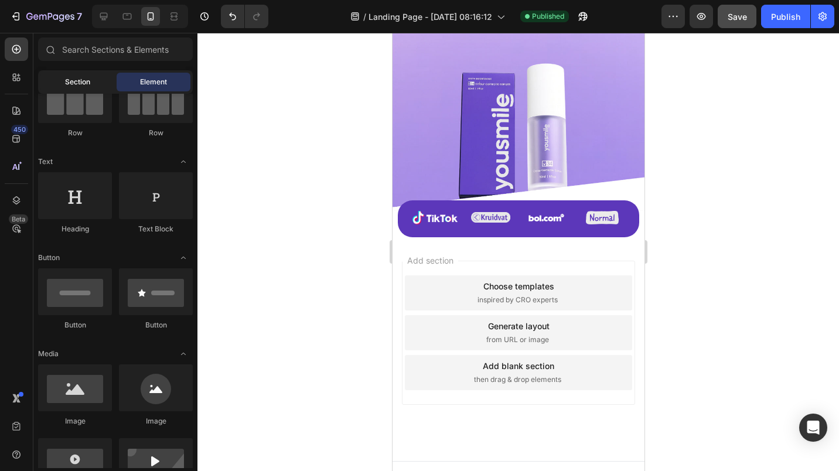
click at [95, 76] on div "Section" at bounding box center [77, 82] width 74 height 19
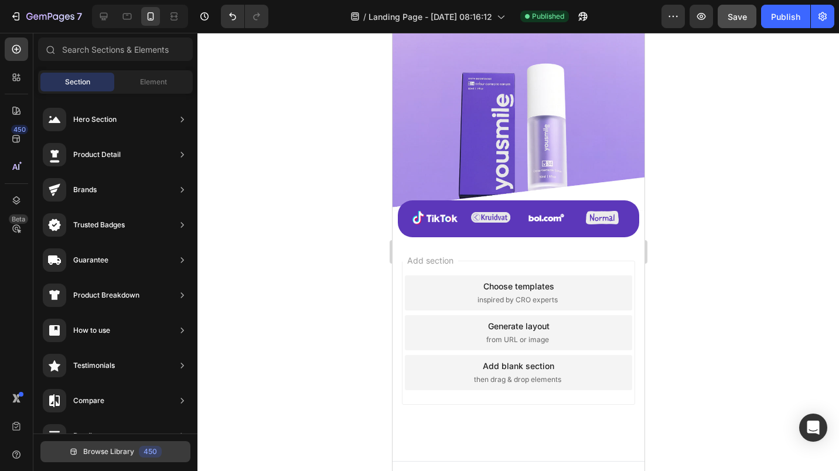
click at [91, 456] on span "Browse Library" at bounding box center [108, 451] width 51 height 11
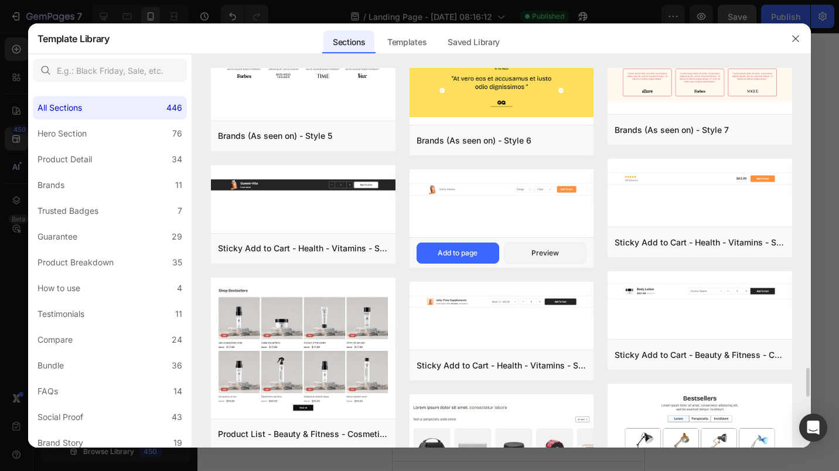
scroll to position [4005, 0]
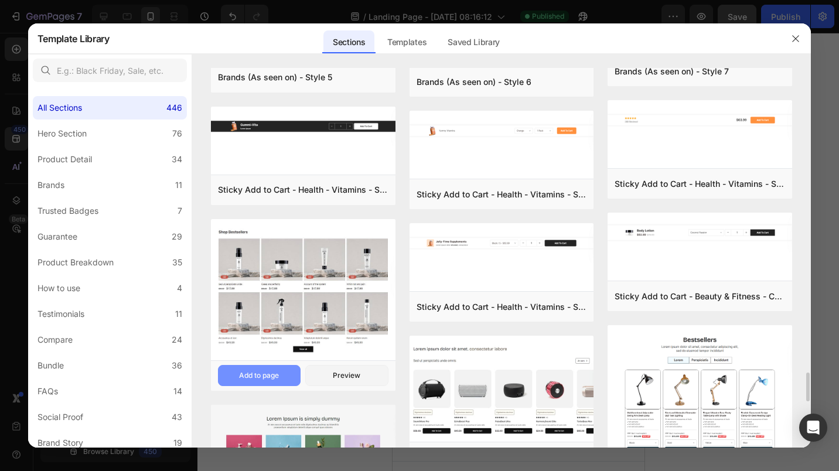
click at [274, 381] on button "Add to page" at bounding box center [259, 375] width 83 height 21
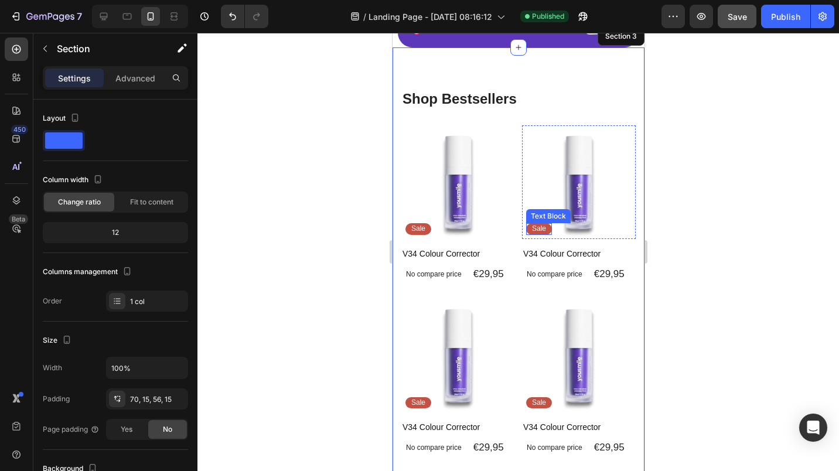
scroll to position [387, 0]
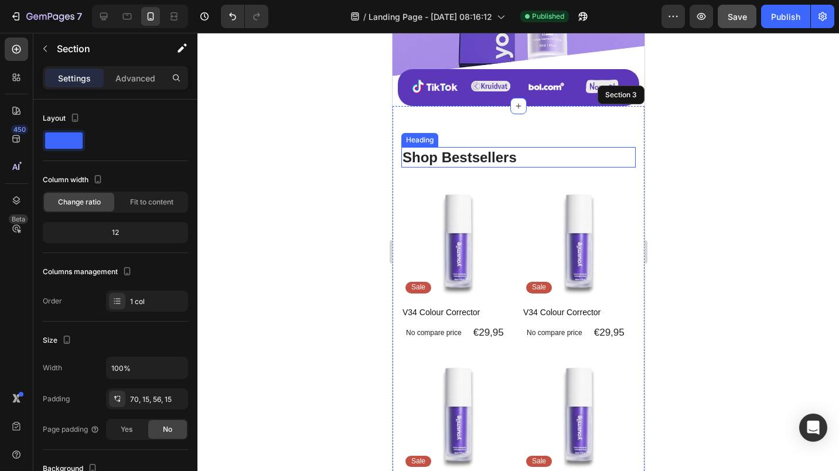
click at [465, 147] on h2 "Shop Bestsellers" at bounding box center [518, 157] width 234 height 20
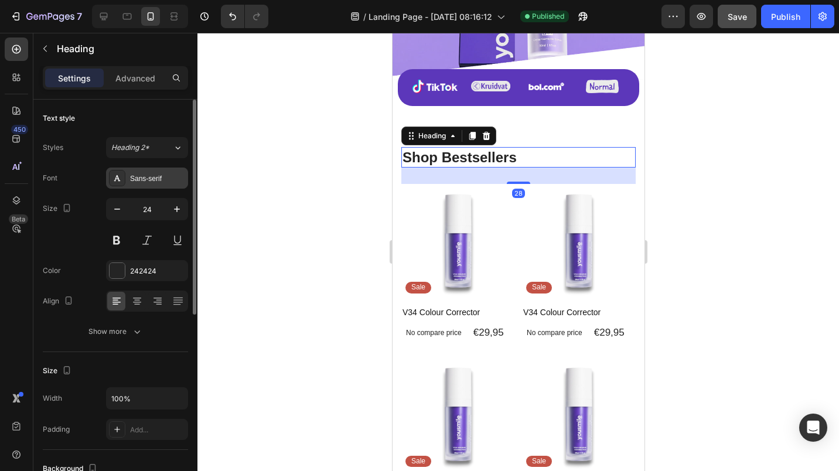
click at [132, 180] on div "Sans-serif" at bounding box center [157, 178] width 55 height 11
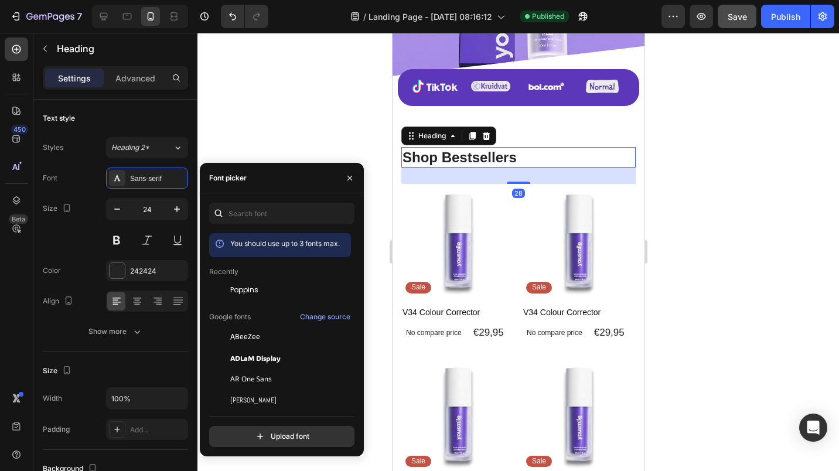
click at [234, 285] on span "Poppins" at bounding box center [244, 290] width 28 height 11
click at [275, 112] on div at bounding box center [517, 252] width 641 height 438
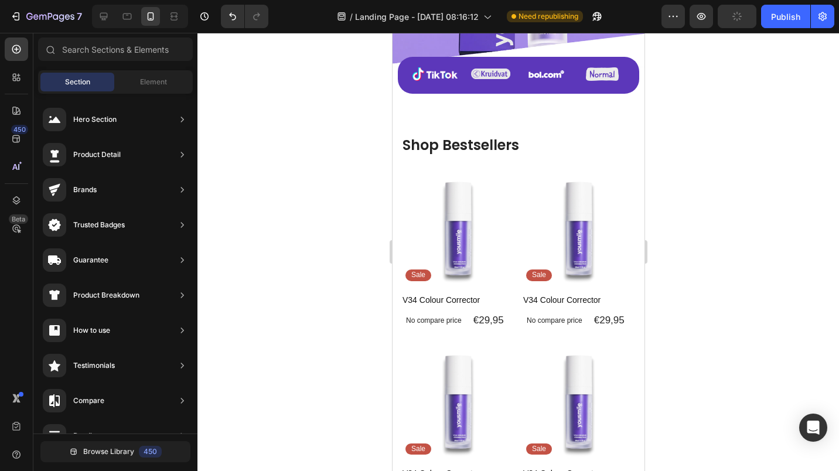
scroll to position [410, 0]
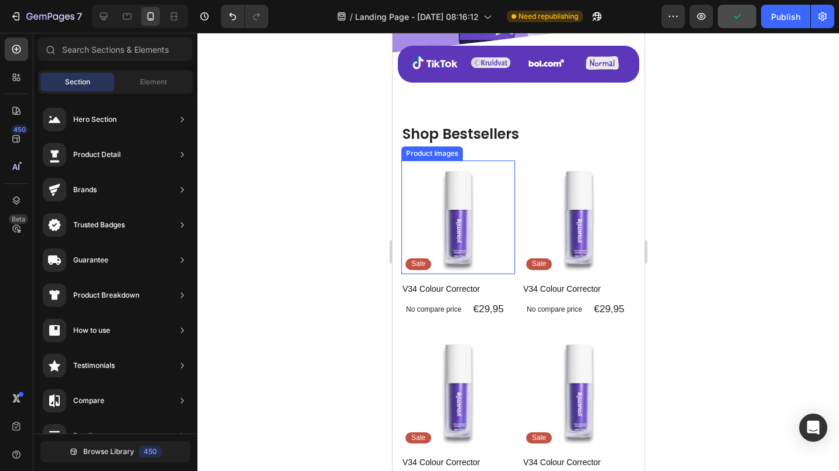
click at [411, 160] on img at bounding box center [458, 217] width 114 height 114
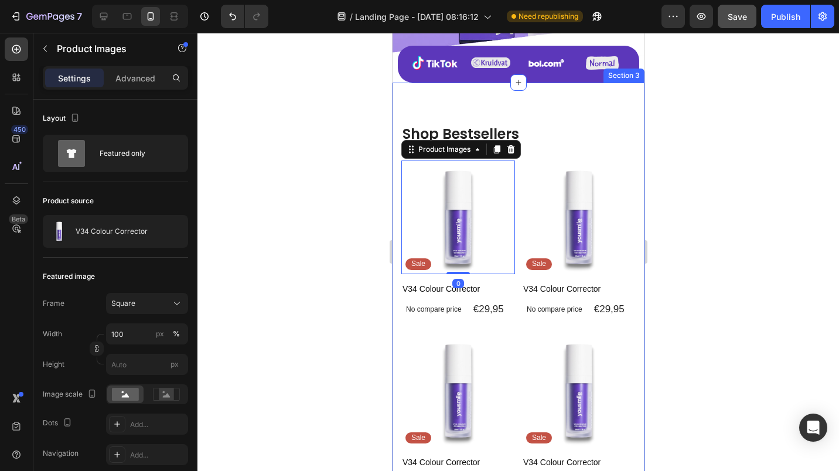
click at [398, 122] on div "Shop Bestsellers Heading Product Images 0 Sale Text Block Row V34 Colour Correc…" at bounding box center [518, 328] width 252 height 491
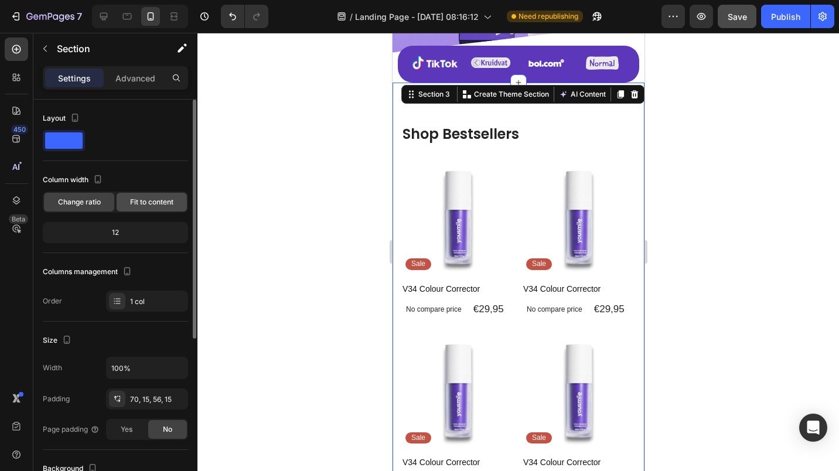
click at [156, 195] on div "Fit to content" at bounding box center [152, 202] width 70 height 19
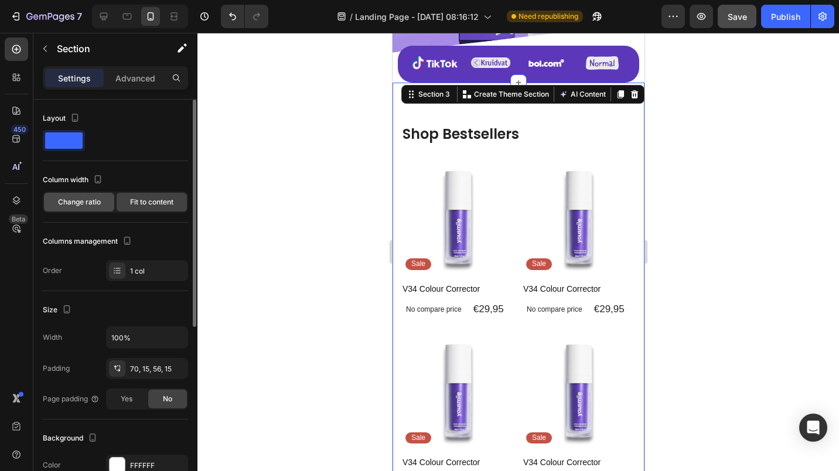
click at [66, 204] on span "Change ratio" at bounding box center [79, 202] width 43 height 11
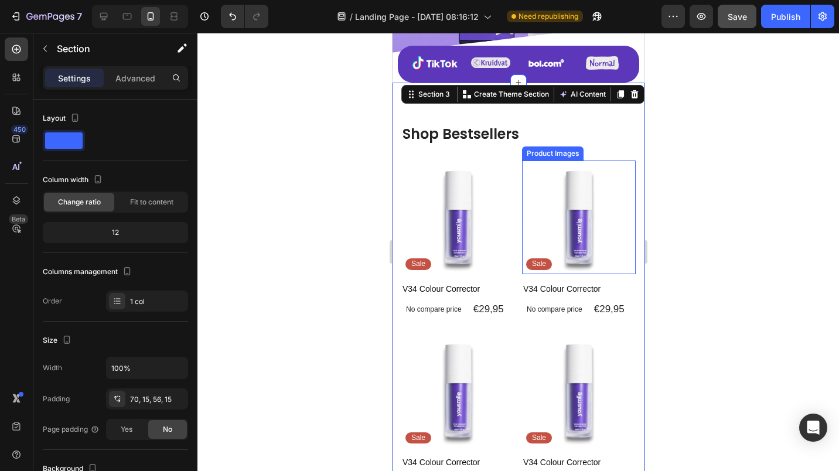
click at [565, 210] on img at bounding box center [578, 217] width 114 height 114
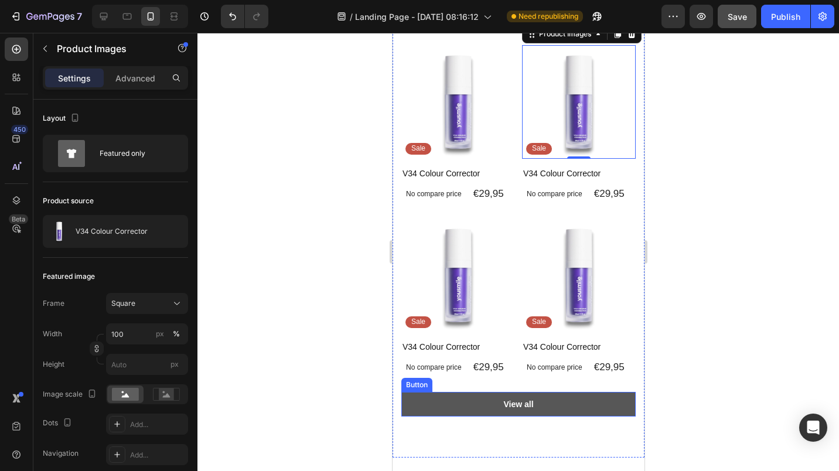
scroll to position [469, 0]
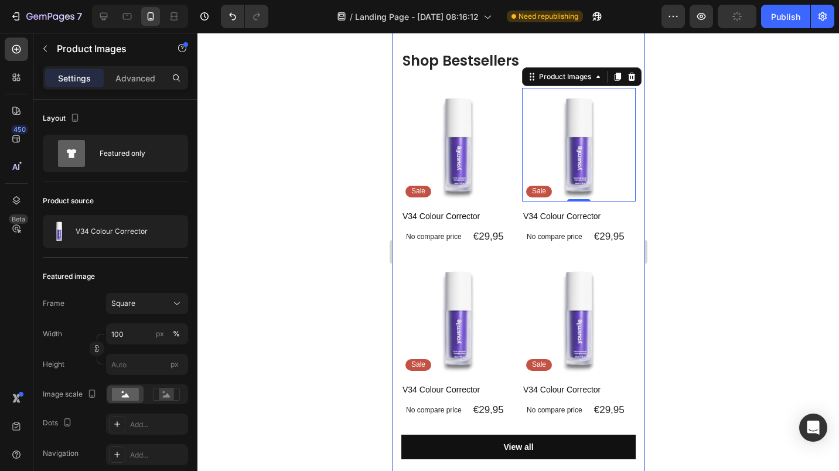
click at [395, 85] on div "Shop Bestsellers Heading Product Images Sale Text Block Row V34 Colour Correcto…" at bounding box center [518, 254] width 252 height 491
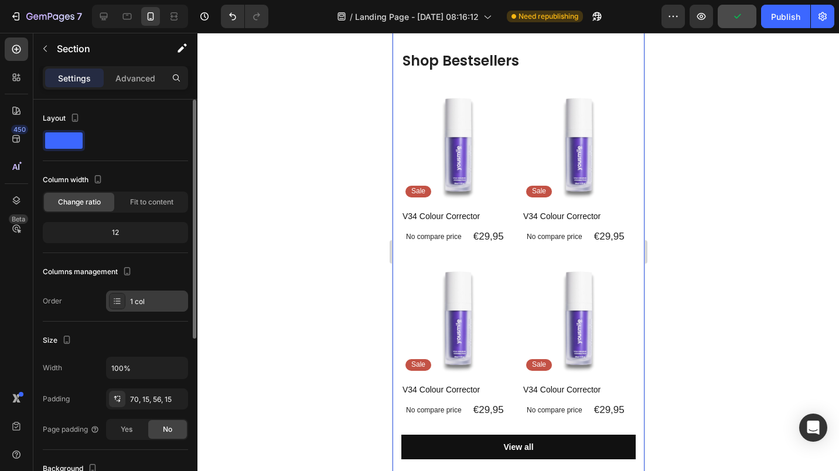
click at [126, 302] on div "1 col" at bounding box center [147, 300] width 82 height 21
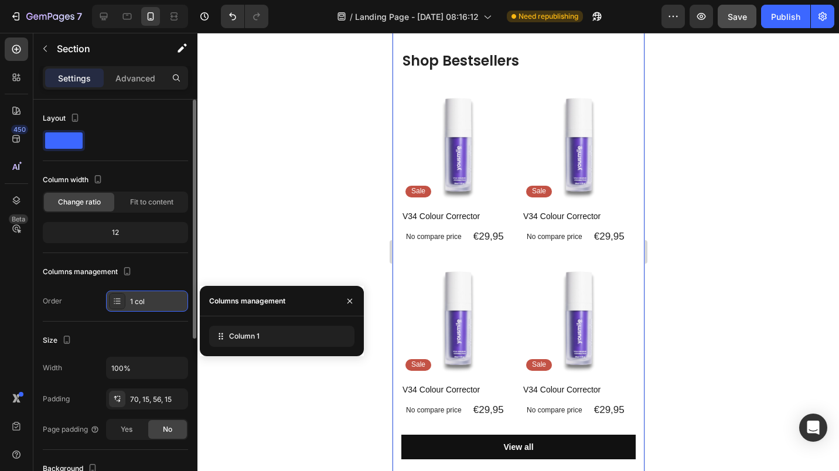
click at [132, 303] on div "1 col" at bounding box center [157, 301] width 55 height 11
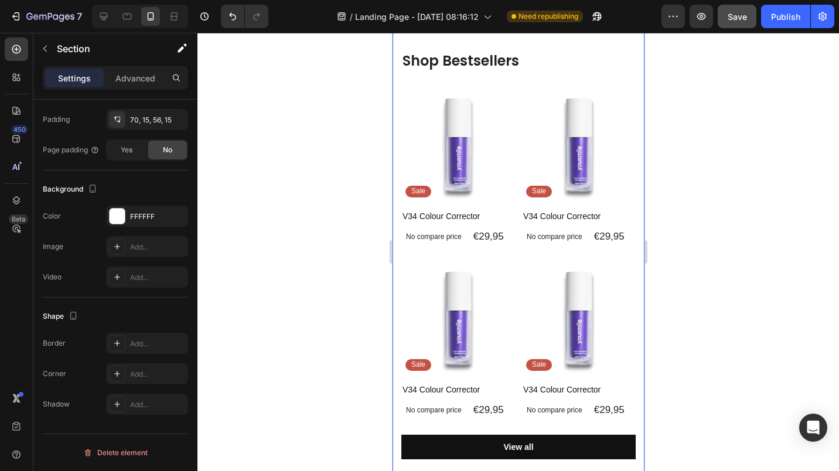
scroll to position [0, 0]
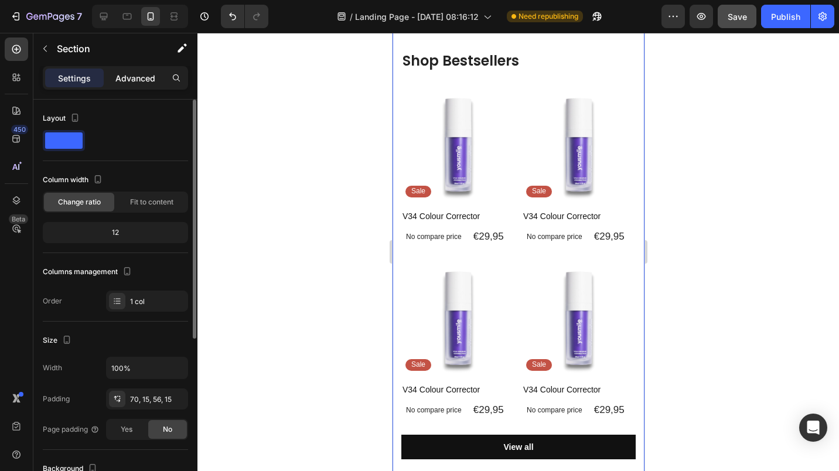
click at [142, 81] on p "Advanced" at bounding box center [135, 78] width 40 height 12
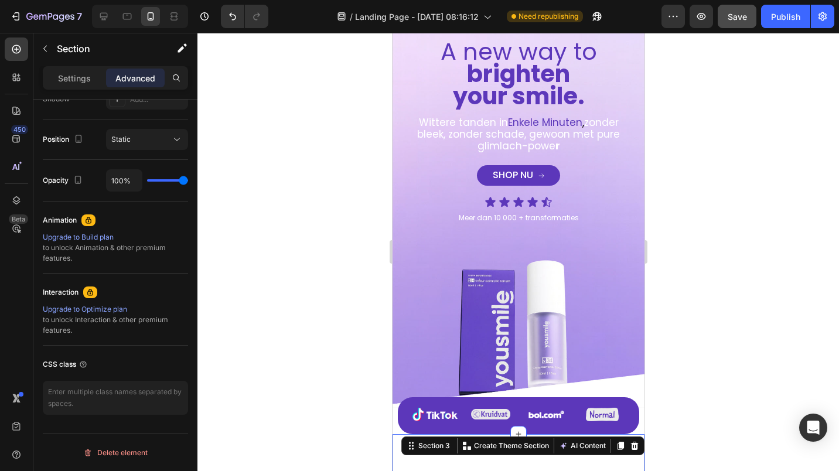
scroll to position [234, 0]
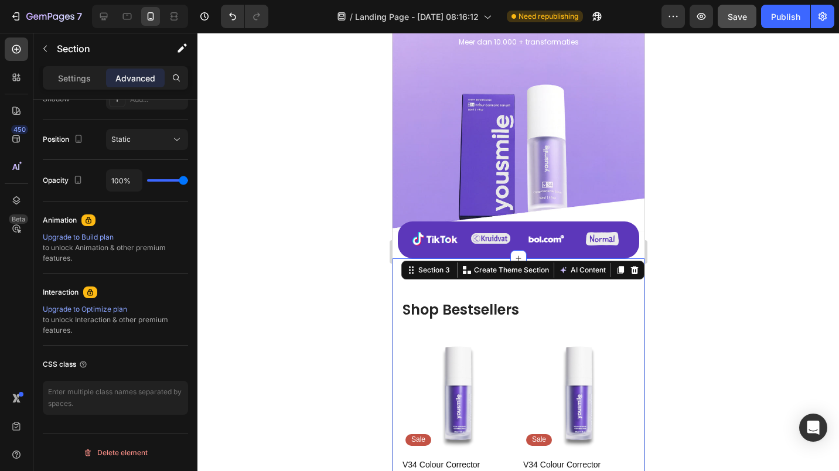
click at [627, 262] on div "Section 3 You can create reusable sections Create Theme Section AI Content Writ…" at bounding box center [522, 270] width 243 height 19
click at [630, 266] on icon at bounding box center [634, 270] width 8 height 8
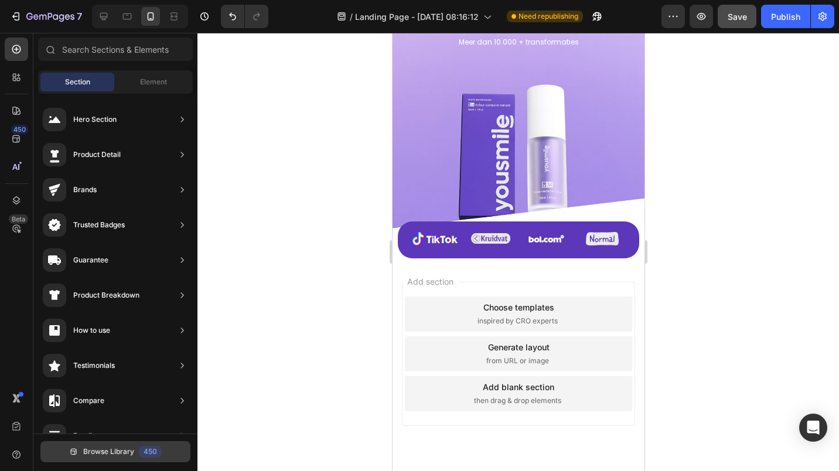
click at [132, 444] on button "Browse Library 450" at bounding box center [115, 451] width 150 height 21
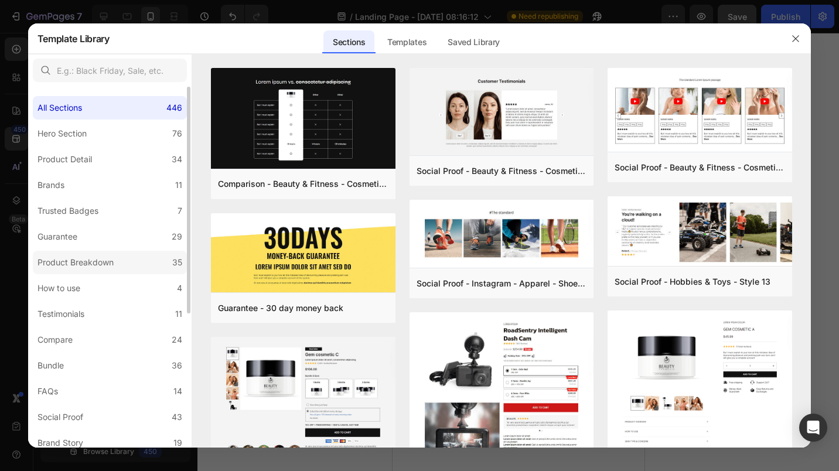
click at [89, 254] on label "Product Breakdown 35" at bounding box center [110, 262] width 154 height 23
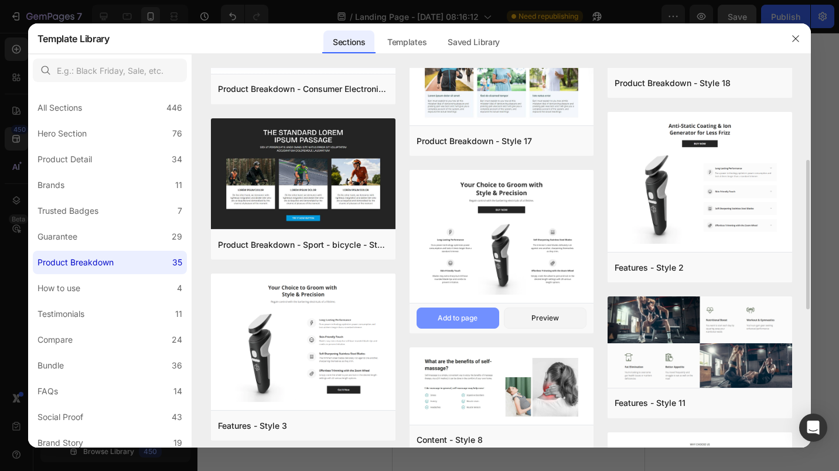
click at [444, 312] on button "Add to page" at bounding box center [457, 317] width 83 height 21
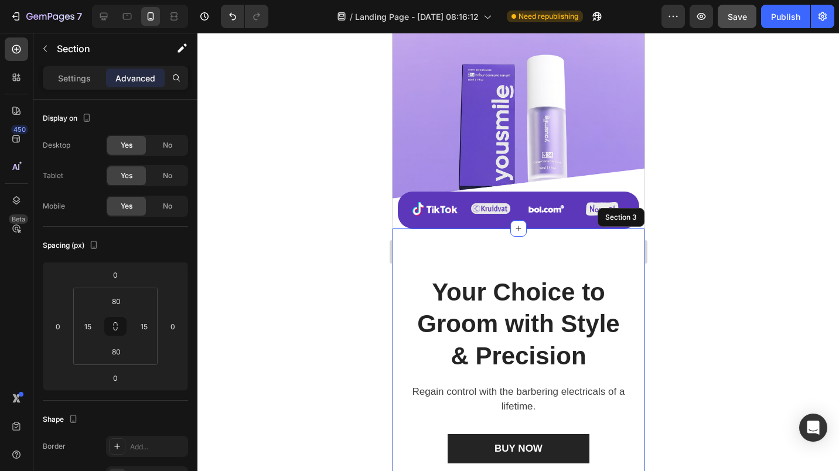
scroll to position [269, 0]
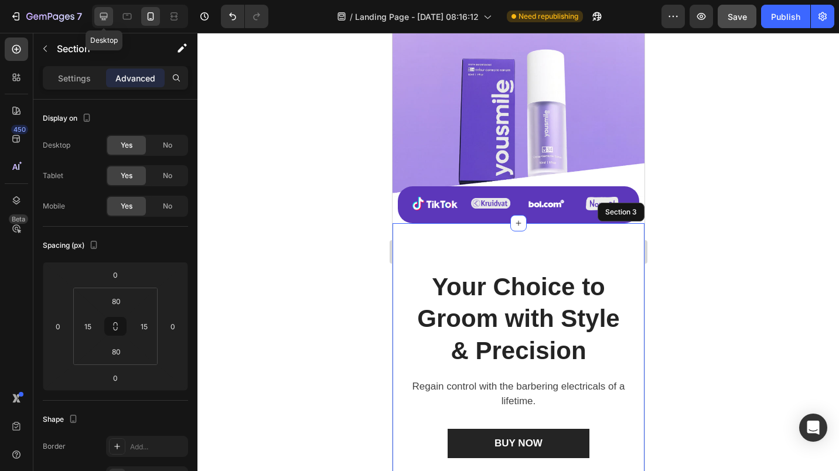
click at [104, 15] on icon at bounding box center [104, 17] width 12 height 12
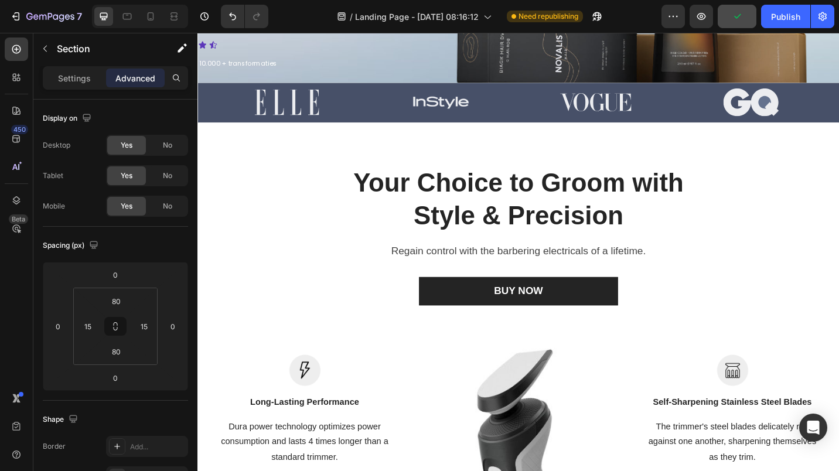
scroll to position [290, 0]
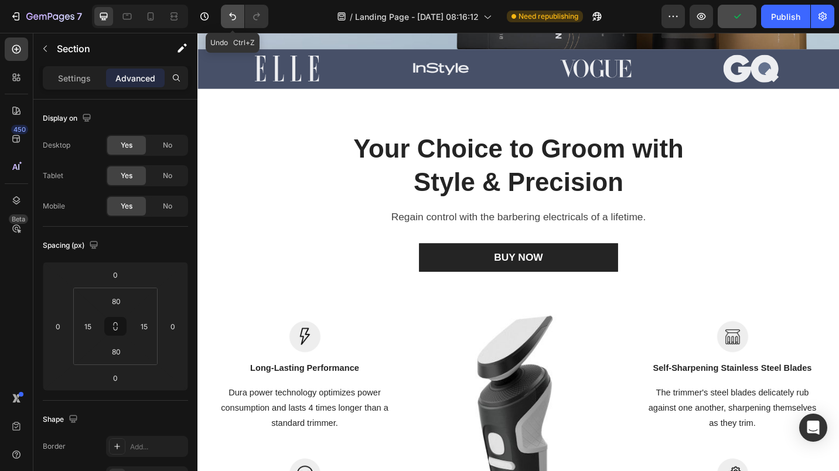
click at [225, 17] on button "Undo/Redo" at bounding box center [232, 16] width 23 height 23
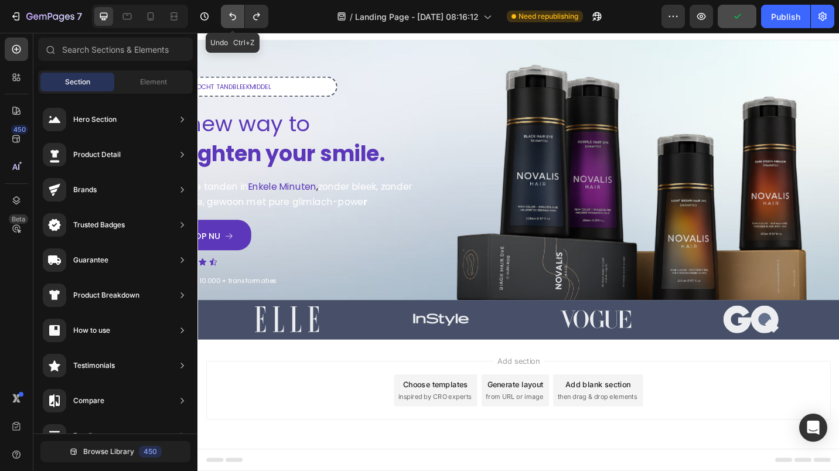
scroll to position [12, 0]
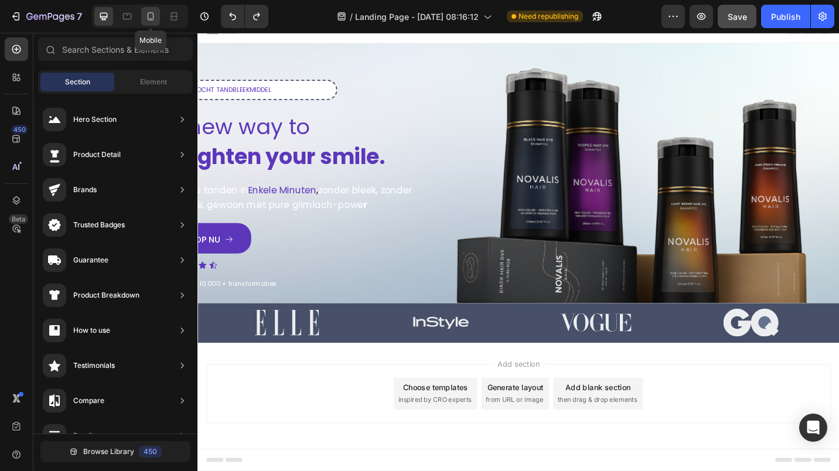
click at [156, 13] on icon at bounding box center [151, 17] width 12 height 12
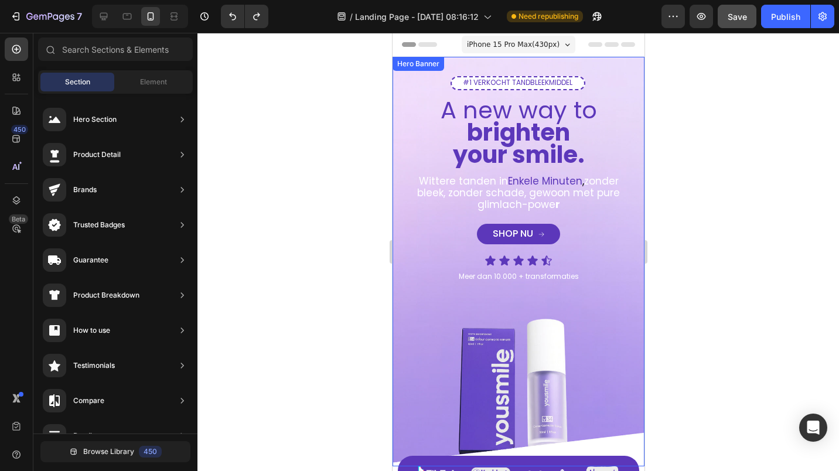
scroll to position [255, 0]
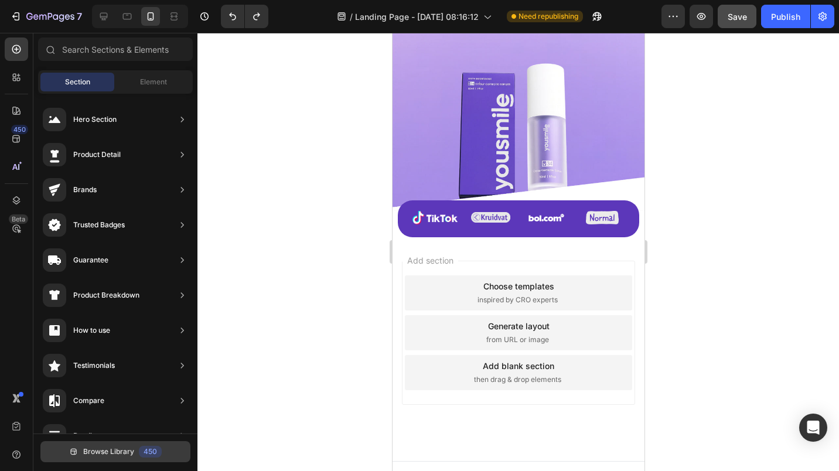
click at [117, 448] on span "Browse Library" at bounding box center [108, 451] width 51 height 11
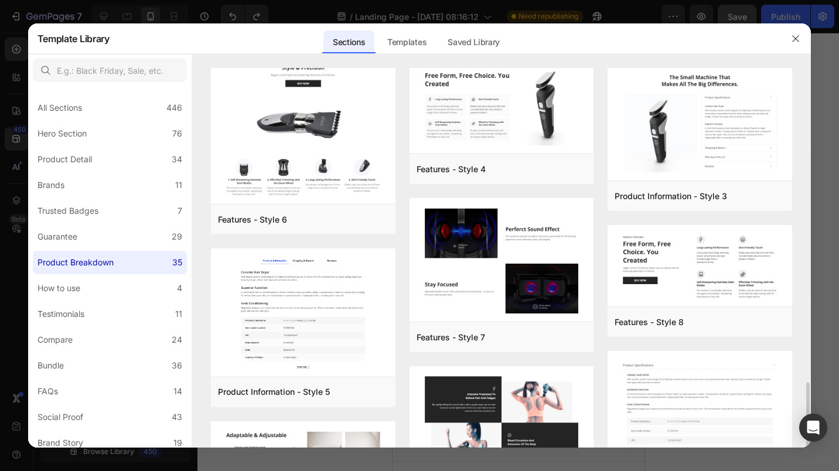
scroll to position [899, 0]
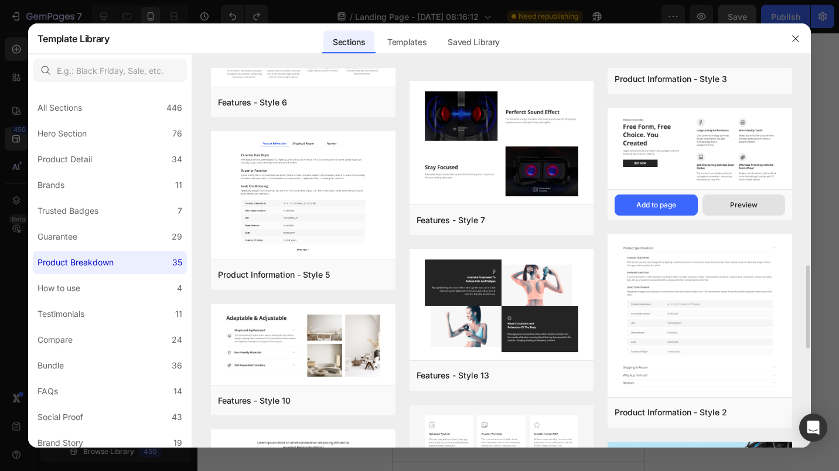
click at [717, 208] on button "Preview" at bounding box center [743, 204] width 83 height 21
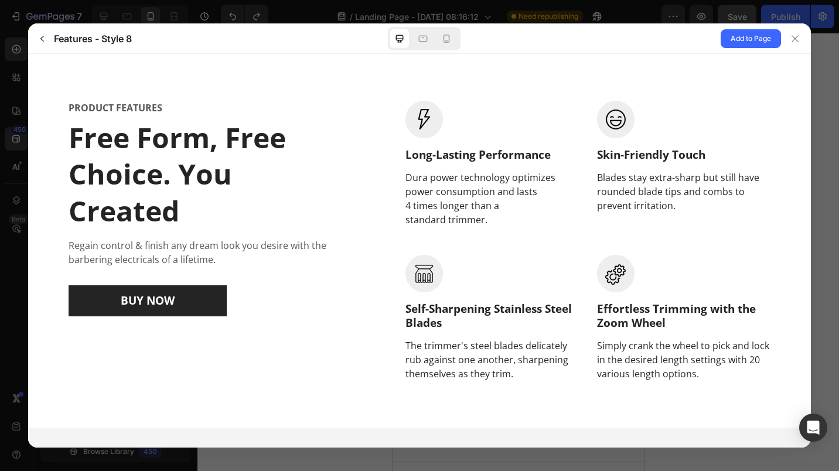
scroll to position [0, 0]
click at [36, 33] on button "button" at bounding box center [42, 38] width 19 height 19
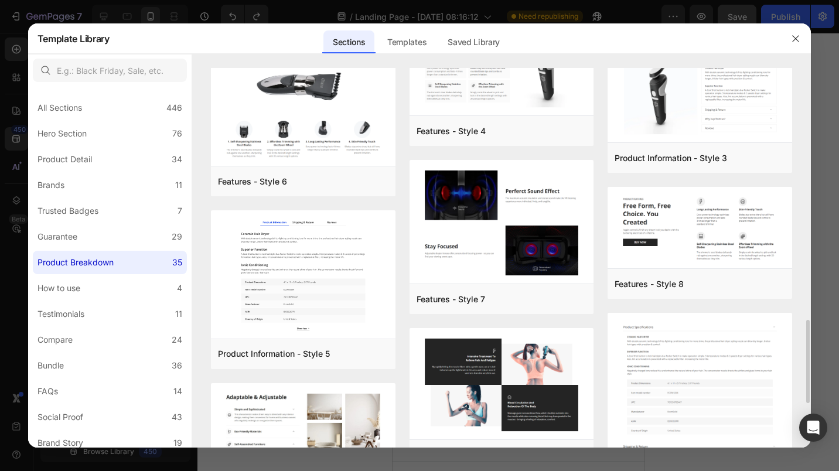
scroll to position [937, 0]
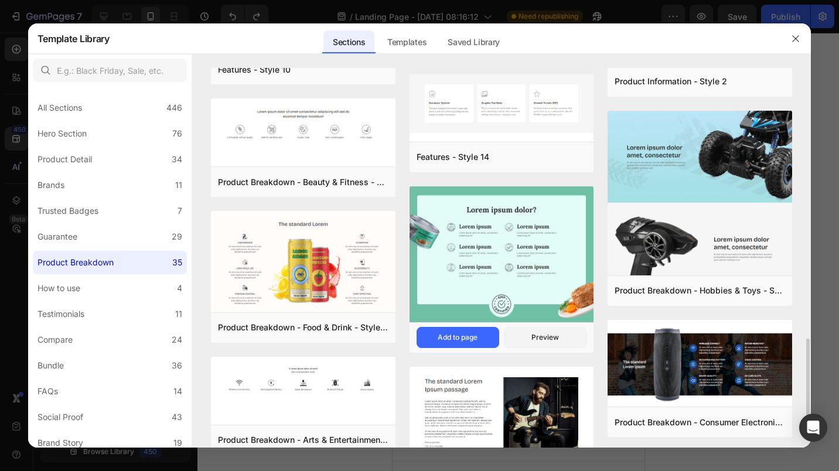
scroll to position [1288, 0]
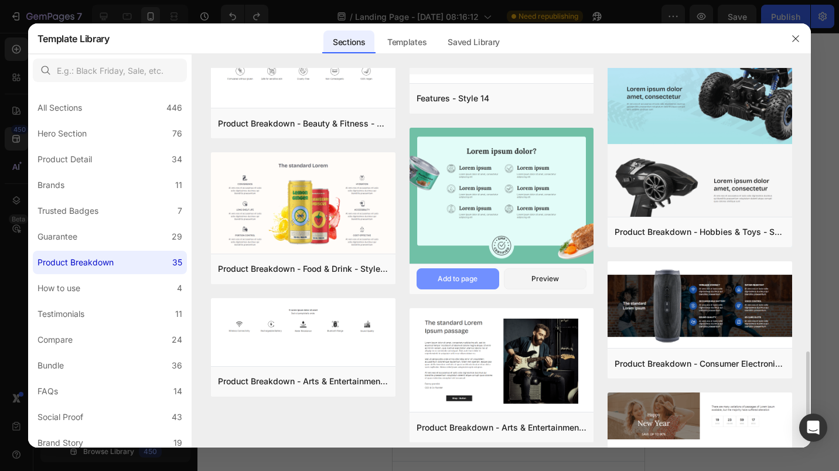
click at [439, 276] on div "Add to page" at bounding box center [457, 278] width 40 height 11
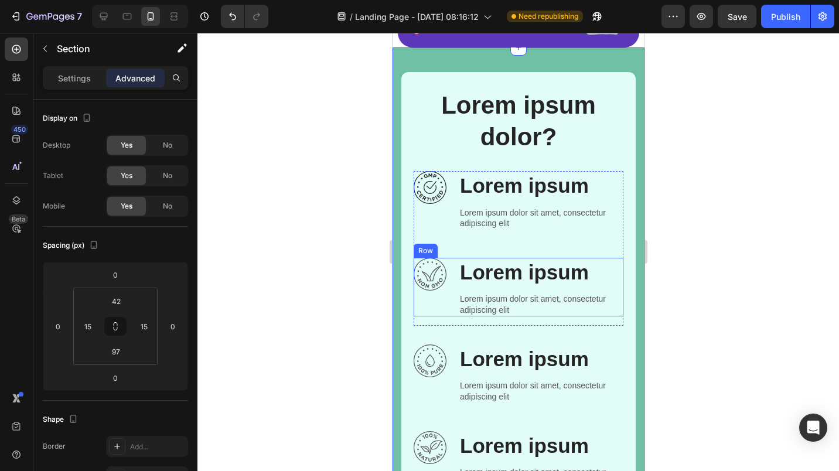
scroll to position [328, 0]
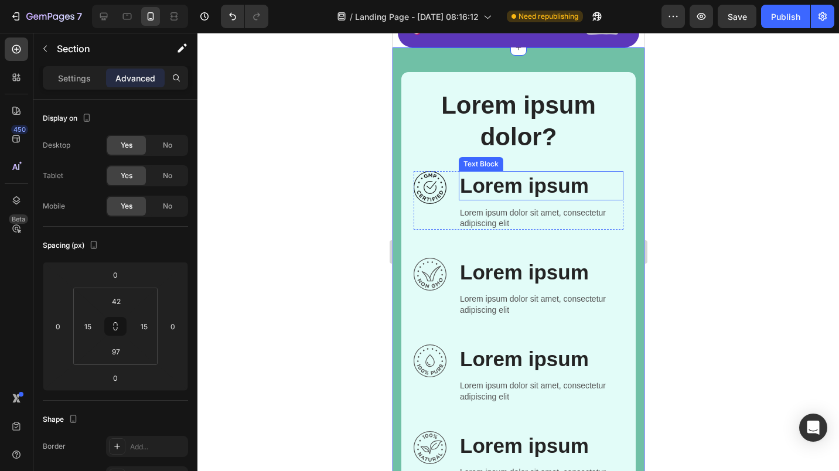
scroll to position [211, 0]
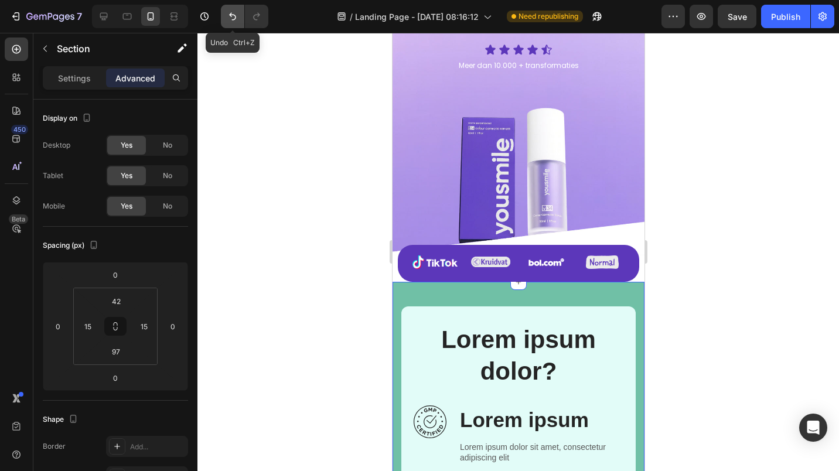
click at [225, 16] on button "Undo/Redo" at bounding box center [232, 16] width 23 height 23
